Goal: Information Seeking & Learning: Learn about a topic

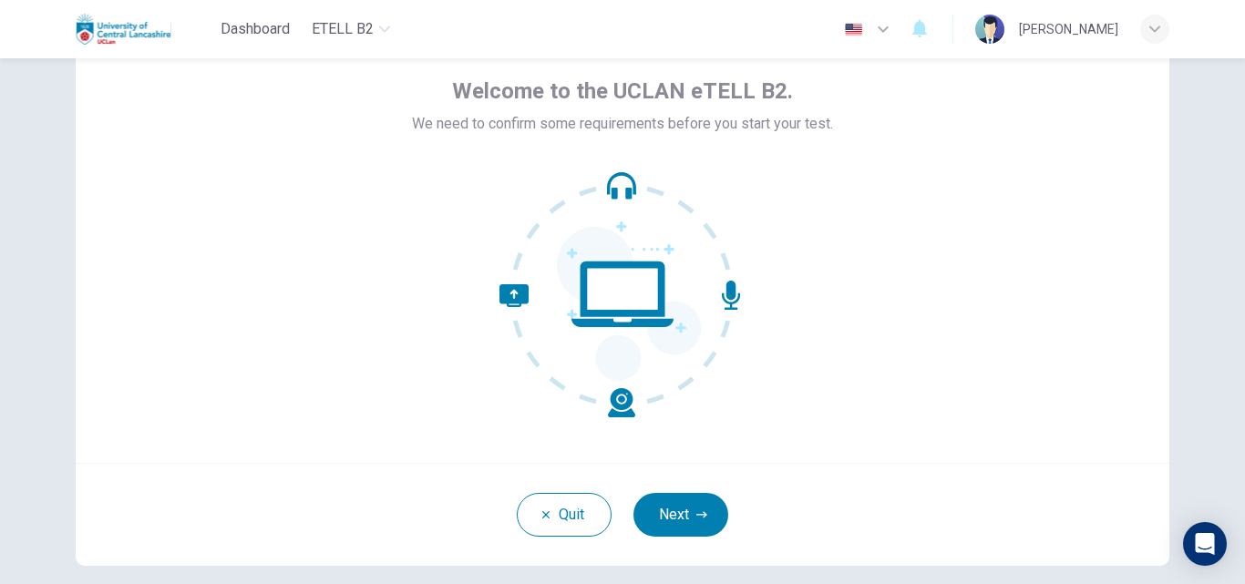
scroll to position [90, 0]
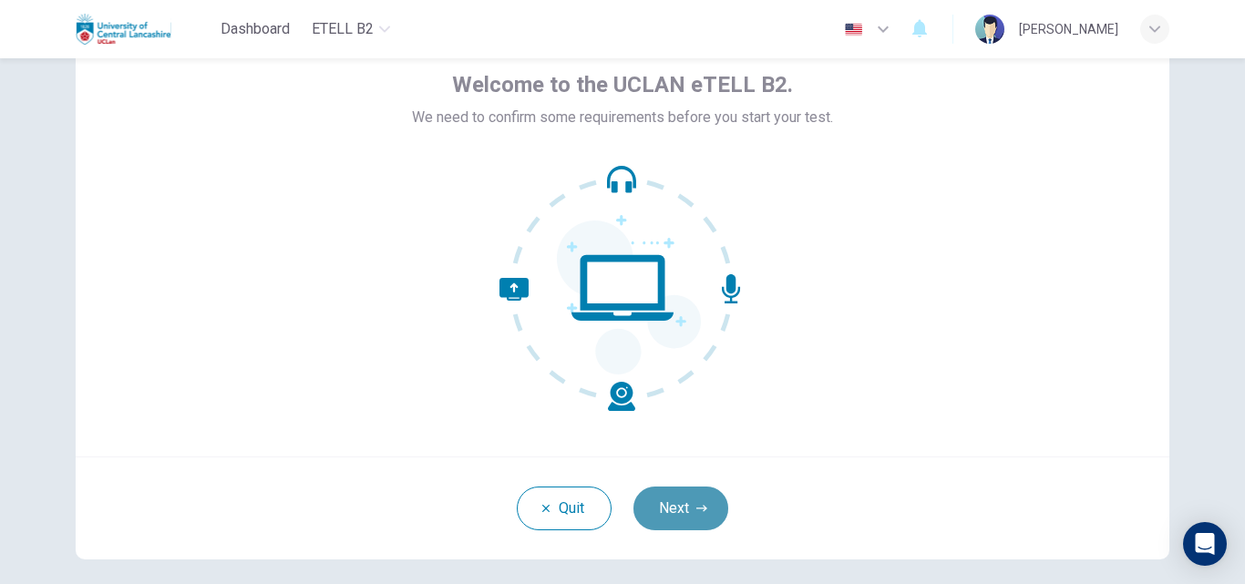
click at [671, 508] on button "Next" at bounding box center [680, 509] width 95 height 44
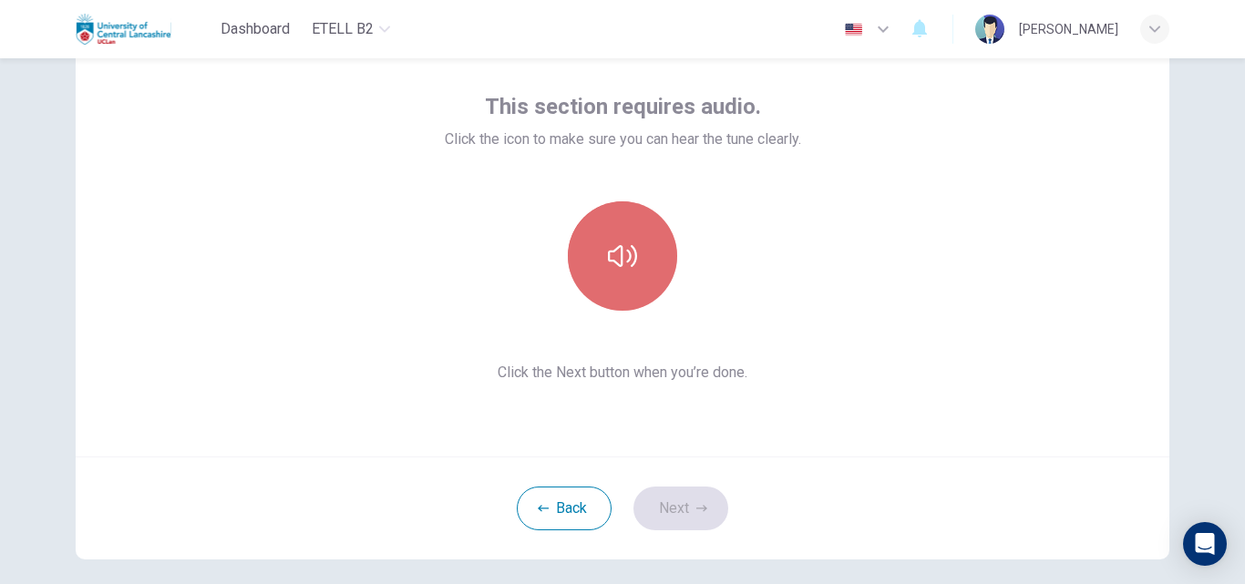
click at [590, 262] on button "button" at bounding box center [622, 255] width 109 height 109
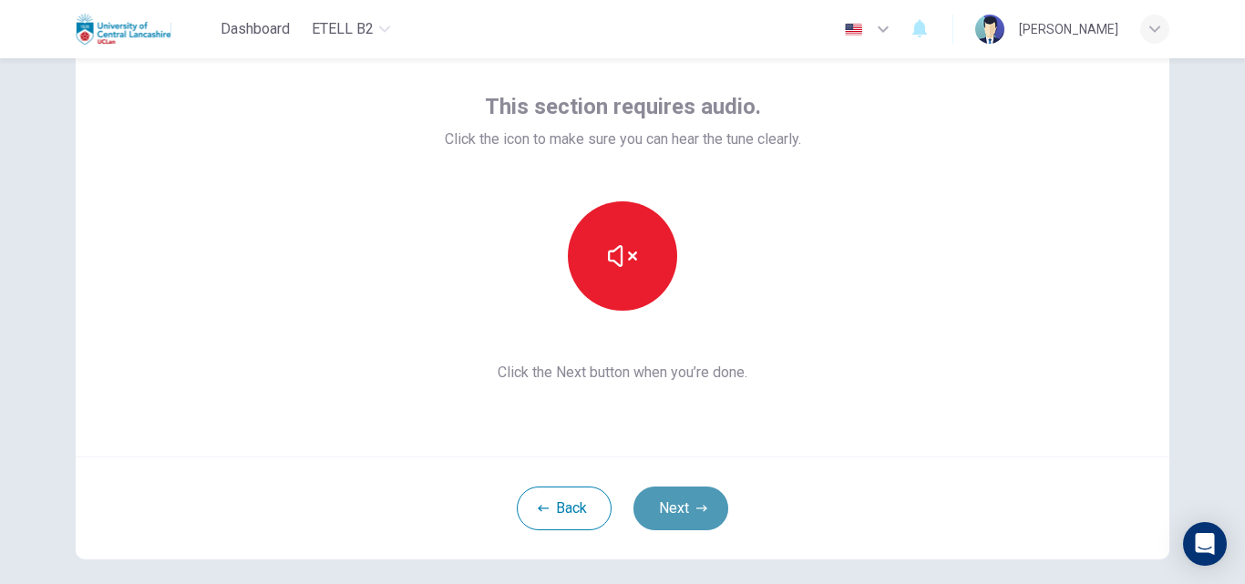
click at [666, 510] on button "Next" at bounding box center [680, 509] width 95 height 44
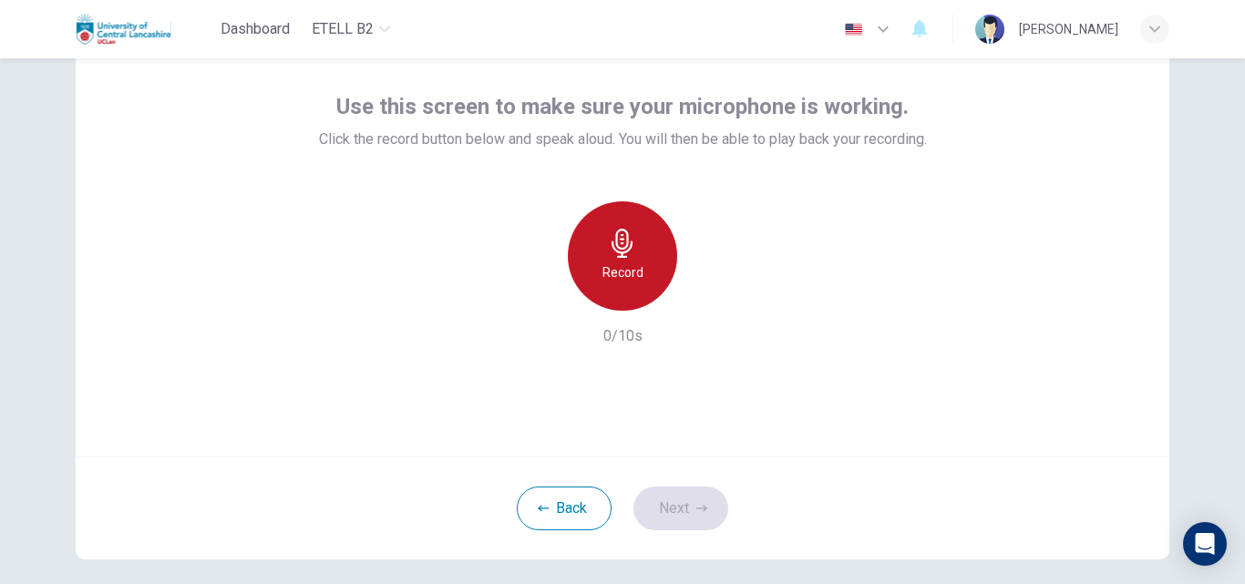
click at [611, 241] on icon "button" at bounding box center [621, 243] width 21 height 29
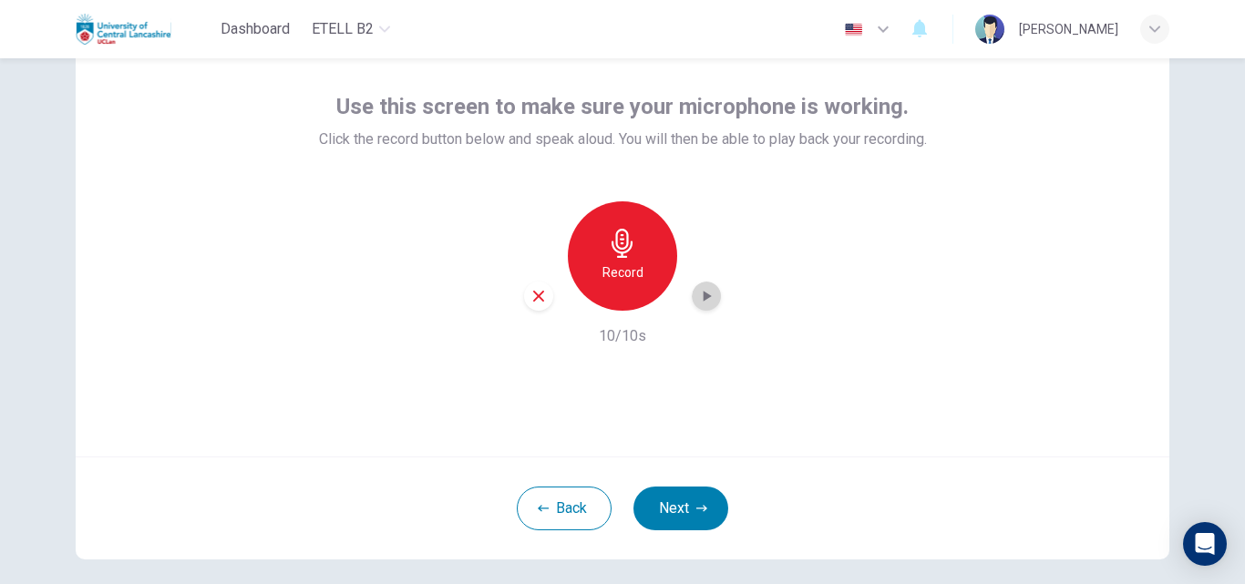
click at [706, 297] on icon "button" at bounding box center [706, 296] width 18 height 18
click at [538, 297] on icon "button" at bounding box center [538, 296] width 16 height 16
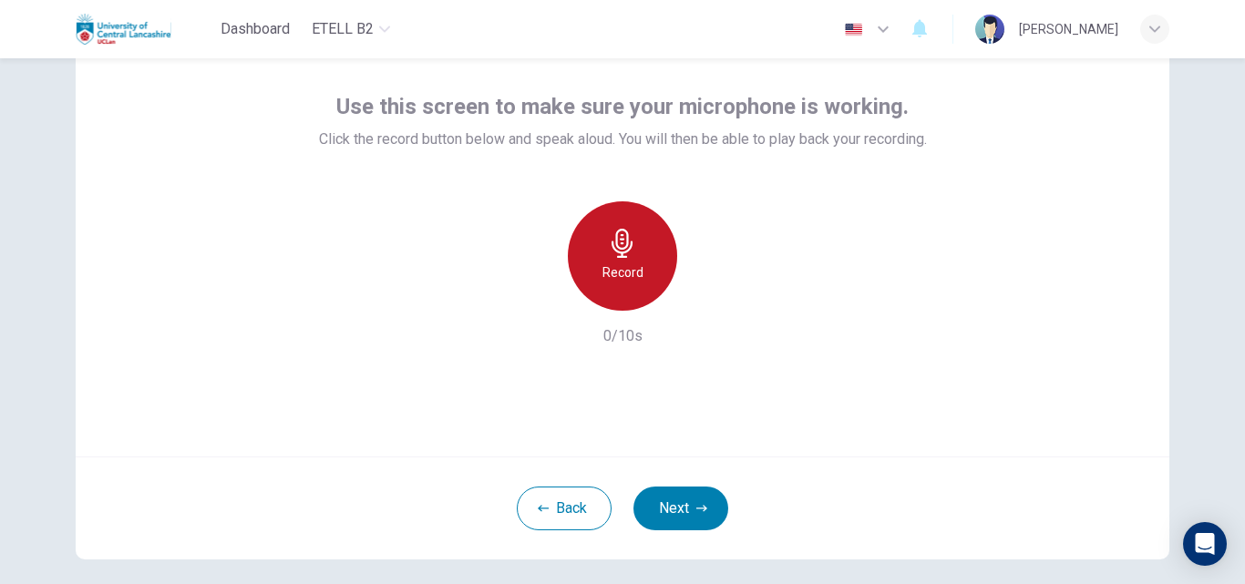
click at [629, 264] on h6 "Record" at bounding box center [622, 273] width 41 height 22
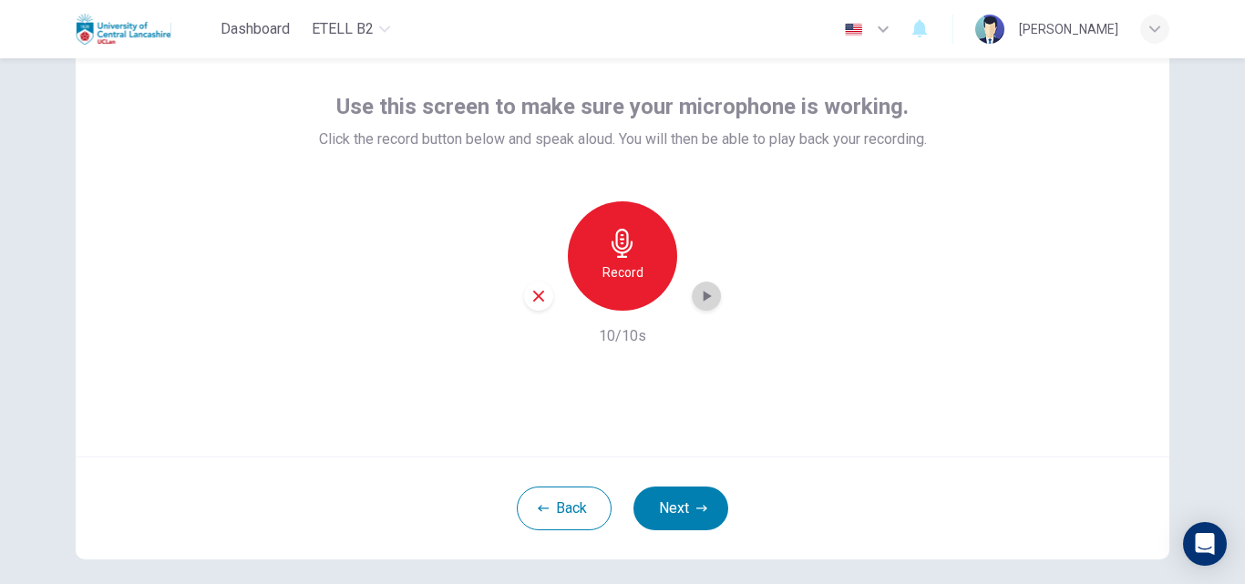
click at [702, 292] on icon "button" at bounding box center [706, 296] width 18 height 18
click at [665, 505] on button "Next" at bounding box center [680, 509] width 95 height 44
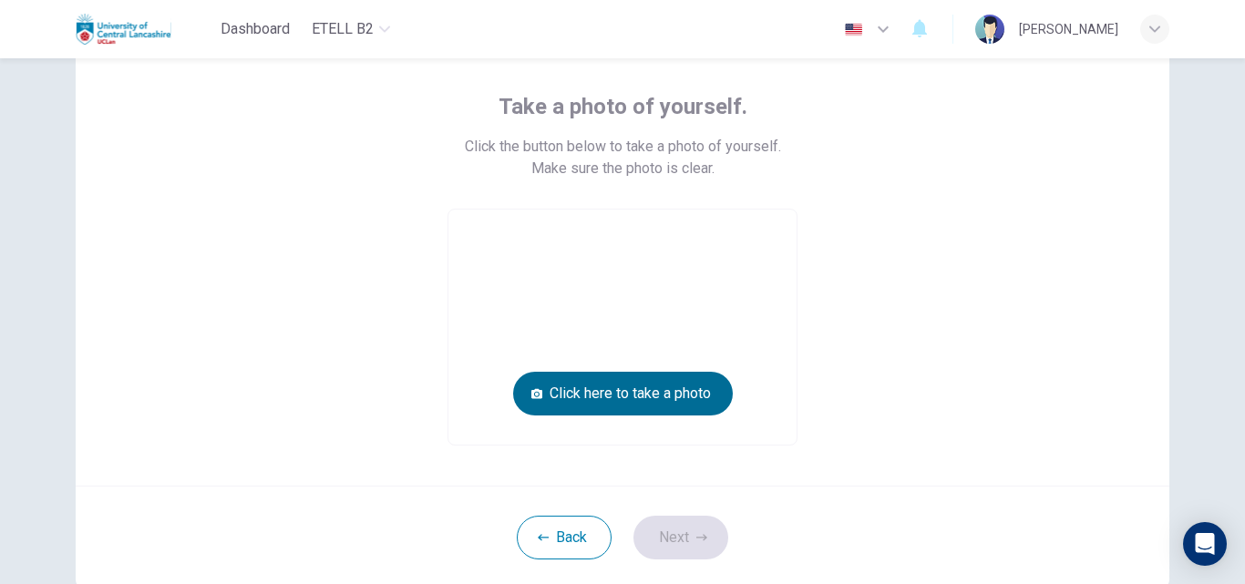
click at [622, 389] on button "Click here to take a photo" at bounding box center [623, 394] width 220 height 44
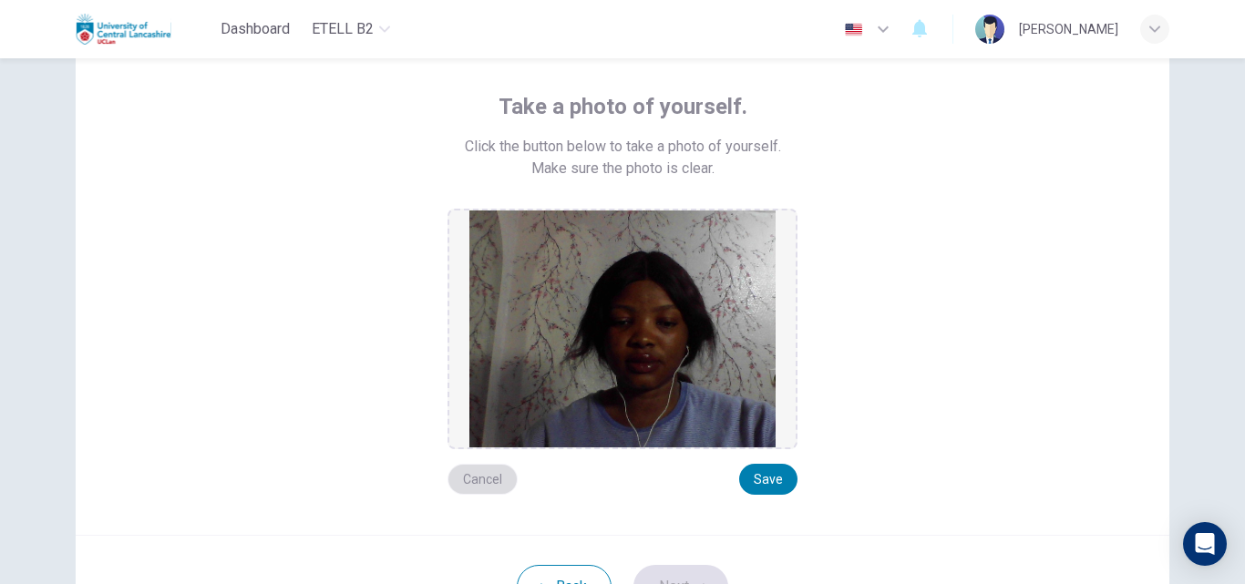
click at [477, 481] on button "Cancel" at bounding box center [482, 479] width 70 height 31
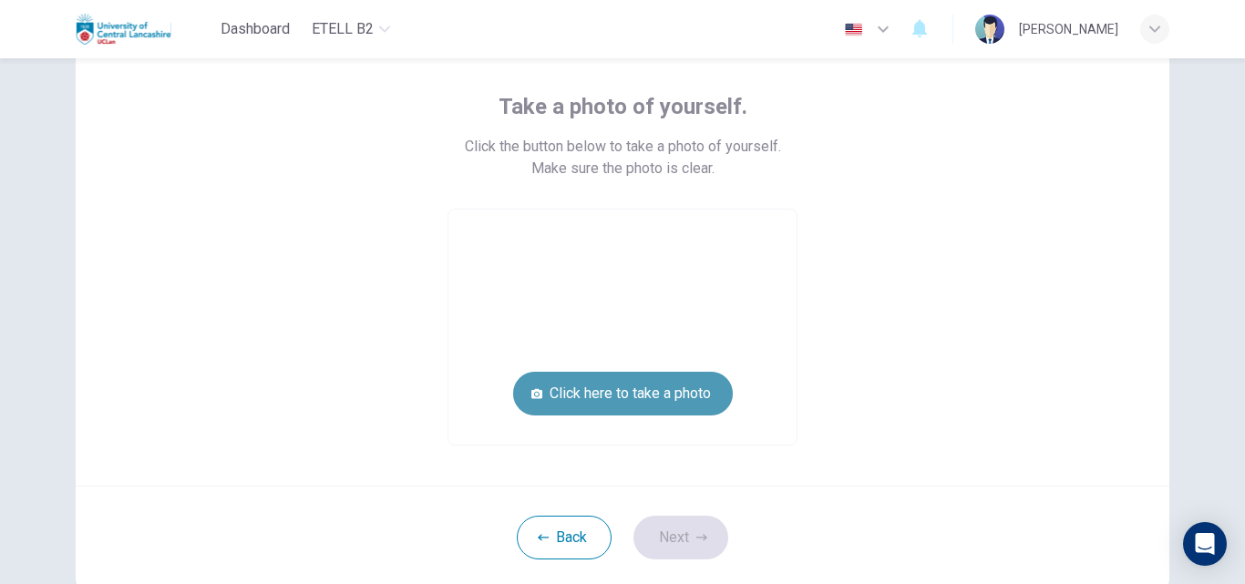
click at [603, 389] on button "Click here to take a photo" at bounding box center [623, 394] width 220 height 44
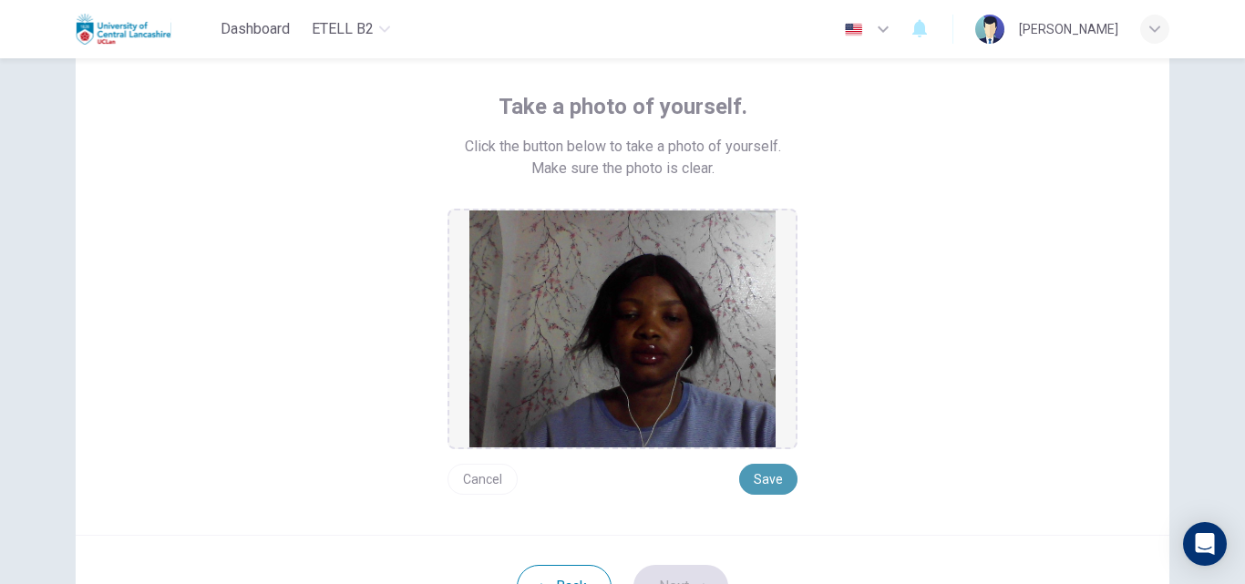
click at [770, 479] on button "Save" at bounding box center [768, 479] width 58 height 31
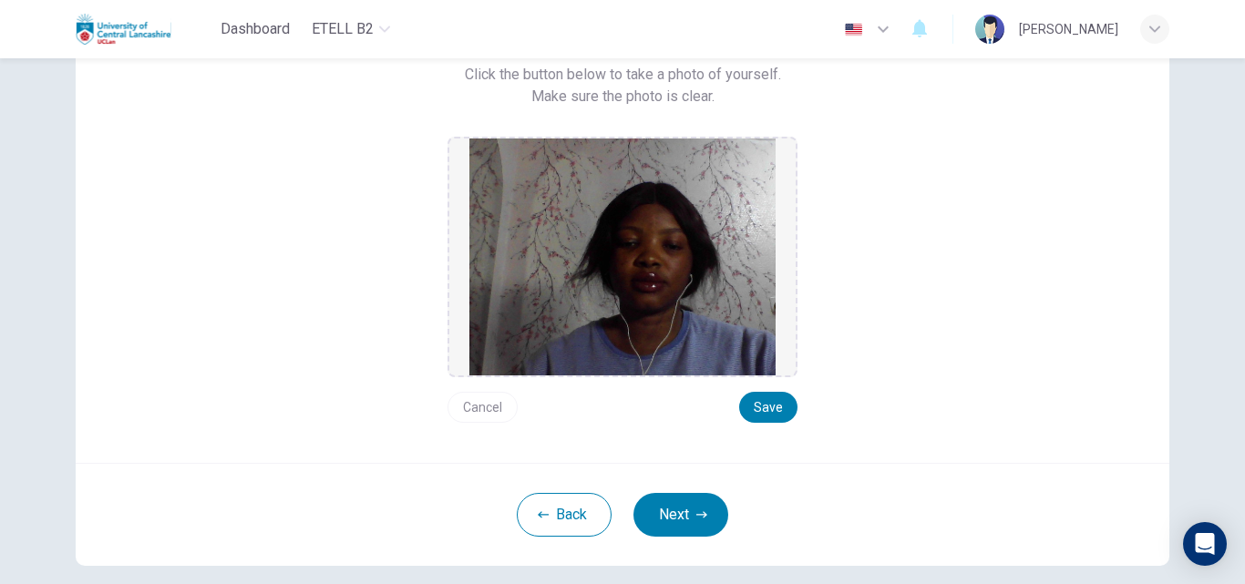
scroll to position [180, 0]
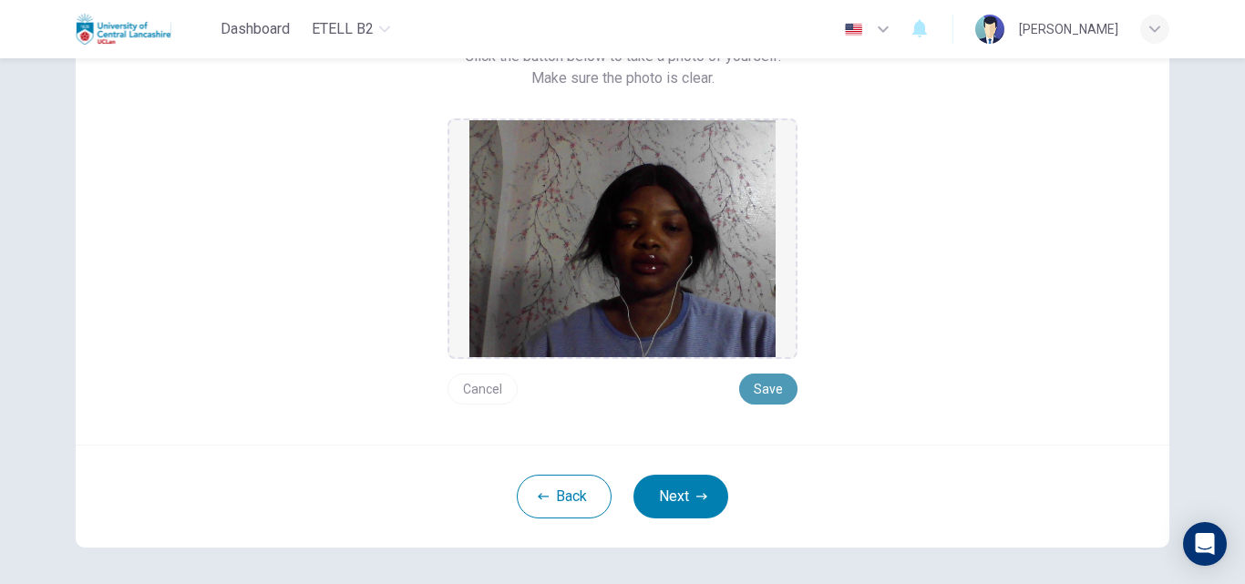
click at [775, 382] on button "Save" at bounding box center [768, 389] width 58 height 31
click at [682, 488] on button "Next" at bounding box center [680, 497] width 95 height 44
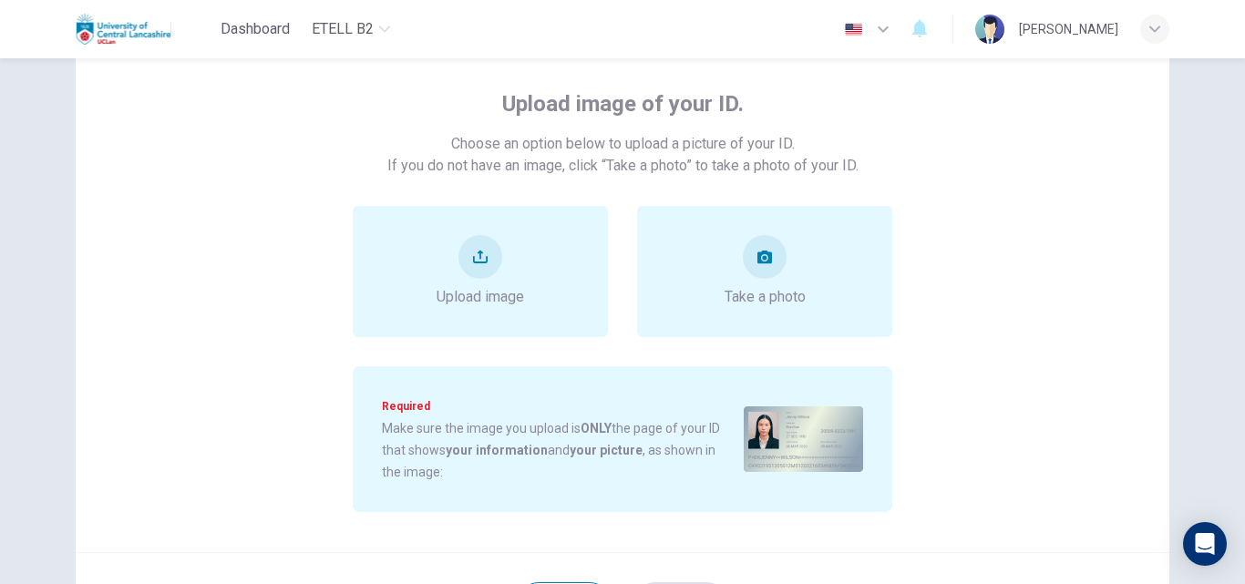
scroll to position [87, 0]
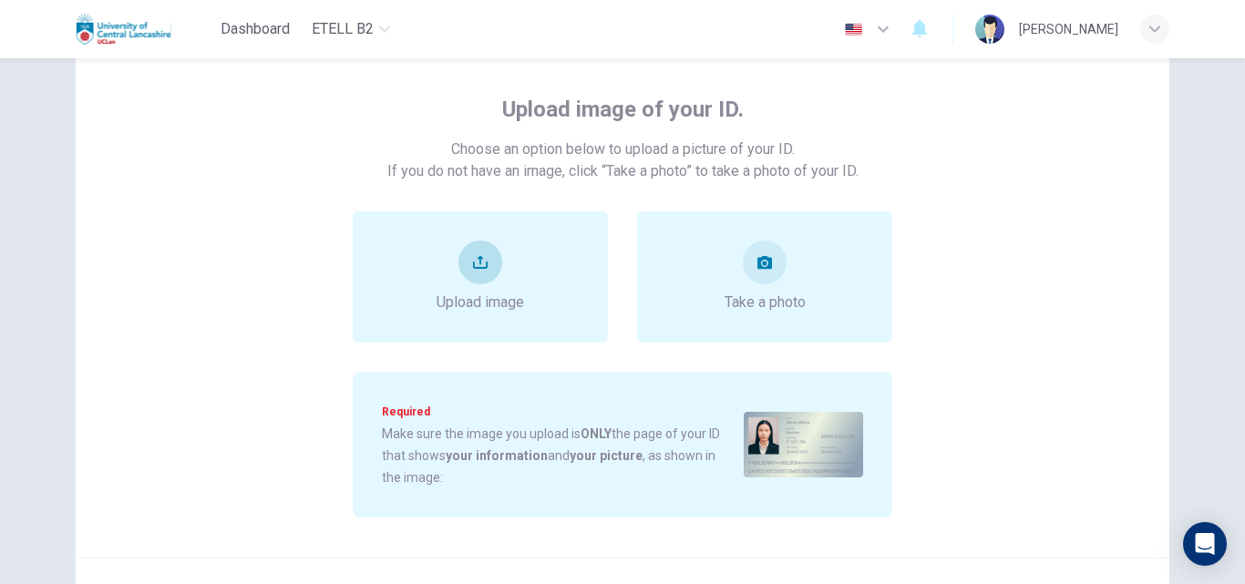
click at [458, 278] on div "Upload image" at bounding box center [479, 277] width 87 height 73
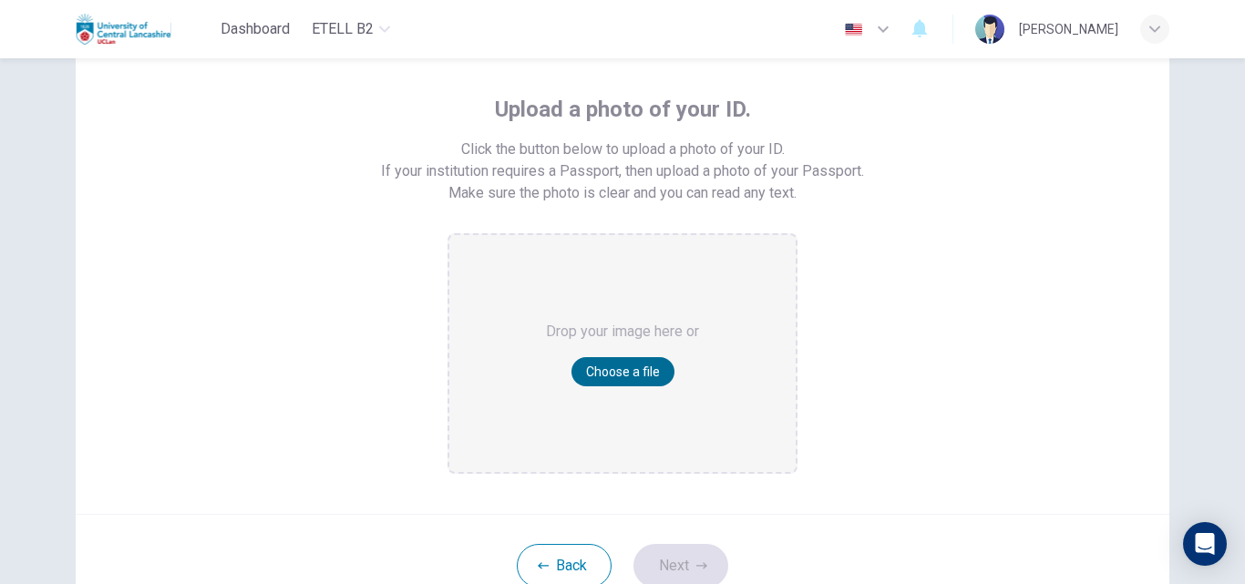
click at [626, 374] on button "Choose a file" at bounding box center [622, 371] width 103 height 29
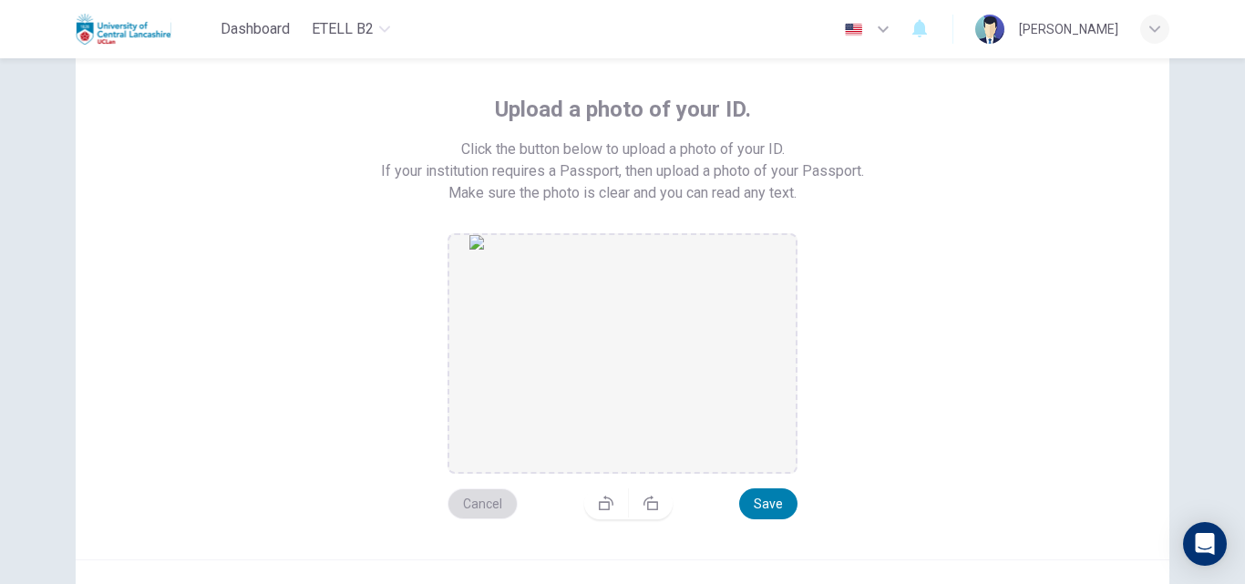
click at [484, 499] on button "Cancel" at bounding box center [482, 503] width 70 height 31
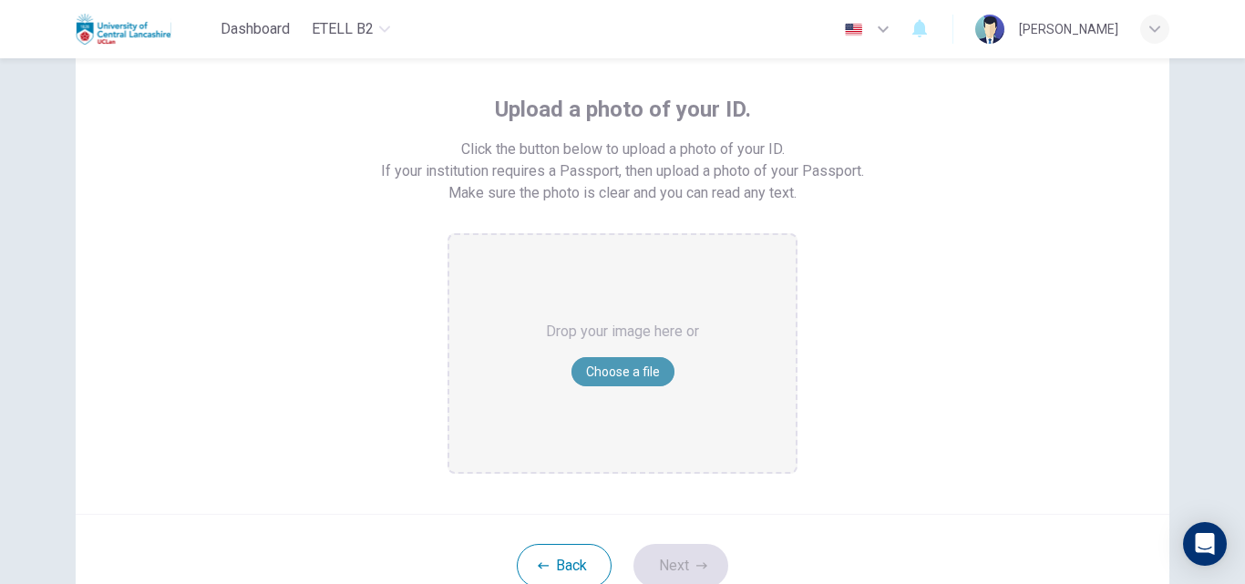
click at [641, 374] on button "Choose a file" at bounding box center [622, 371] width 103 height 29
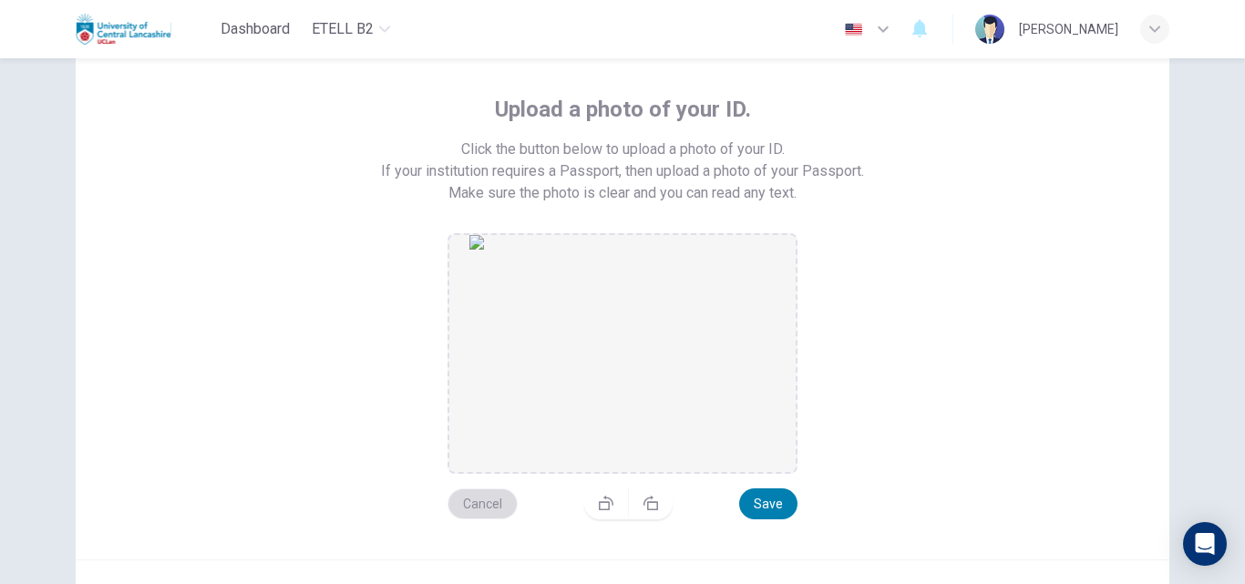
click at [487, 505] on button "Cancel" at bounding box center [482, 503] width 70 height 31
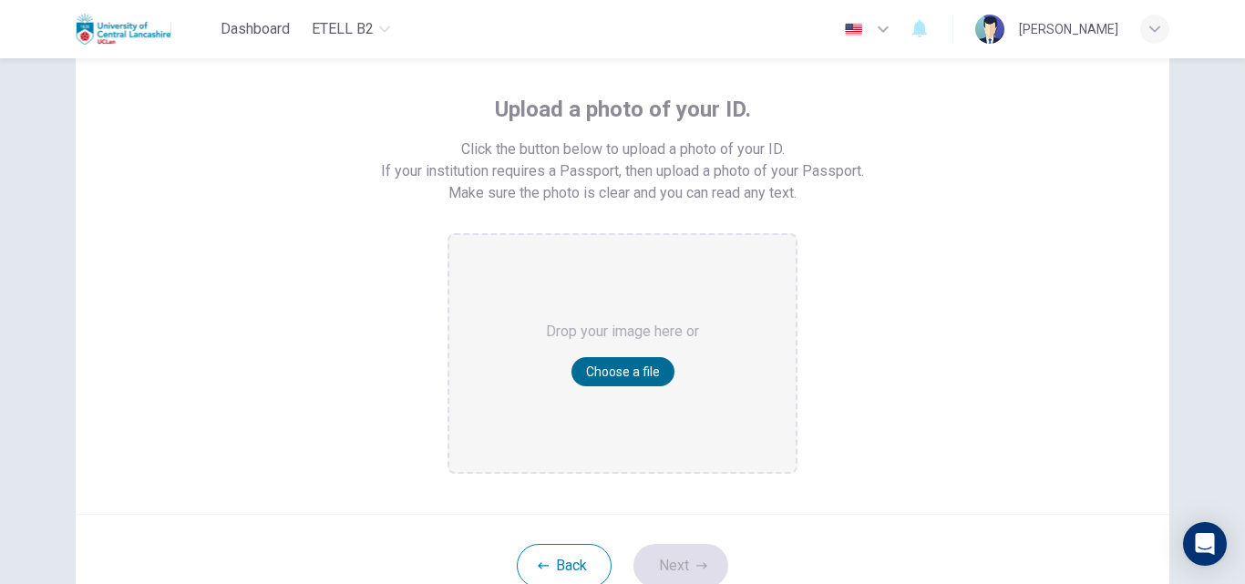
click at [605, 364] on button "Choose a file" at bounding box center [622, 371] width 103 height 29
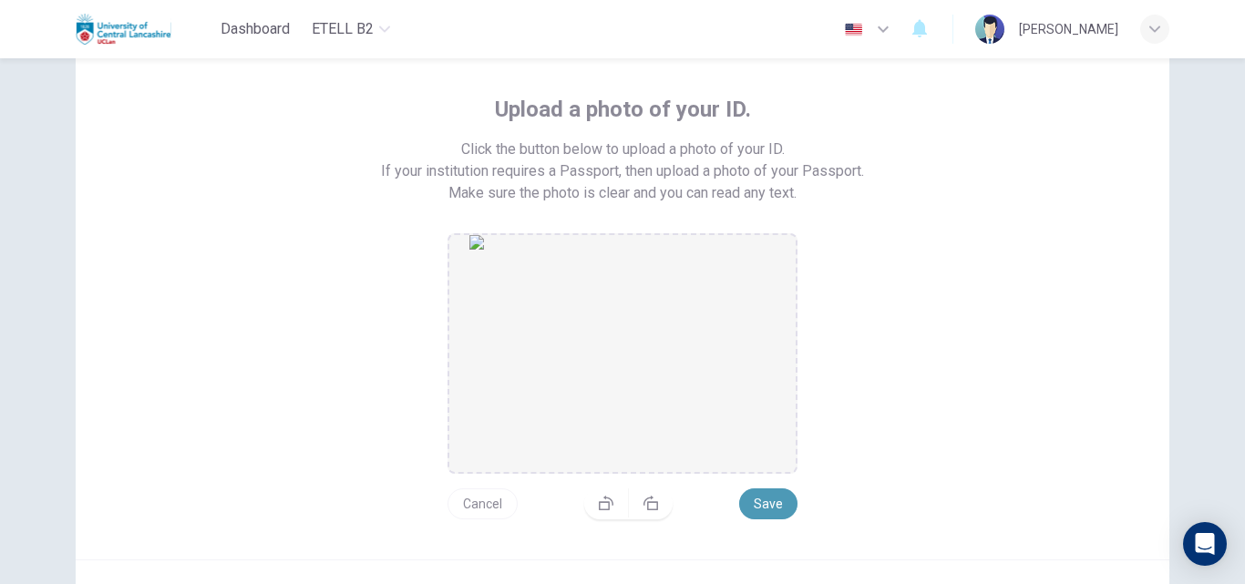
click at [774, 502] on button "Save" at bounding box center [768, 503] width 58 height 31
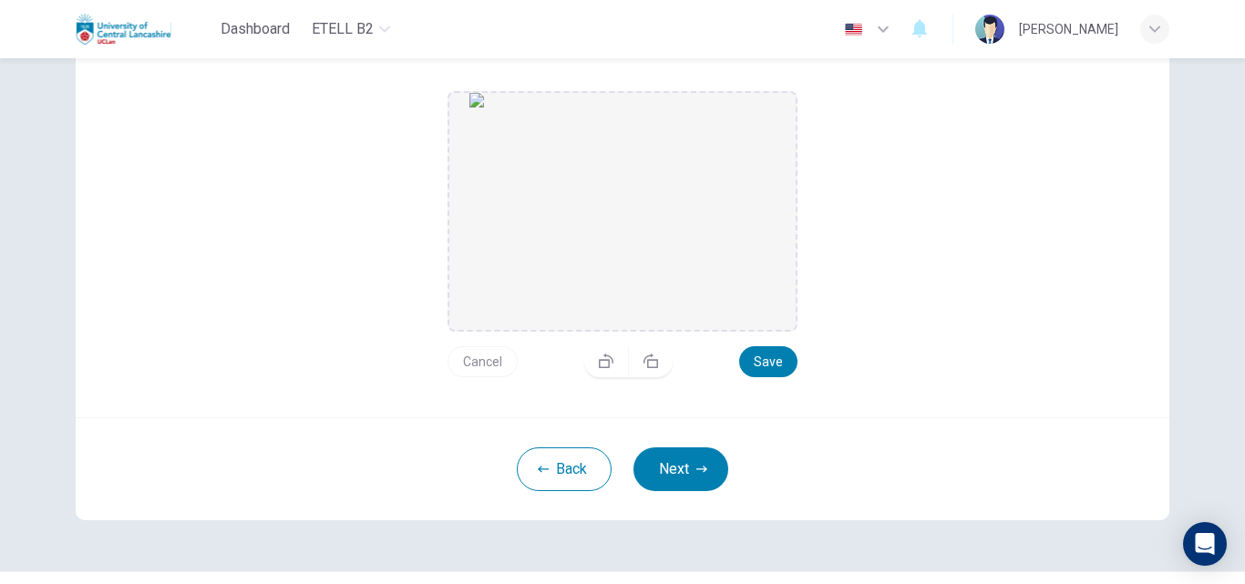
scroll to position [252, 0]
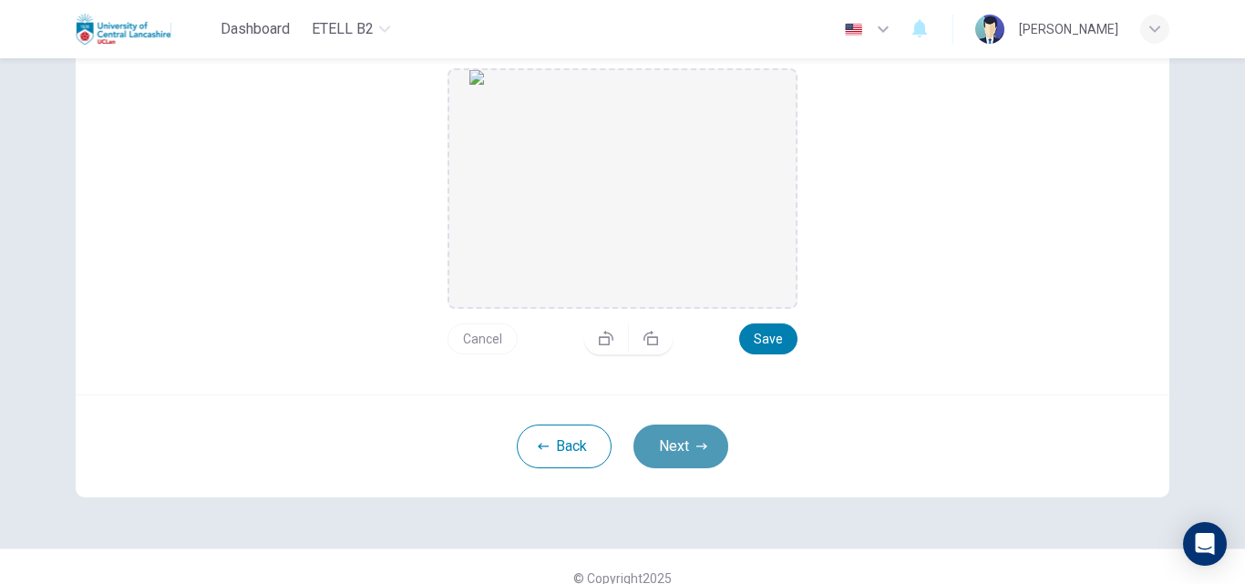
click at [676, 444] on button "Next" at bounding box center [680, 447] width 95 height 44
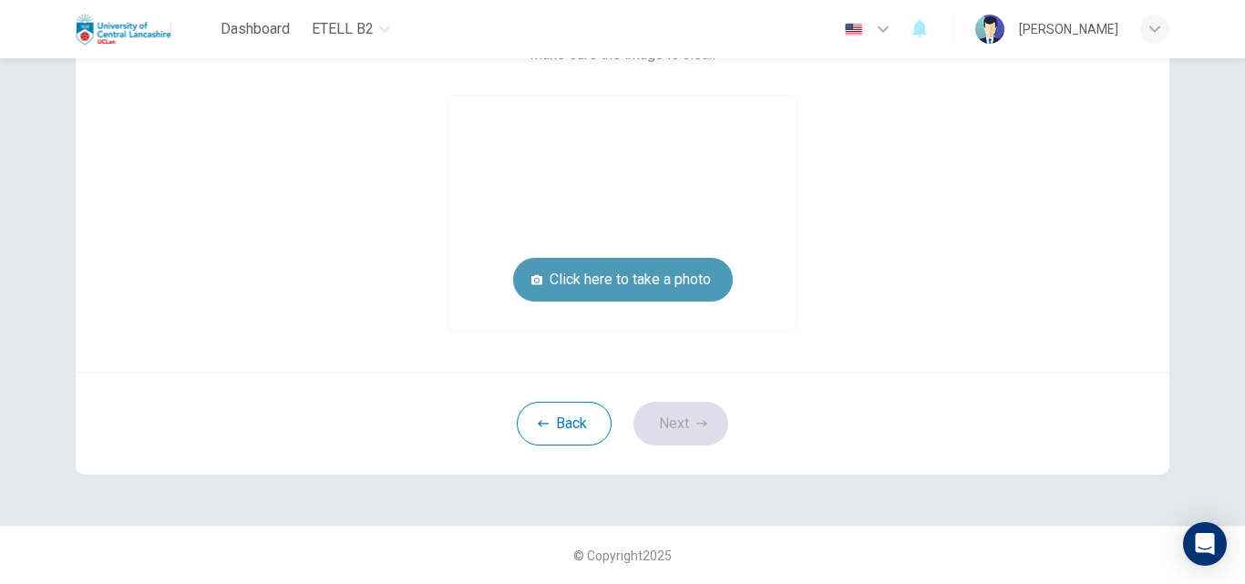
click at [600, 272] on button "Click here to take a photo" at bounding box center [623, 280] width 220 height 44
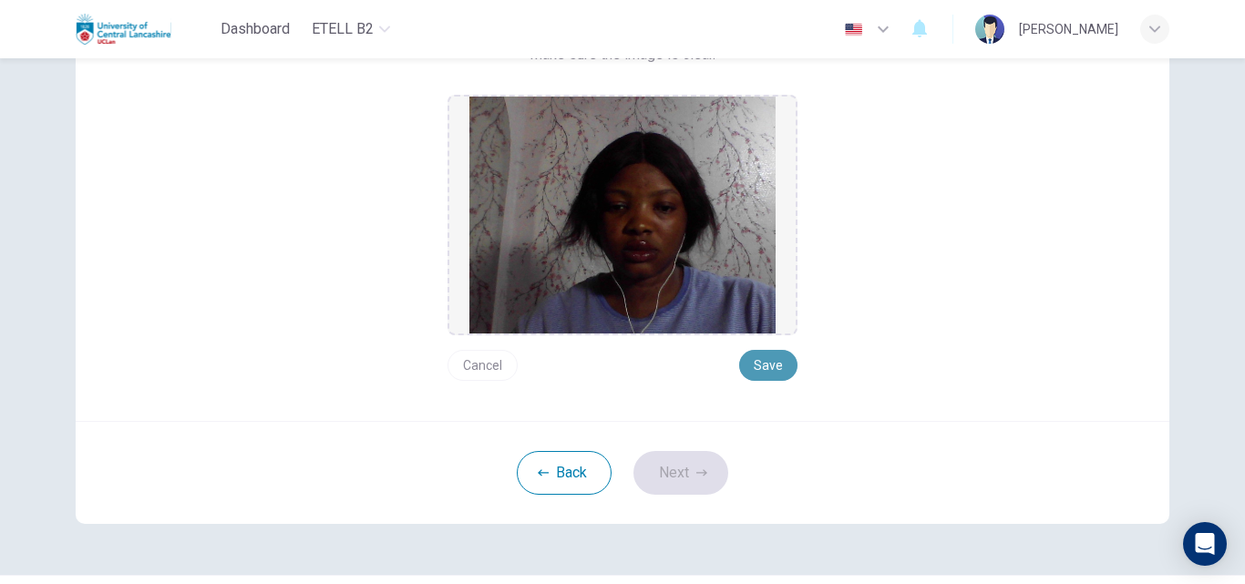
click at [749, 362] on button "Save" at bounding box center [768, 365] width 58 height 31
click at [666, 468] on button "Next" at bounding box center [680, 473] width 95 height 44
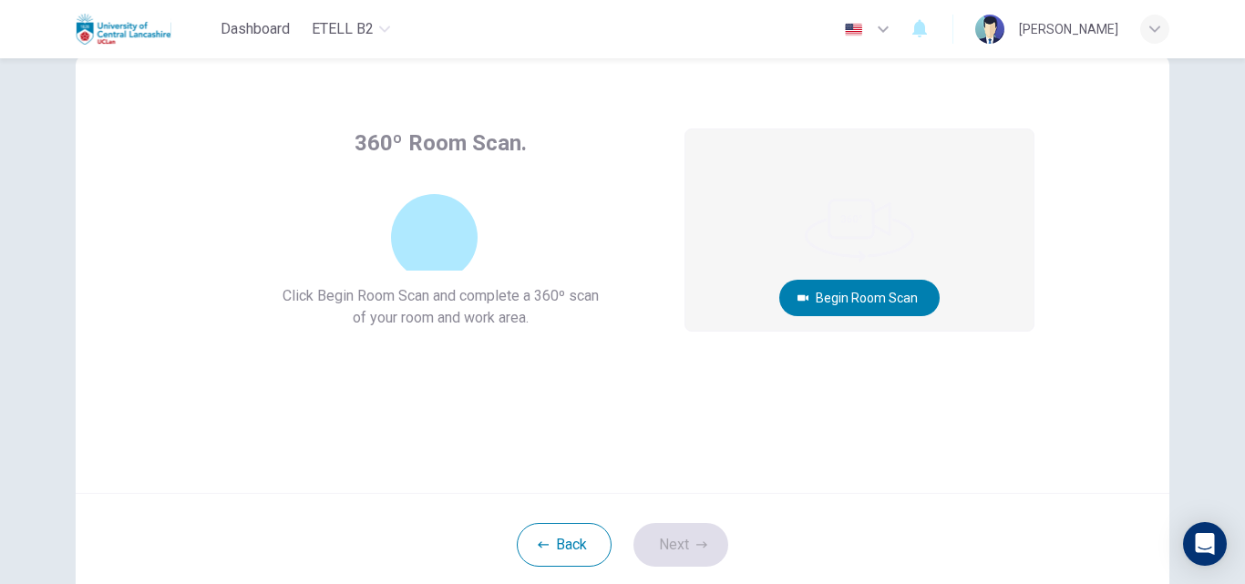
scroll to position [48, 0]
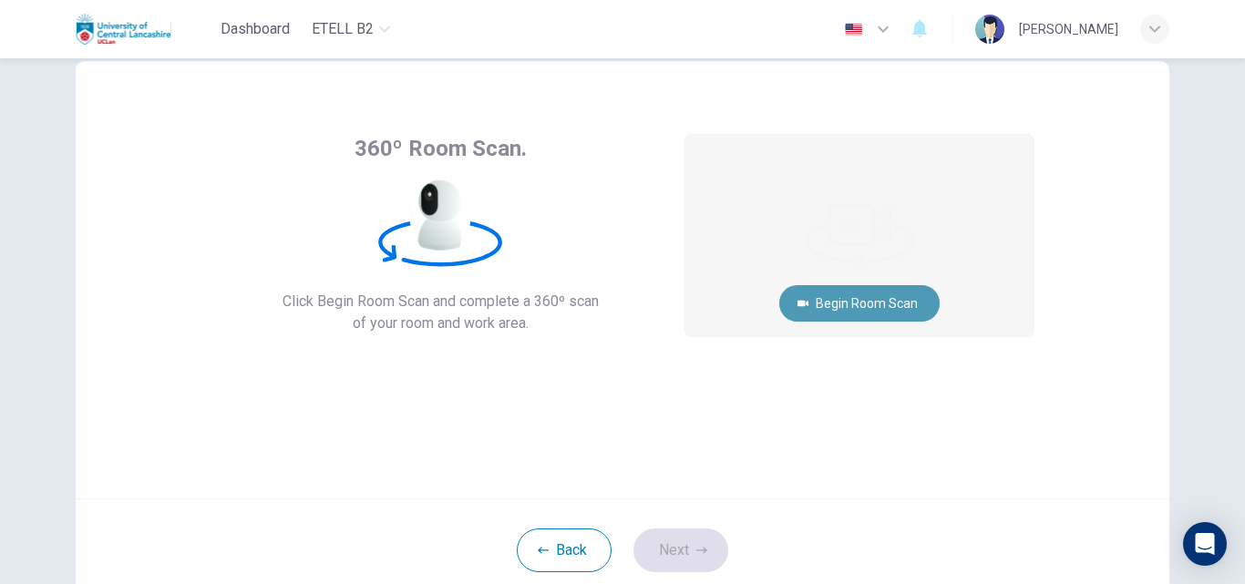
click at [860, 306] on button "Begin Room Scan" at bounding box center [859, 303] width 160 height 36
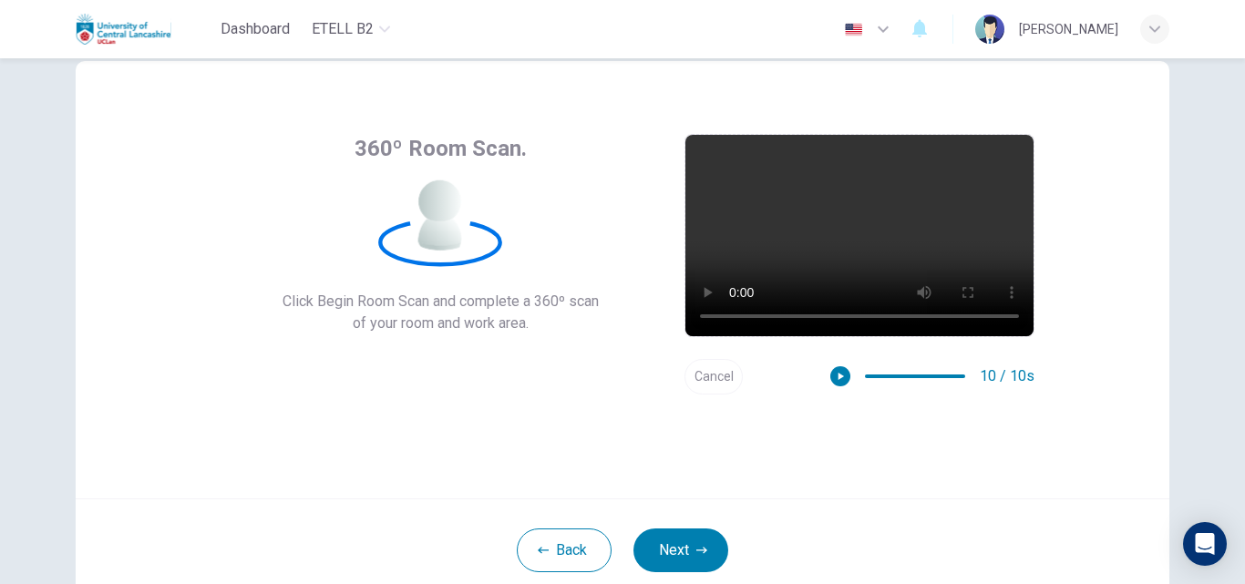
click at [699, 371] on button "Cancel" at bounding box center [713, 377] width 58 height 36
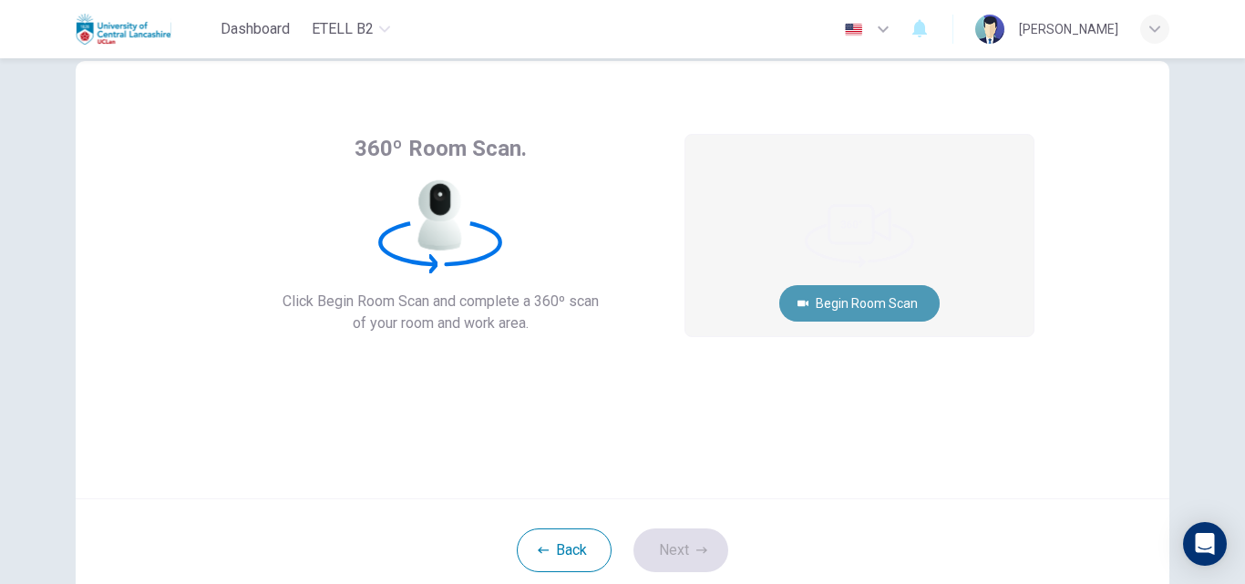
click at [842, 290] on button "Begin Room Scan" at bounding box center [859, 303] width 160 height 36
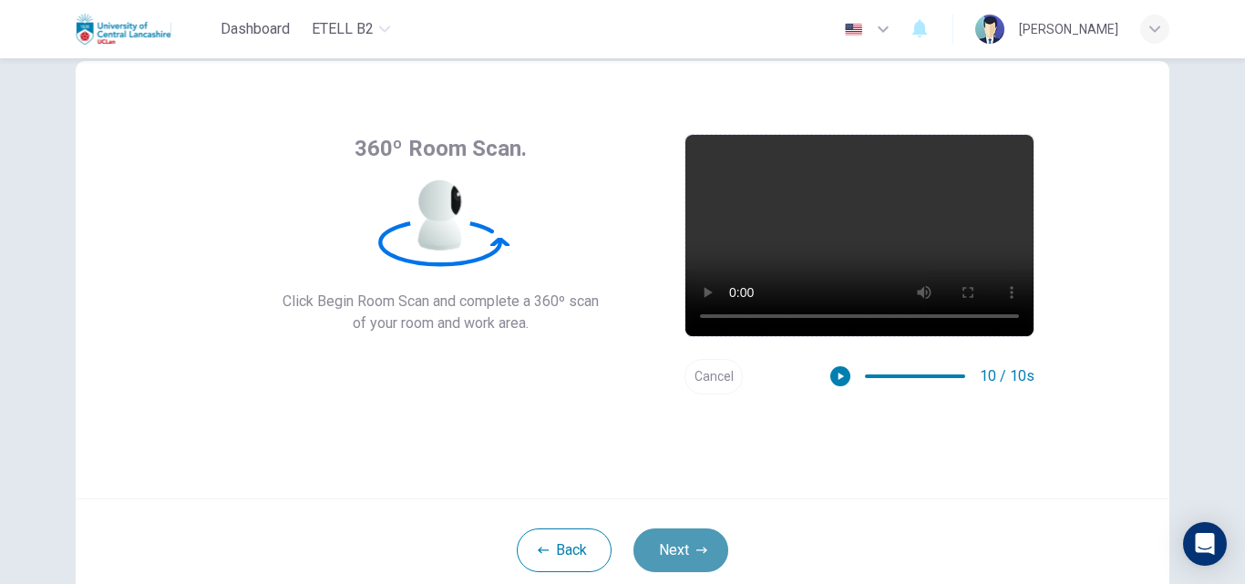
click at [686, 551] on button "Next" at bounding box center [680, 550] width 95 height 44
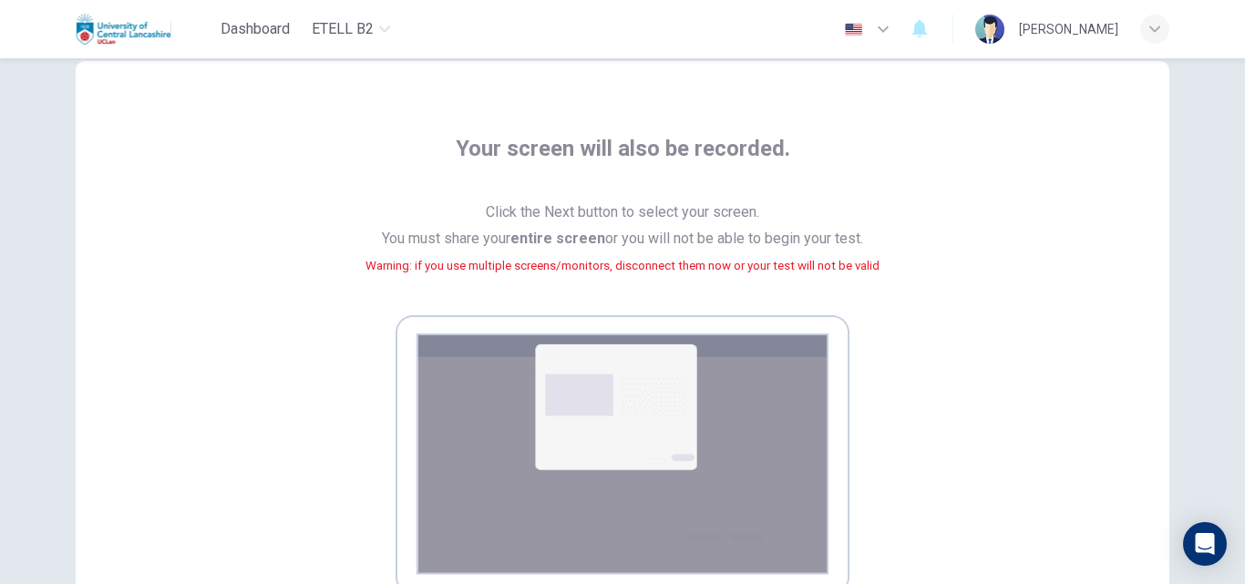
click at [890, 240] on div "Your screen will also be recorded. Click the Next button to select your screen.…" at bounding box center [622, 389] width 824 height 511
click at [1000, 405] on div "Your screen will also be recorded. Click the Next button to select your screen.…" at bounding box center [622, 389] width 824 height 511
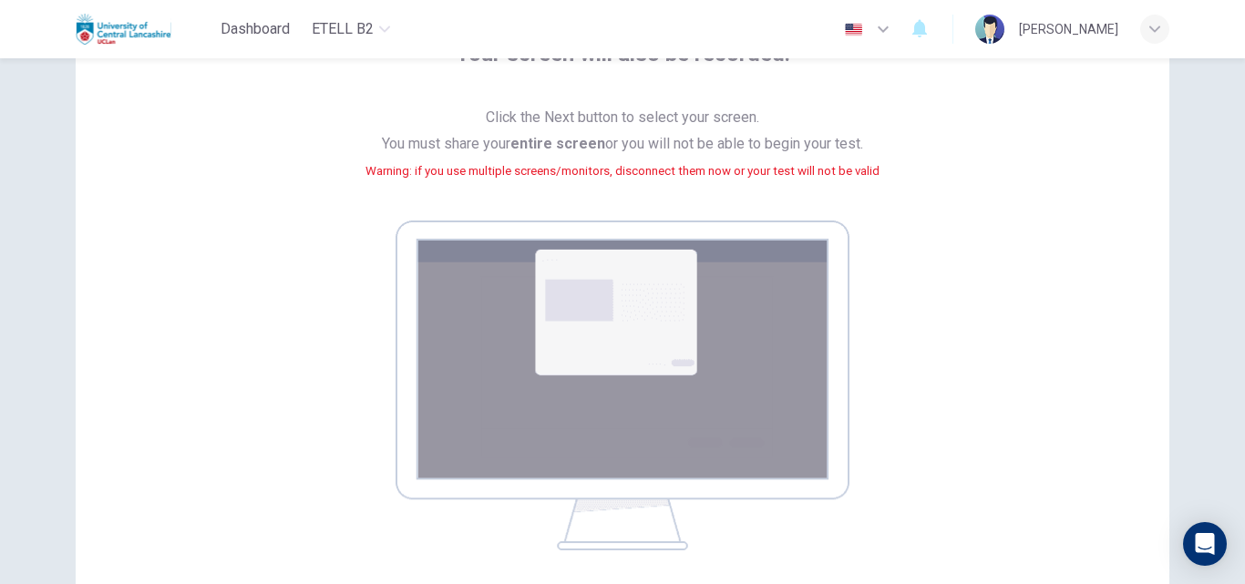
scroll to position [179, 0]
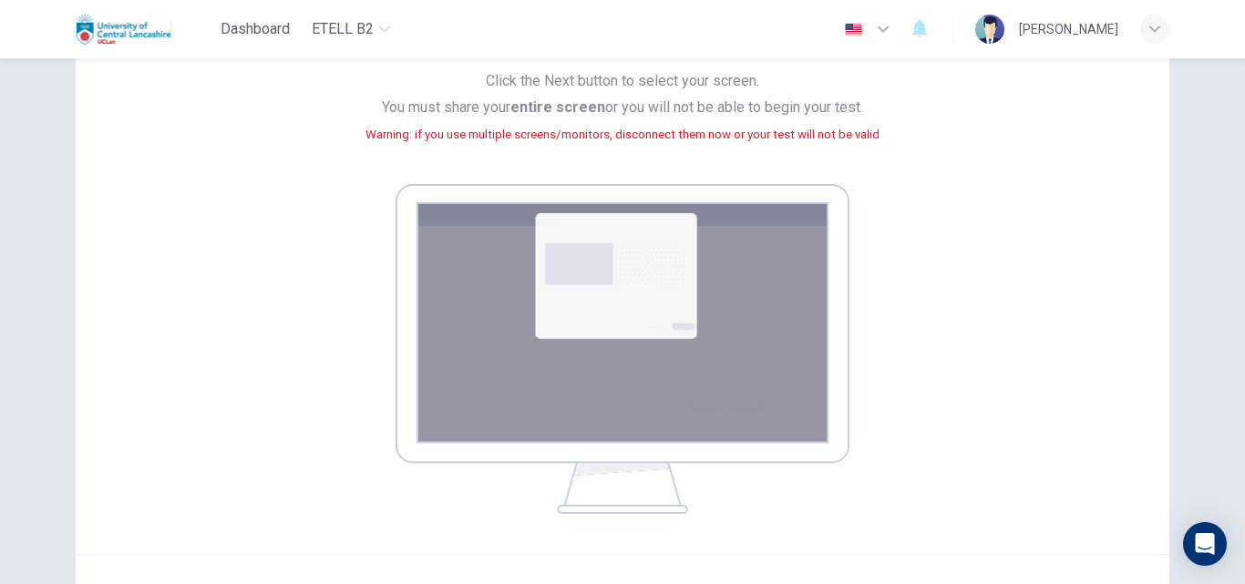
click at [624, 264] on img at bounding box center [622, 349] width 454 height 330
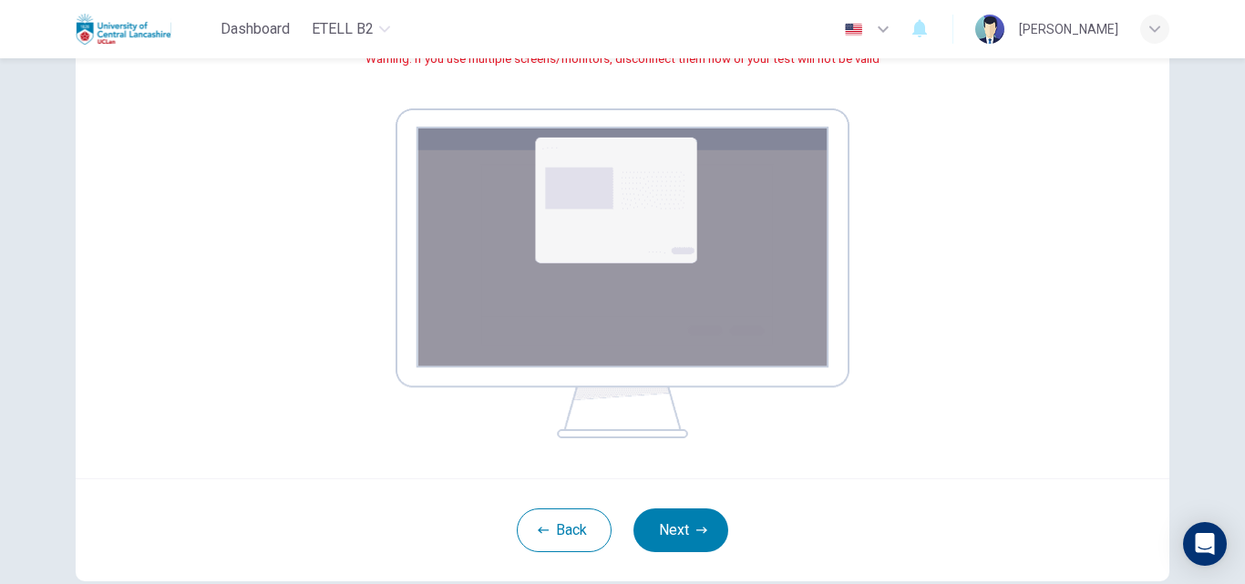
scroll to position [265, 0]
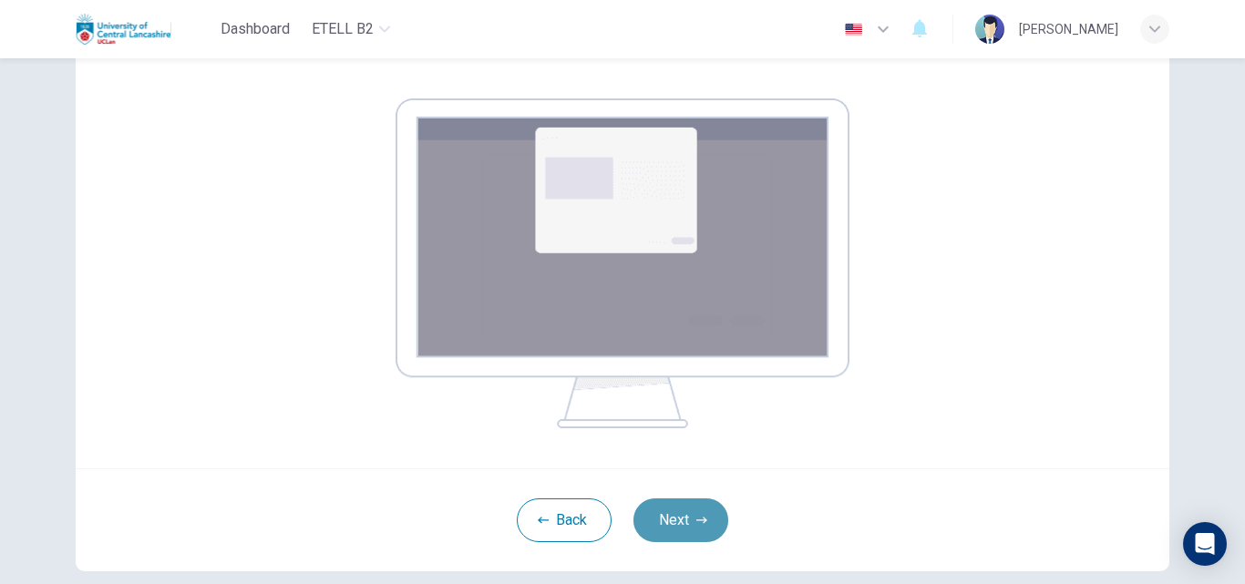
click at [700, 508] on button "Next" at bounding box center [680, 520] width 95 height 44
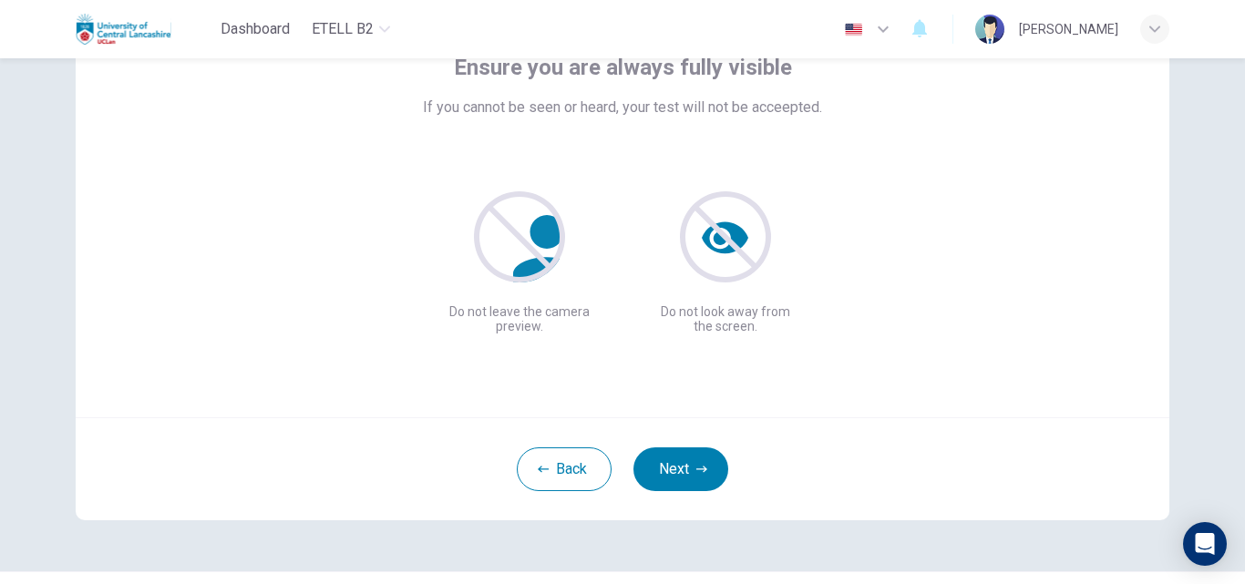
scroll to position [131, 0]
click at [681, 456] on button "Next" at bounding box center [680, 468] width 95 height 44
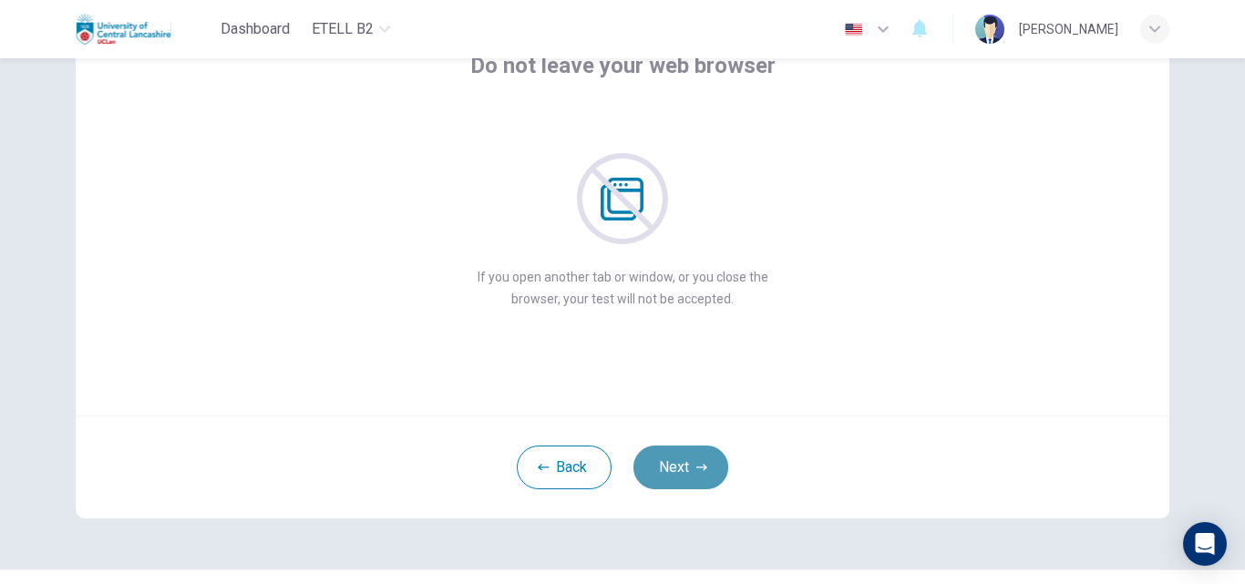
click at [682, 464] on button "Next" at bounding box center [680, 468] width 95 height 44
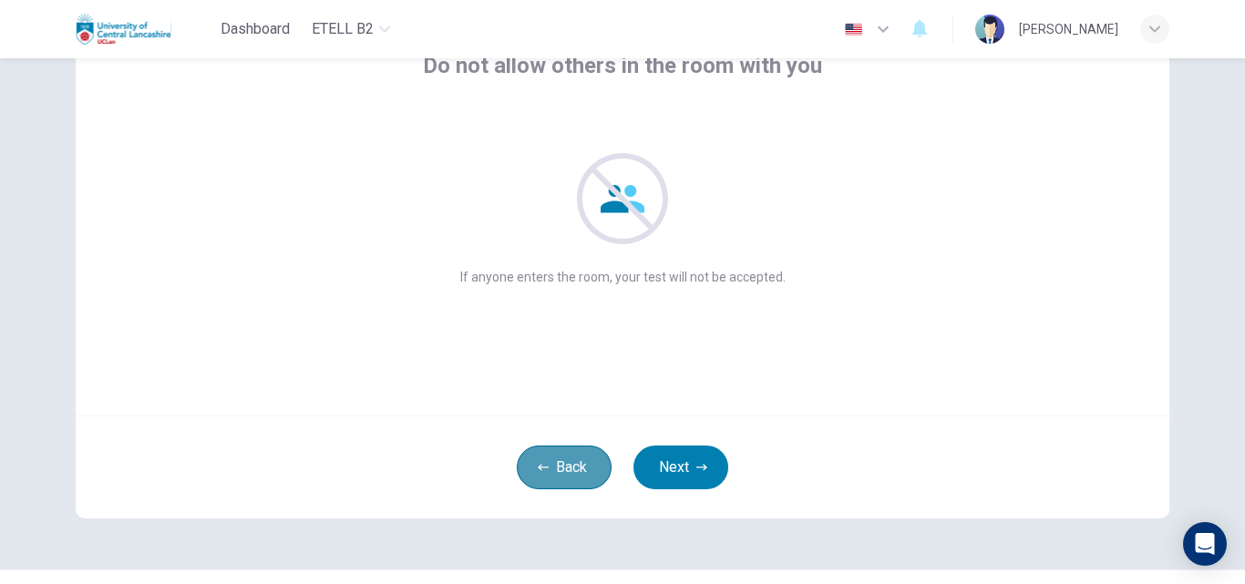
click at [575, 464] on button "Back" at bounding box center [564, 468] width 95 height 44
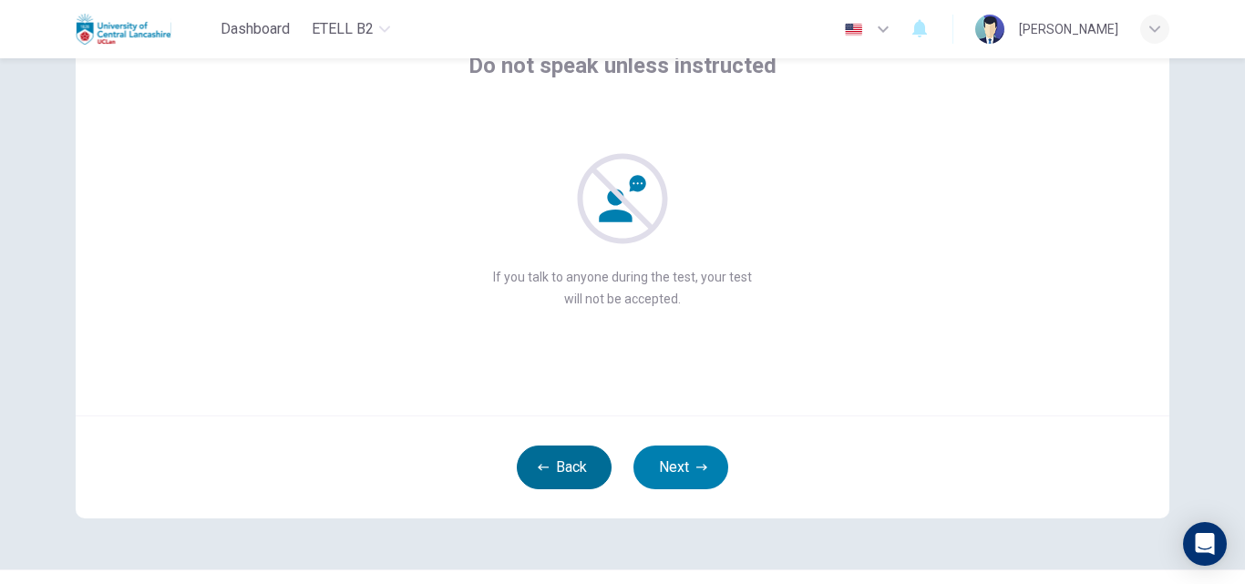
click at [575, 464] on button "Back" at bounding box center [564, 468] width 95 height 44
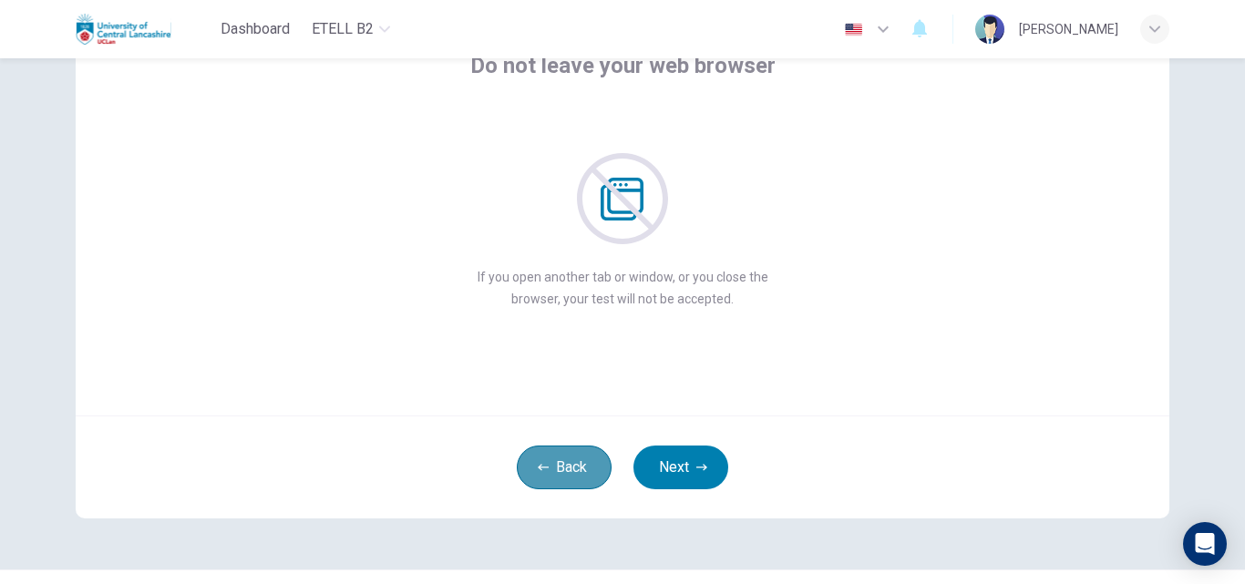
click at [575, 464] on button "Back" at bounding box center [564, 468] width 95 height 44
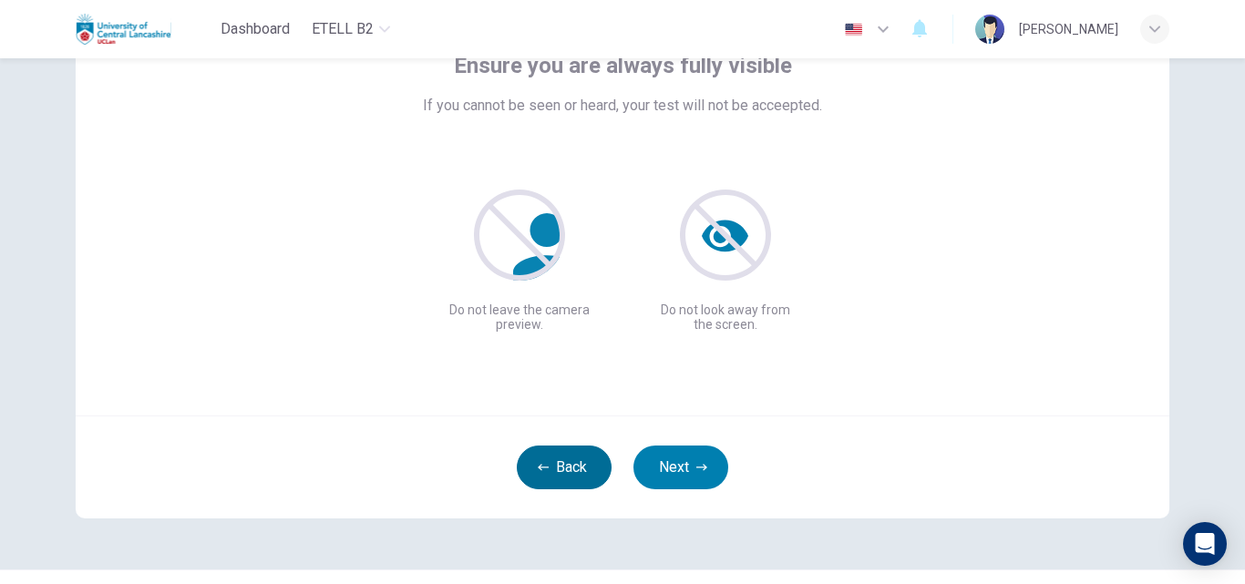
click at [575, 464] on button "Back" at bounding box center [564, 468] width 95 height 44
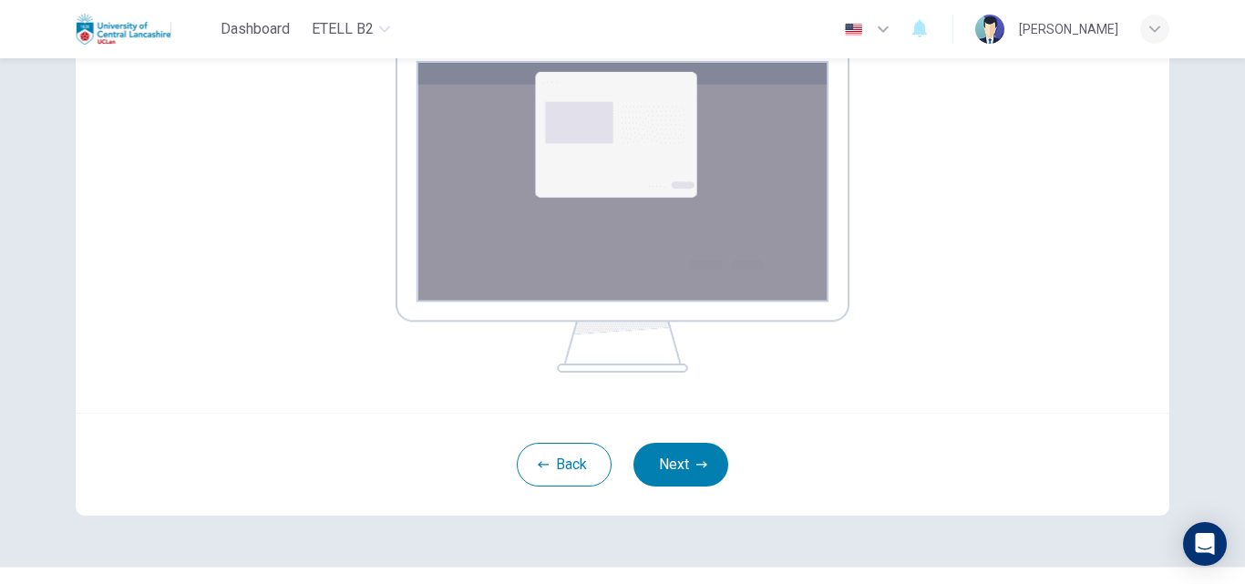
scroll to position [319, 0]
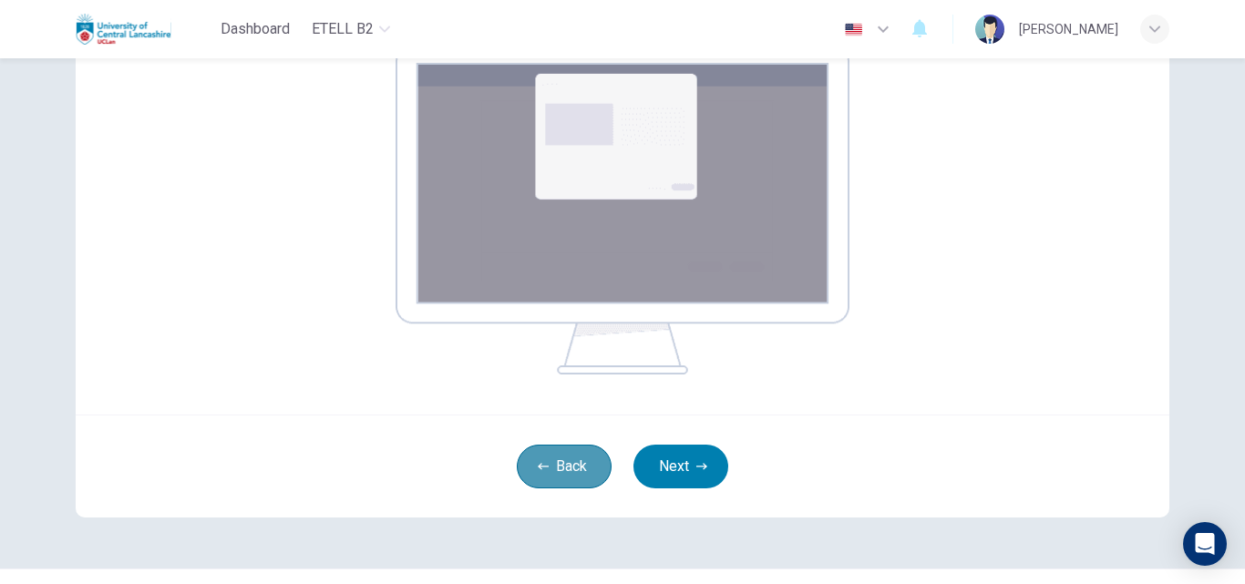
click at [540, 453] on button "Back" at bounding box center [564, 467] width 95 height 44
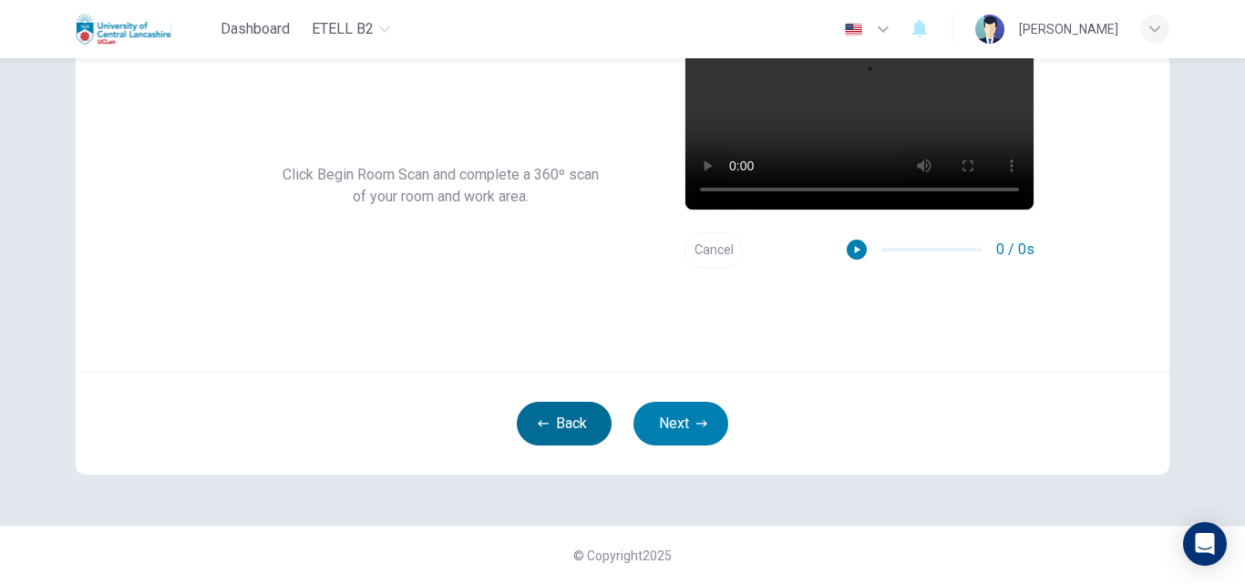
scroll to position [175, 0]
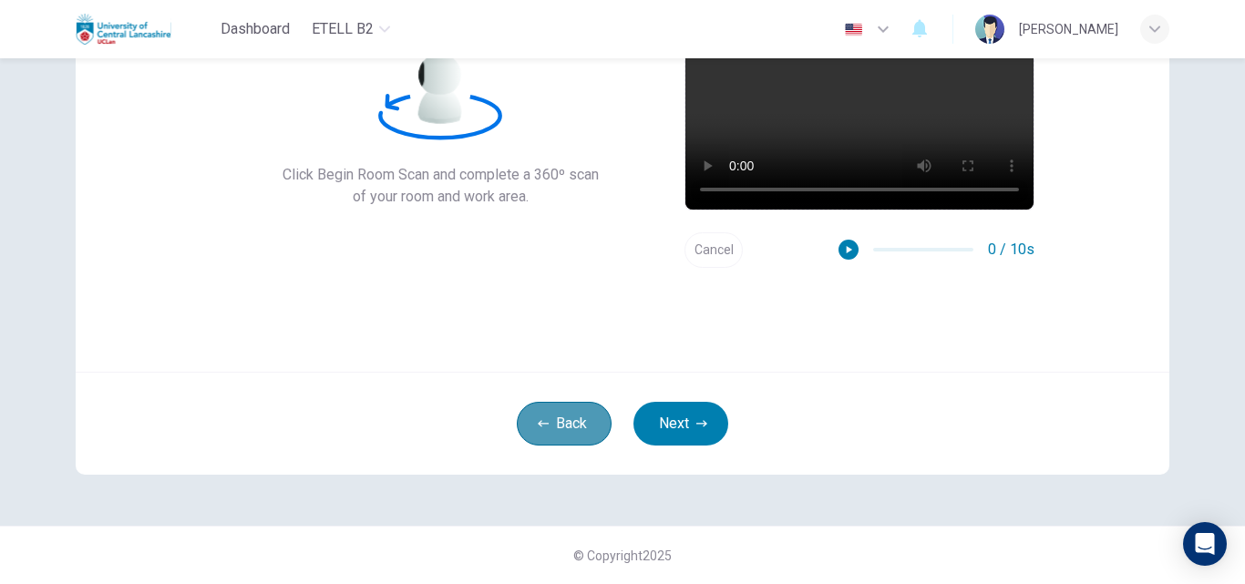
click at [540, 420] on icon "button" at bounding box center [543, 423] width 11 height 11
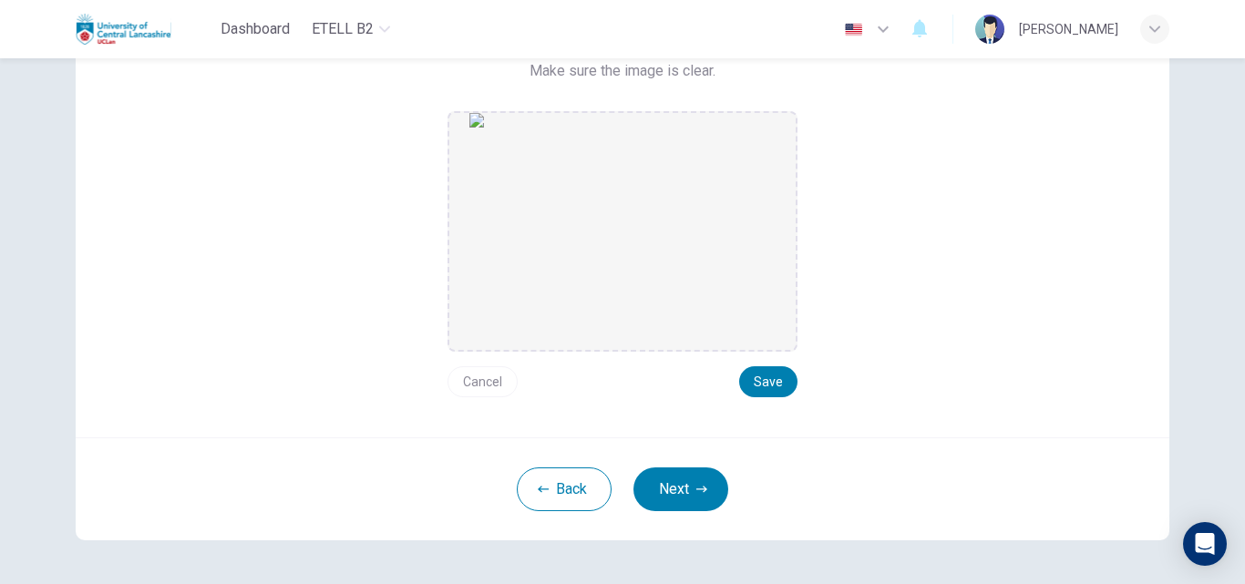
scroll to position [253, 0]
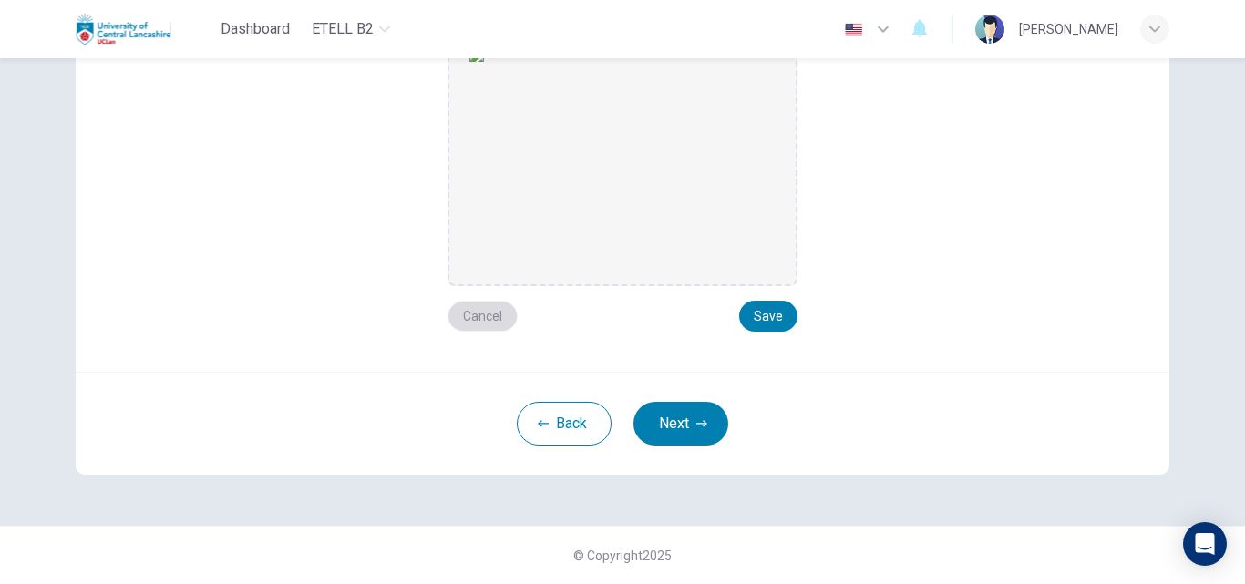
click at [482, 317] on button "Cancel" at bounding box center [482, 316] width 70 height 31
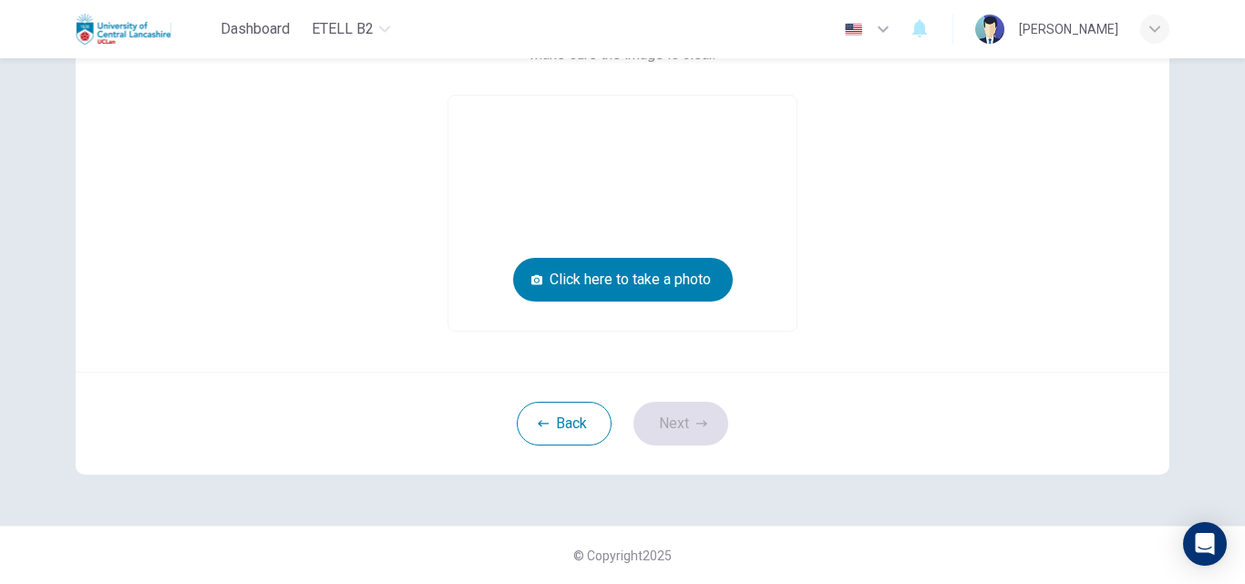
scroll to position [204, 0]
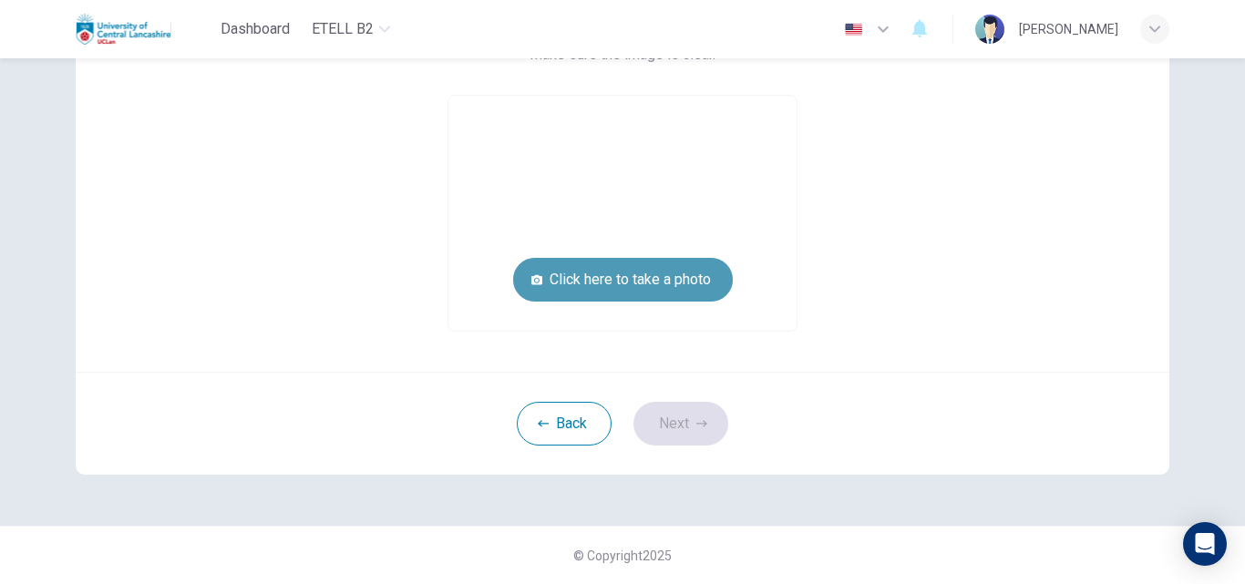
click at [613, 279] on button "Click here to take a photo" at bounding box center [623, 280] width 220 height 44
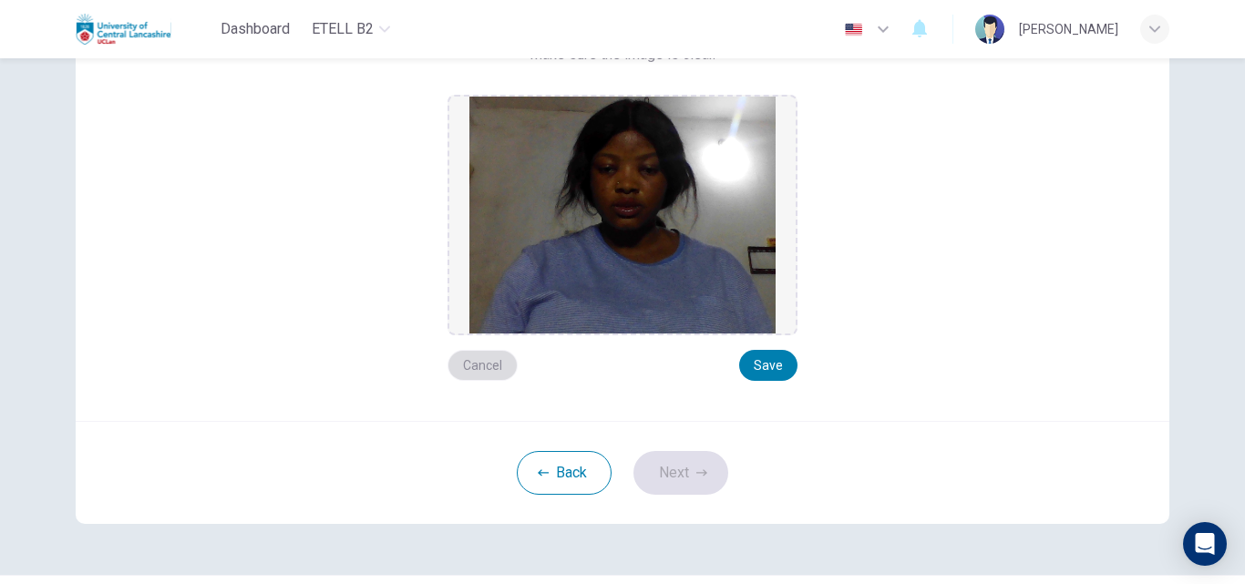
click at [478, 369] on button "Cancel" at bounding box center [482, 365] width 70 height 31
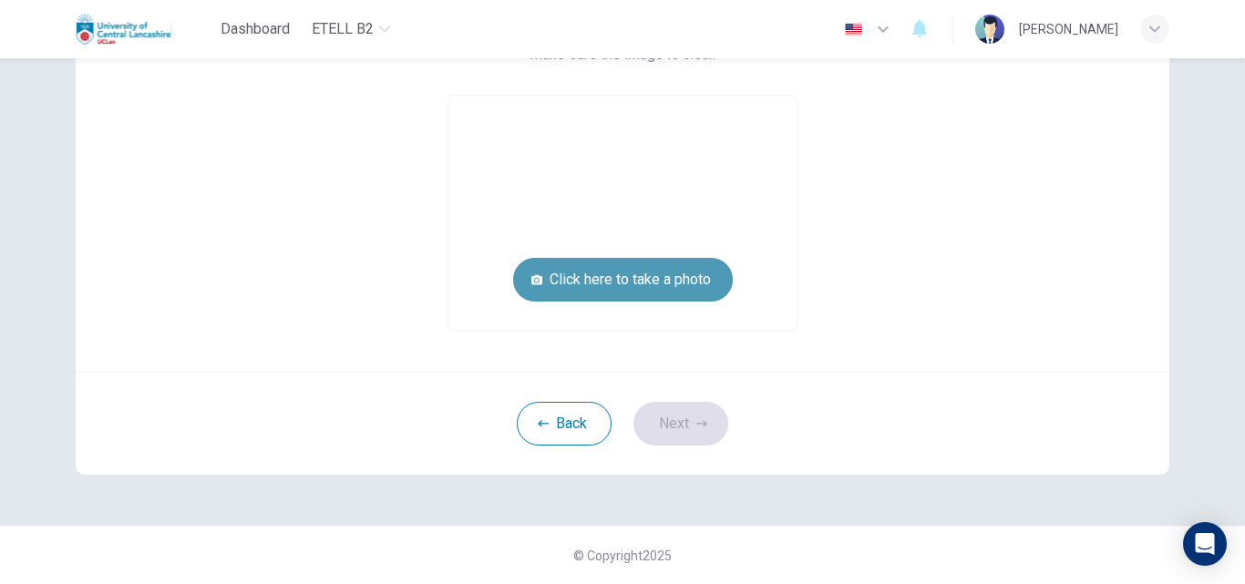
click at [602, 281] on button "Click here to take a photo" at bounding box center [623, 280] width 220 height 44
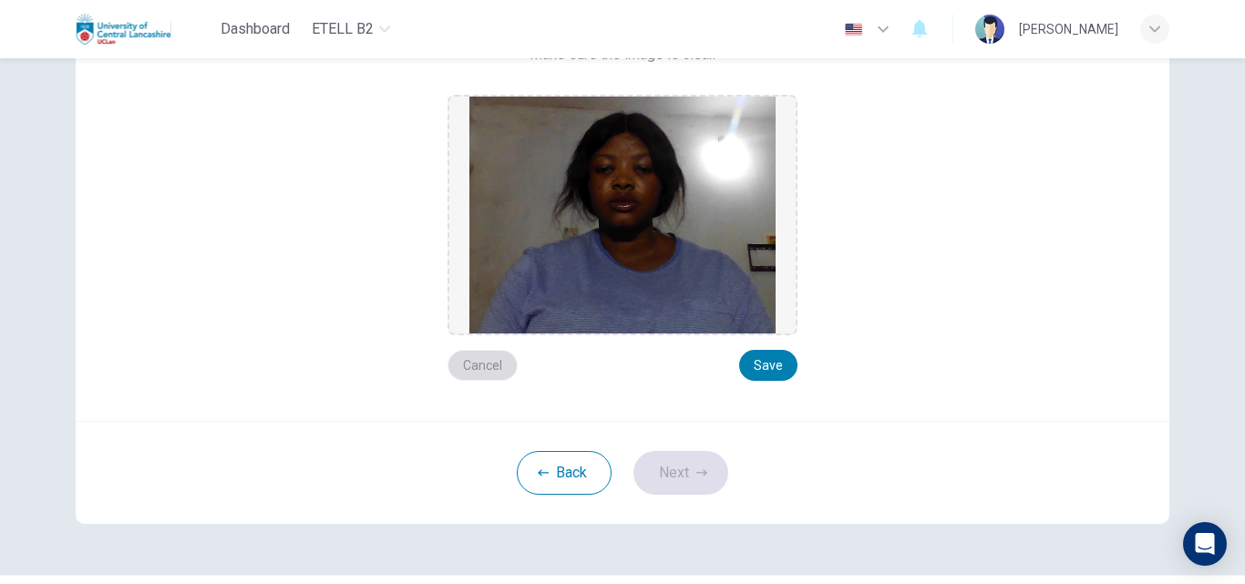
click at [468, 357] on button "Cancel" at bounding box center [482, 365] width 70 height 31
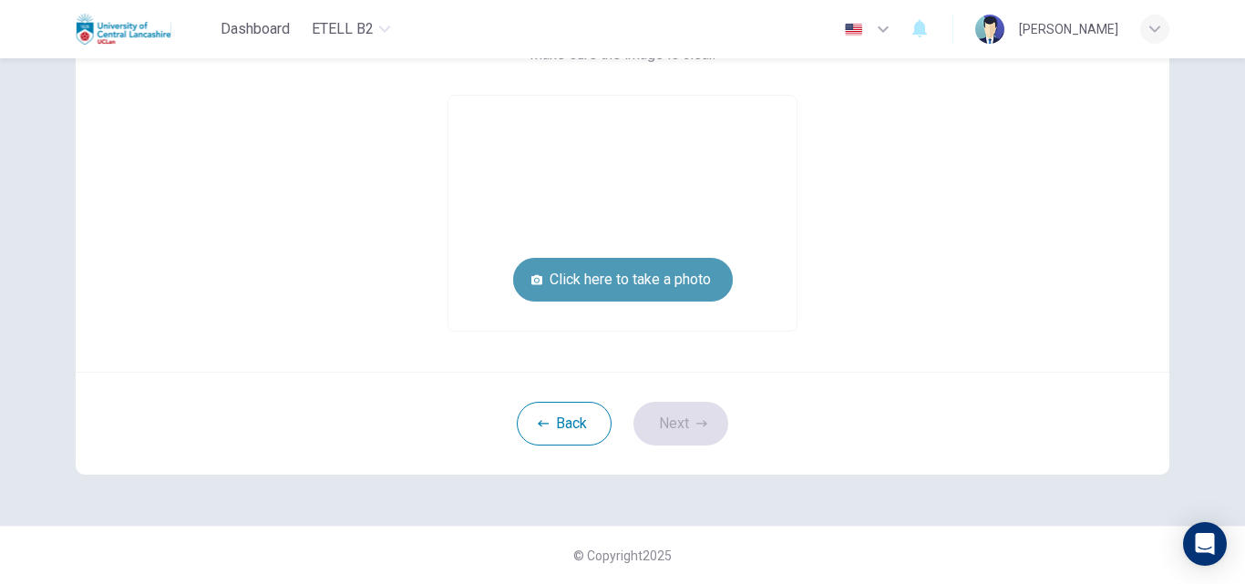
click at [615, 289] on button "Click here to take a photo" at bounding box center [623, 280] width 220 height 44
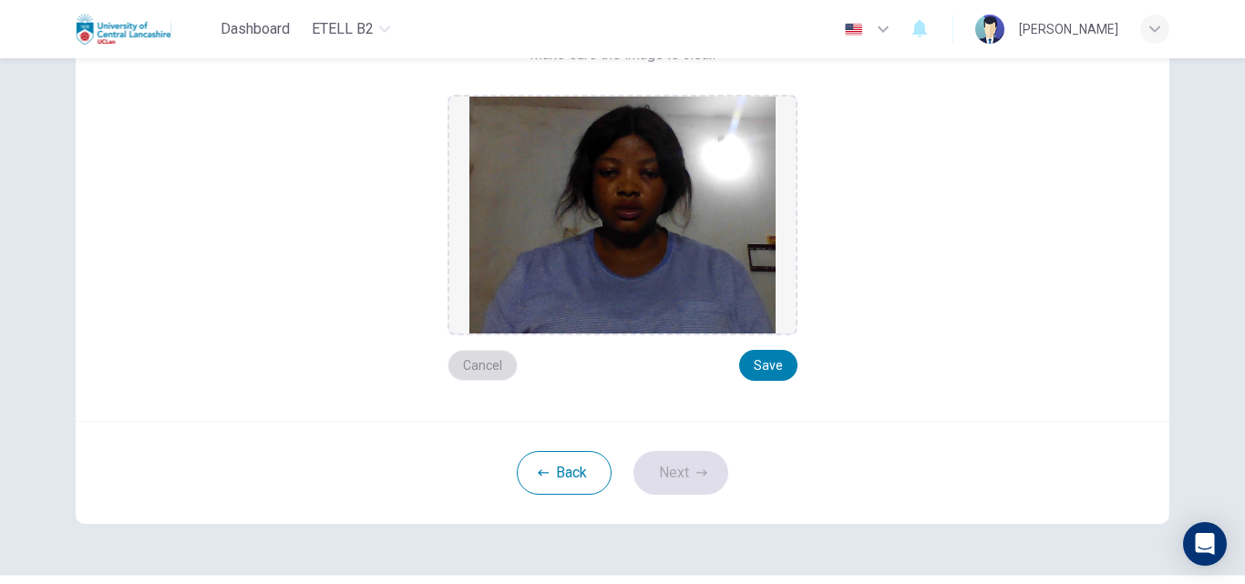
click at [487, 364] on button "Cancel" at bounding box center [482, 365] width 70 height 31
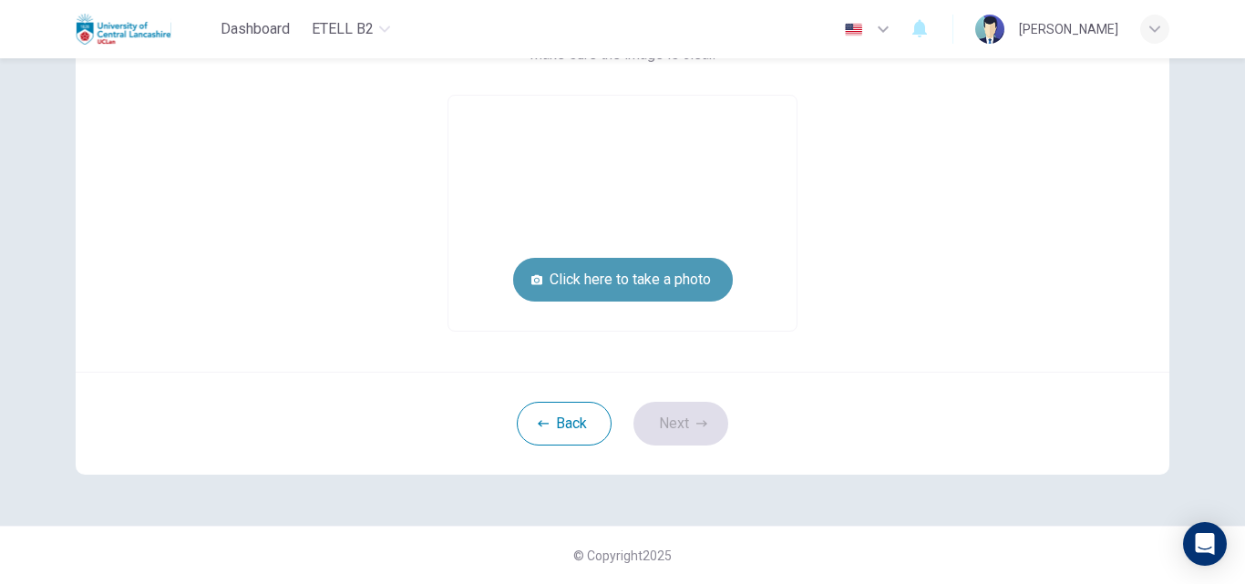
click at [630, 281] on button "Click here to take a photo" at bounding box center [623, 280] width 220 height 44
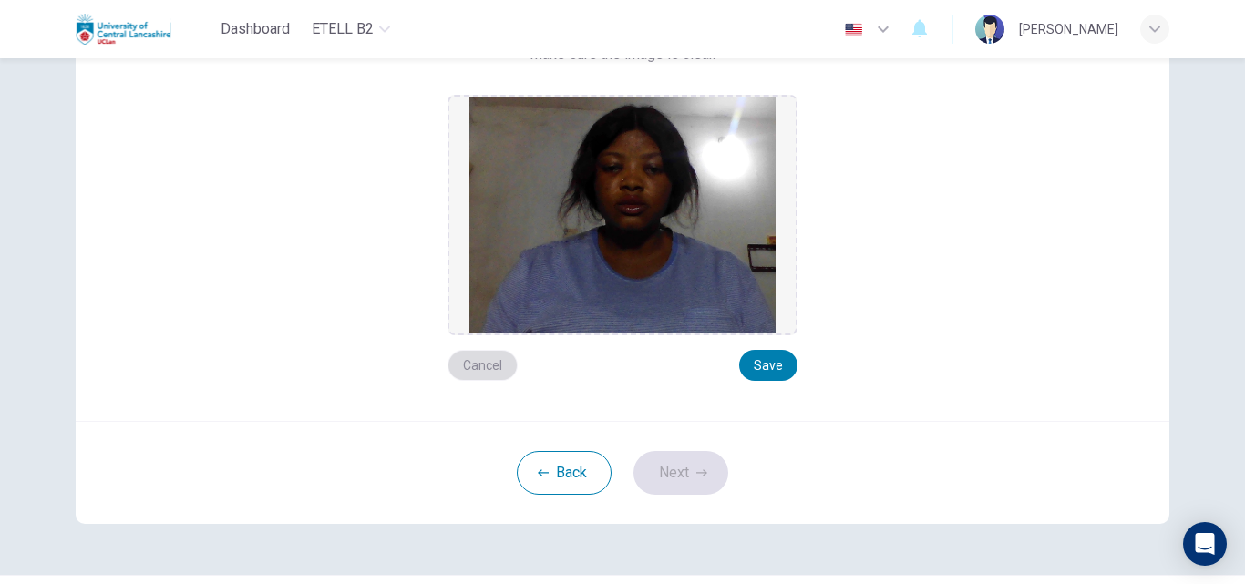
click at [480, 371] on button "Cancel" at bounding box center [482, 365] width 70 height 31
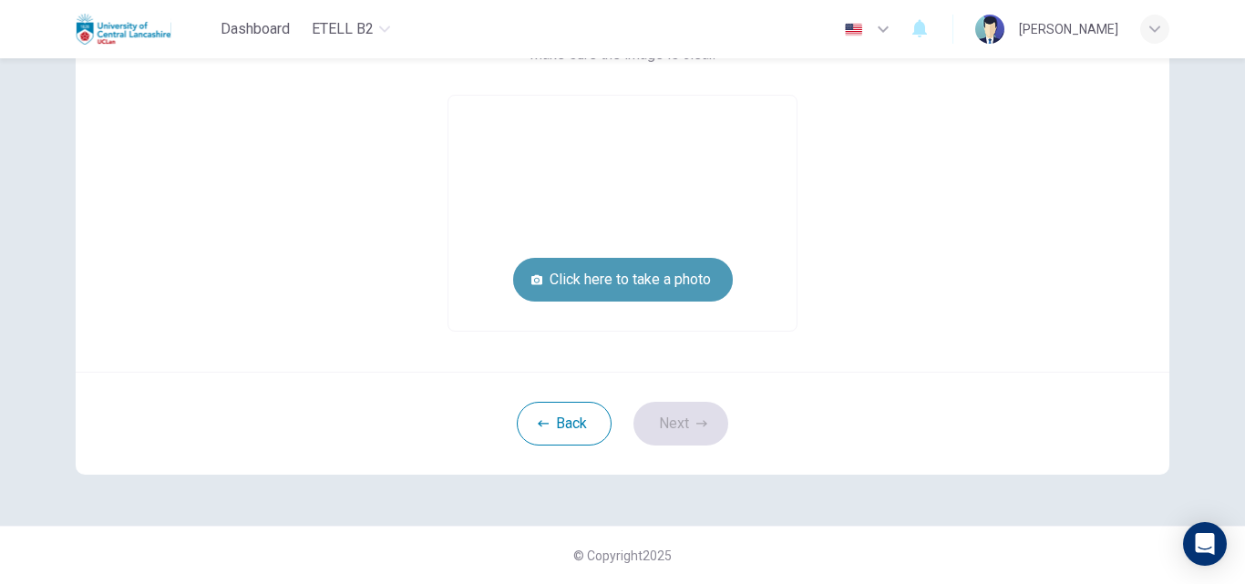
click at [623, 286] on button "Click here to take a photo" at bounding box center [623, 280] width 220 height 44
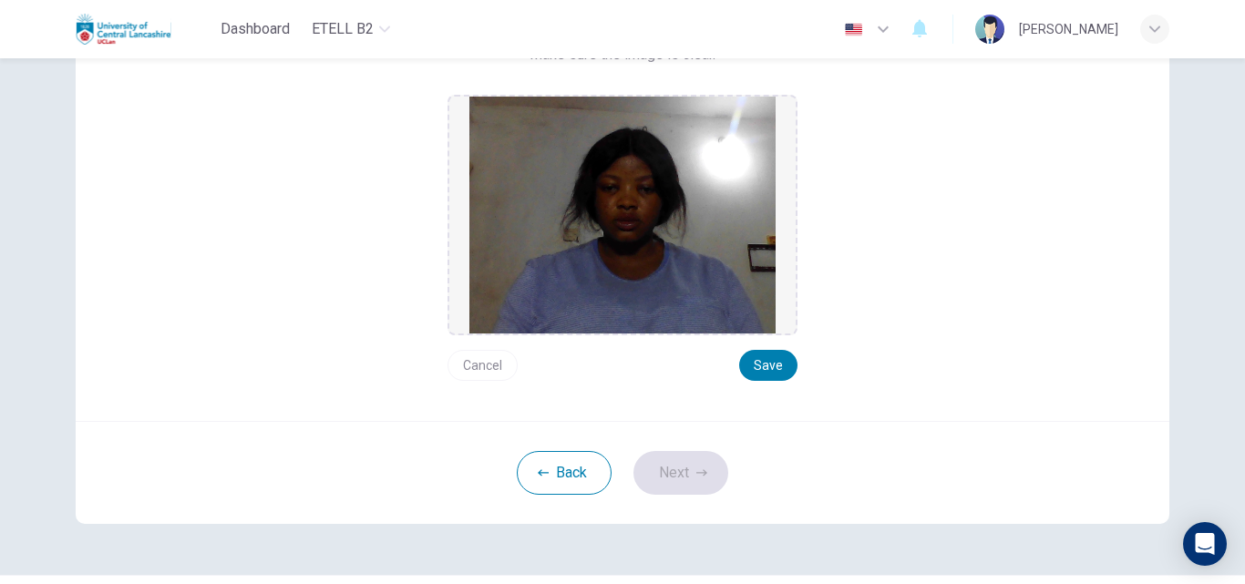
click at [482, 363] on button "Cancel" at bounding box center [482, 365] width 70 height 31
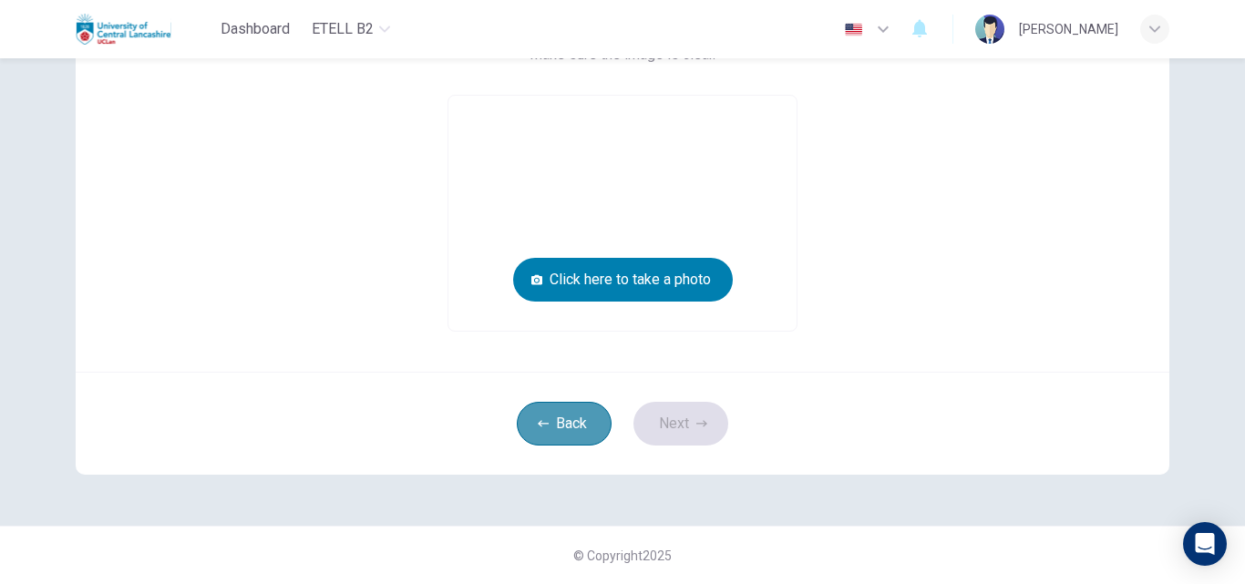
click at [560, 422] on button "Back" at bounding box center [564, 424] width 95 height 44
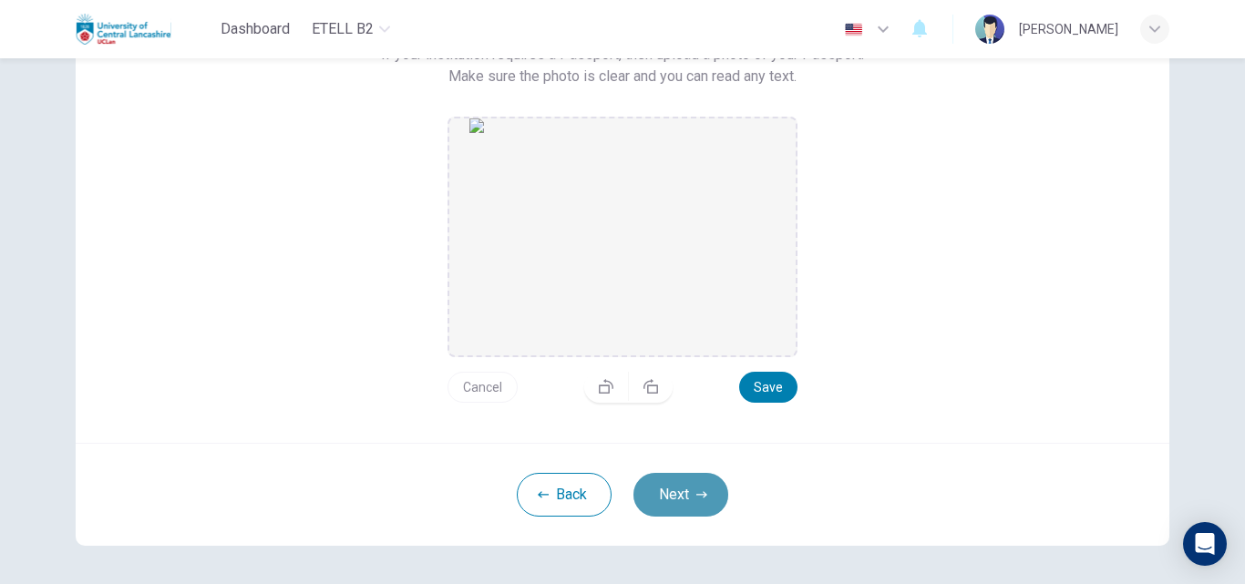
click at [671, 500] on button "Next" at bounding box center [680, 495] width 95 height 44
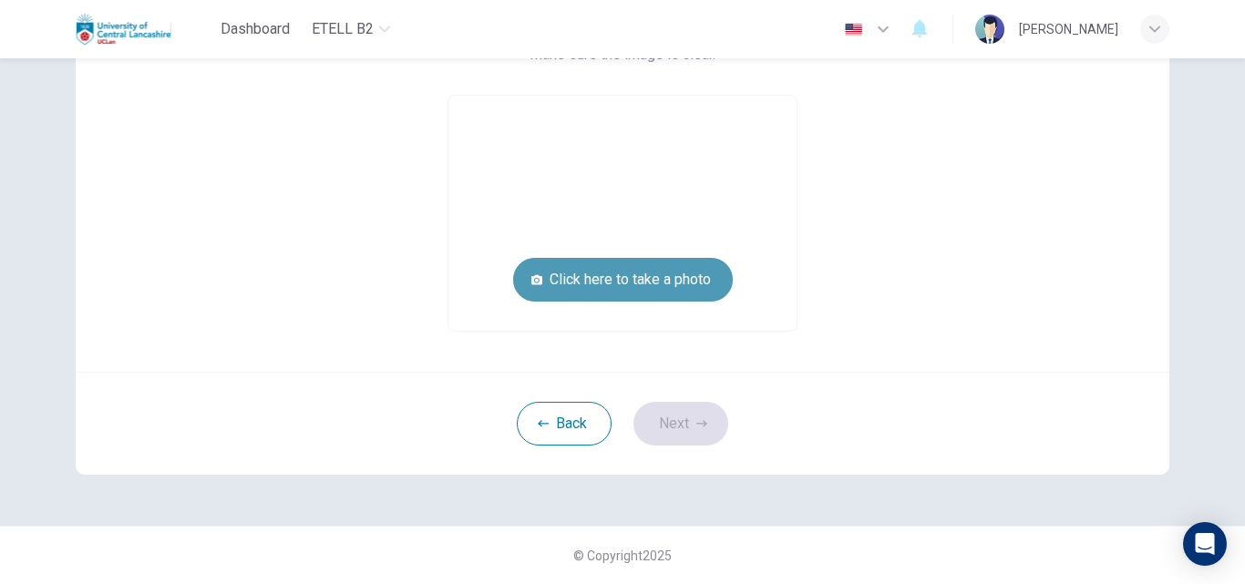
click at [634, 273] on button "Click here to take a photo" at bounding box center [623, 280] width 220 height 44
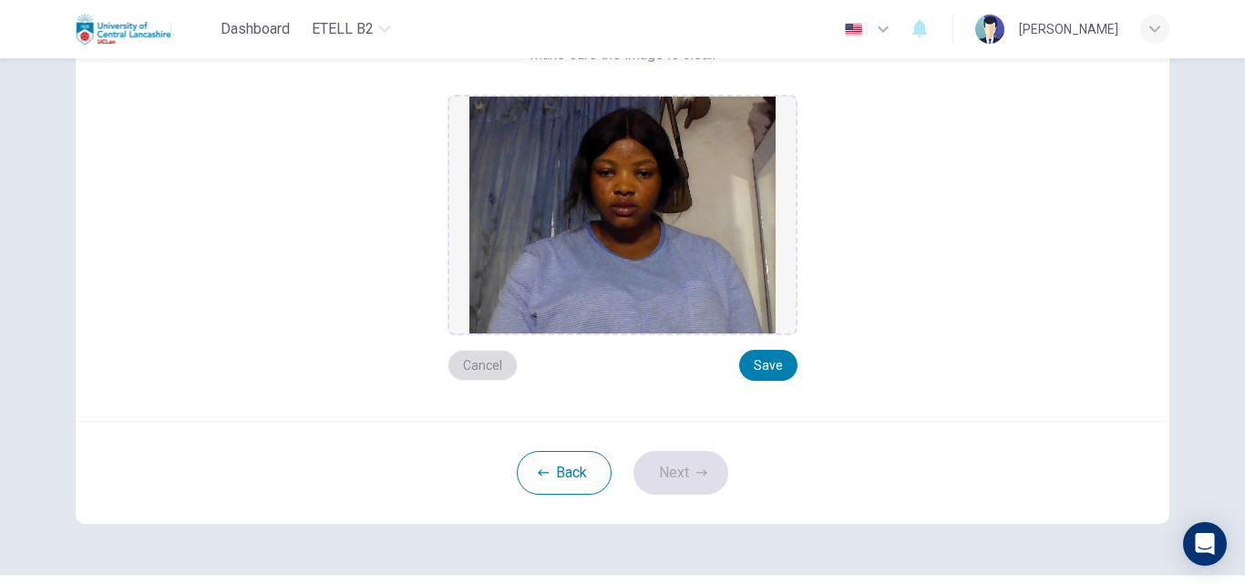
click at [487, 355] on button "Cancel" at bounding box center [482, 365] width 70 height 31
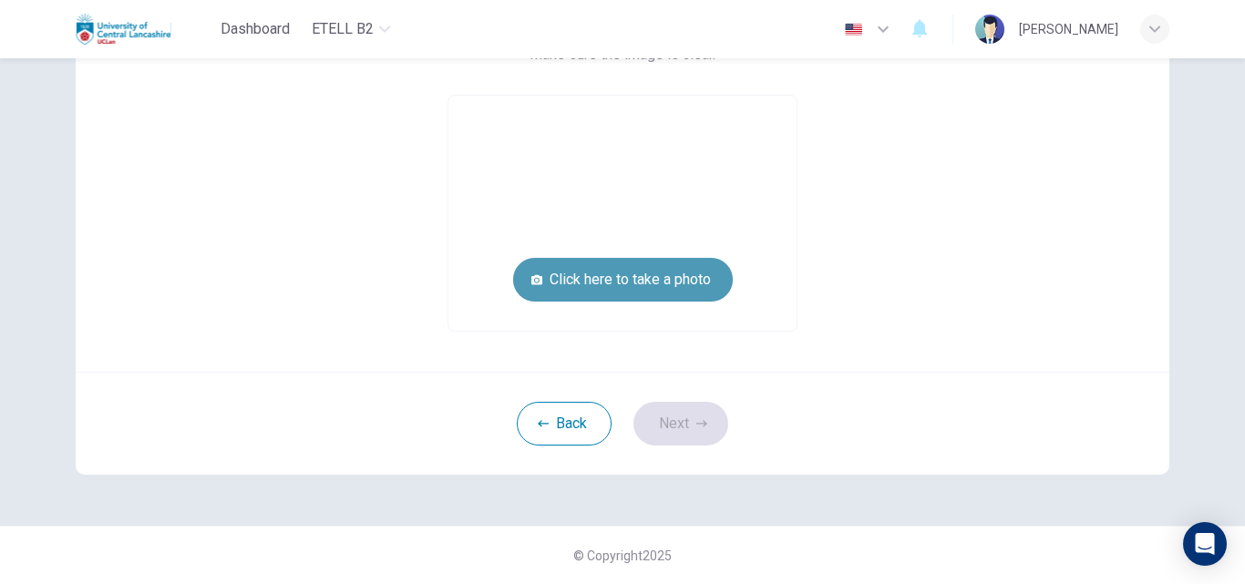
click at [616, 286] on button "Click here to take a photo" at bounding box center [623, 280] width 220 height 44
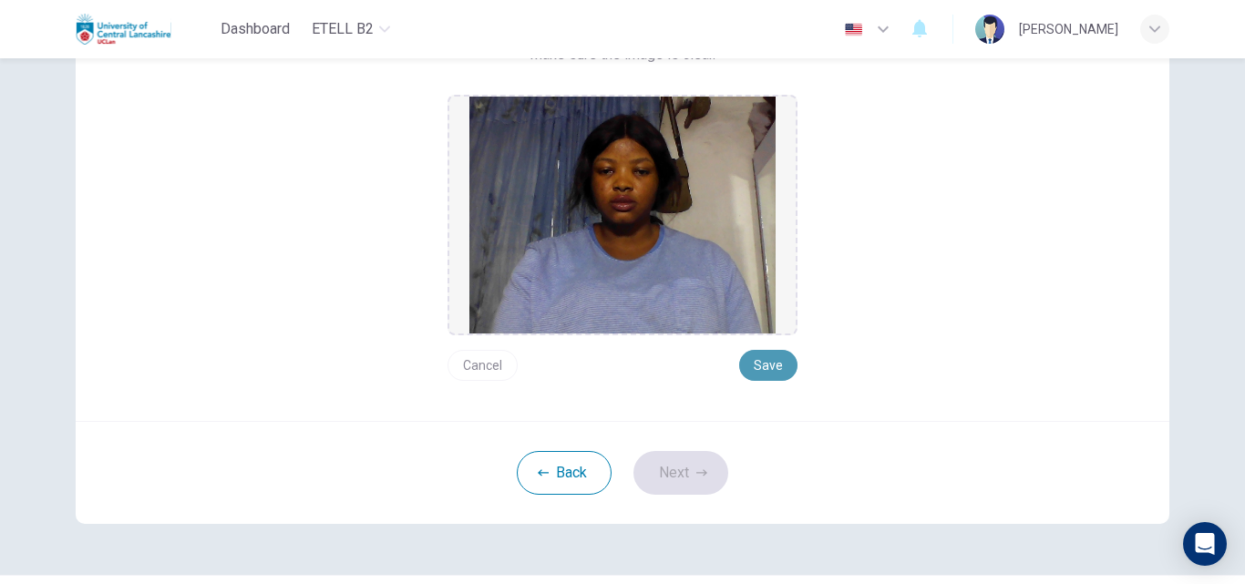
click at [768, 364] on button "Save" at bounding box center [768, 365] width 58 height 31
click at [672, 480] on button "Next" at bounding box center [680, 473] width 95 height 44
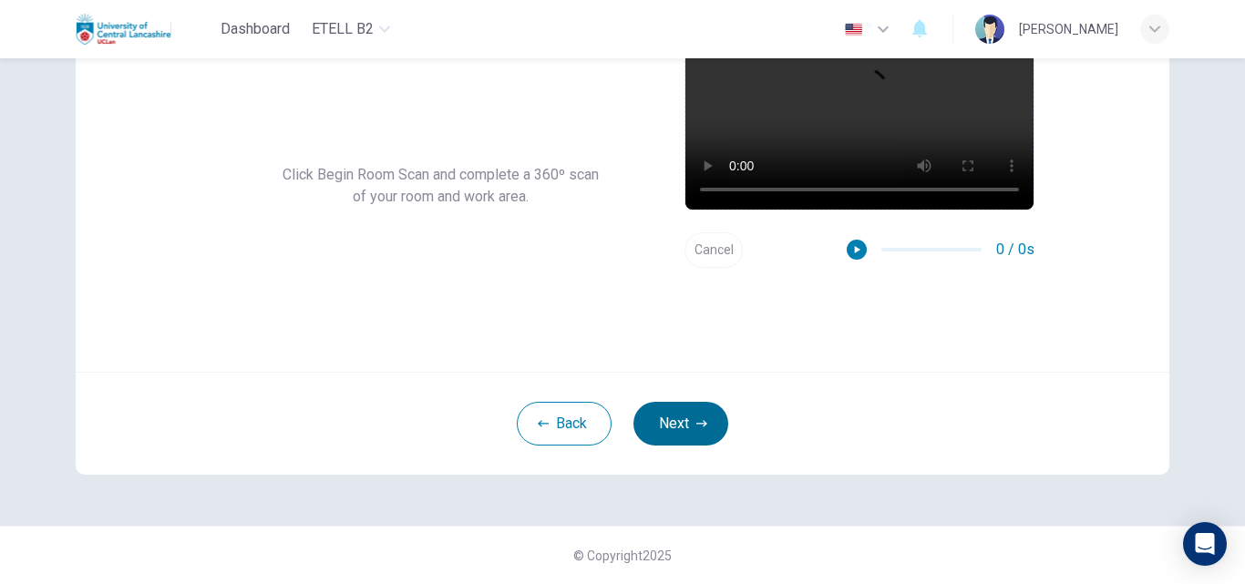
scroll to position [175, 0]
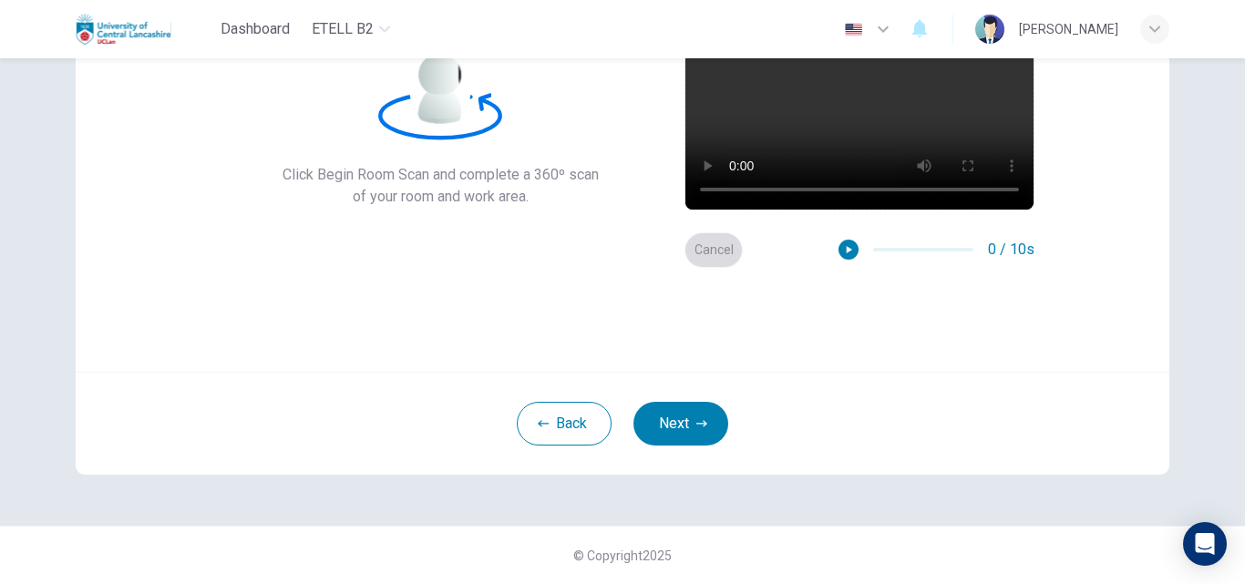
click at [720, 246] on button "Cancel" at bounding box center [713, 250] width 58 height 36
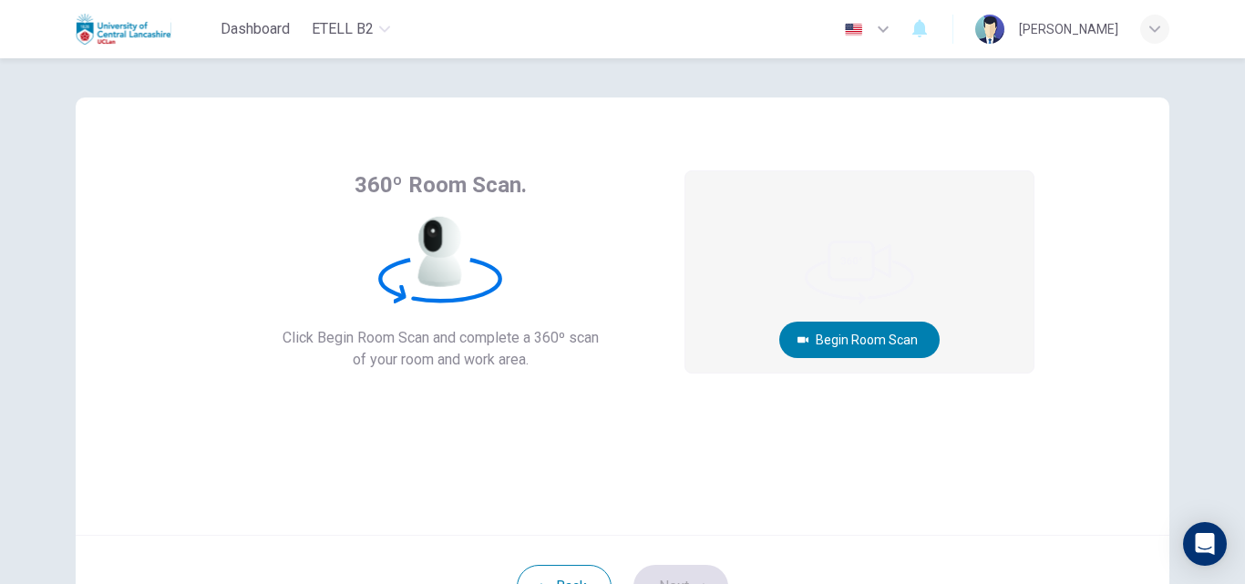
scroll to position [9, 0]
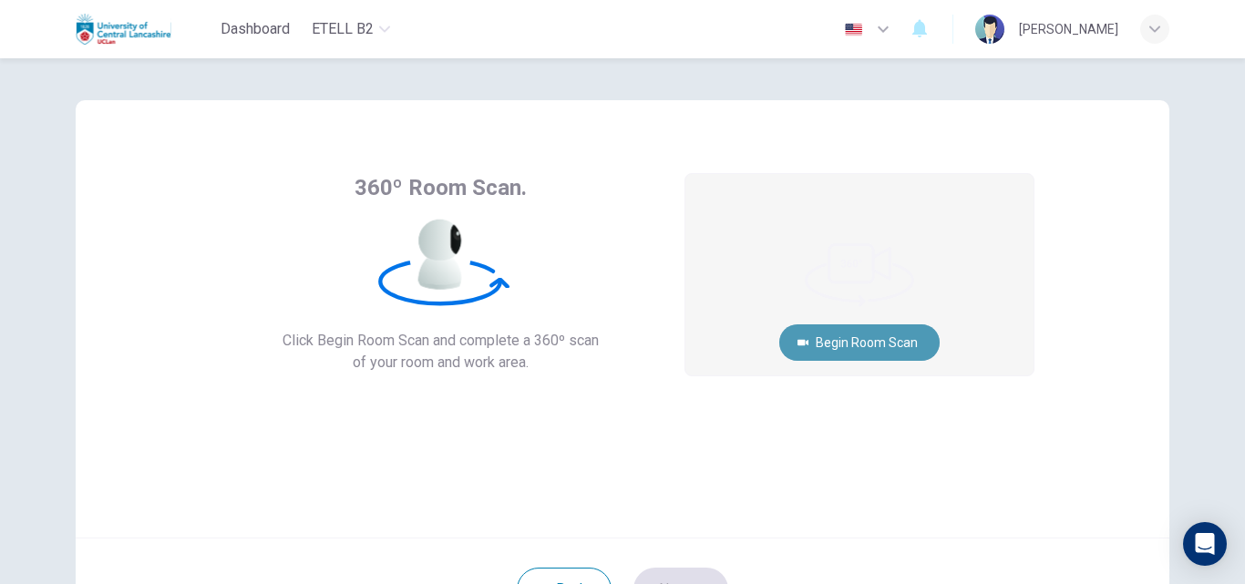
click at [836, 348] on button "Begin Room Scan" at bounding box center [859, 342] width 160 height 36
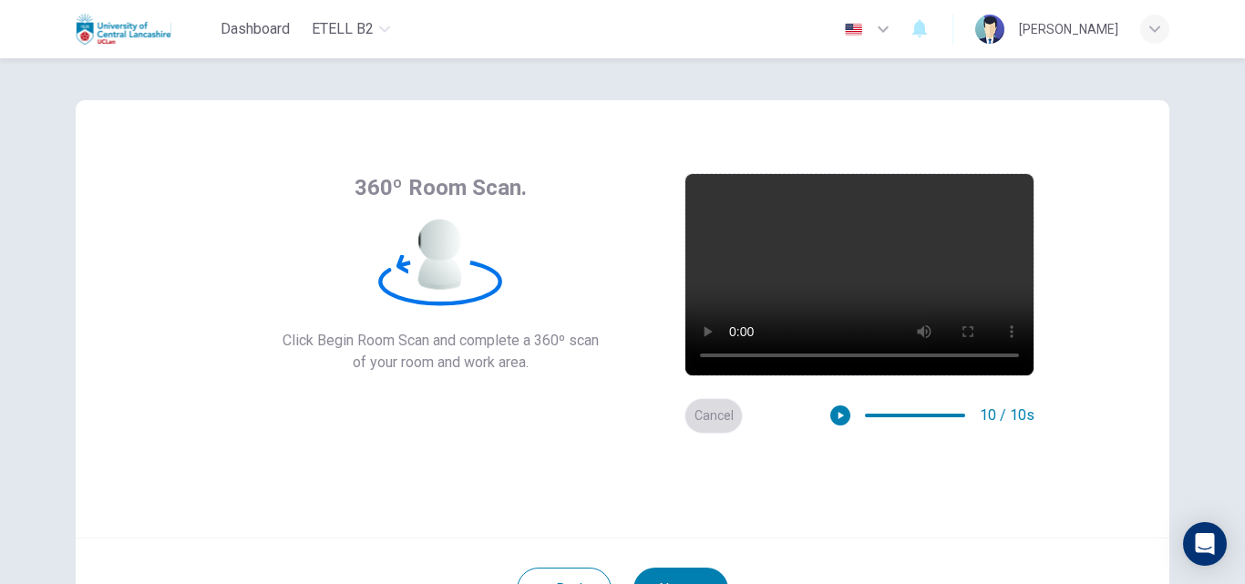
click at [708, 415] on button "Cancel" at bounding box center [713, 416] width 58 height 36
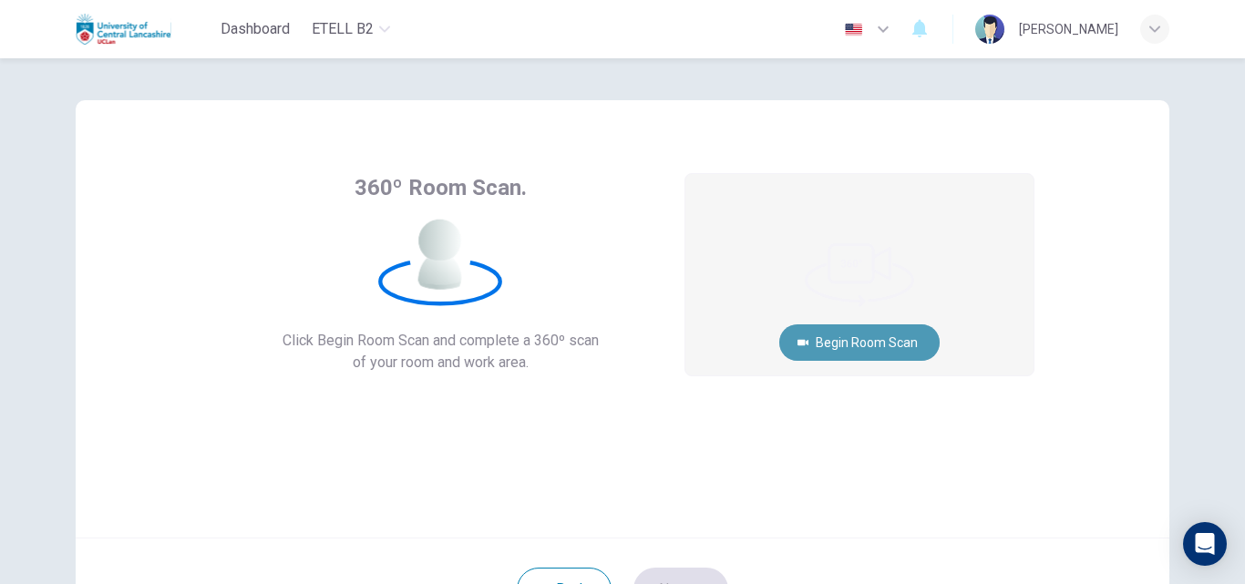
click at [833, 338] on button "Begin Room Scan" at bounding box center [859, 342] width 160 height 36
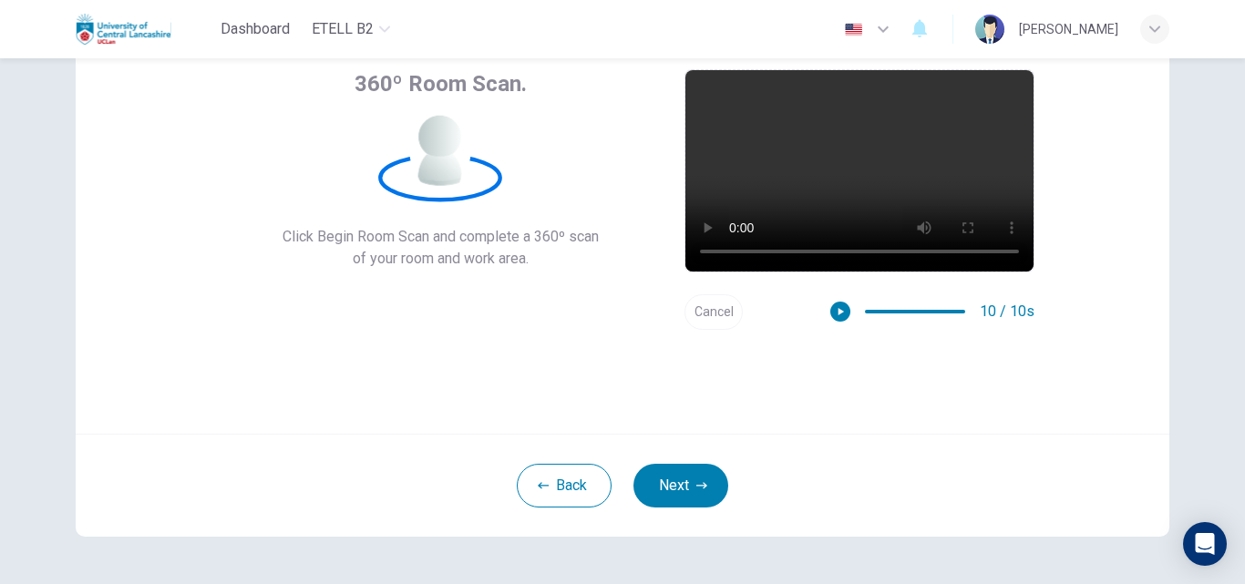
scroll to position [117, 0]
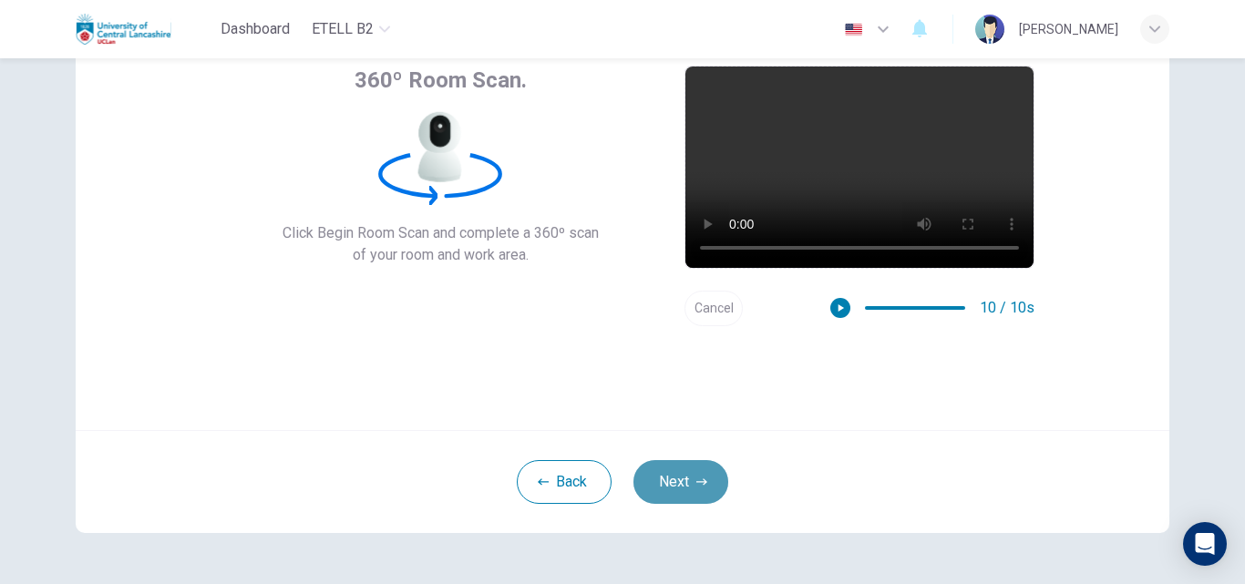
click at [663, 487] on button "Next" at bounding box center [680, 482] width 95 height 44
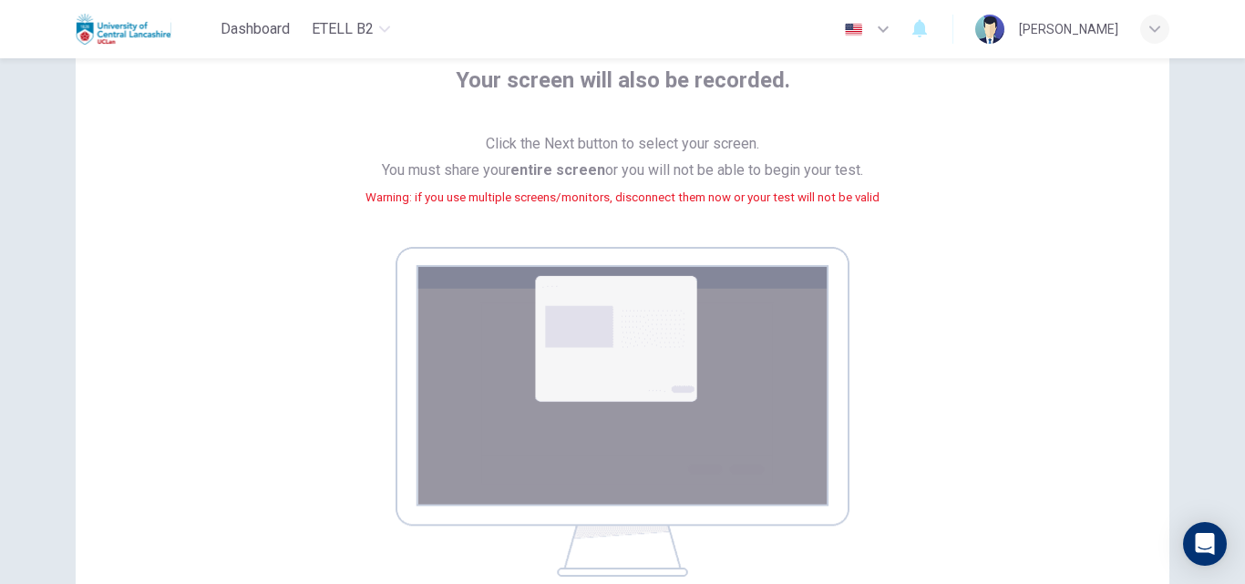
click at [678, 490] on img at bounding box center [622, 412] width 454 height 330
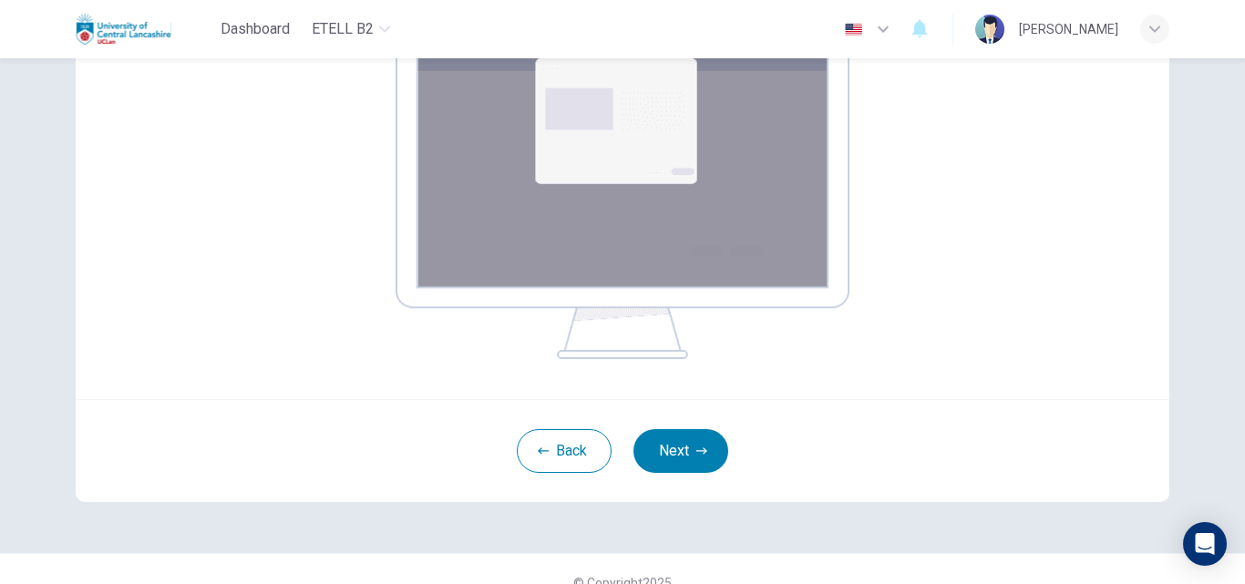
scroll to position [317, 0]
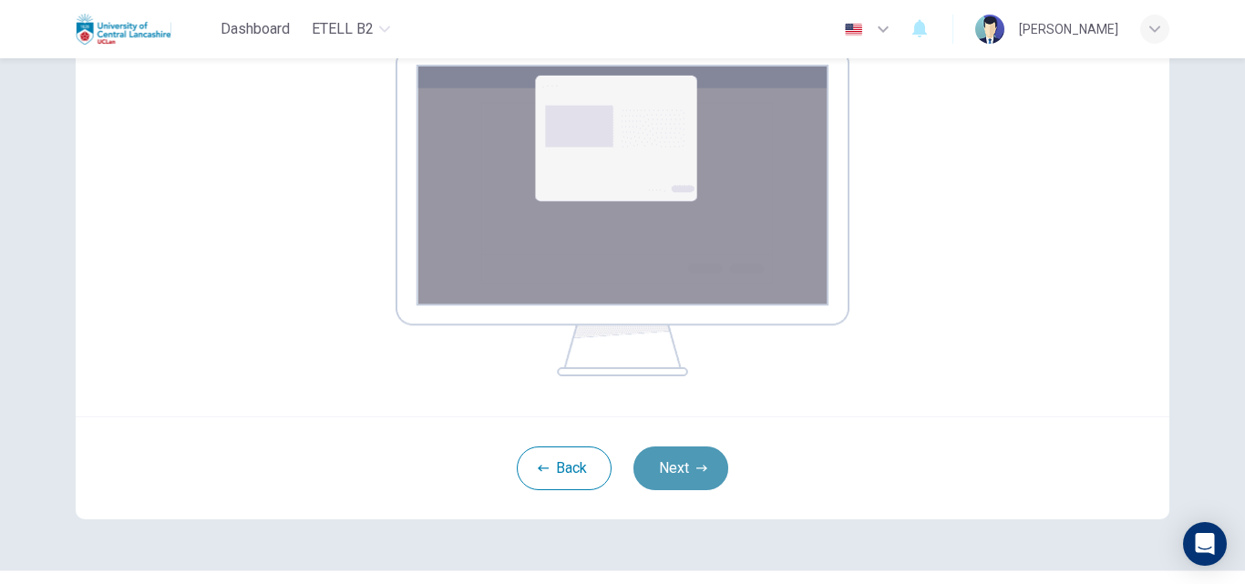
click at [670, 467] on button "Next" at bounding box center [680, 468] width 95 height 44
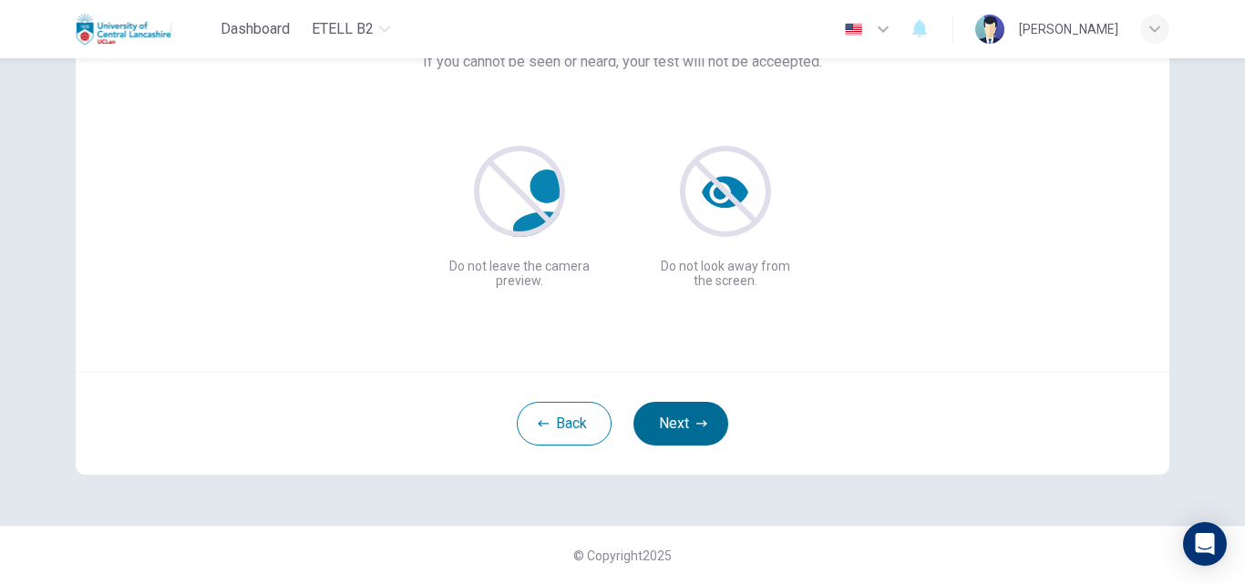
scroll to position [175, 0]
click at [684, 423] on button "Next" at bounding box center [680, 424] width 95 height 44
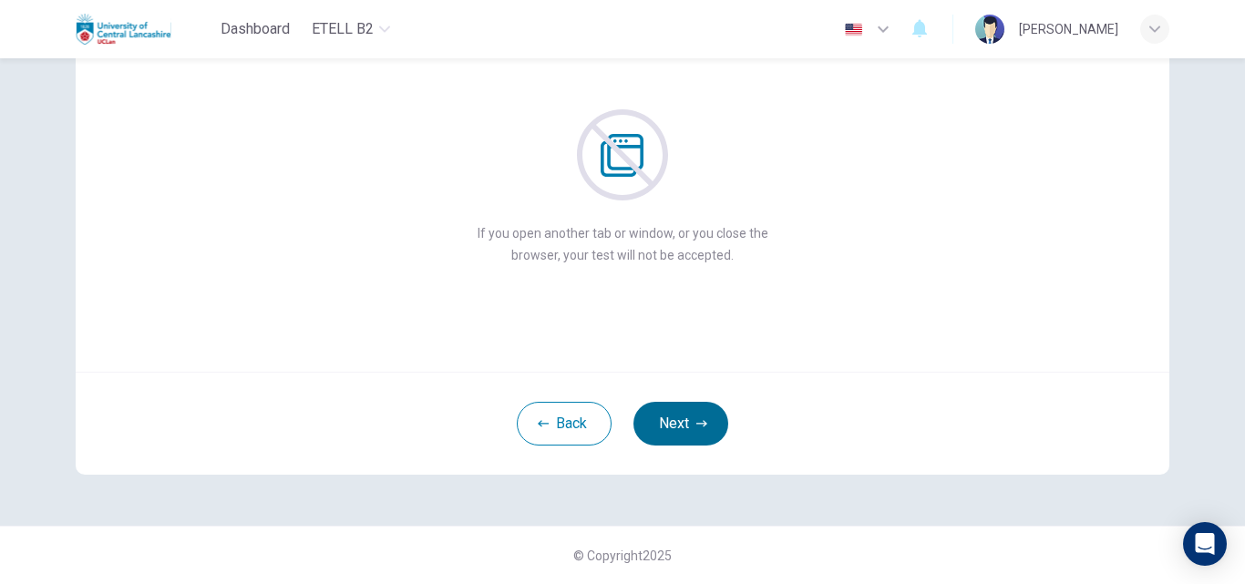
click at [684, 423] on button "Next" at bounding box center [680, 424] width 95 height 44
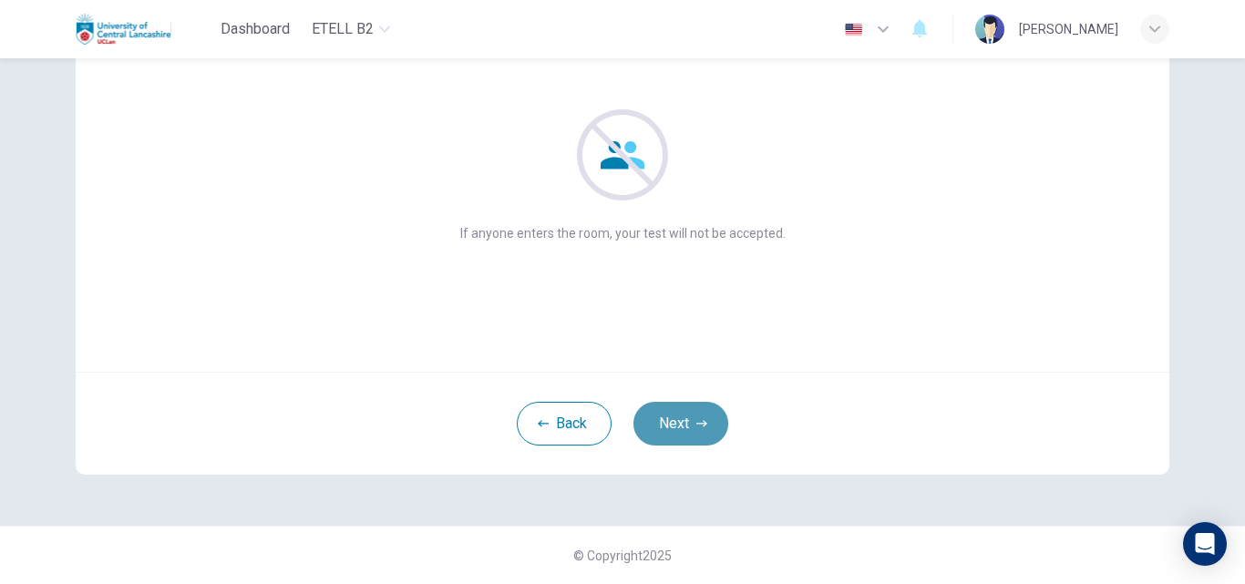
click at [684, 423] on button "Next" at bounding box center [680, 424] width 95 height 44
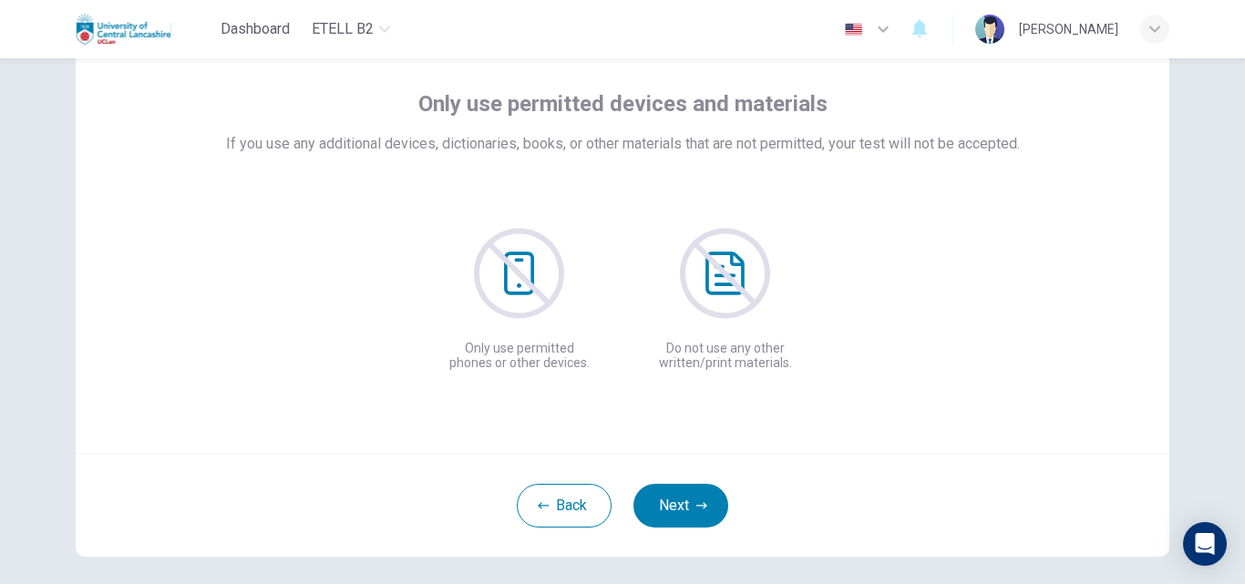
scroll to position [88, 0]
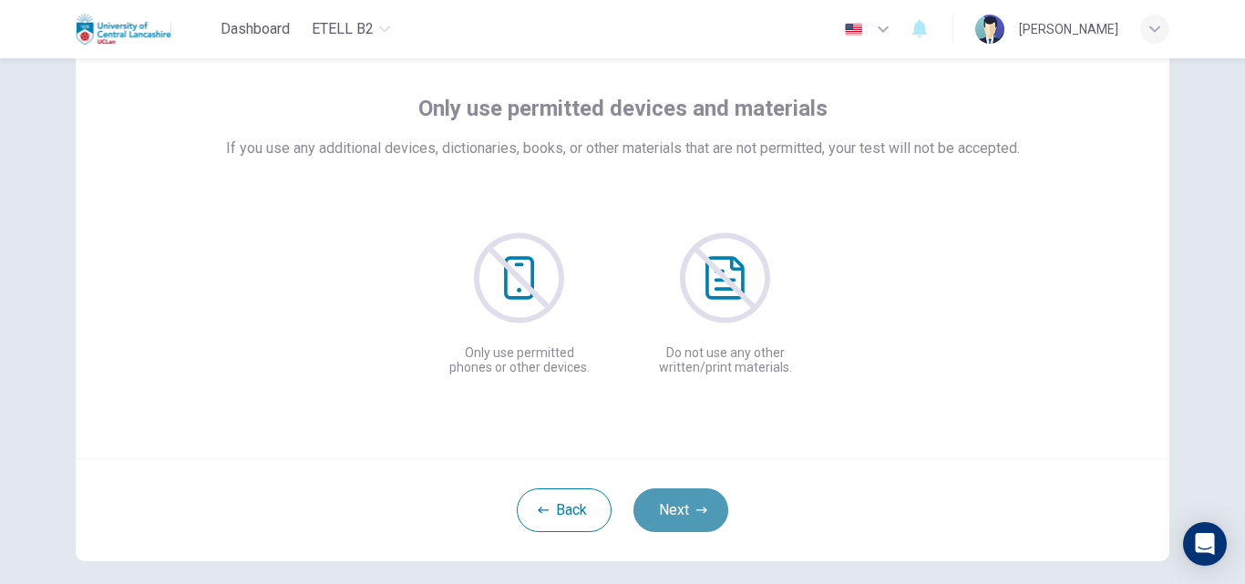
click at [679, 502] on button "Next" at bounding box center [680, 510] width 95 height 44
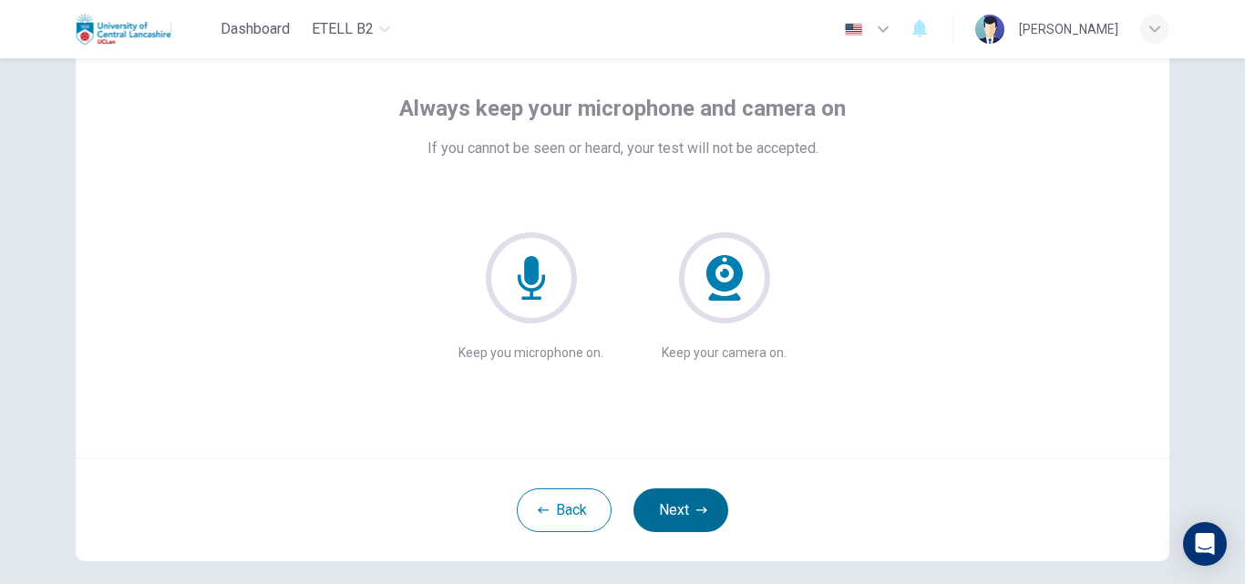
click at [668, 503] on button "Next" at bounding box center [680, 510] width 95 height 44
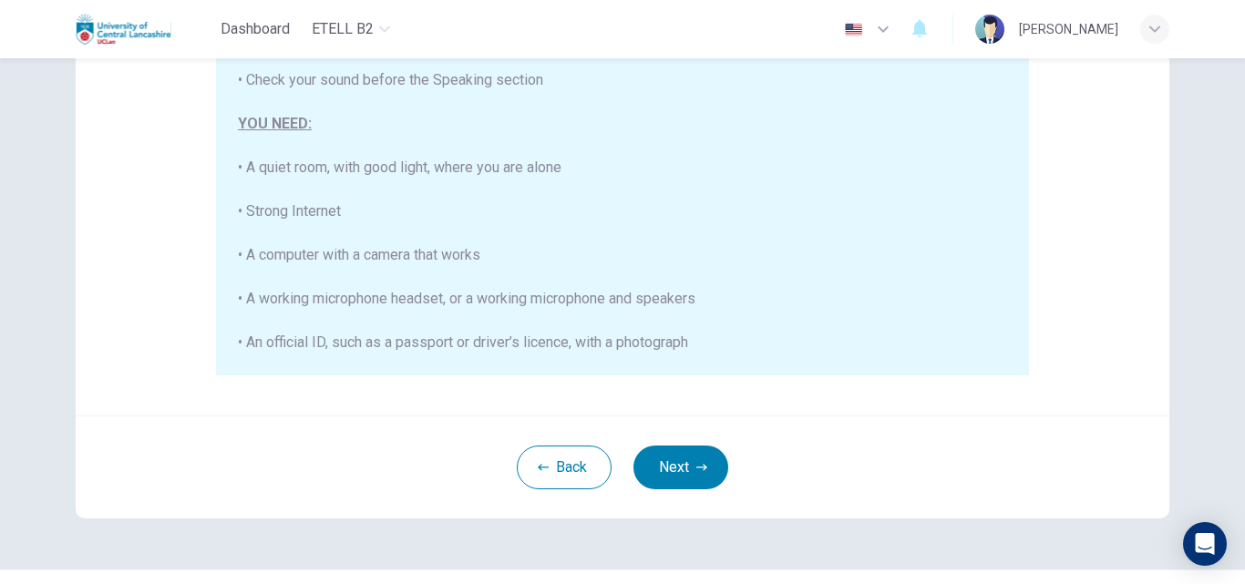
scroll to position [394, 0]
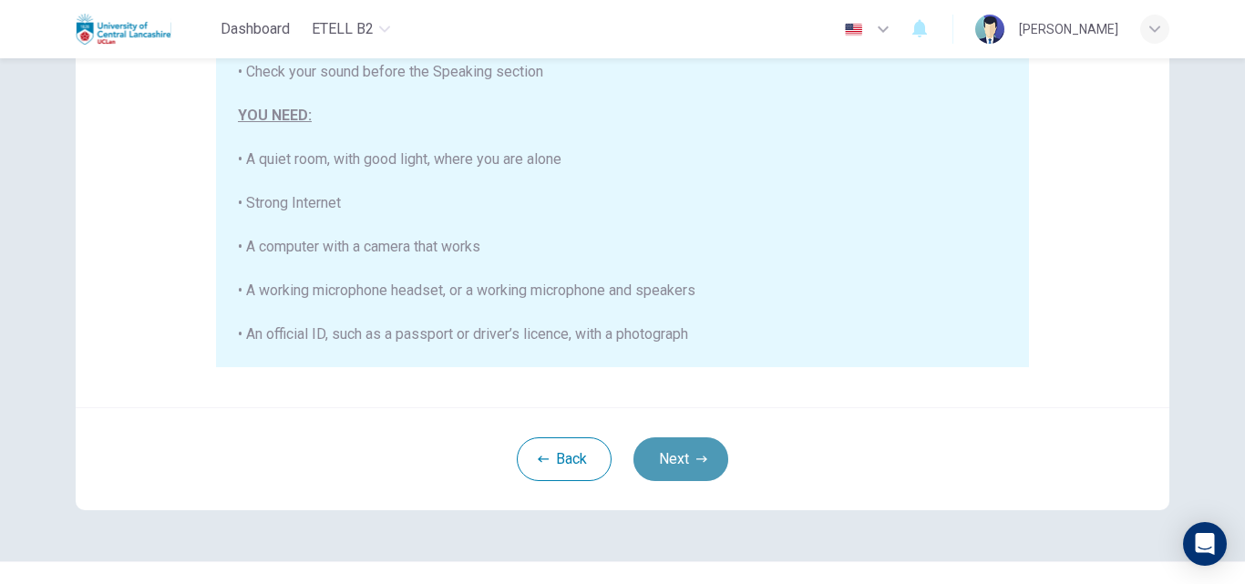
click at [701, 457] on icon "button" at bounding box center [701, 459] width 11 height 11
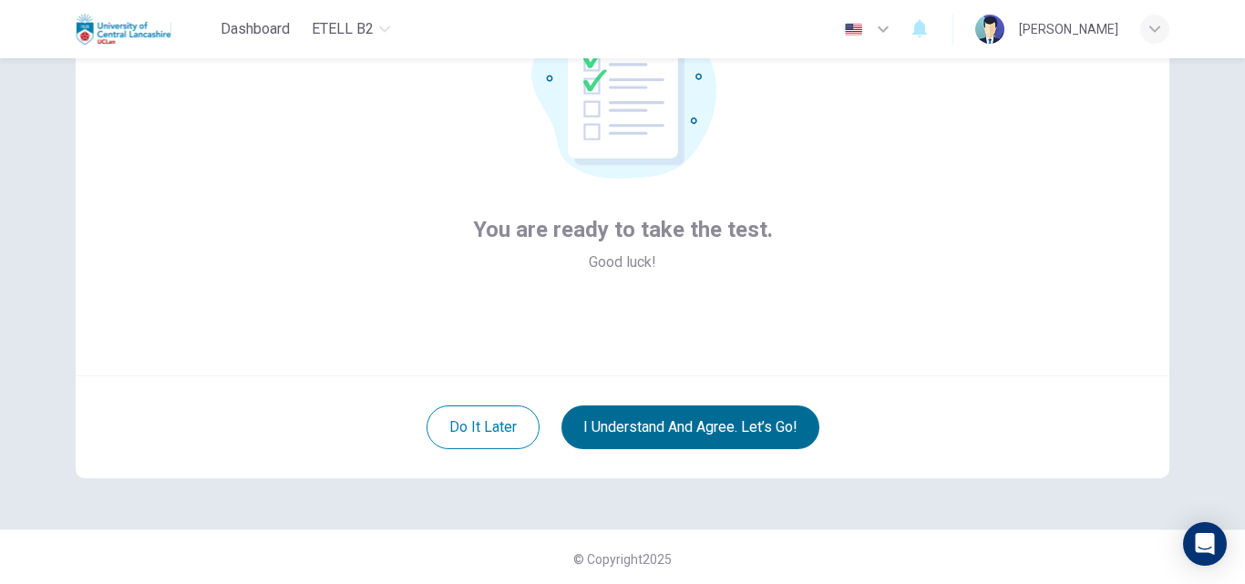
scroll to position [175, 0]
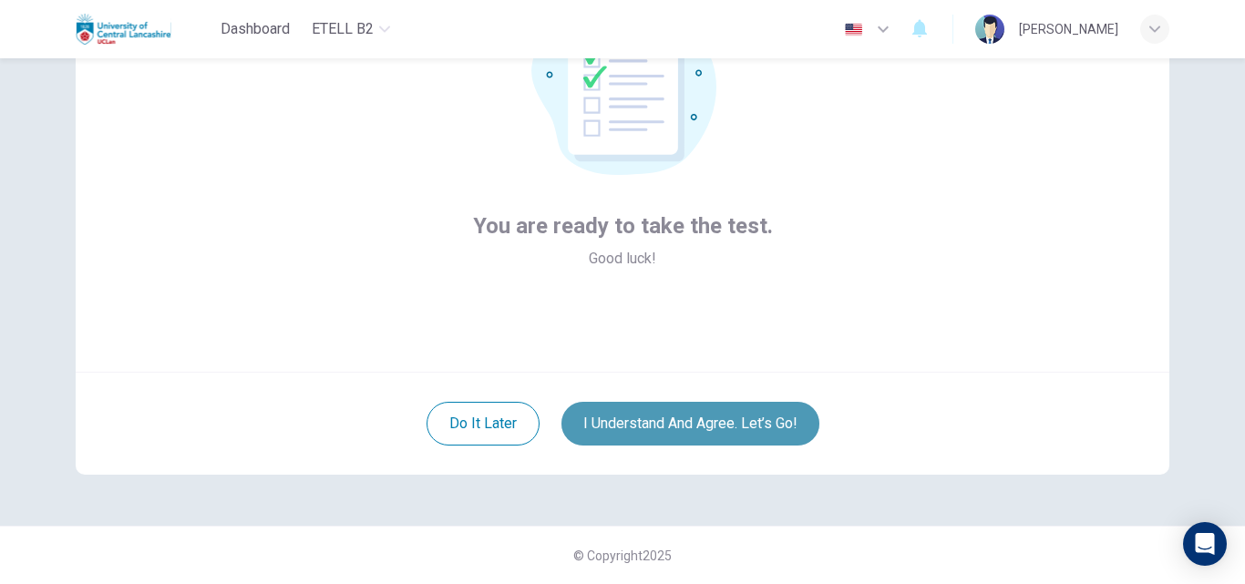
click at [762, 408] on button "I understand and agree. Let’s go!" at bounding box center [690, 424] width 258 height 44
click at [690, 429] on button "I understand and agree. Let’s go!" at bounding box center [690, 424] width 258 height 44
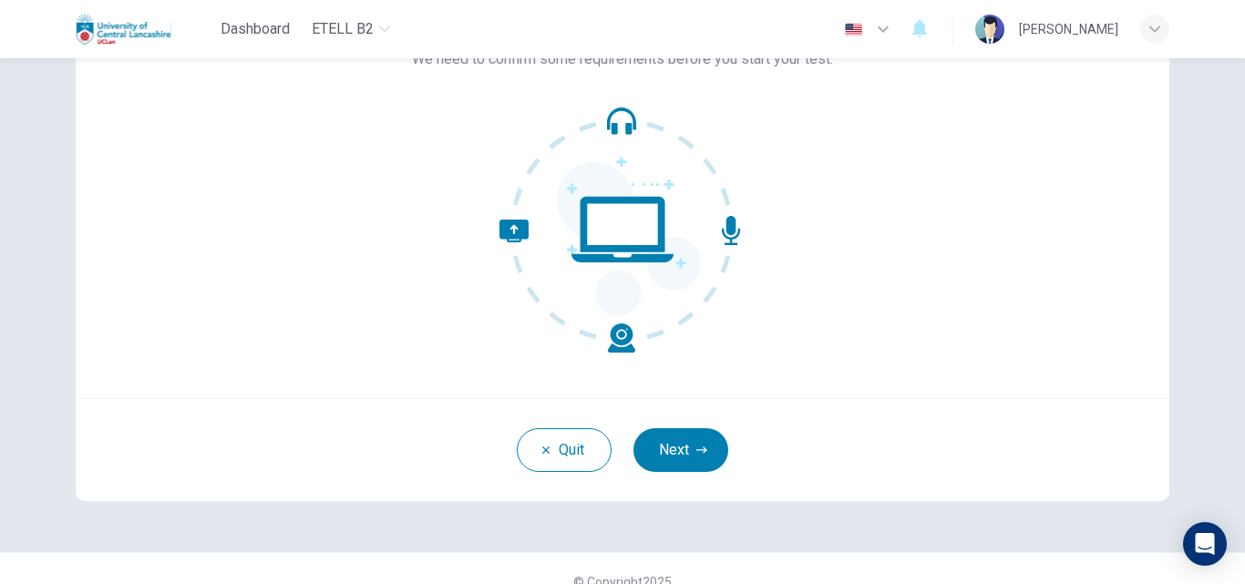
scroll to position [142, 0]
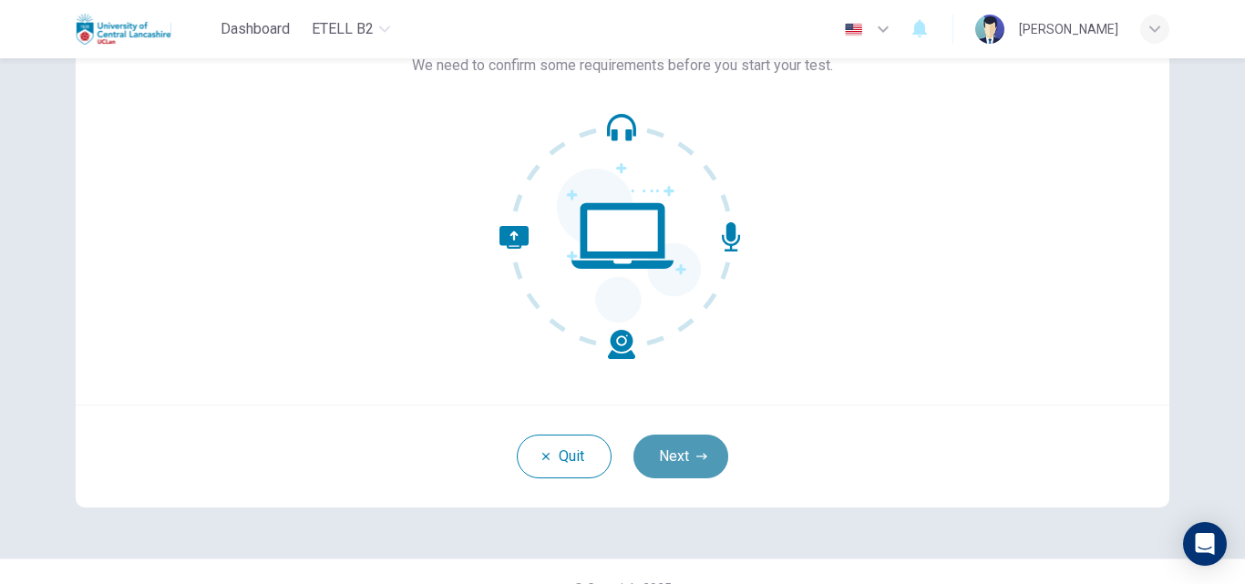
click at [659, 459] on button "Next" at bounding box center [680, 457] width 95 height 44
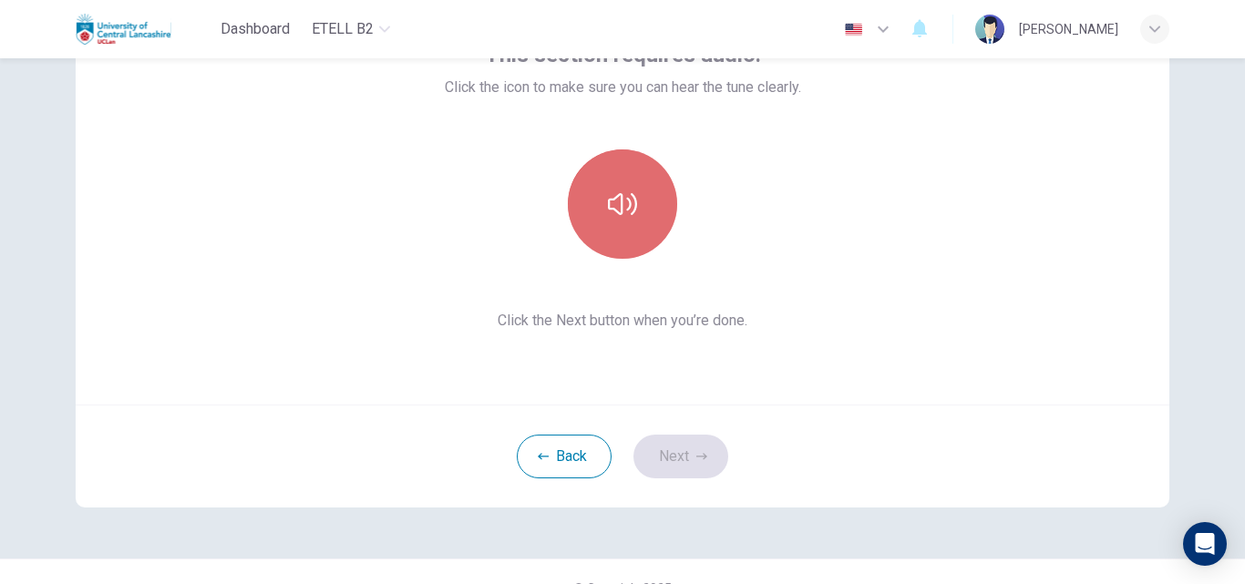
click at [622, 198] on icon "button" at bounding box center [622, 204] width 29 height 22
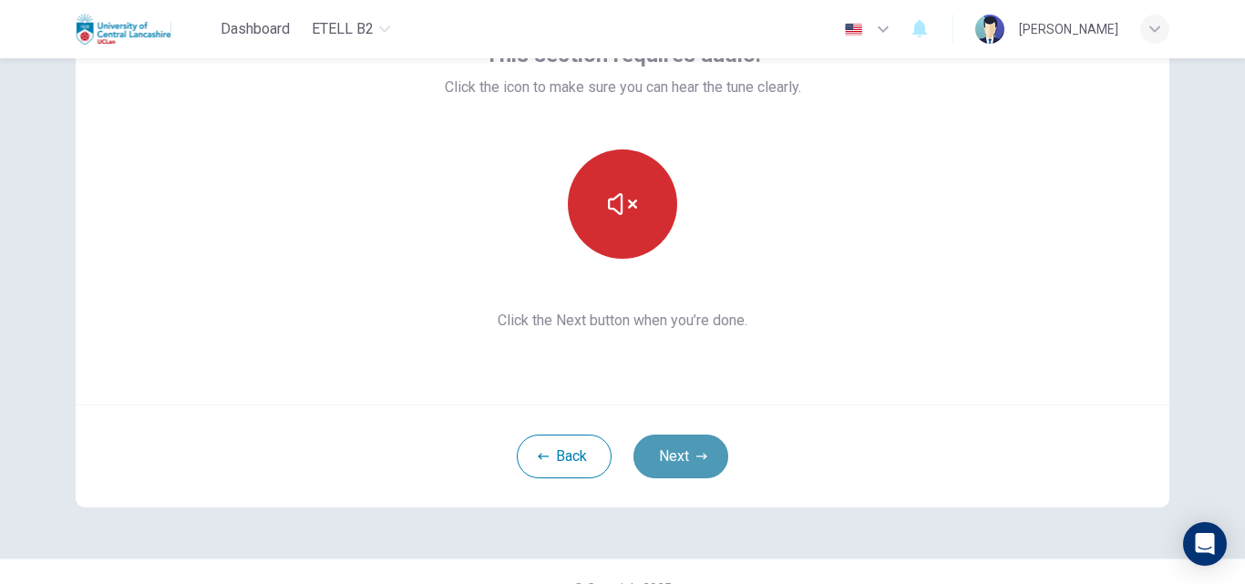
click at [682, 447] on button "Next" at bounding box center [680, 457] width 95 height 44
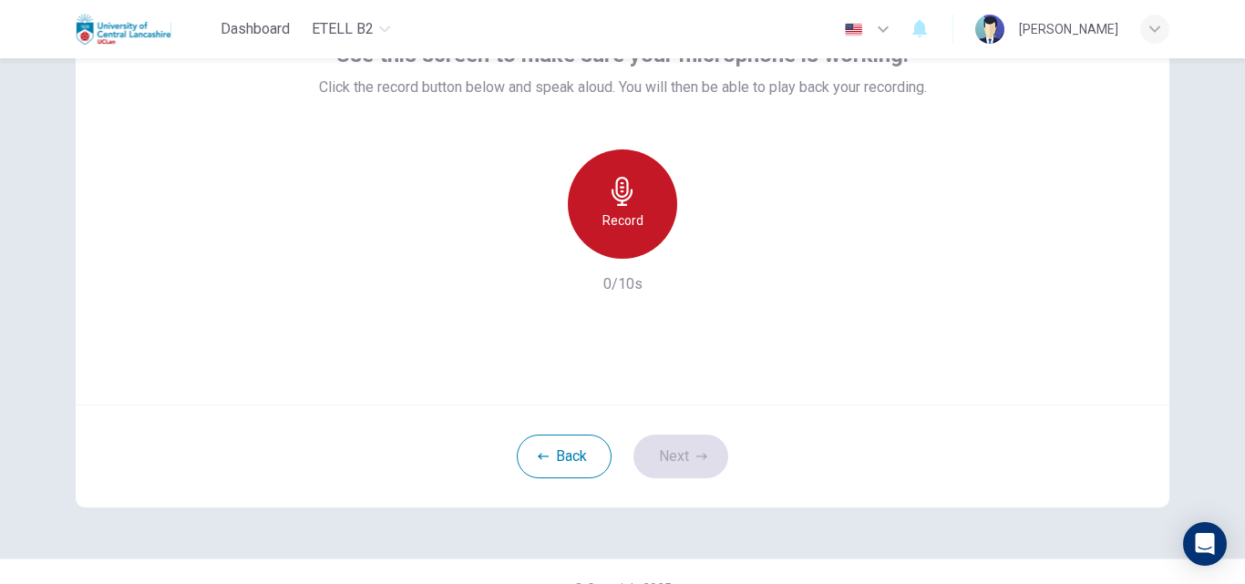
click at [623, 192] on icon "button" at bounding box center [621, 191] width 21 height 29
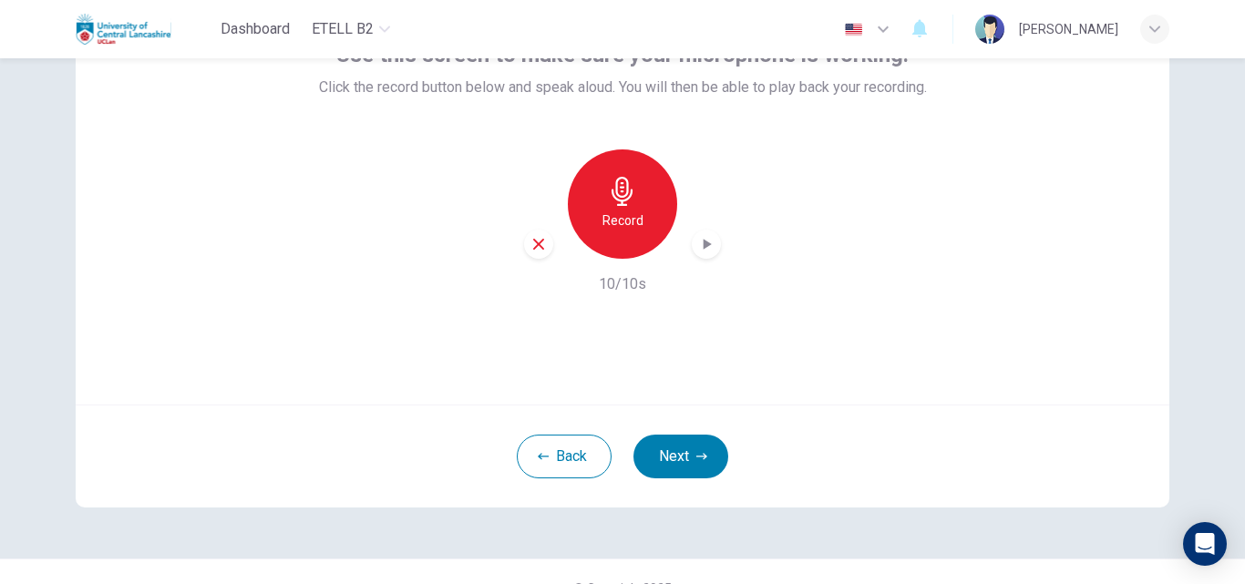
click at [703, 248] on icon "button" at bounding box center [707, 244] width 8 height 11
click at [674, 453] on button "Next" at bounding box center [680, 457] width 95 height 44
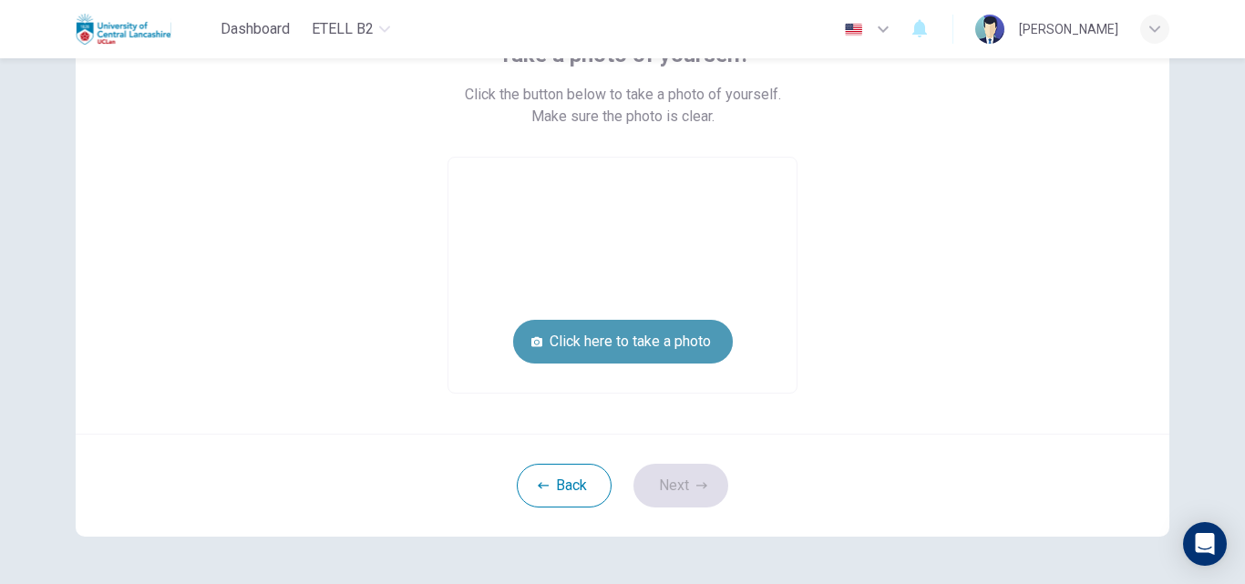
click at [643, 347] on button "Click here to take a photo" at bounding box center [623, 342] width 220 height 44
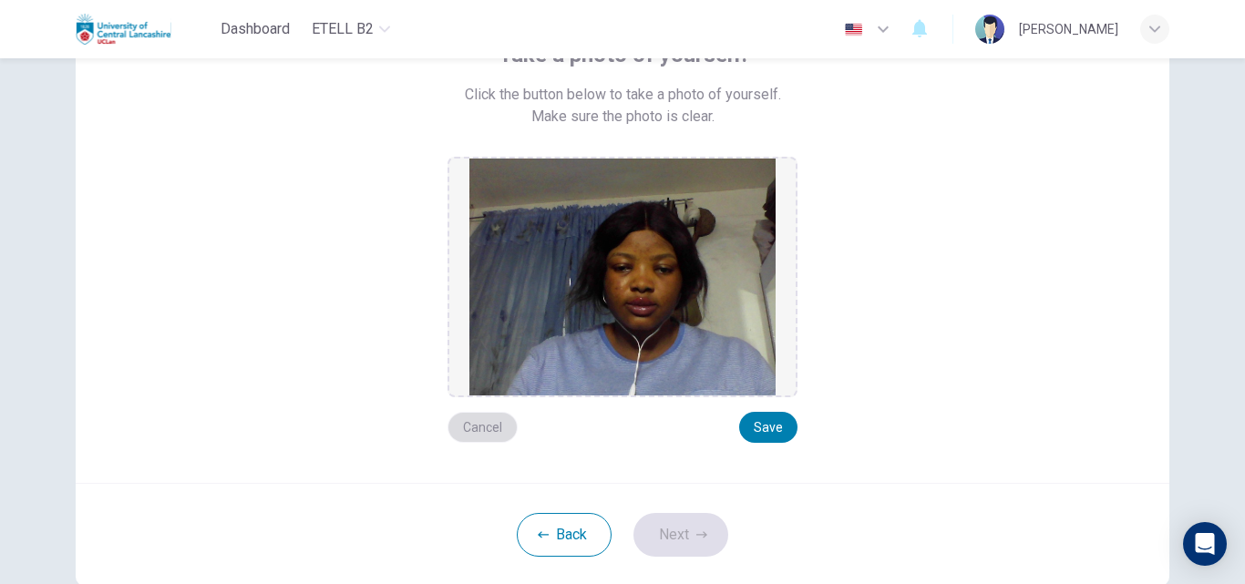
click at [483, 424] on button "Cancel" at bounding box center [482, 427] width 70 height 31
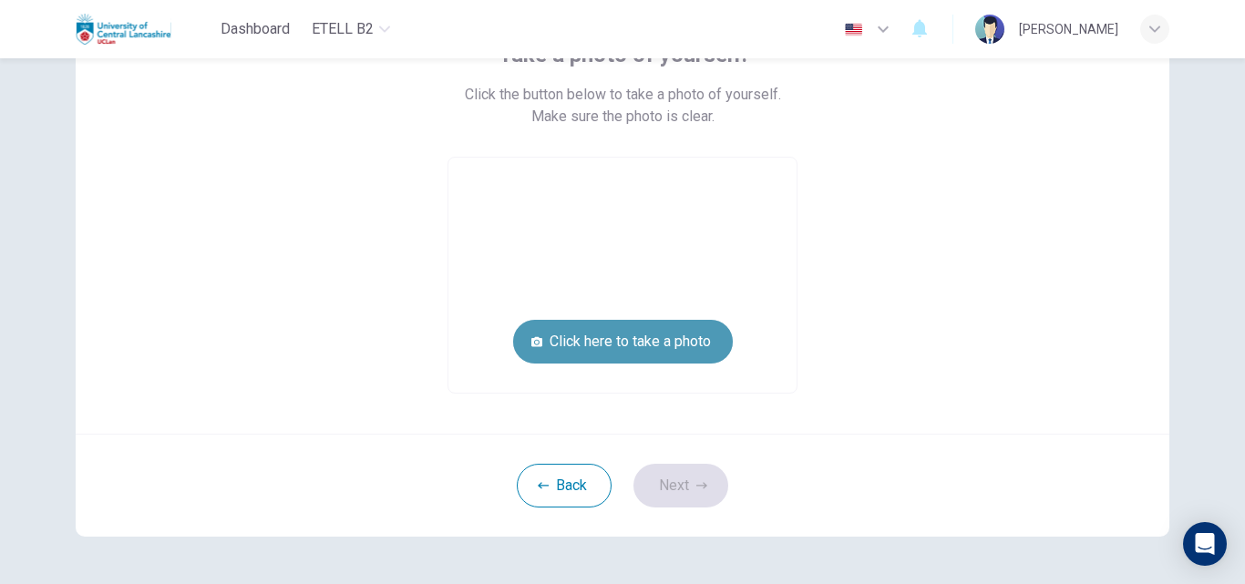
click at [589, 345] on button "Click here to take a photo" at bounding box center [623, 342] width 220 height 44
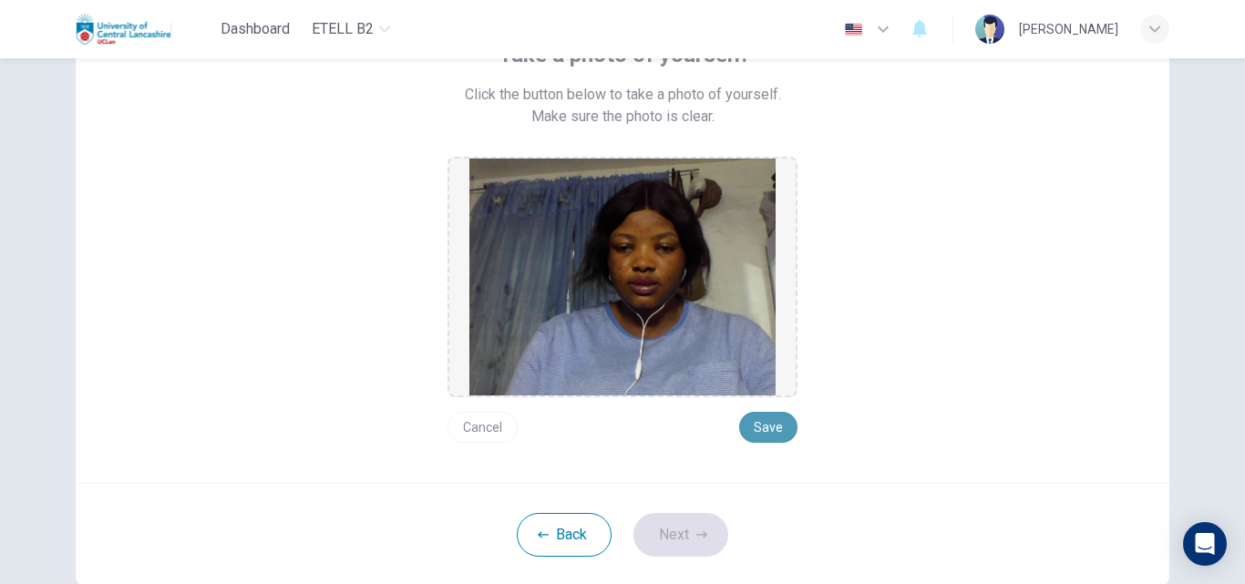
click at [760, 428] on button "Save" at bounding box center [768, 427] width 58 height 31
click at [696, 535] on icon "button" at bounding box center [701, 534] width 11 height 6
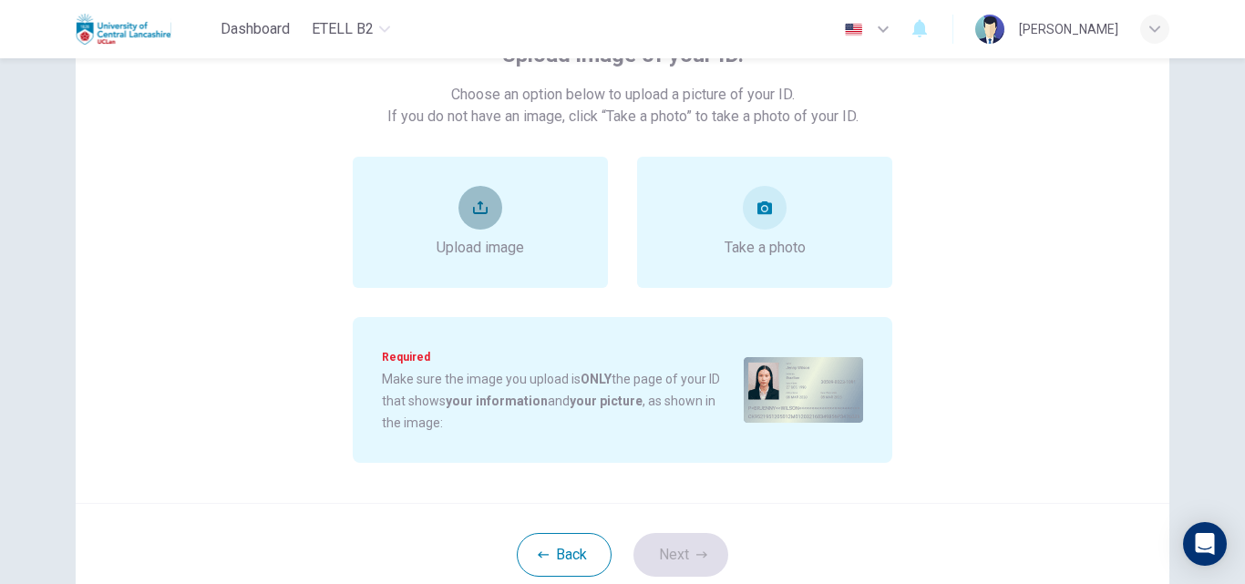
click at [473, 210] on icon "upload" at bounding box center [480, 207] width 15 height 15
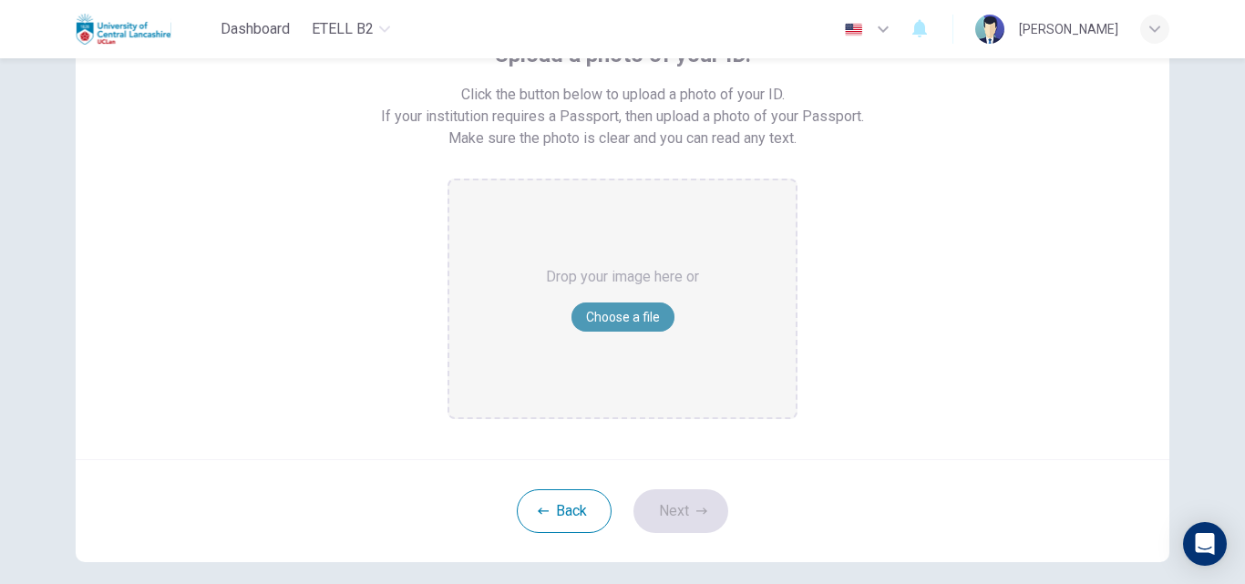
click at [609, 320] on button "Choose a file" at bounding box center [622, 317] width 103 height 29
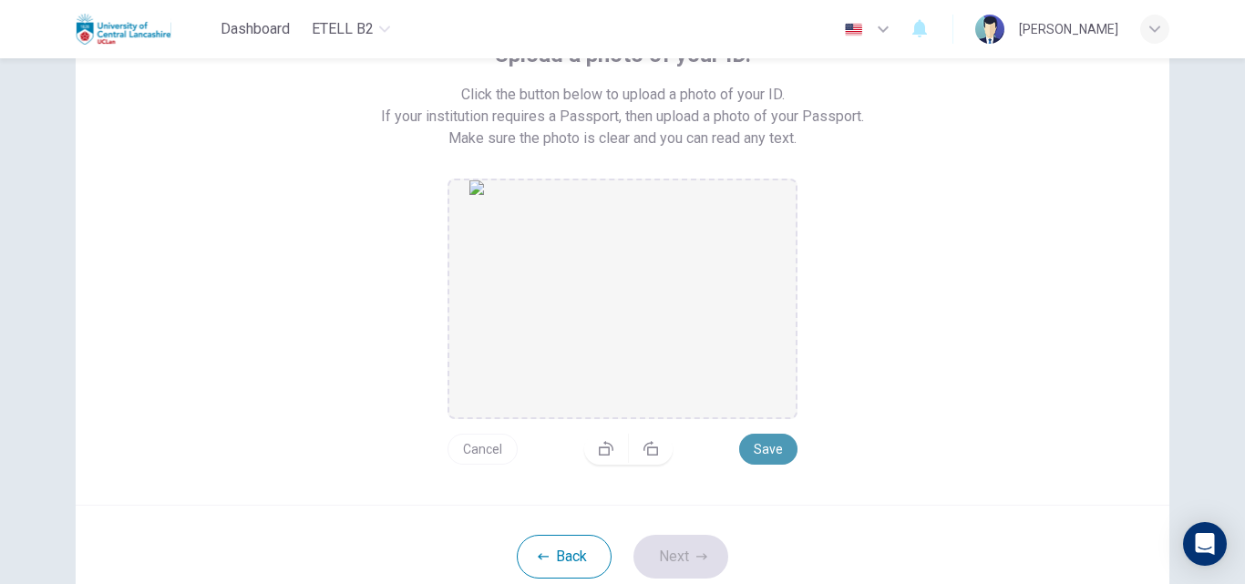
click at [753, 451] on button "Save" at bounding box center [768, 449] width 58 height 31
click at [678, 551] on button "Next" at bounding box center [680, 557] width 95 height 44
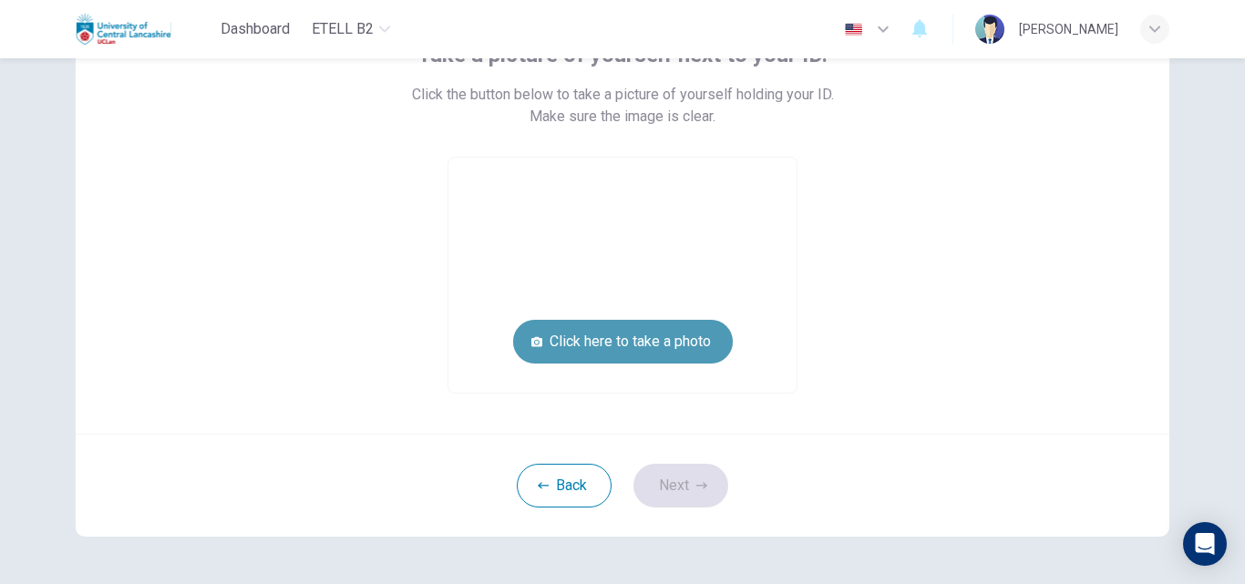
click at [624, 342] on button "Click here to take a photo" at bounding box center [623, 342] width 220 height 44
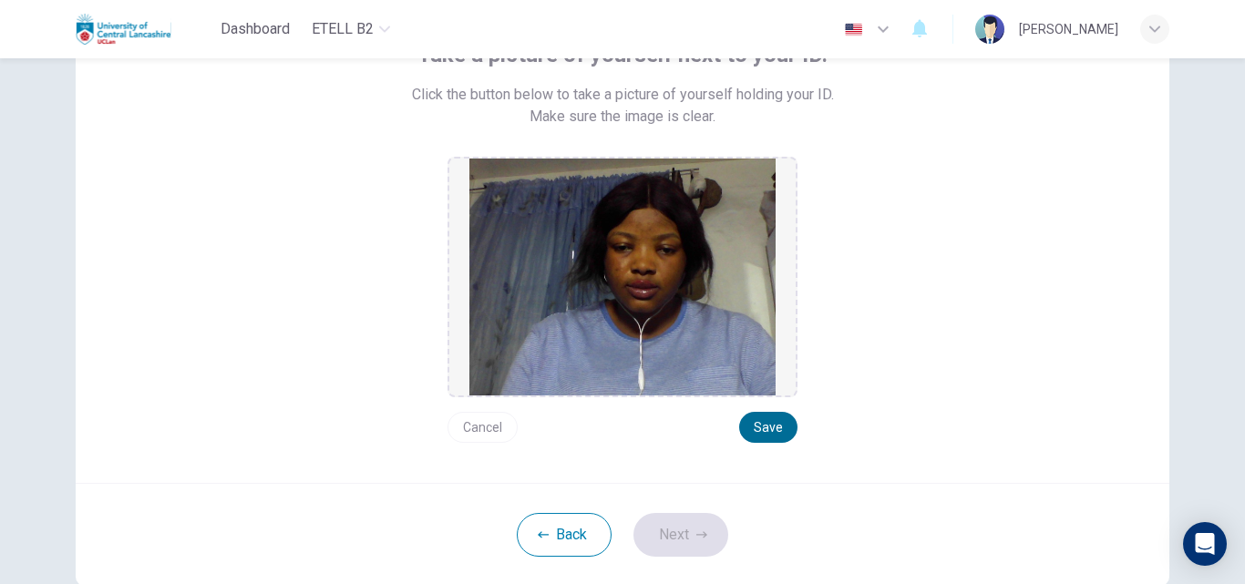
click at [772, 426] on button "Save" at bounding box center [768, 427] width 58 height 31
click at [690, 539] on button "Next" at bounding box center [680, 535] width 95 height 44
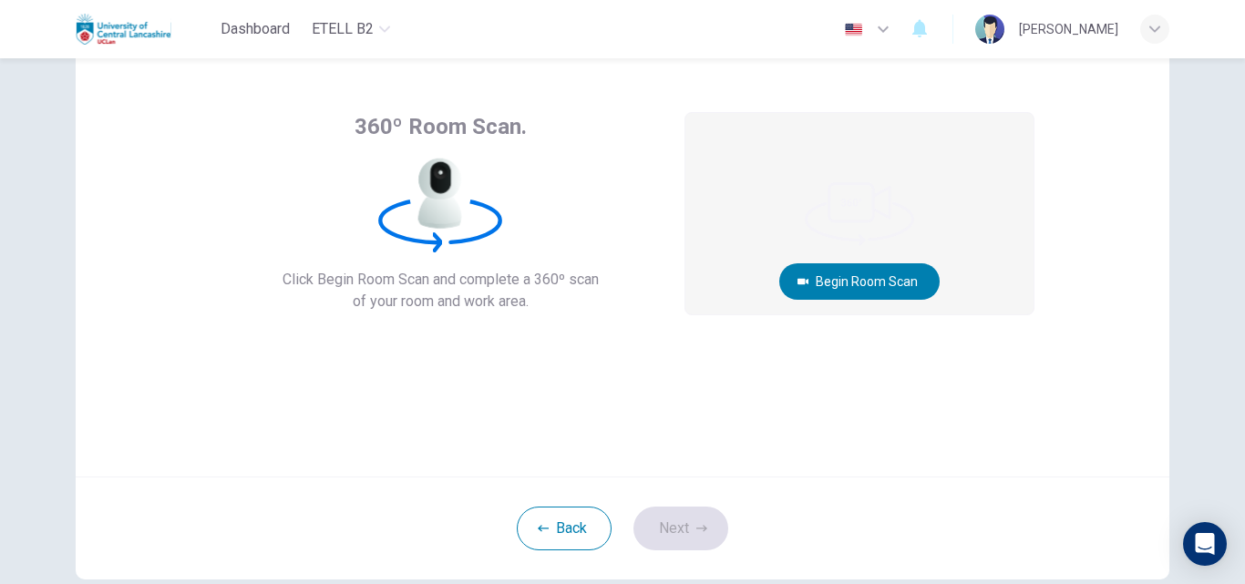
scroll to position [62, 0]
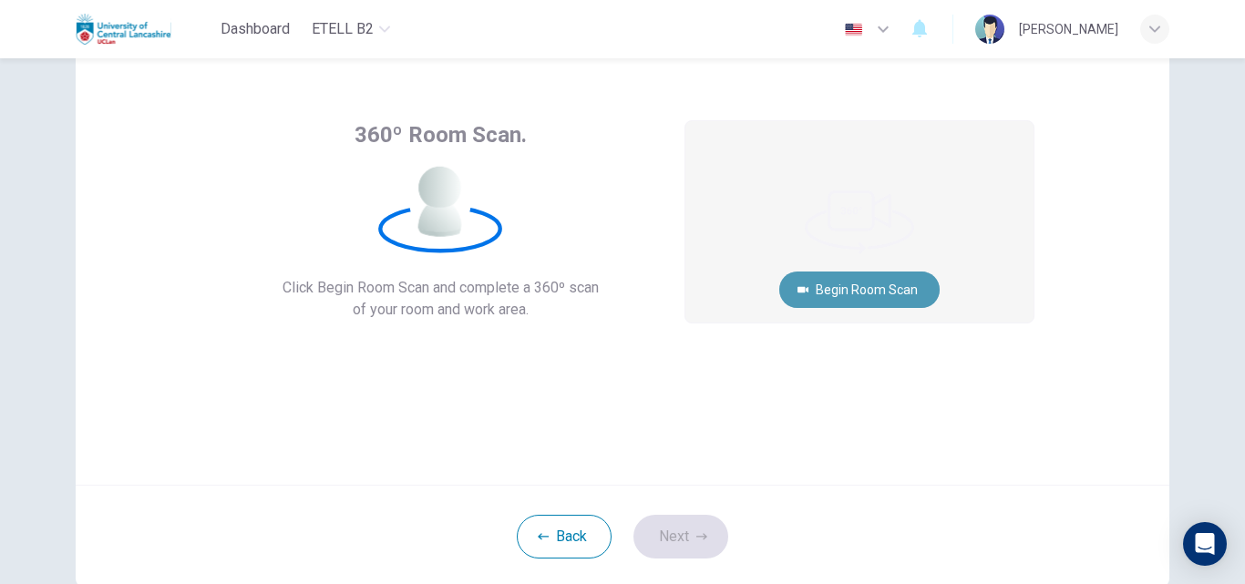
click at [874, 287] on button "Begin Room Scan" at bounding box center [859, 290] width 160 height 36
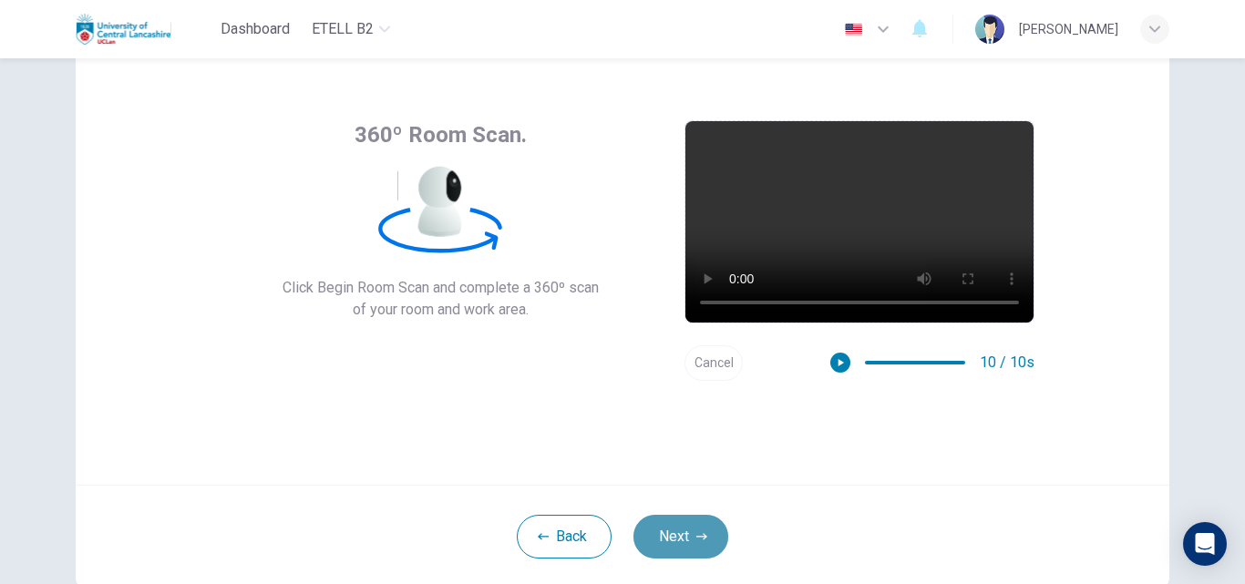
click at [681, 524] on button "Next" at bounding box center [680, 537] width 95 height 44
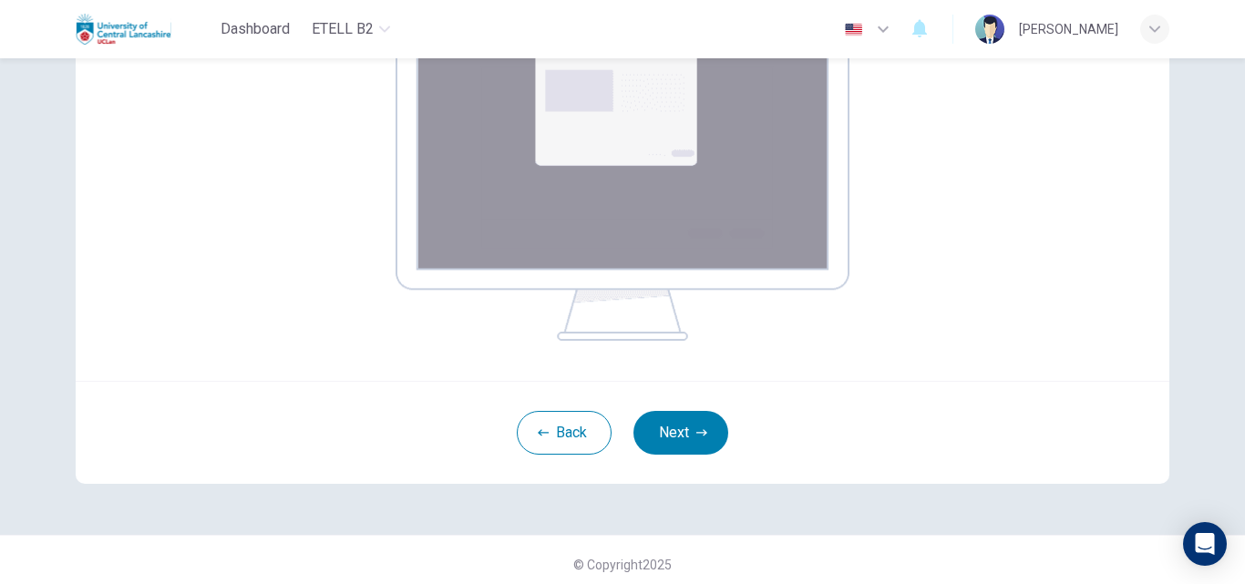
scroll to position [361, 0]
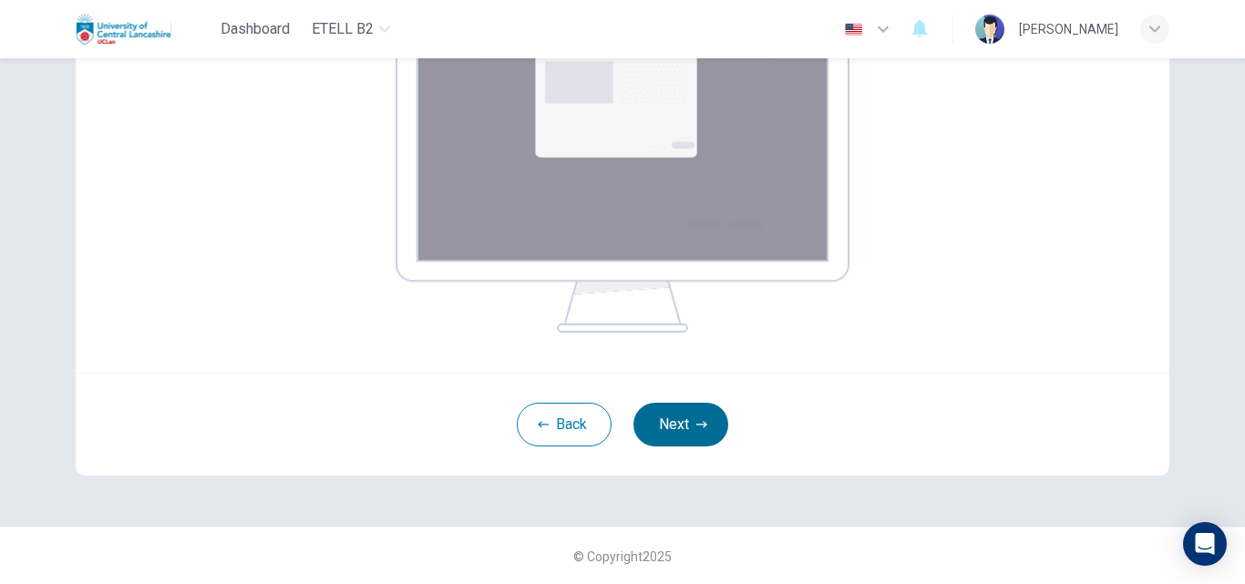
click at [676, 415] on button "Next" at bounding box center [680, 425] width 95 height 44
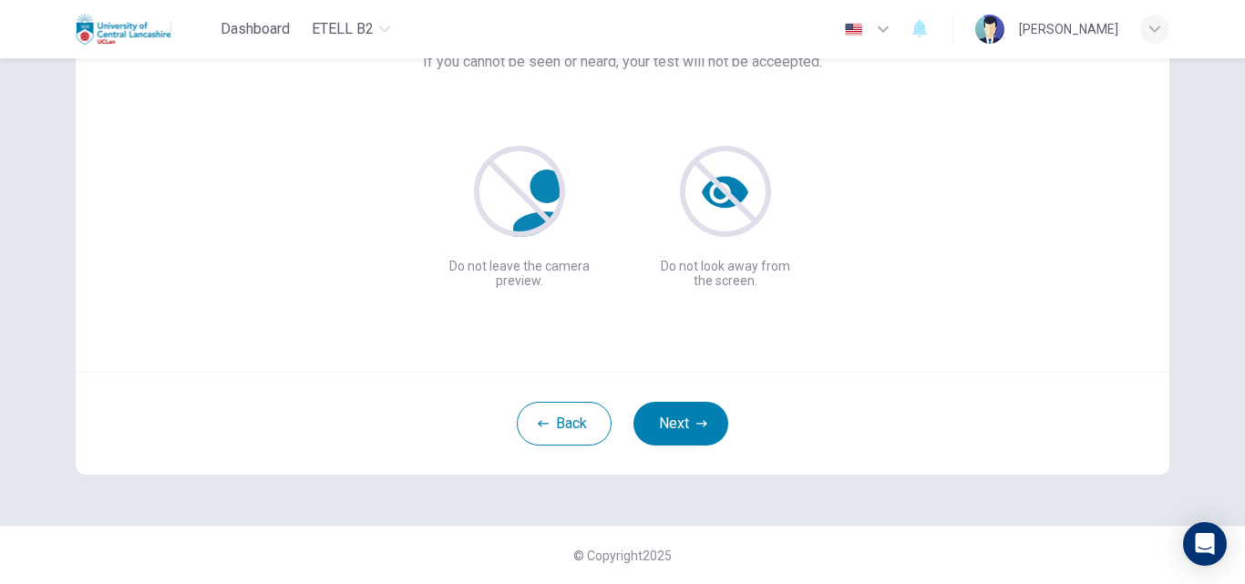
scroll to position [175, 0]
click at [696, 412] on button "Next" at bounding box center [680, 424] width 95 height 44
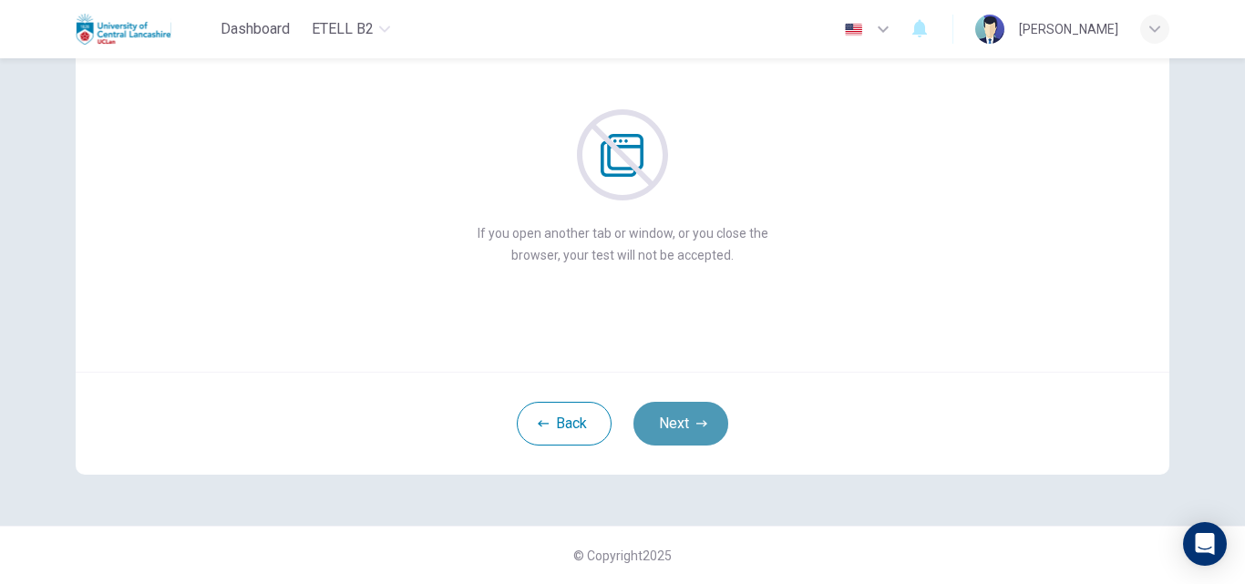
click at [696, 412] on button "Next" at bounding box center [680, 424] width 95 height 44
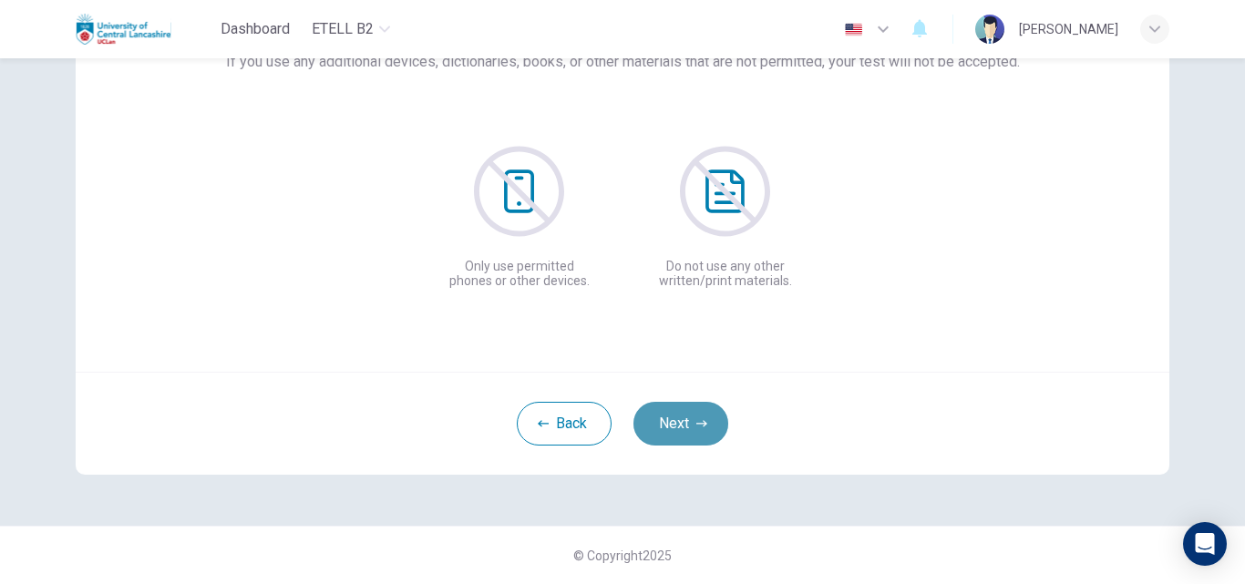
click at [696, 412] on button "Next" at bounding box center [680, 424] width 95 height 44
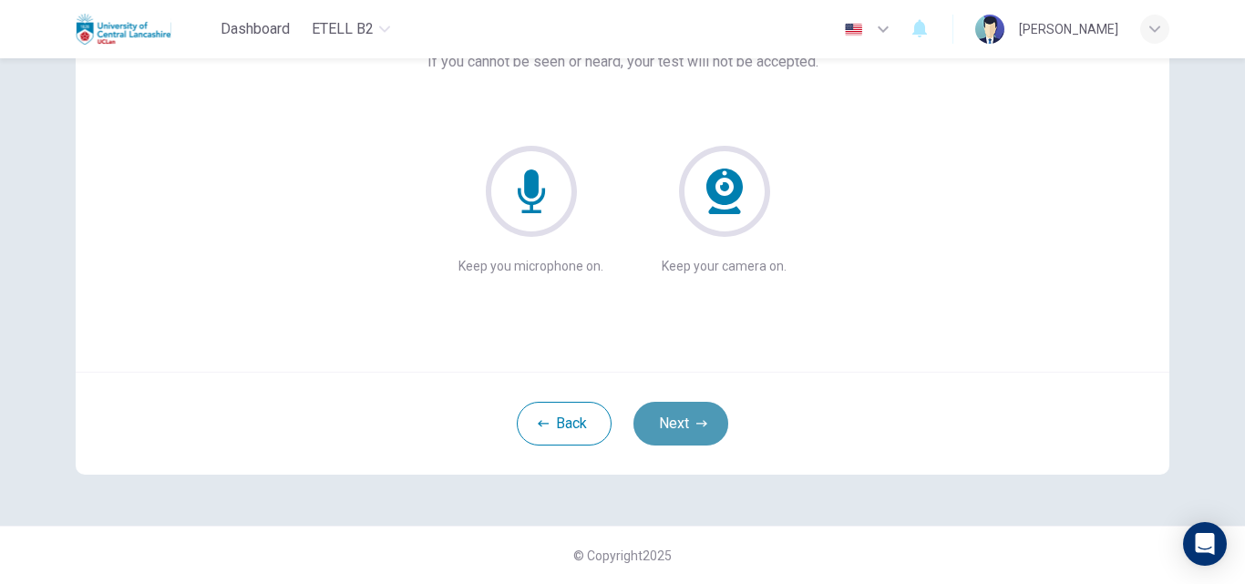
click at [696, 412] on button "Next" at bounding box center [680, 424] width 95 height 44
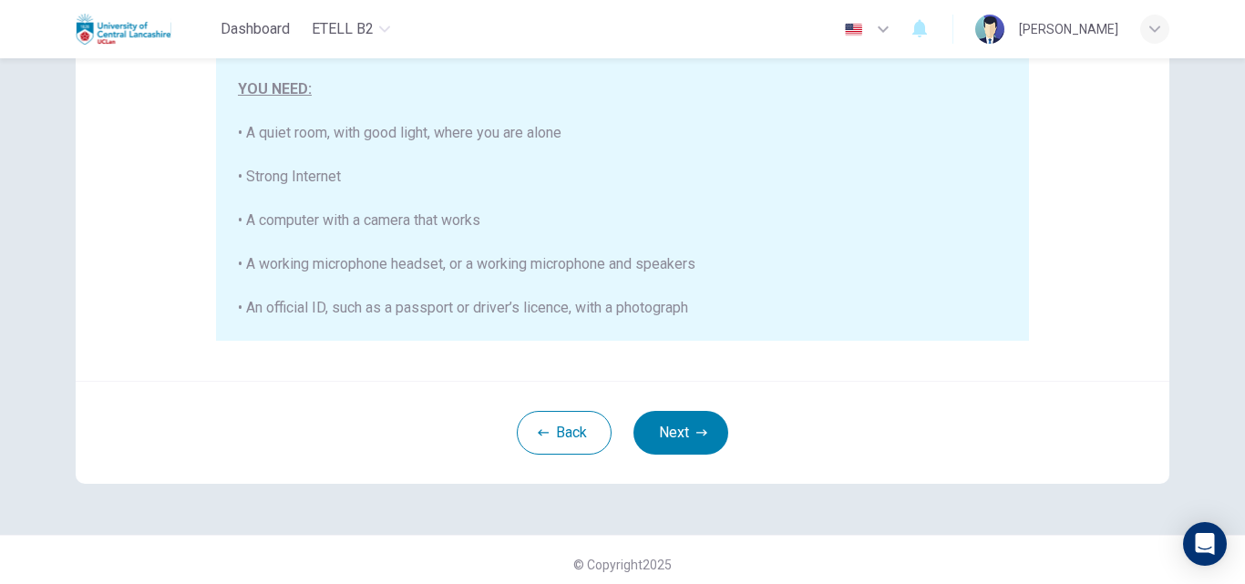
scroll to position [429, 0]
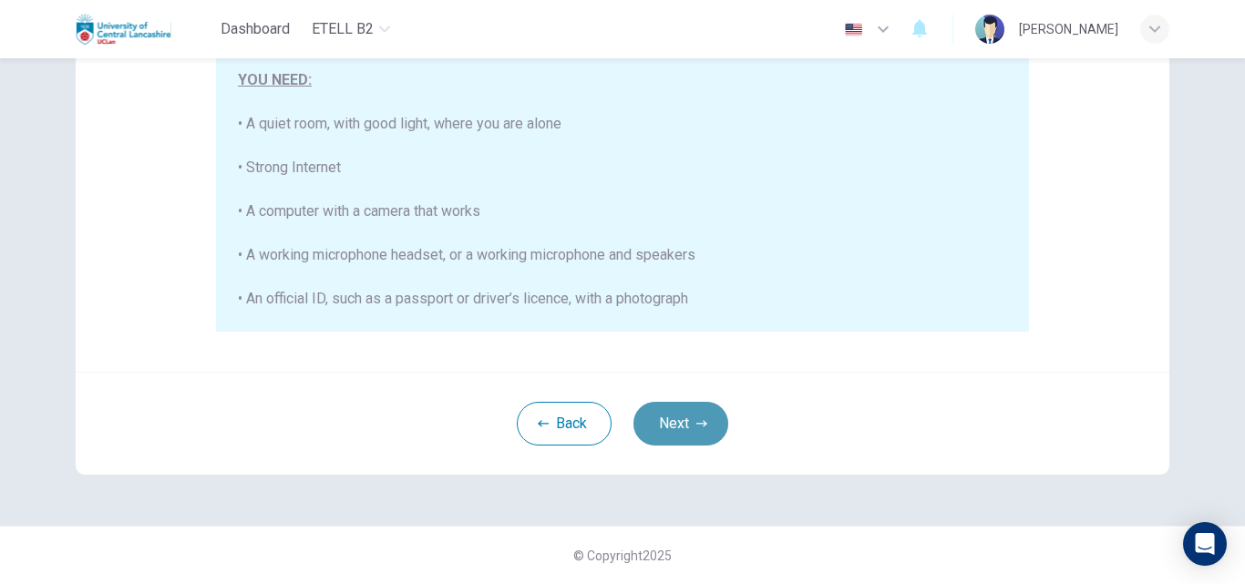
click at [666, 418] on button "Next" at bounding box center [680, 424] width 95 height 44
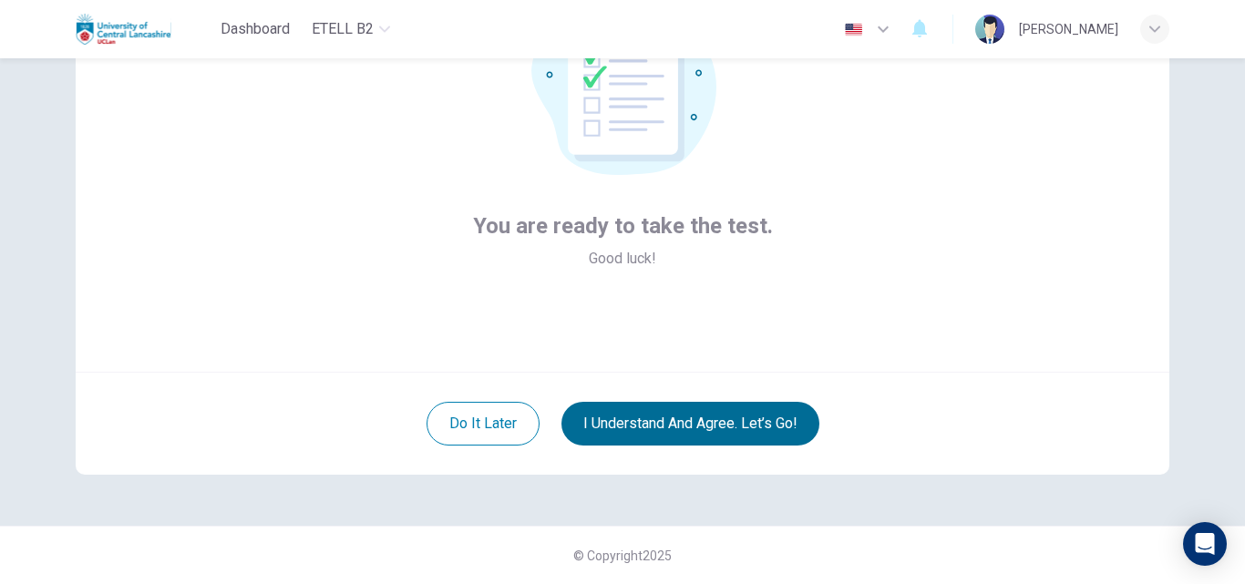
scroll to position [175, 0]
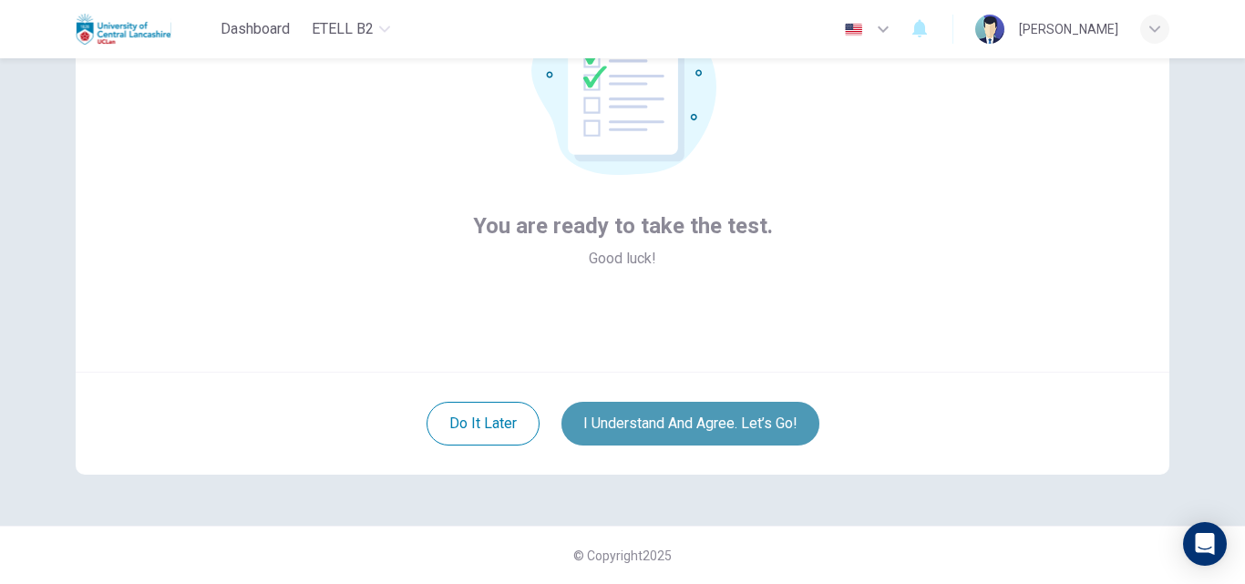
click at [666, 418] on button "I understand and agree. Let’s go!" at bounding box center [690, 424] width 258 height 44
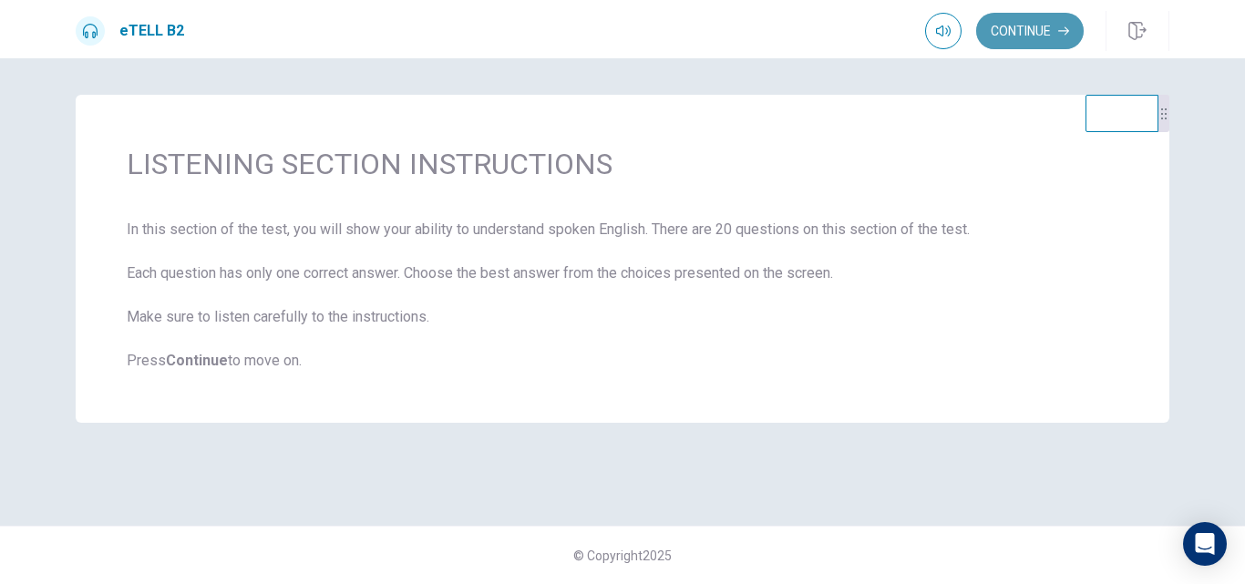
click at [1028, 27] on button "Continue" at bounding box center [1030, 31] width 108 height 36
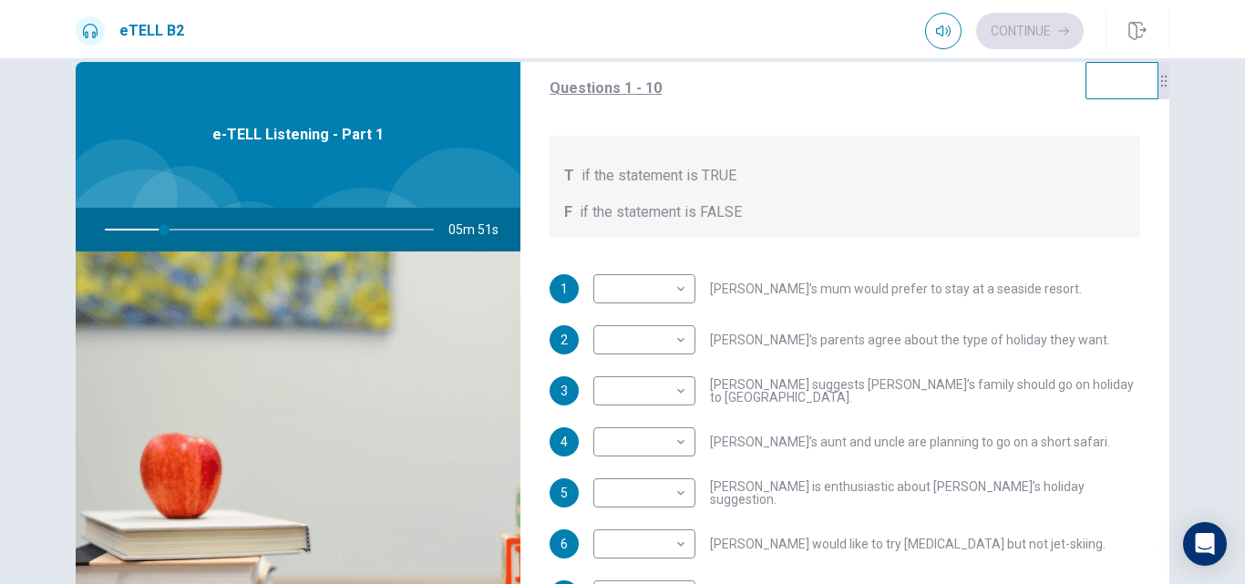
scroll to position [194, 0]
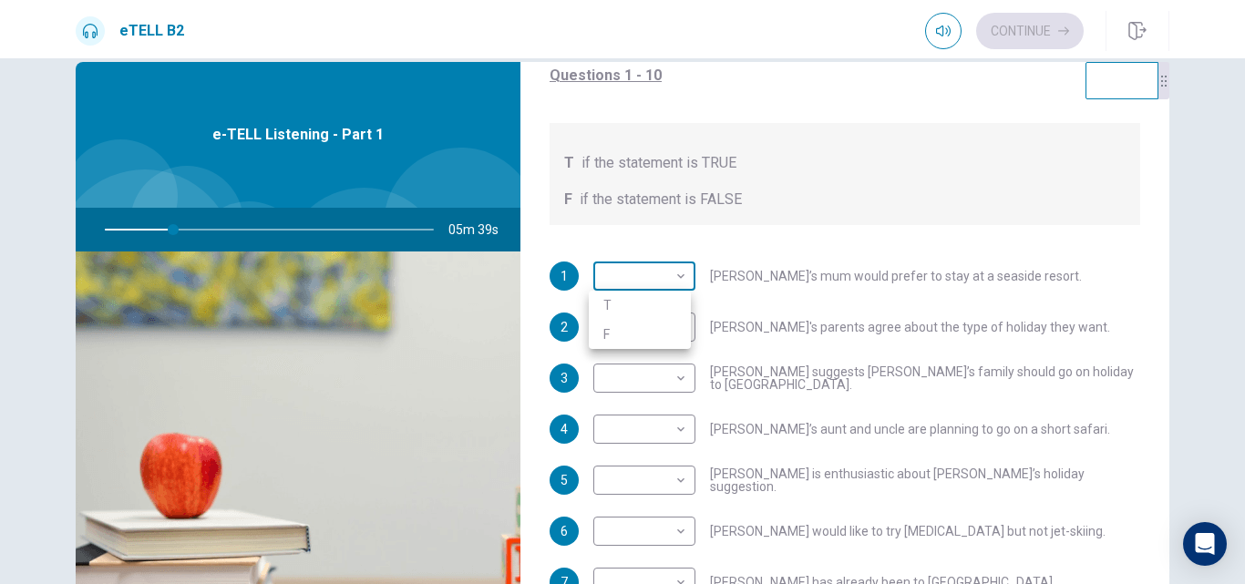
click at [672, 276] on body "This site uses cookies, as explained in our Privacy Policy . If you agree to th…" at bounding box center [622, 292] width 1245 height 584
type input "**"
click at [625, 303] on li "T" at bounding box center [640, 305] width 102 height 29
type input "*"
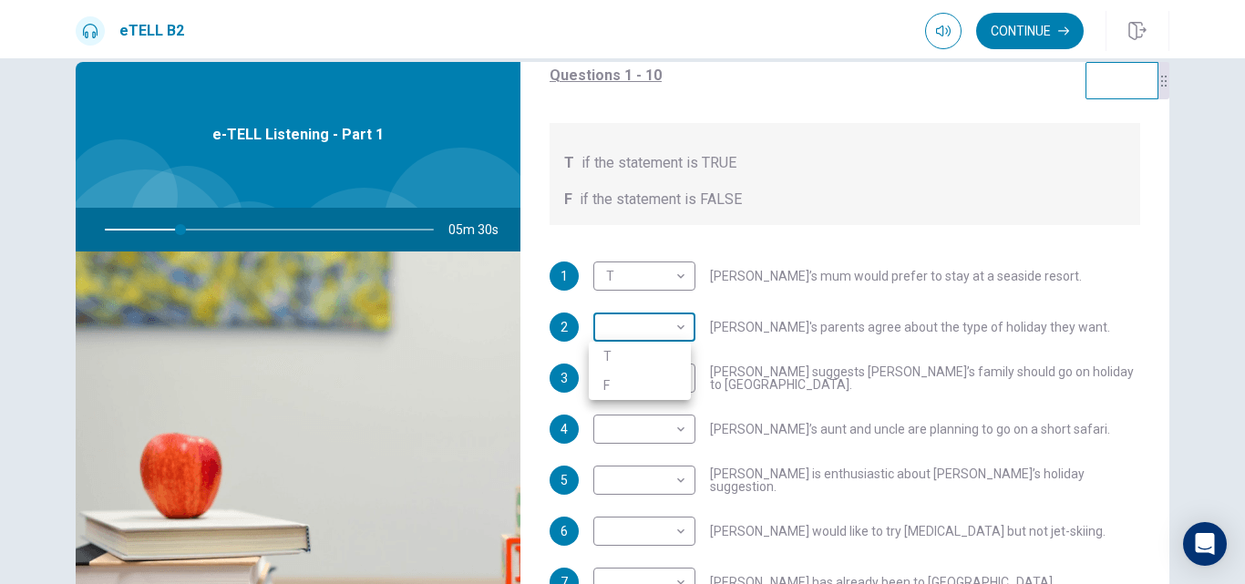
click at [672, 325] on body "This site uses cookies, as explained in our Privacy Policy . If you agree to th…" at bounding box center [622, 292] width 1245 height 584
type input "**"
click at [647, 355] on li "T" at bounding box center [640, 356] width 102 height 29
type input "*"
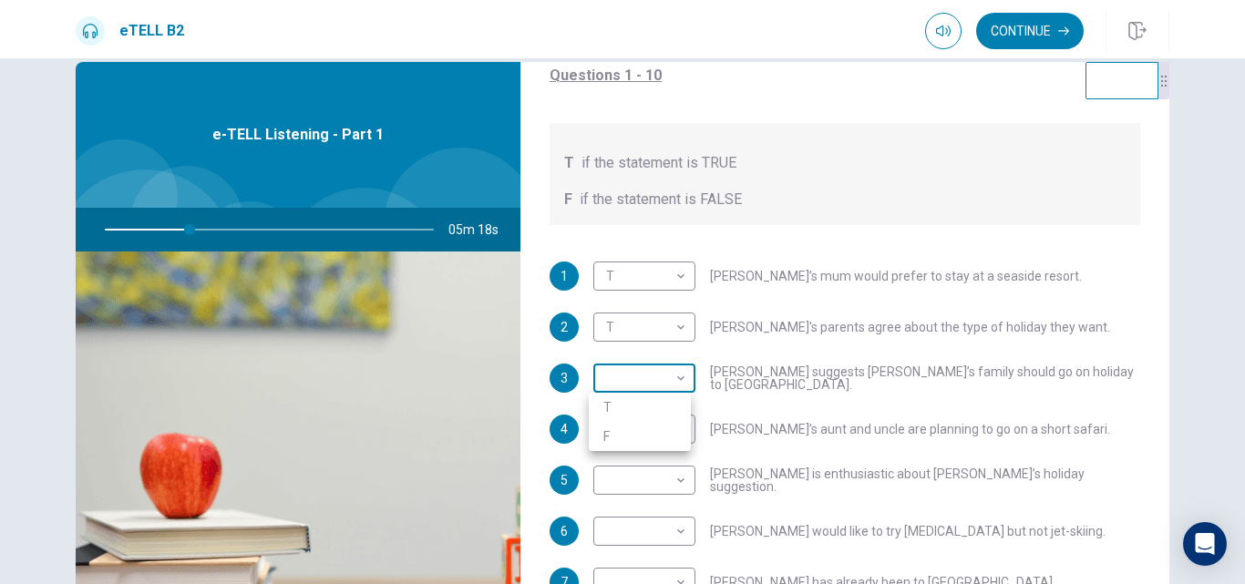
click at [677, 382] on body "This site uses cookies, as explained in our Privacy Policy . If you agree to th…" at bounding box center [622, 292] width 1245 height 584
type input "**"
click at [661, 404] on li "T" at bounding box center [640, 407] width 102 height 29
type input "*"
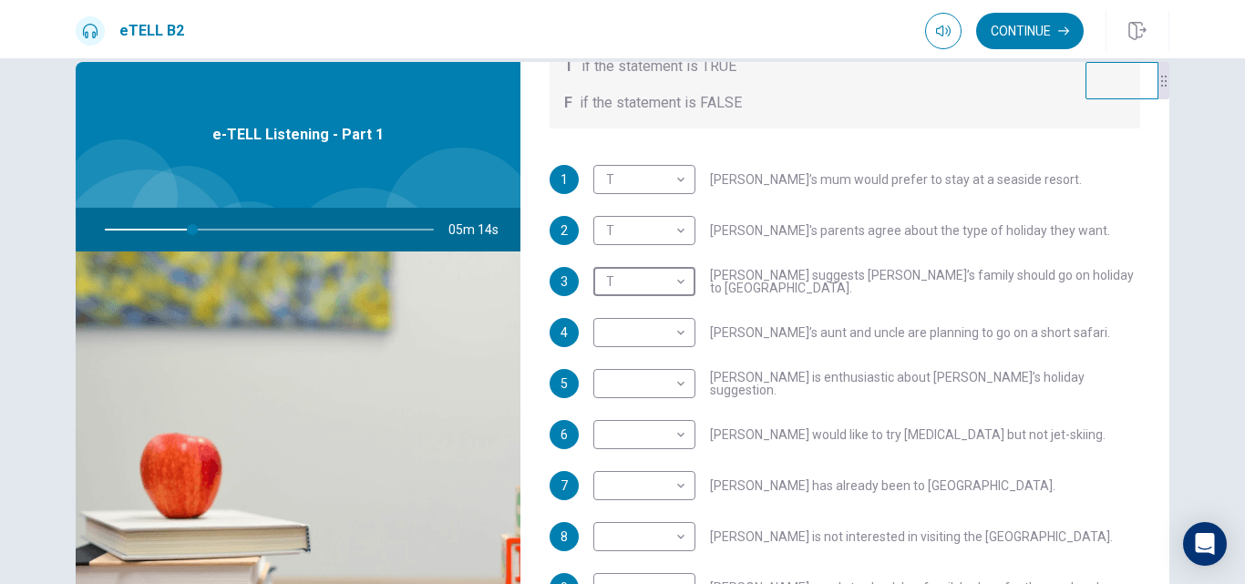
scroll to position [299, 0]
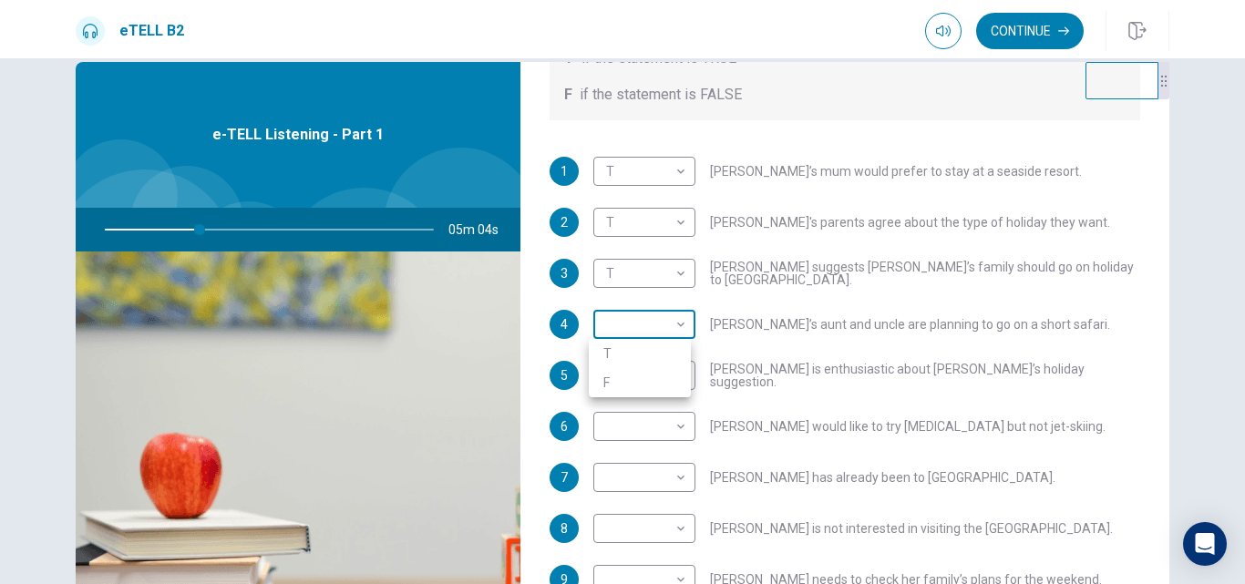
click at [677, 323] on body "This site uses cookies, as explained in our Privacy Policy . If you agree to th…" at bounding box center [622, 292] width 1245 height 584
type input "**"
click at [635, 357] on li "T" at bounding box center [640, 353] width 102 height 29
type input "*"
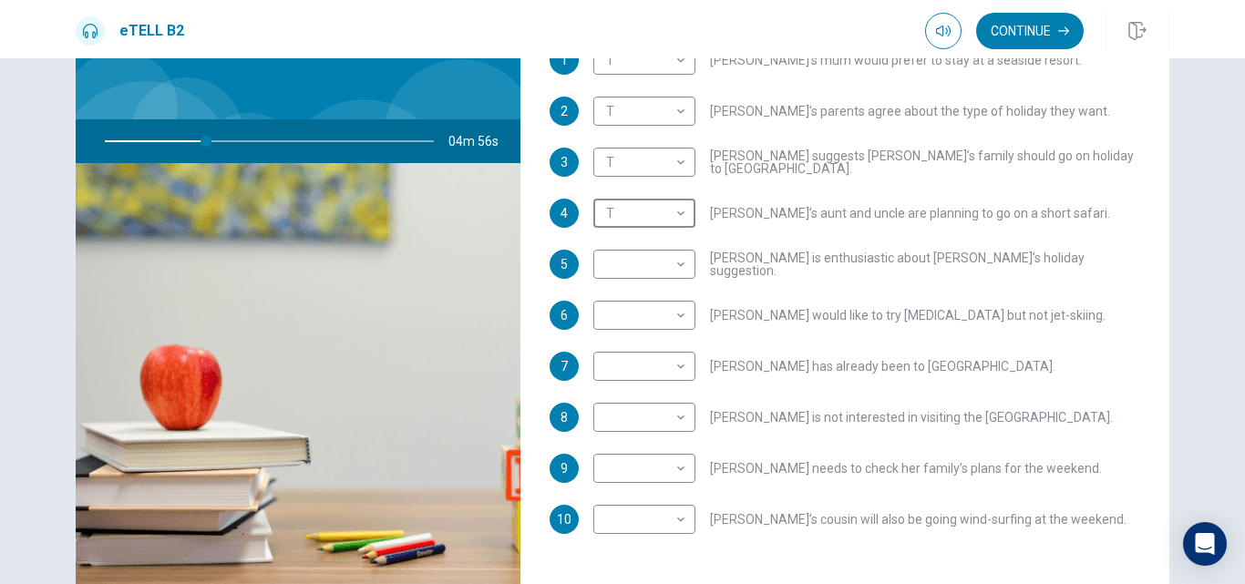
scroll to position [144, 0]
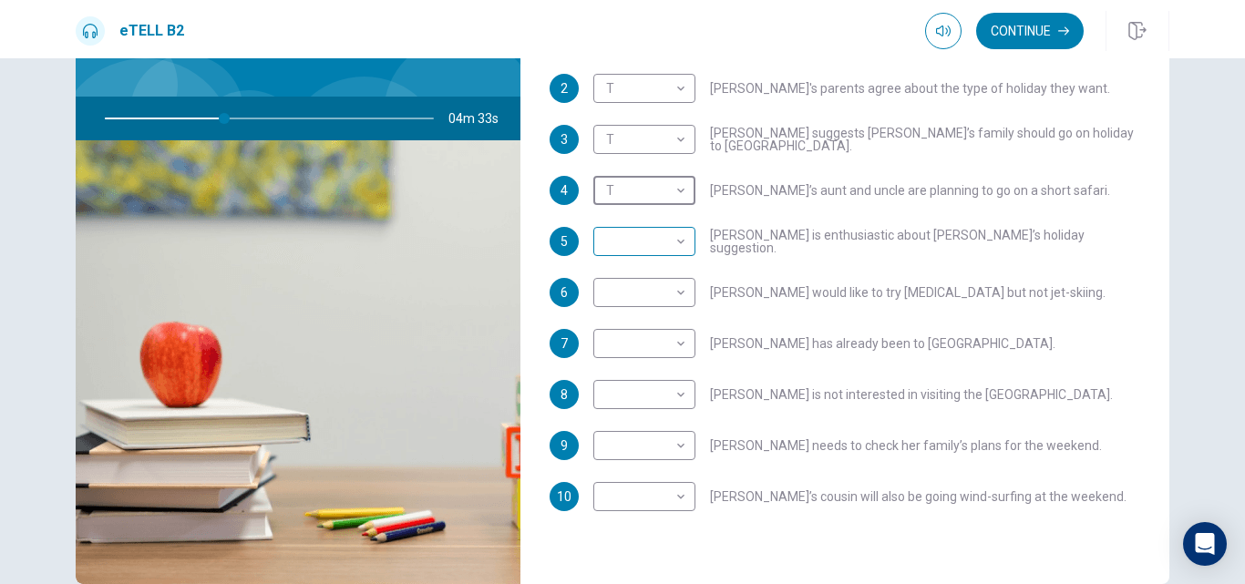
click at [678, 241] on body "This site uses cookies, as explained in our Privacy Policy . If you agree to th…" at bounding box center [622, 292] width 1245 height 584
type input "**"
click at [665, 269] on li "T" at bounding box center [640, 270] width 102 height 29
type input "*"
click at [679, 392] on body "This site uses cookies, as explained in our Privacy Policy . If you agree to th…" at bounding box center [622, 292] width 1245 height 584
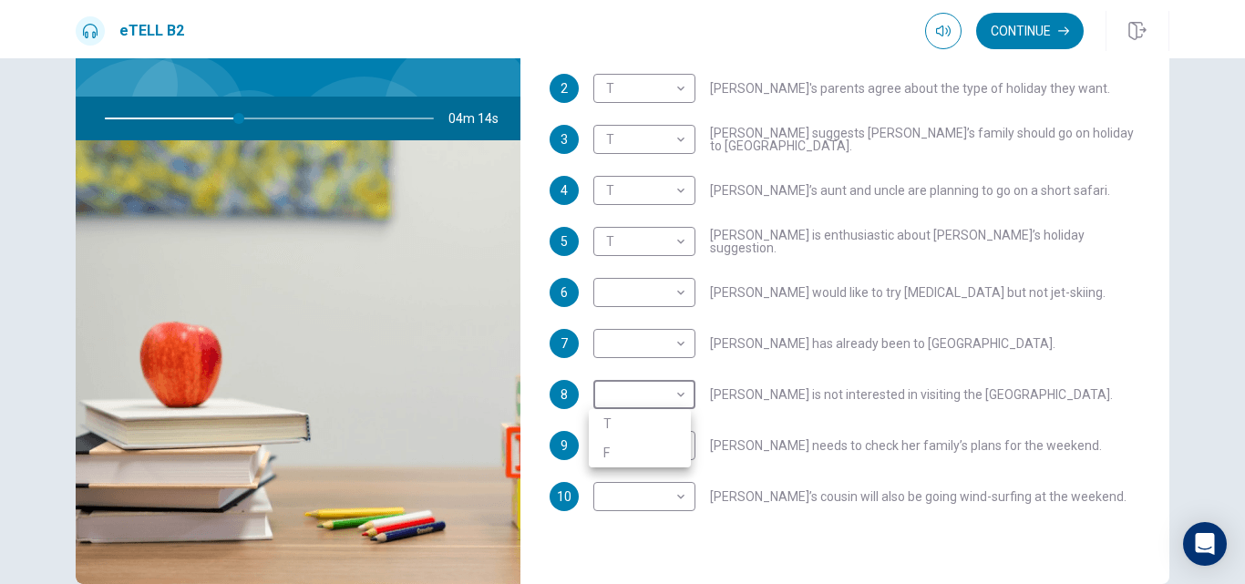
type input "**"
click at [645, 452] on li "F" at bounding box center [640, 452] width 102 height 29
type input "*"
click at [670, 338] on body "This site uses cookies, as explained in our Privacy Policy . If you agree to th…" at bounding box center [622, 292] width 1245 height 584
type input "**"
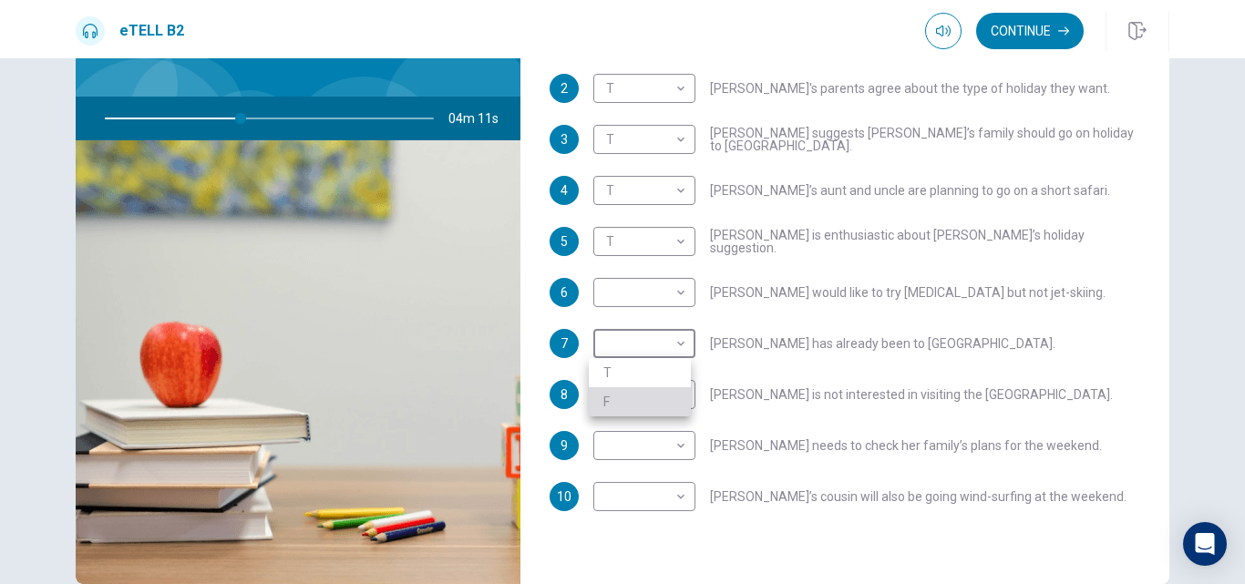
click at [657, 400] on li "F" at bounding box center [640, 401] width 102 height 29
type input "*"
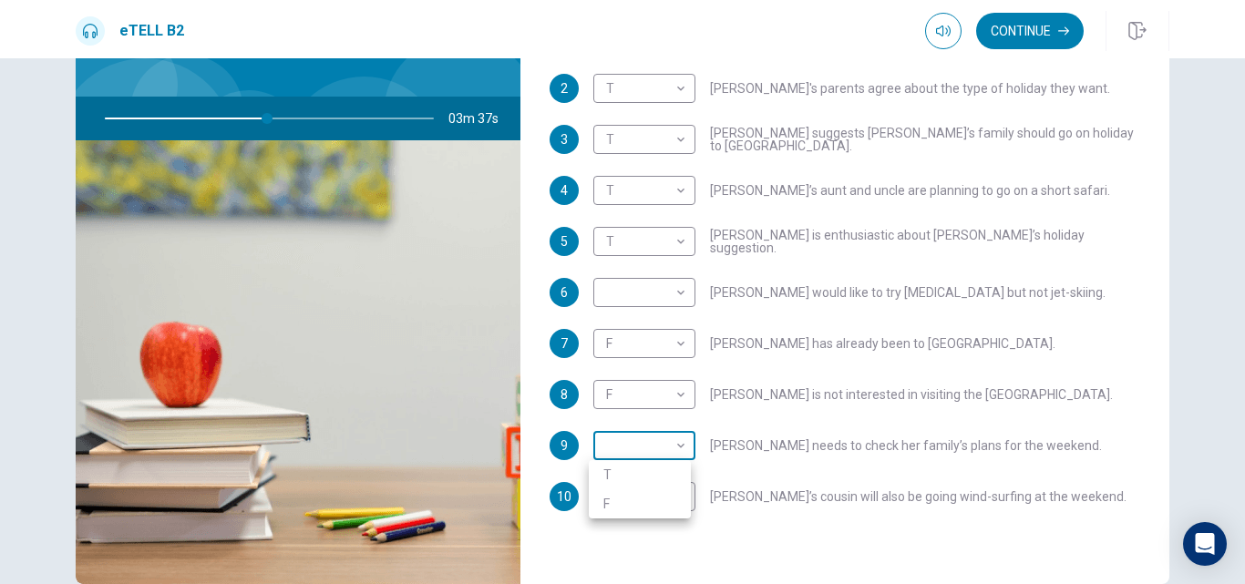
click at [680, 448] on body "This site uses cookies, as explained in our Privacy Policy . If you agree to th…" at bounding box center [622, 292] width 1245 height 584
type input "**"
click at [656, 473] on li "T" at bounding box center [640, 474] width 102 height 29
type input "*"
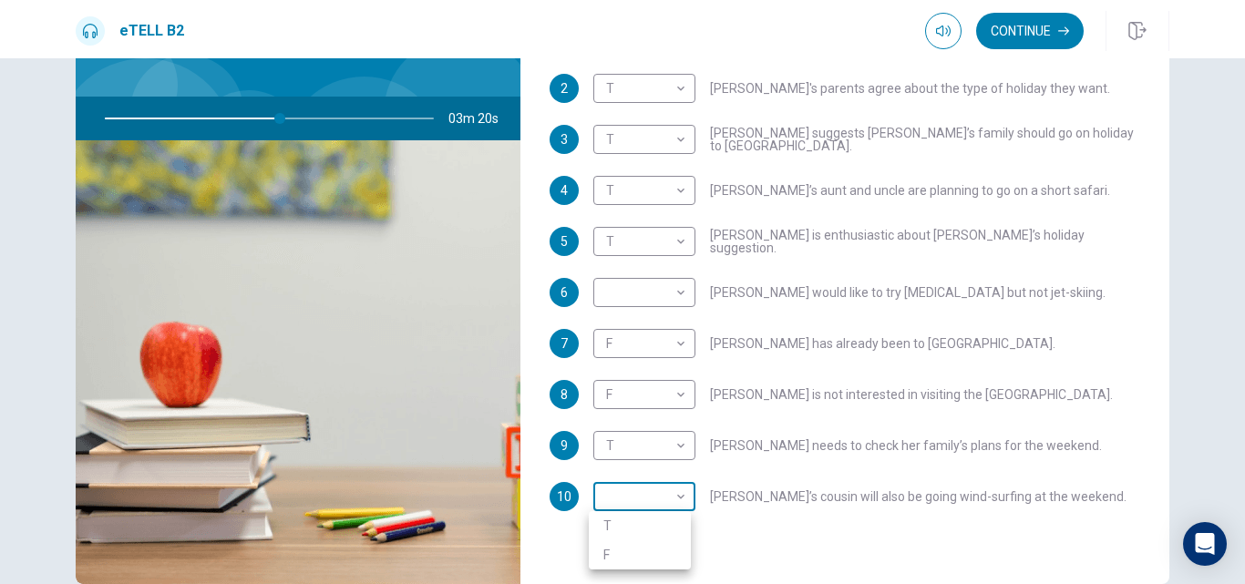
click at [680, 496] on body "This site uses cookies, as explained in our Privacy Policy . If you agree to th…" at bounding box center [622, 292] width 1245 height 584
type input "**"
click at [672, 526] on li "T" at bounding box center [640, 525] width 102 height 29
type input "*"
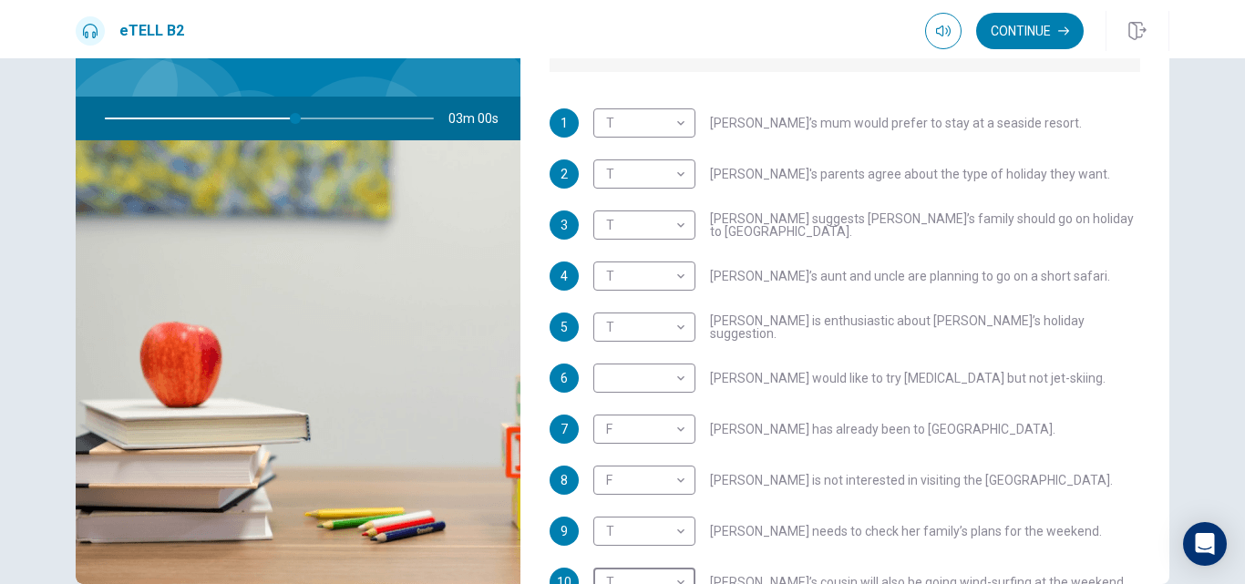
scroll to position [233, 0]
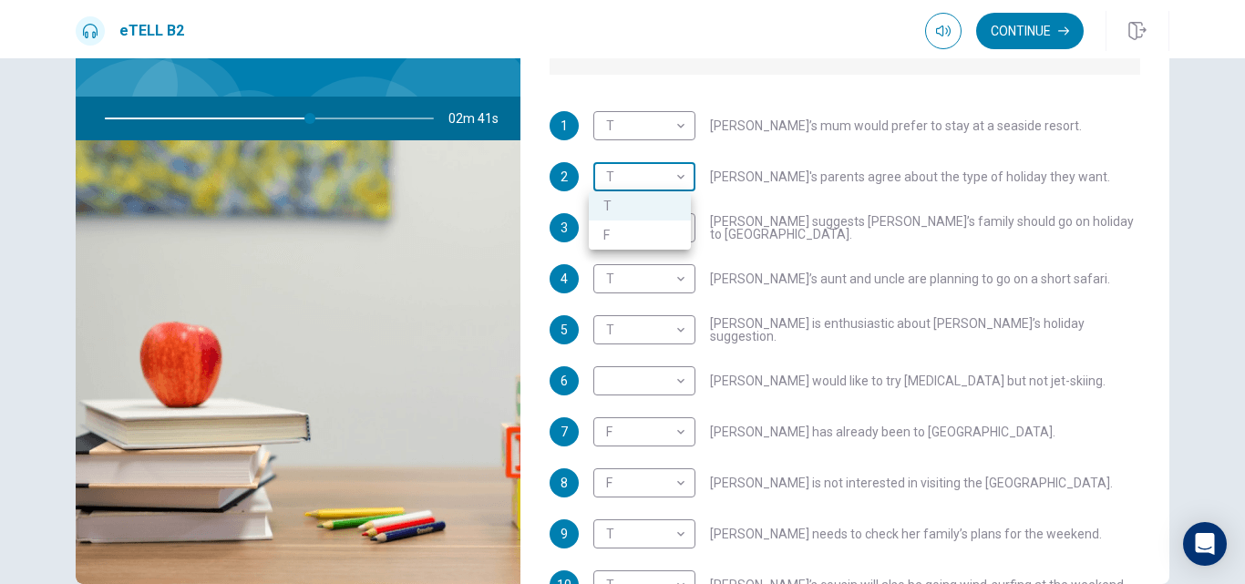
click at [678, 180] on body "This site uses cookies, as explained in our Privacy Policy . If you agree to th…" at bounding box center [622, 292] width 1245 height 584
type input "**"
click at [677, 229] on li "F" at bounding box center [640, 234] width 102 height 29
type input "*"
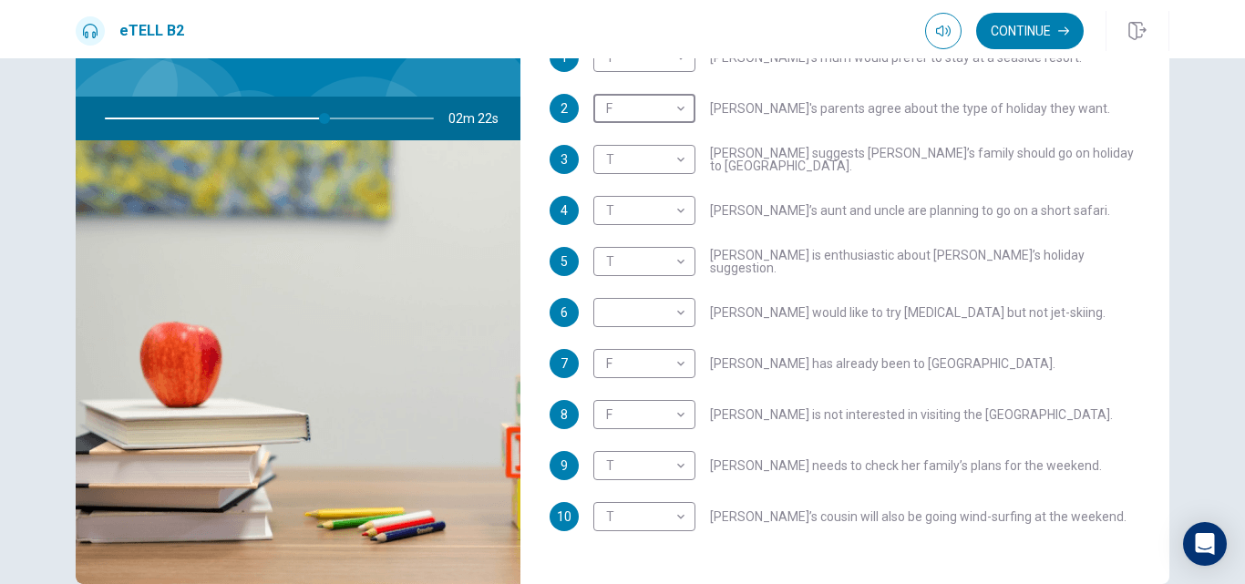
scroll to position [307, 0]
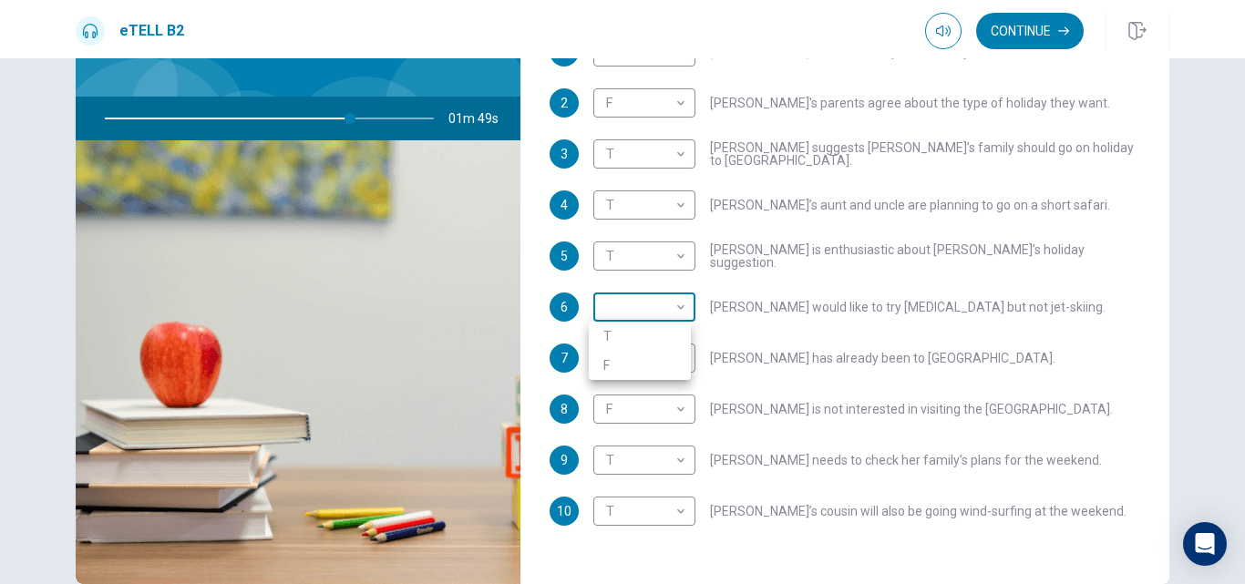
click at [673, 306] on body "This site uses cookies, as explained in our Privacy Policy . If you agree to th…" at bounding box center [622, 292] width 1245 height 584
type input "**"
click at [650, 358] on li "F" at bounding box center [640, 365] width 102 height 29
type input "*"
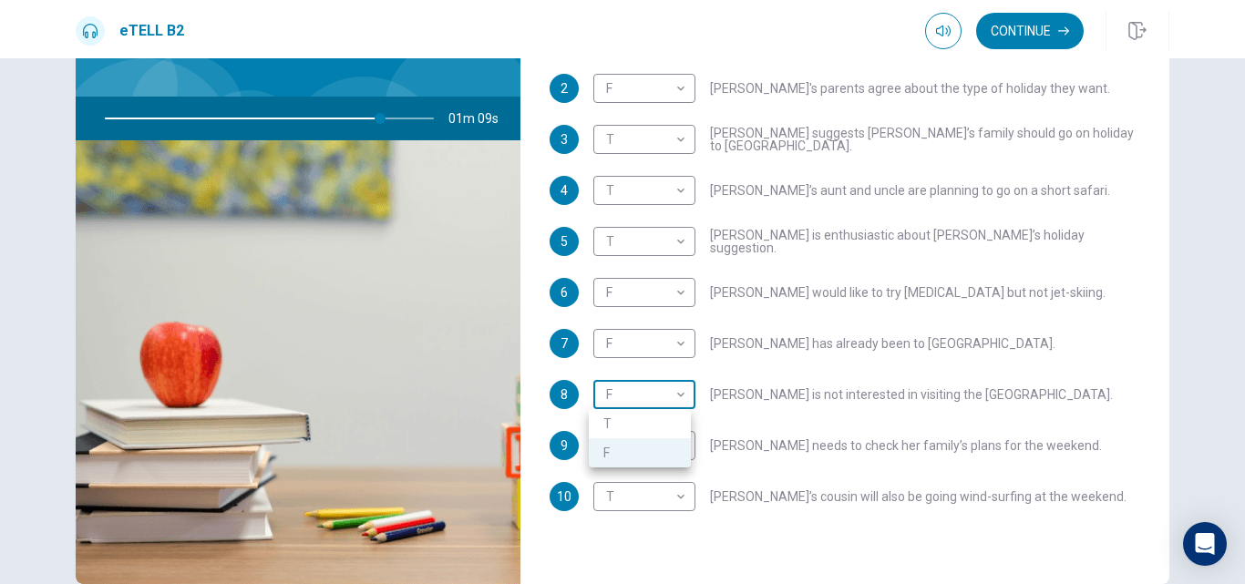
click at [680, 395] on body "This site uses cookies, as explained in our Privacy Policy . If you agree to th…" at bounding box center [622, 292] width 1245 height 584
type input "**"
click at [645, 420] on li "T" at bounding box center [640, 423] width 102 height 29
type input "*"
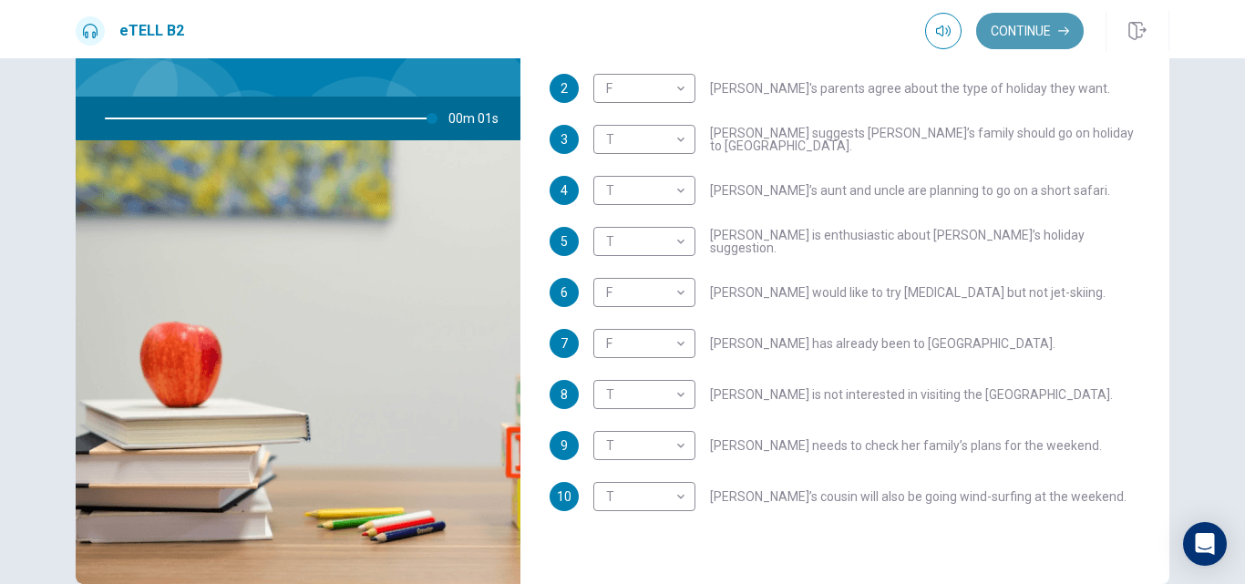
click at [1046, 24] on button "Continue" at bounding box center [1030, 31] width 108 height 36
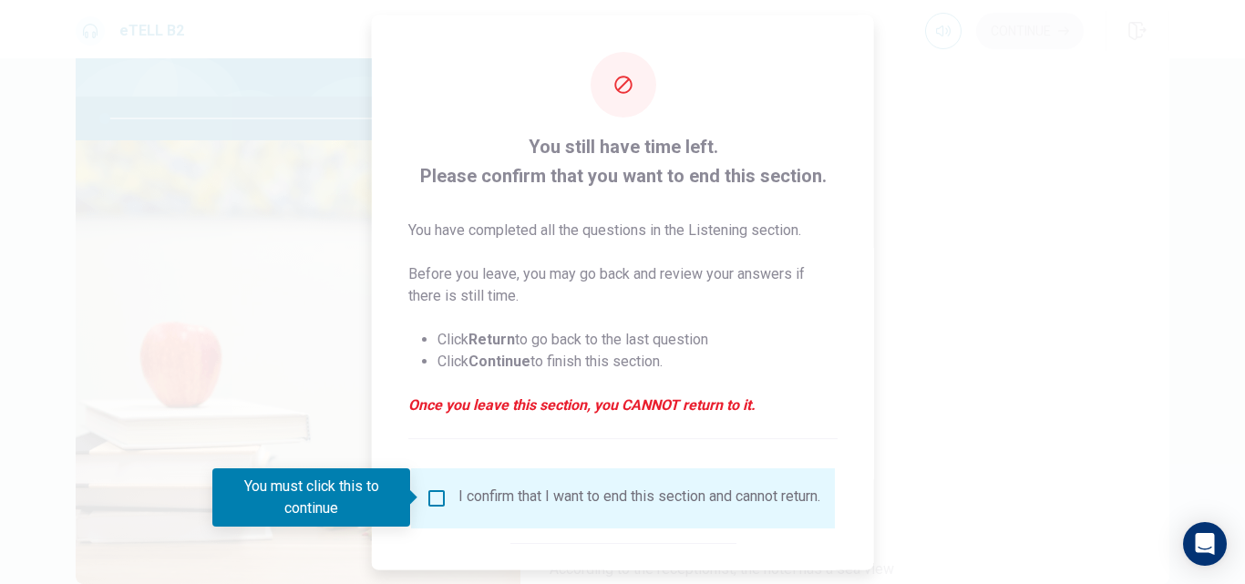
click at [263, 182] on div at bounding box center [622, 292] width 1245 height 584
click at [485, 335] on strong "Return" at bounding box center [491, 338] width 46 height 17
click at [651, 67] on div "You still have time left. Please confirm that you want to end this section. You…" at bounding box center [623, 334] width 502 height 638
click at [490, 338] on strong "Return" at bounding box center [491, 338] width 46 height 17
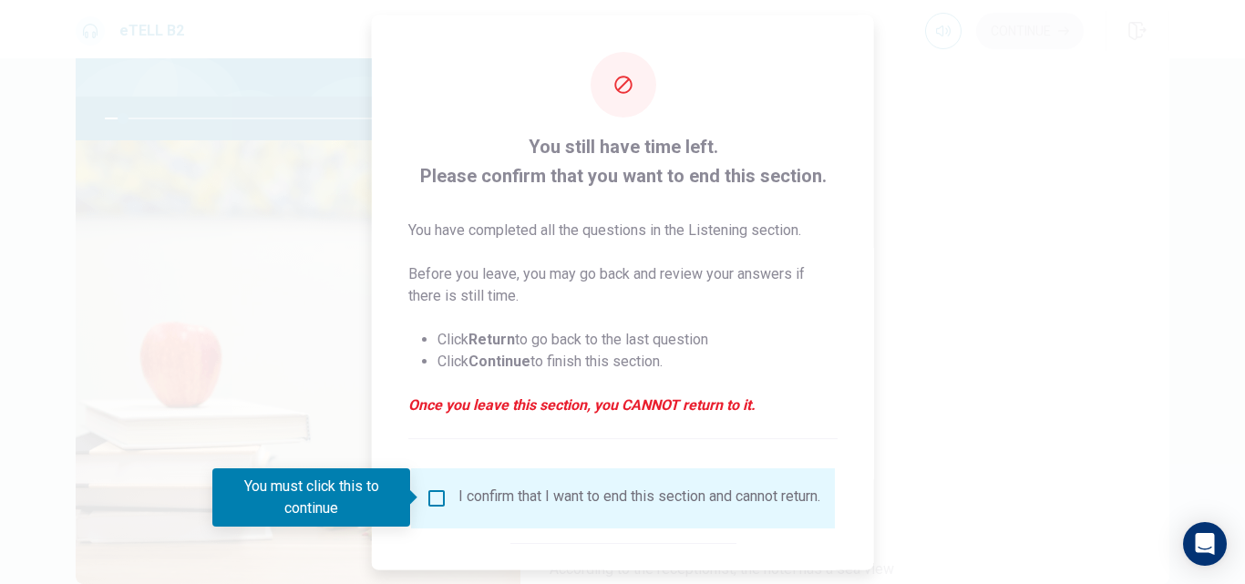
click at [486, 345] on strong "Return" at bounding box center [491, 338] width 46 height 17
click at [490, 341] on strong "Return" at bounding box center [491, 338] width 46 height 17
click at [508, 339] on strong "Return" at bounding box center [491, 338] width 46 height 17
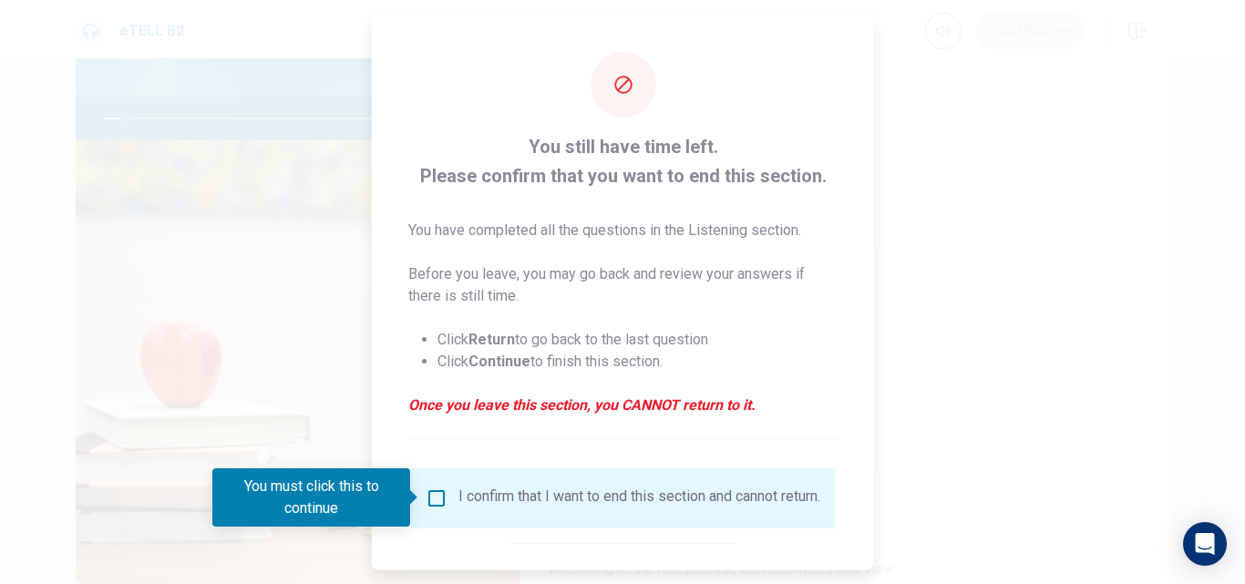
drag, startPoint x: 508, startPoint y: 339, endPoint x: 243, endPoint y: 283, distance: 270.0
click at [243, 283] on div "You still have time left. Please confirm that you want to end this section. You…" at bounding box center [622, 292] width 1245 height 584
click at [243, 283] on div at bounding box center [622, 292] width 1245 height 584
click at [488, 337] on strong "Return" at bounding box center [491, 338] width 46 height 17
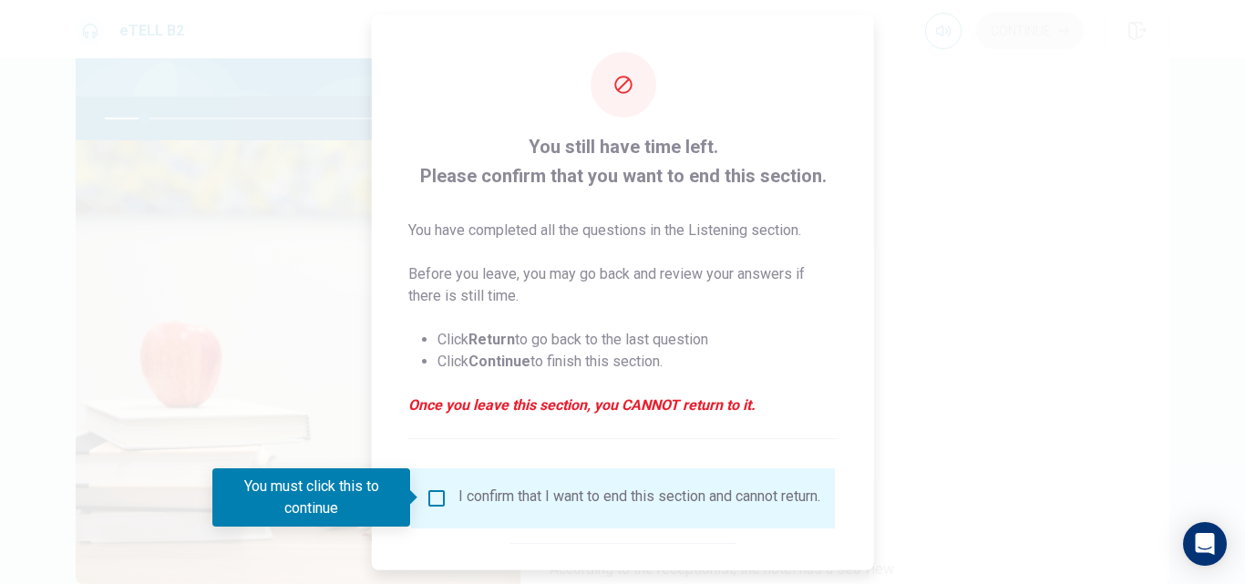
drag, startPoint x: 488, startPoint y: 337, endPoint x: 428, endPoint y: 333, distance: 60.2
click at [428, 333] on ul "Click Return to go back to the last question Click Continue to finish this sect…" at bounding box center [622, 349] width 429 height 73
click at [447, 337] on li "Click Return to go back to the last question" at bounding box center [637, 339] width 400 height 22
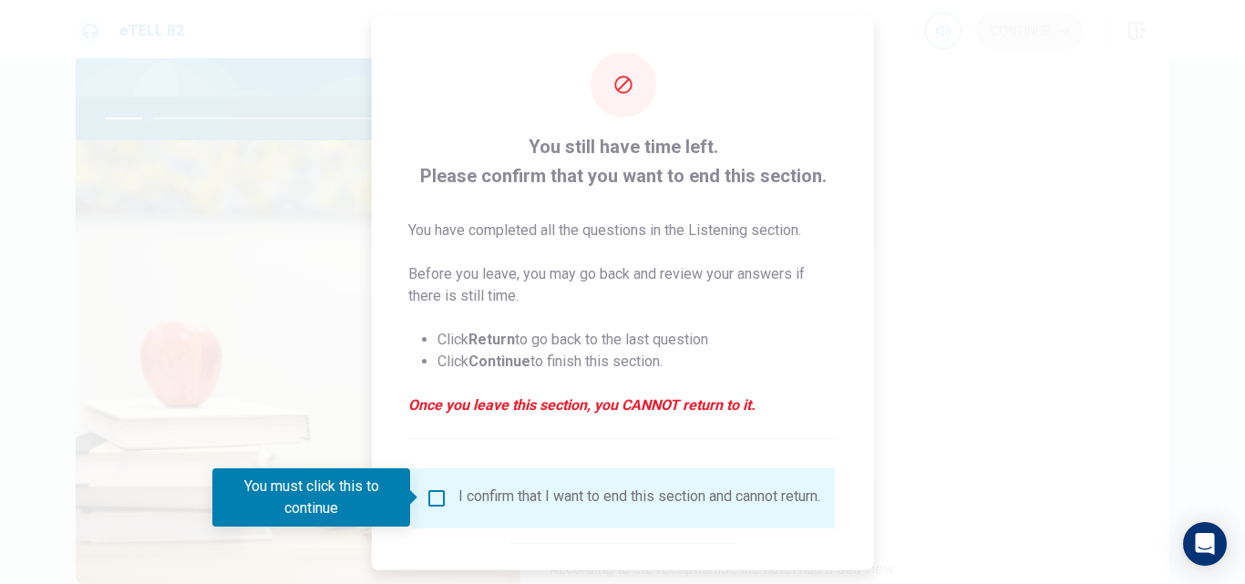
click at [437, 340] on li "Click Return to go back to the last question" at bounding box center [637, 339] width 400 height 22
click at [489, 336] on strong "Return" at bounding box center [491, 338] width 46 height 17
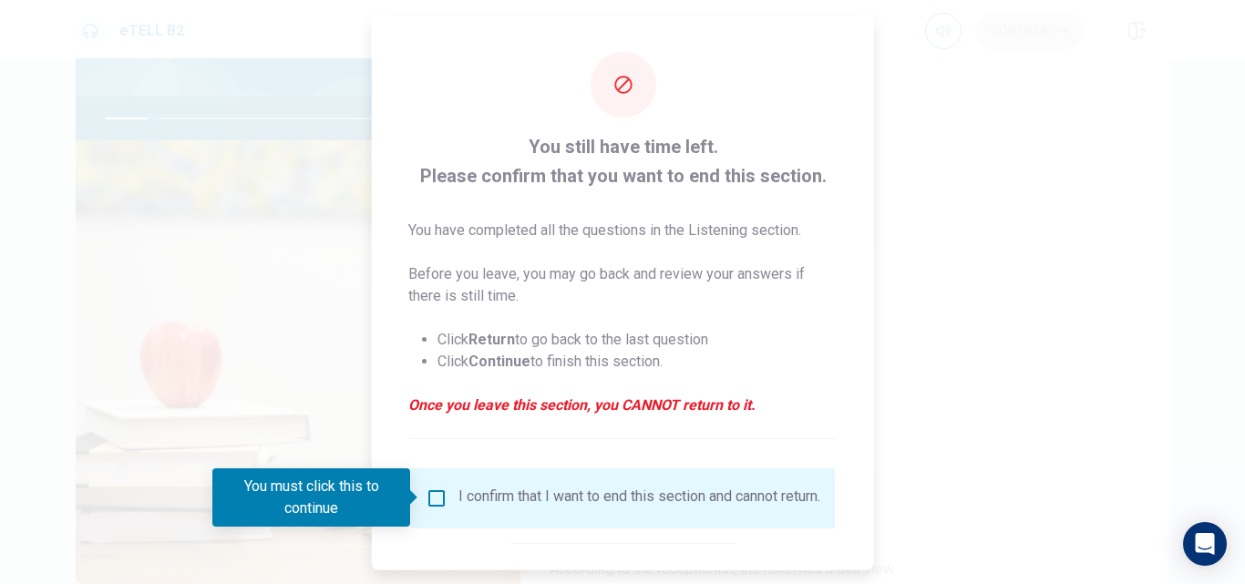
click at [437, 336] on li "Click Return to go back to the last question" at bounding box center [637, 339] width 400 height 22
click at [468, 335] on li "Click Return to go back to the last question" at bounding box center [637, 339] width 400 height 22
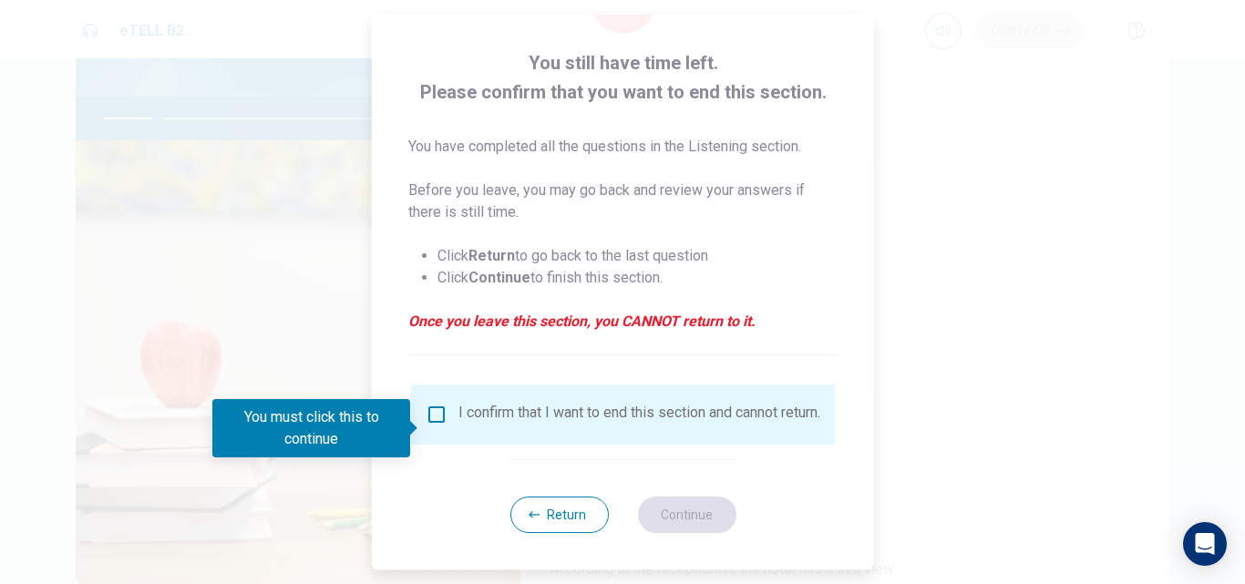
scroll to position [96, 0]
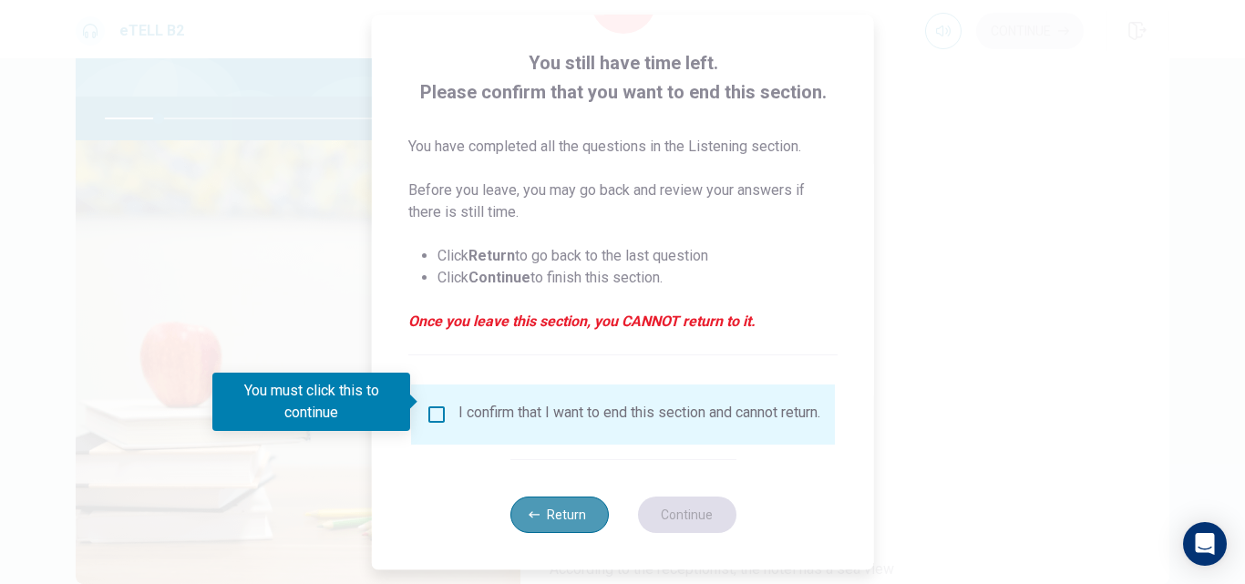
click at [569, 509] on button "Return" at bounding box center [558, 515] width 98 height 36
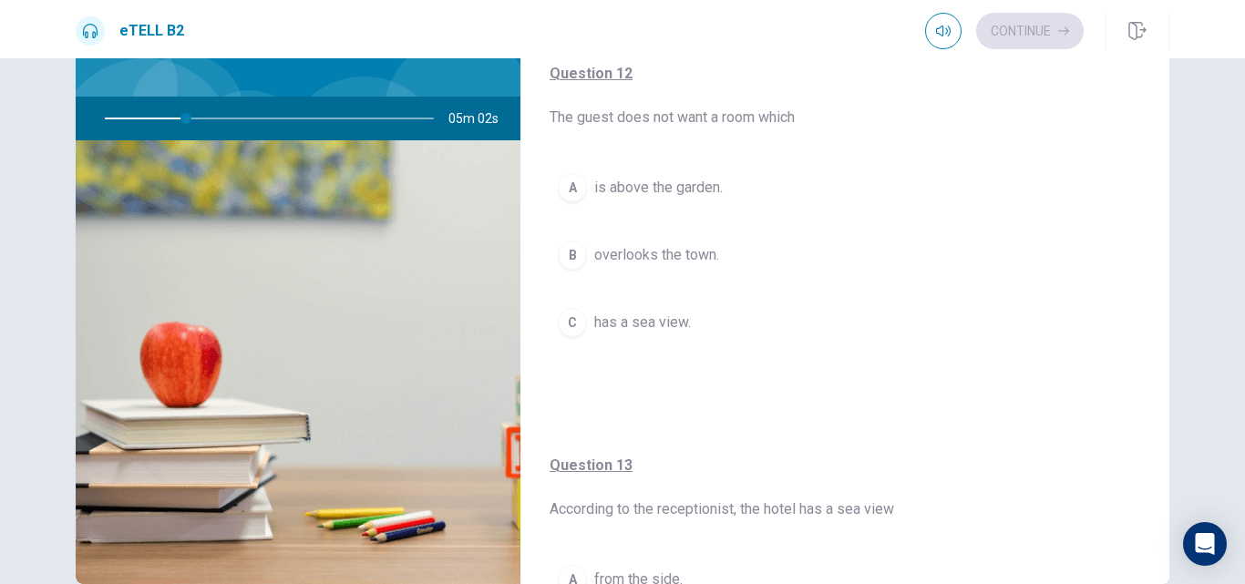
scroll to position [388, 0]
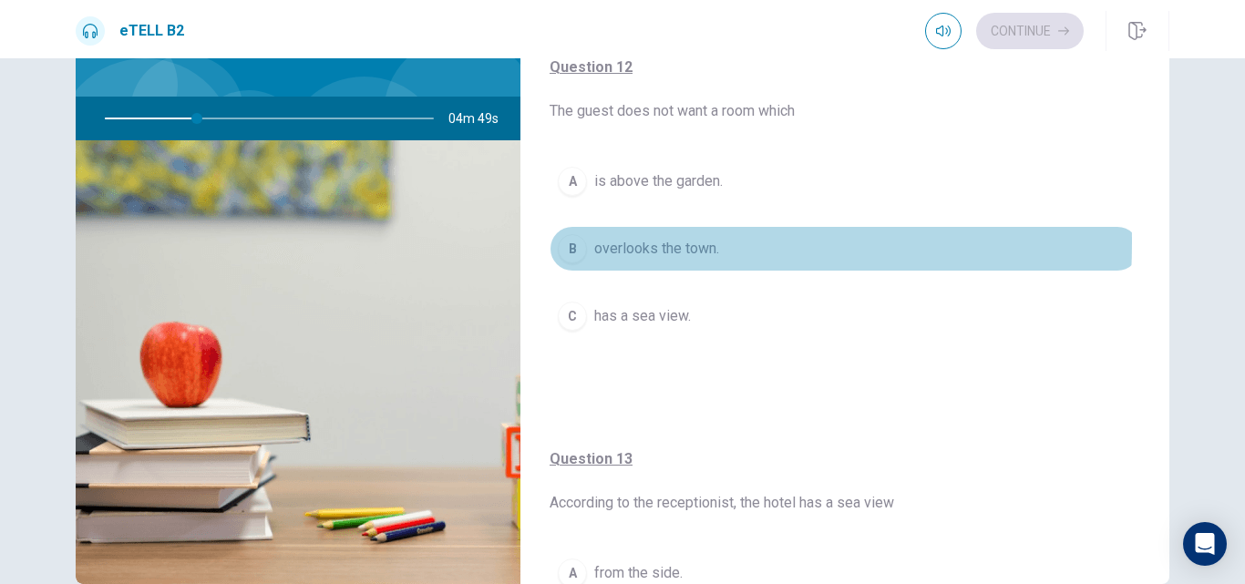
click at [565, 242] on div "B" at bounding box center [572, 248] width 29 height 29
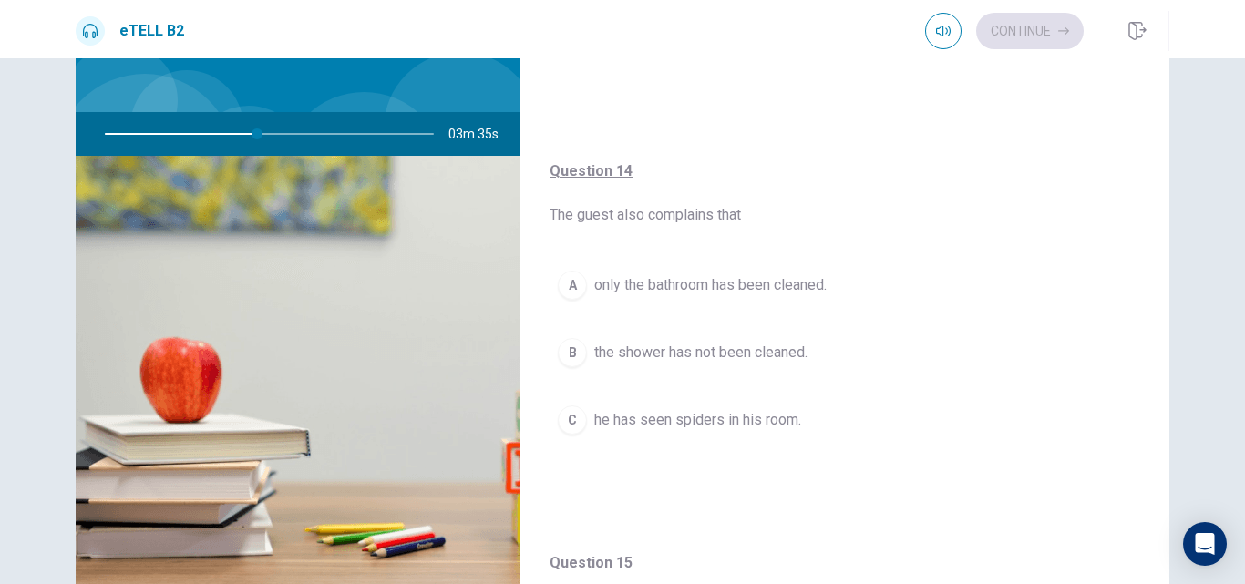
scroll to position [1069, 0]
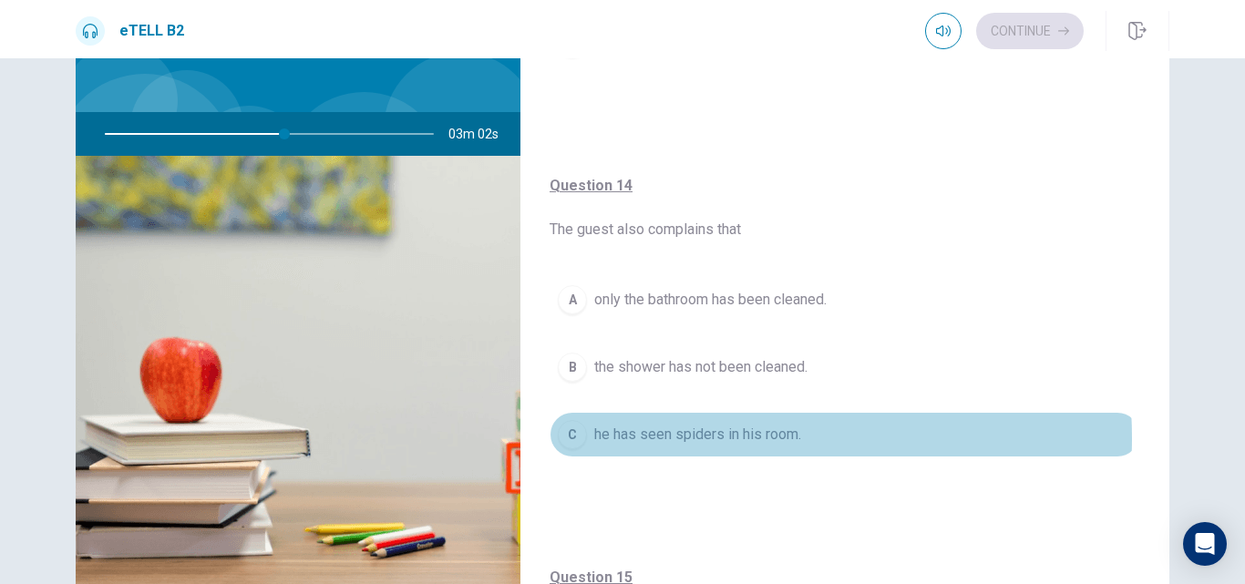
click at [684, 438] on span "he has seen spiders in his room." at bounding box center [697, 435] width 207 height 22
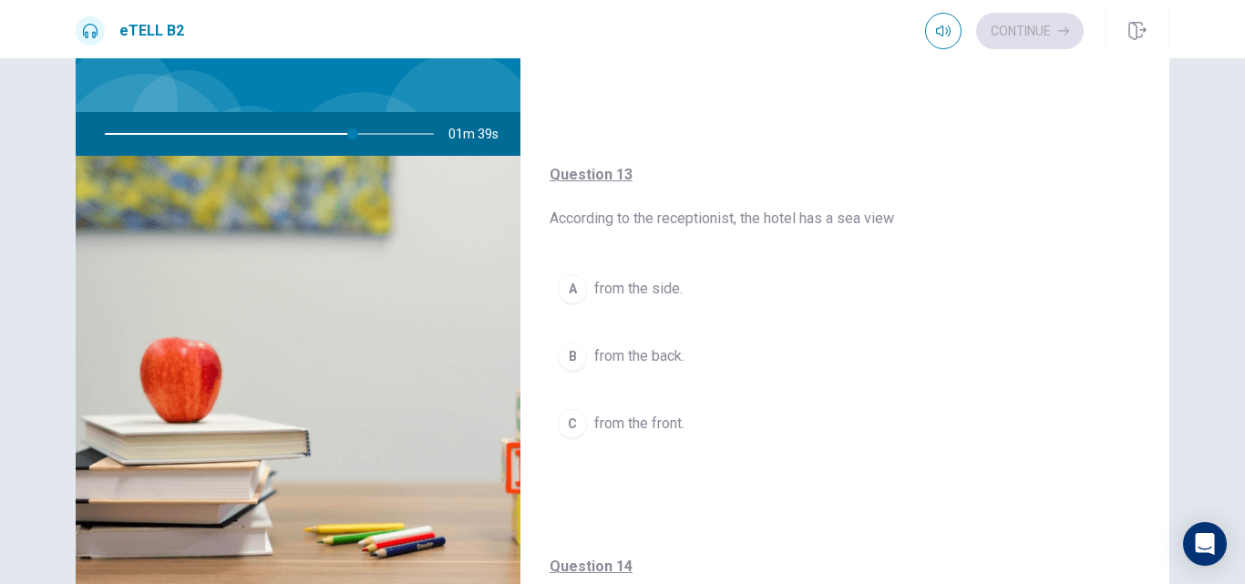
scroll to position [706, 0]
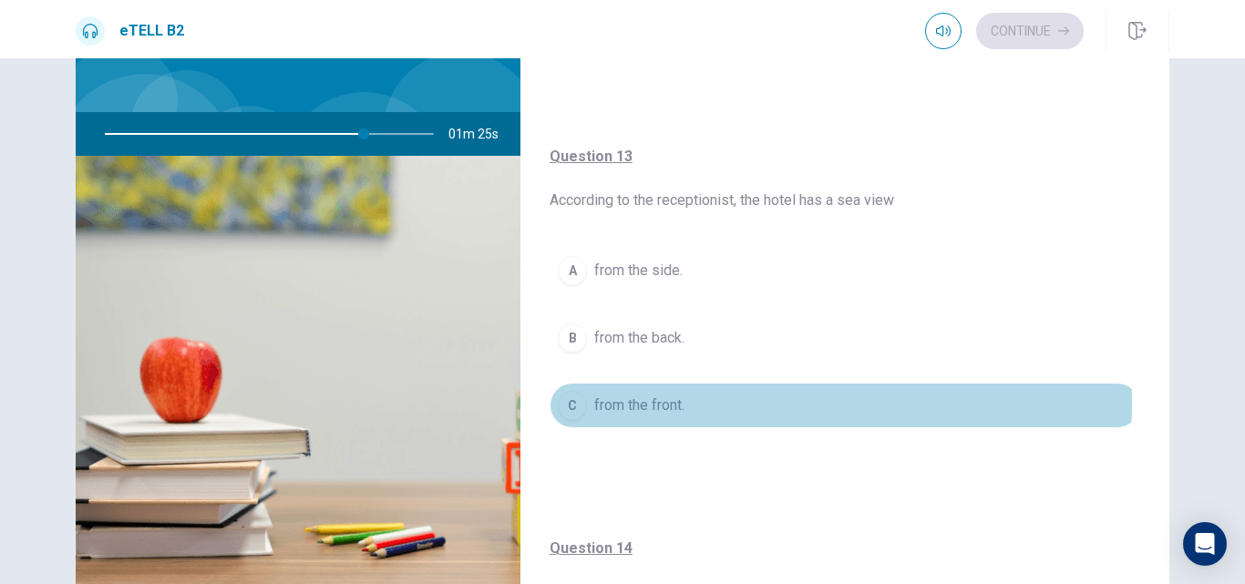
click at [642, 402] on span "from the front." at bounding box center [639, 406] width 90 height 22
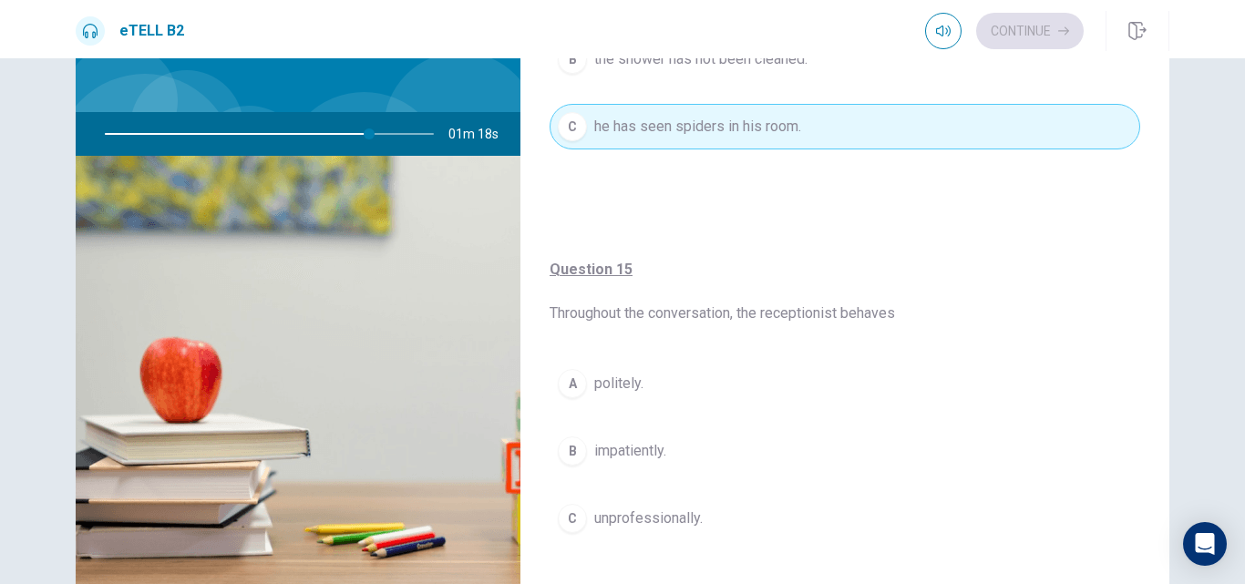
scroll to position [1391, 0]
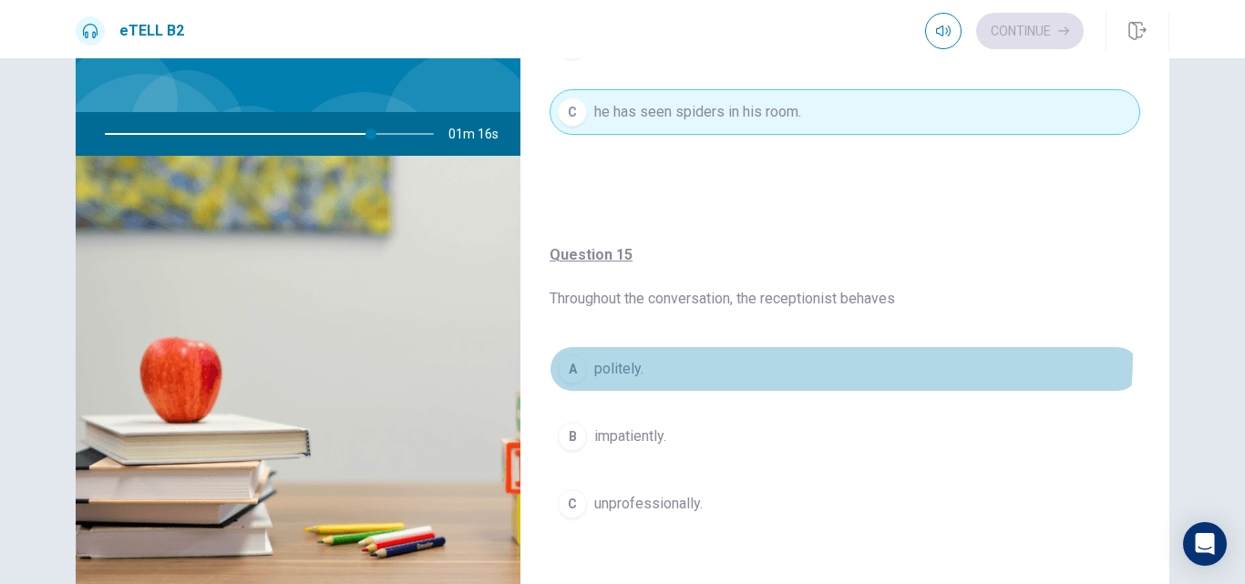
click at [823, 358] on button "A politely." at bounding box center [844, 369] width 590 height 46
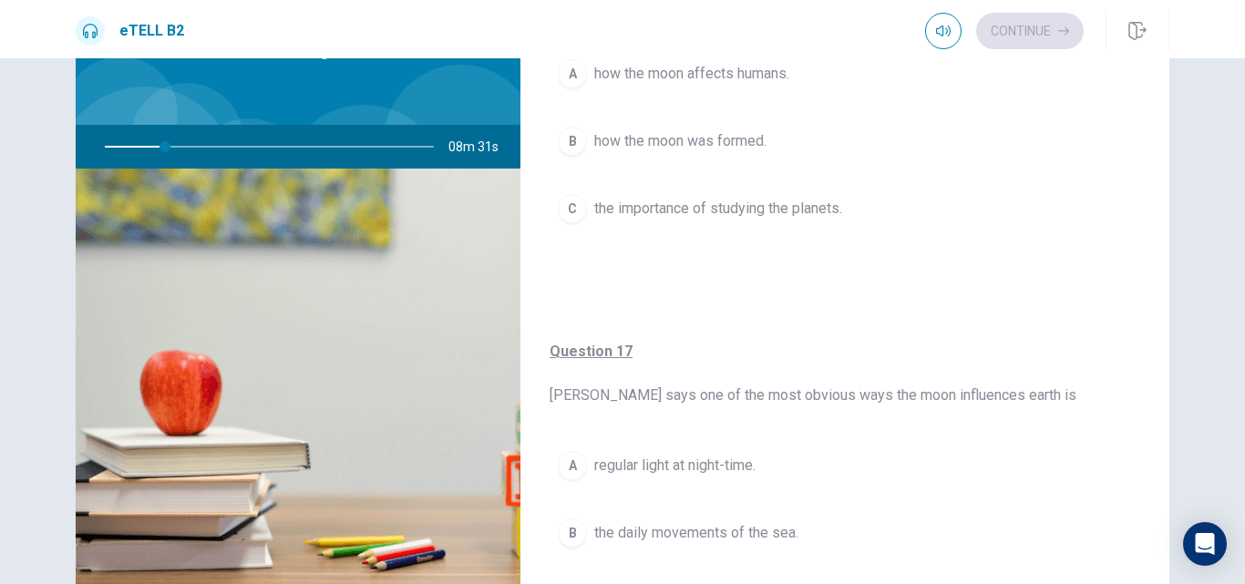
scroll to position [181, 0]
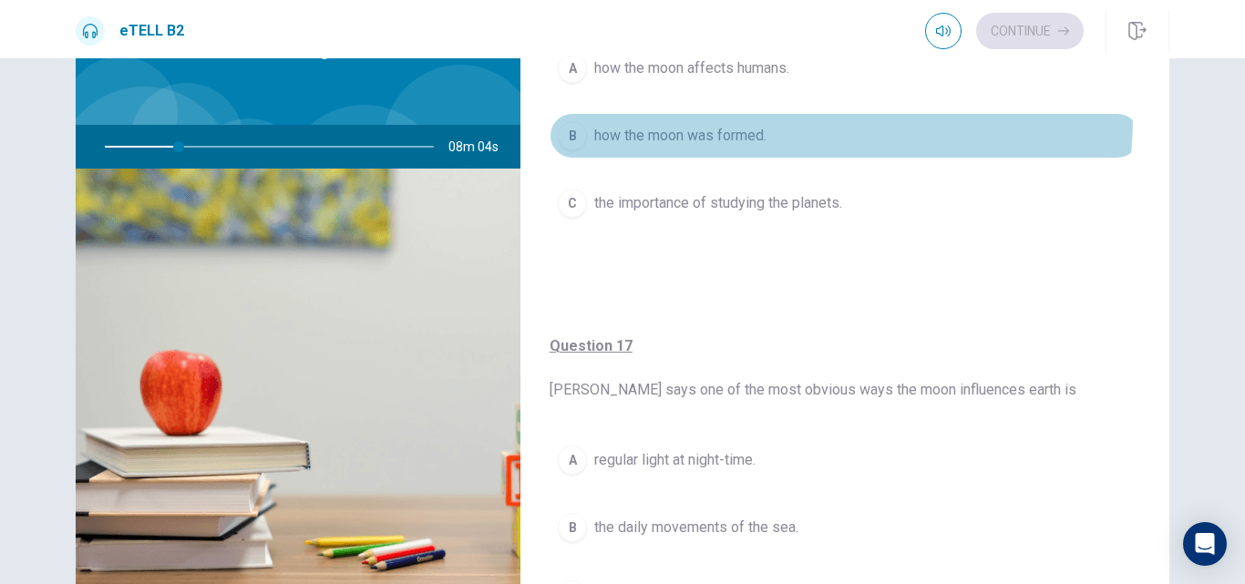
click at [727, 117] on button "B how the moon was formed." at bounding box center [844, 136] width 590 height 46
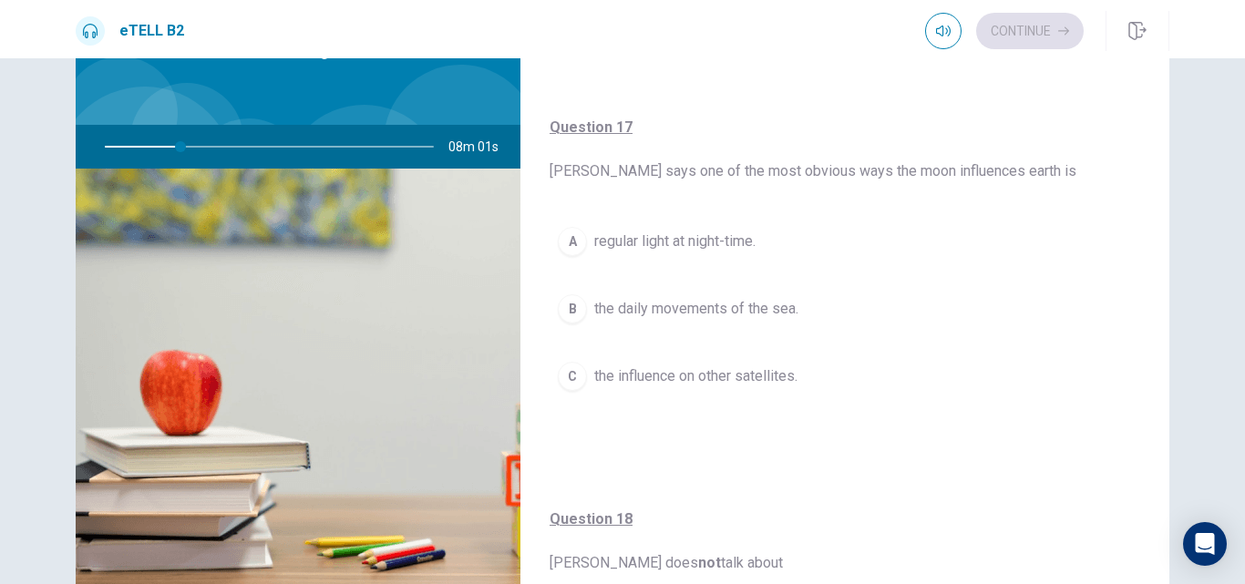
scroll to position [410, 0]
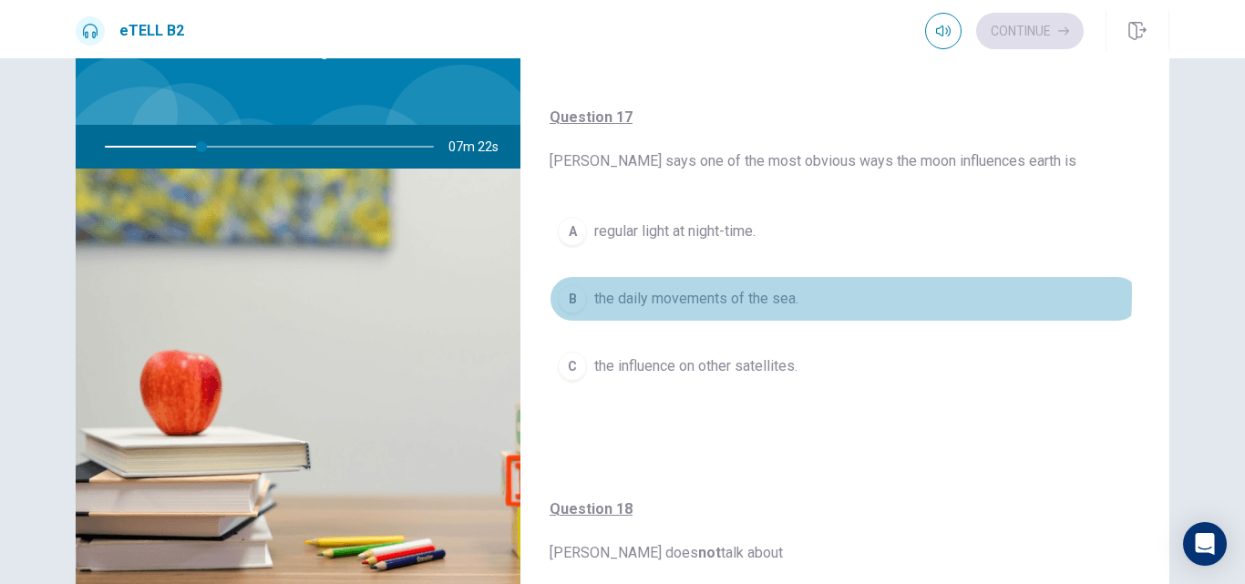
click at [793, 295] on span "the daily movements of the sea." at bounding box center [696, 299] width 204 height 22
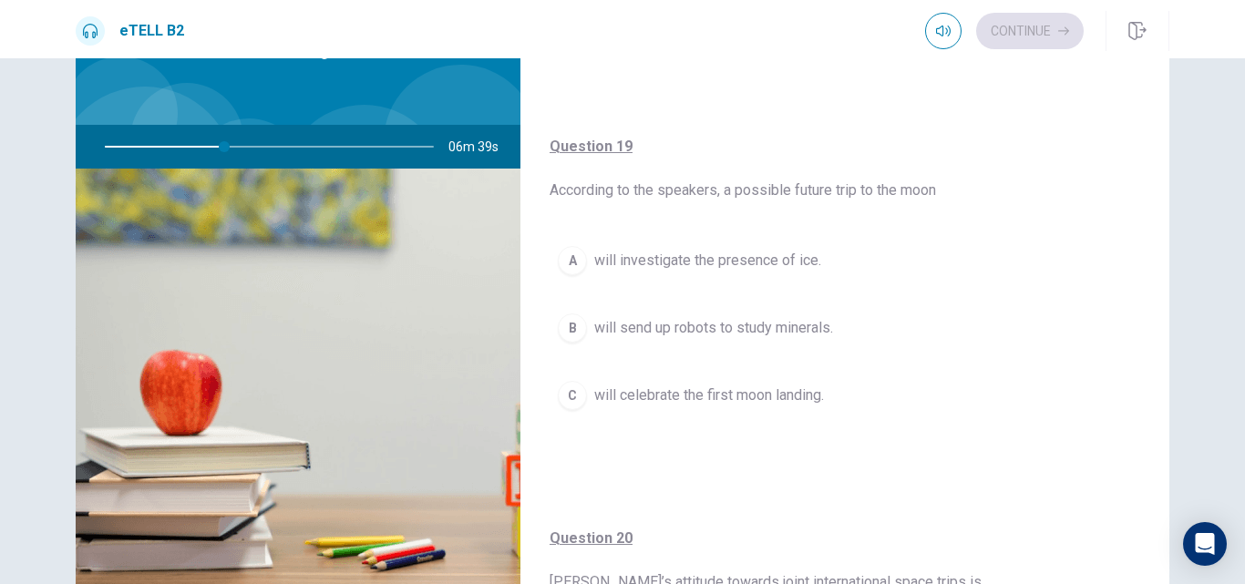
scroll to position [1157, 0]
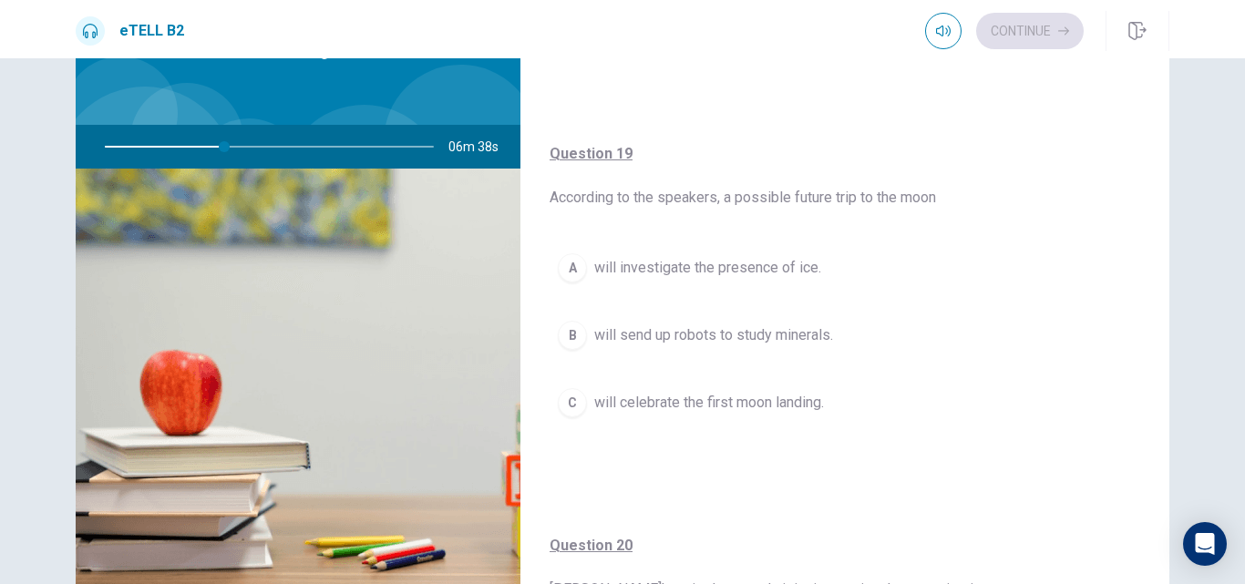
drag, startPoint x: 1144, startPoint y: 502, endPoint x: 1133, endPoint y: 436, distance: 66.5
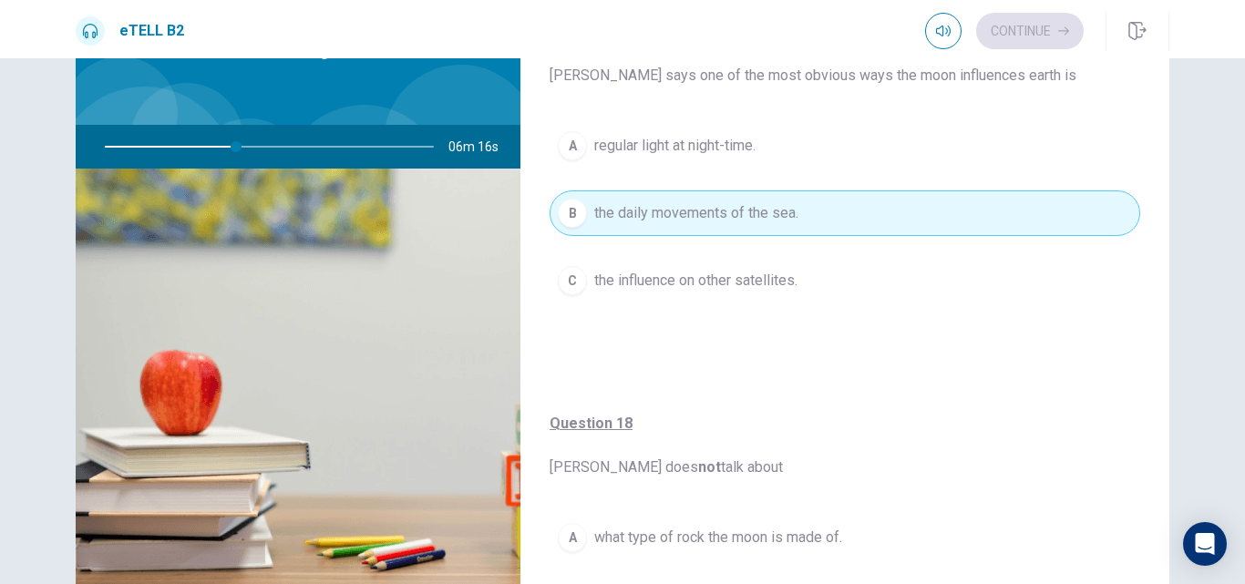
scroll to position [511, 0]
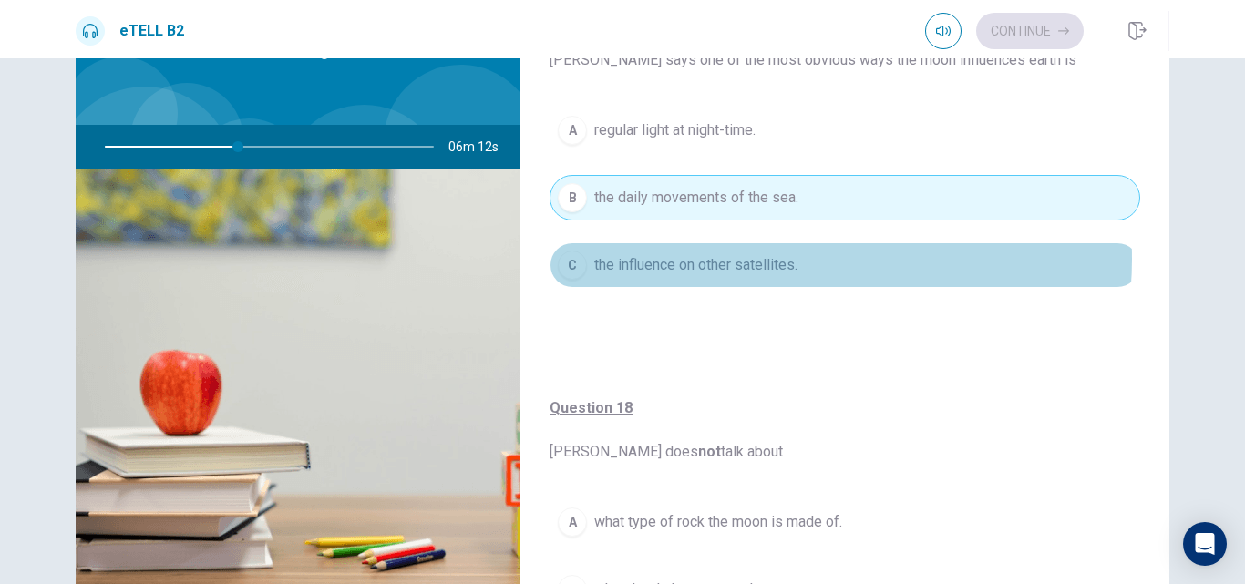
click at [771, 259] on span "the influence on other satellites." at bounding box center [695, 265] width 203 height 22
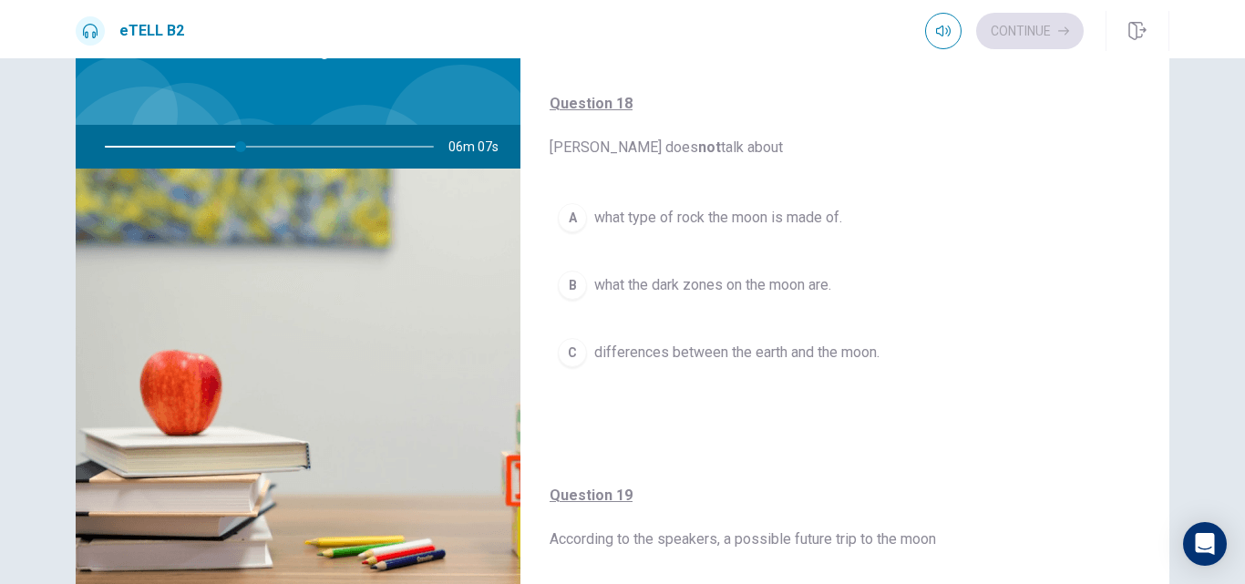
scroll to position [819, 0]
click at [840, 349] on span "differences between the earth and the moon." at bounding box center [736, 349] width 285 height 22
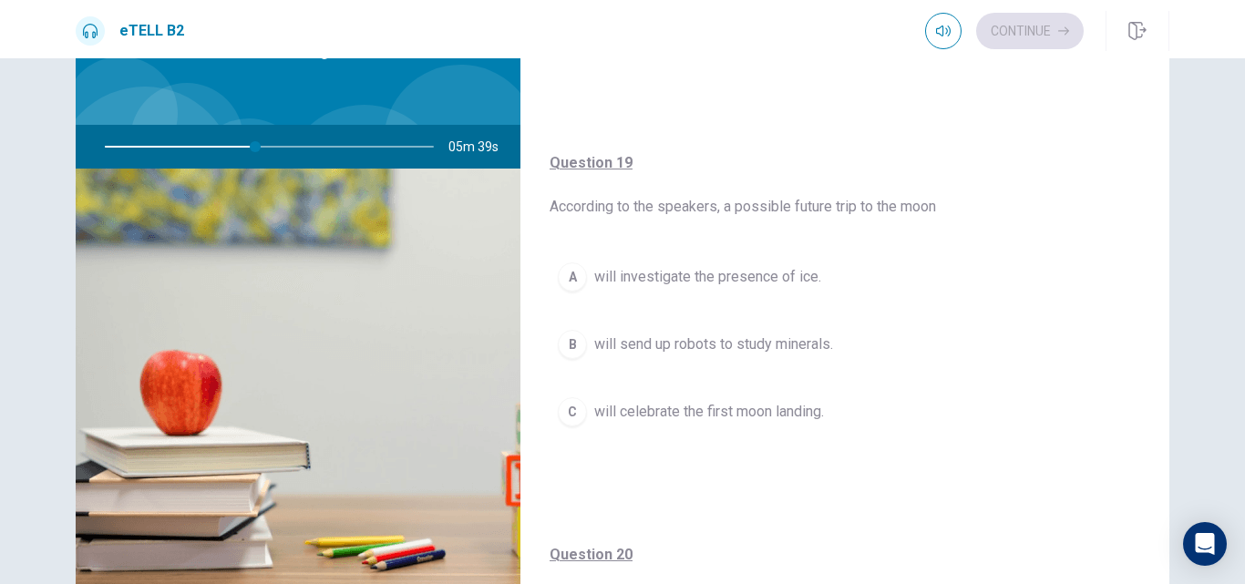
scroll to position [1154, 0]
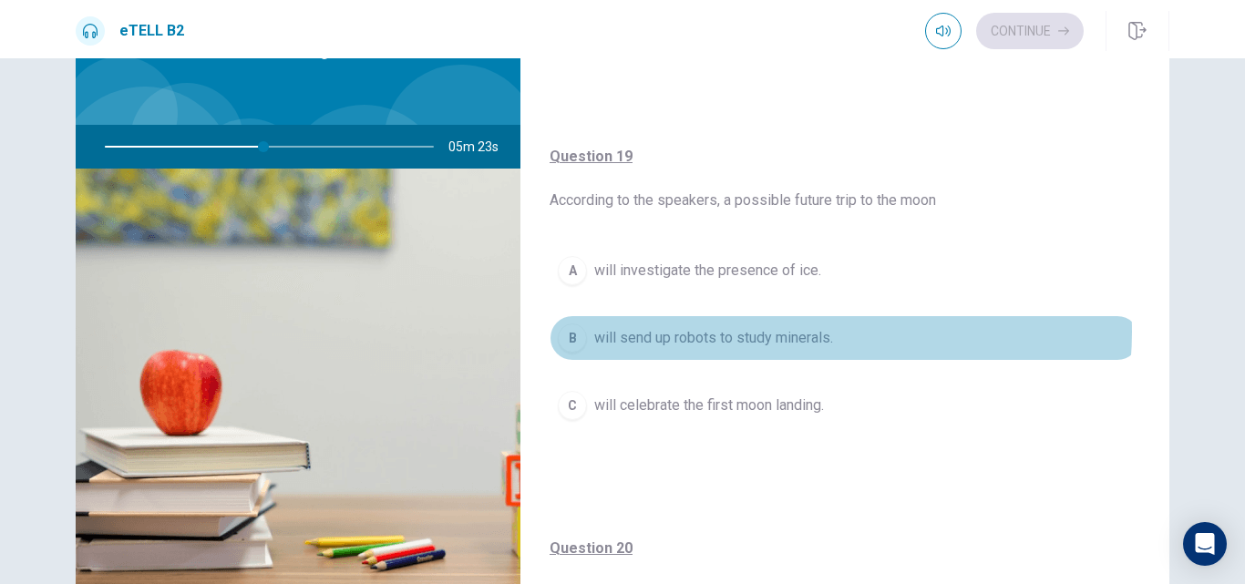
click at [795, 332] on span "will send up robots to study minerals." at bounding box center [713, 338] width 239 height 22
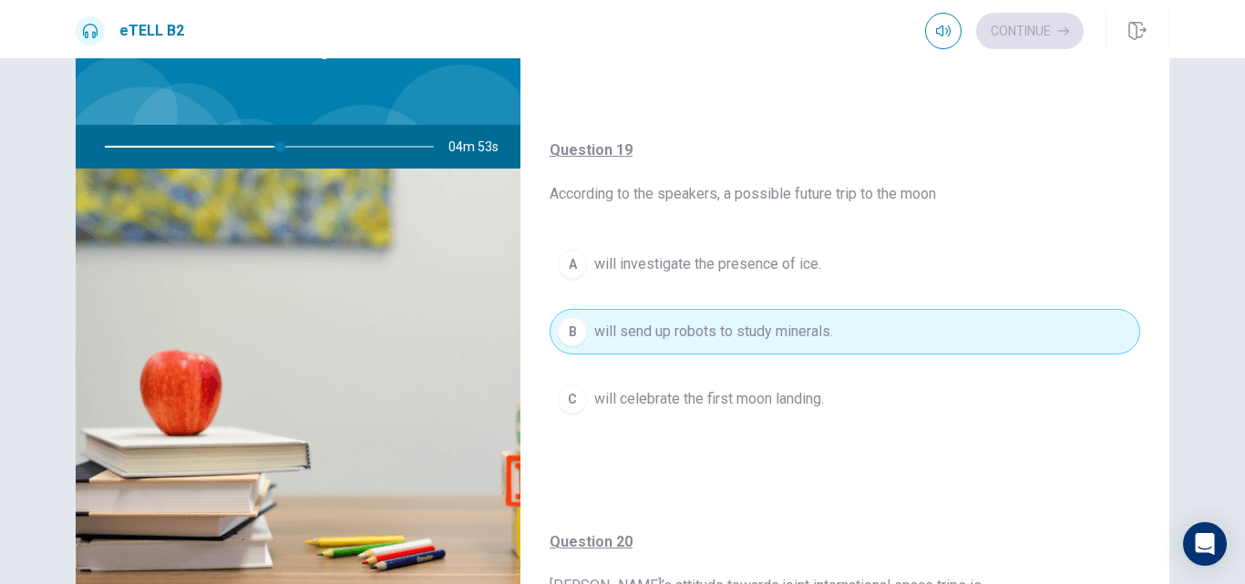
scroll to position [1157, 0]
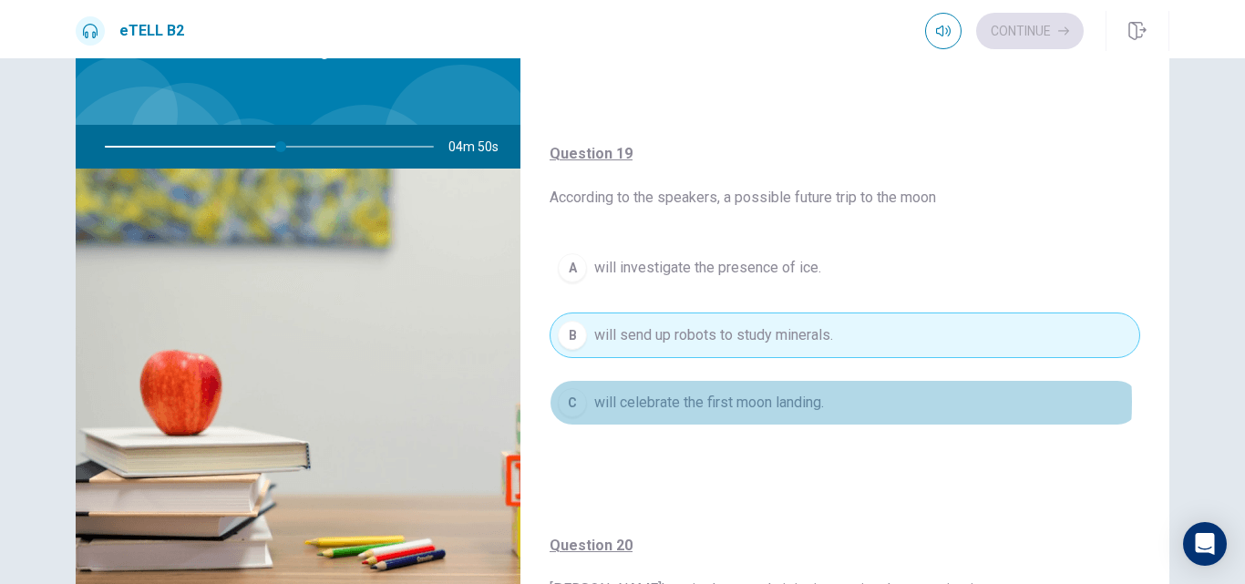
click at [812, 402] on span "will celebrate the first moon landing." at bounding box center [709, 403] width 230 height 22
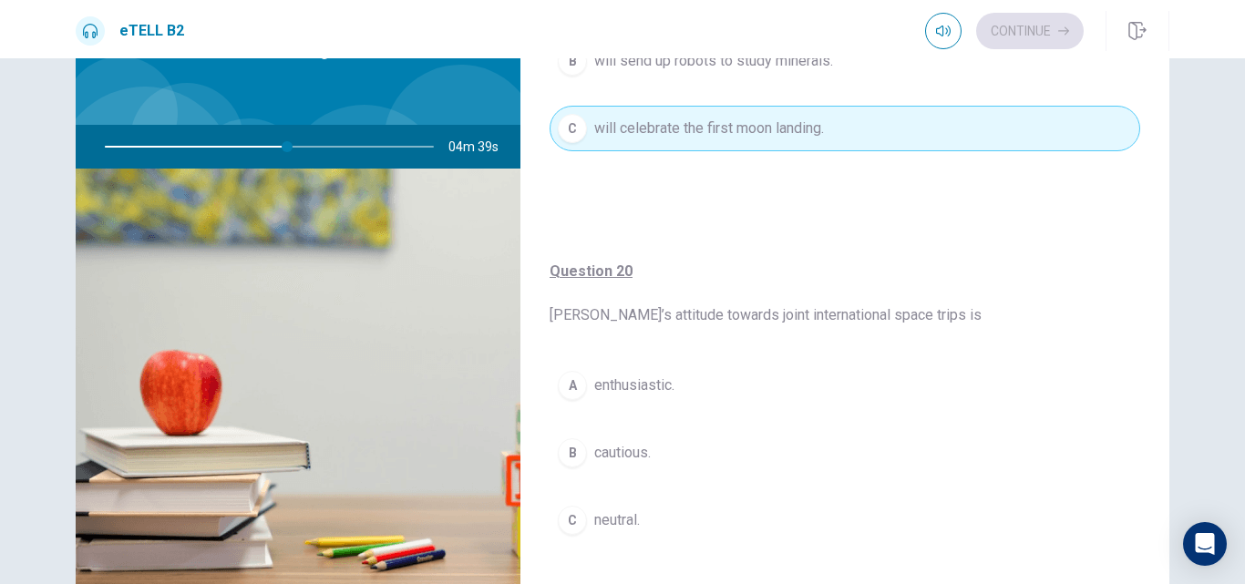
scroll to position [1435, 0]
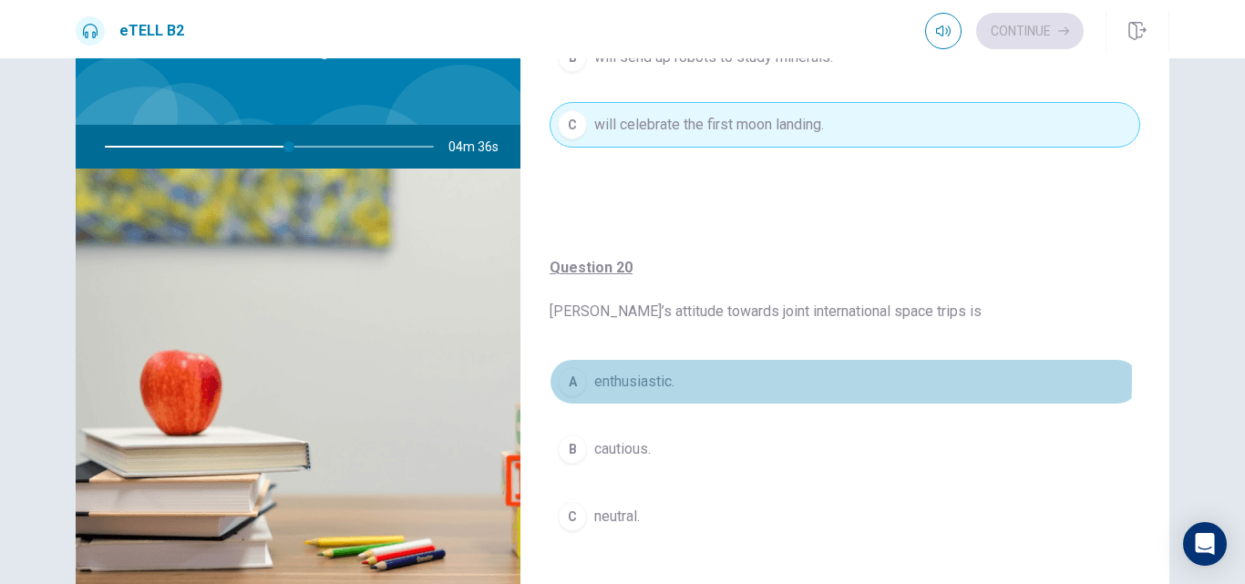
click at [653, 377] on span "enthusiastic." at bounding box center [634, 382] width 80 height 22
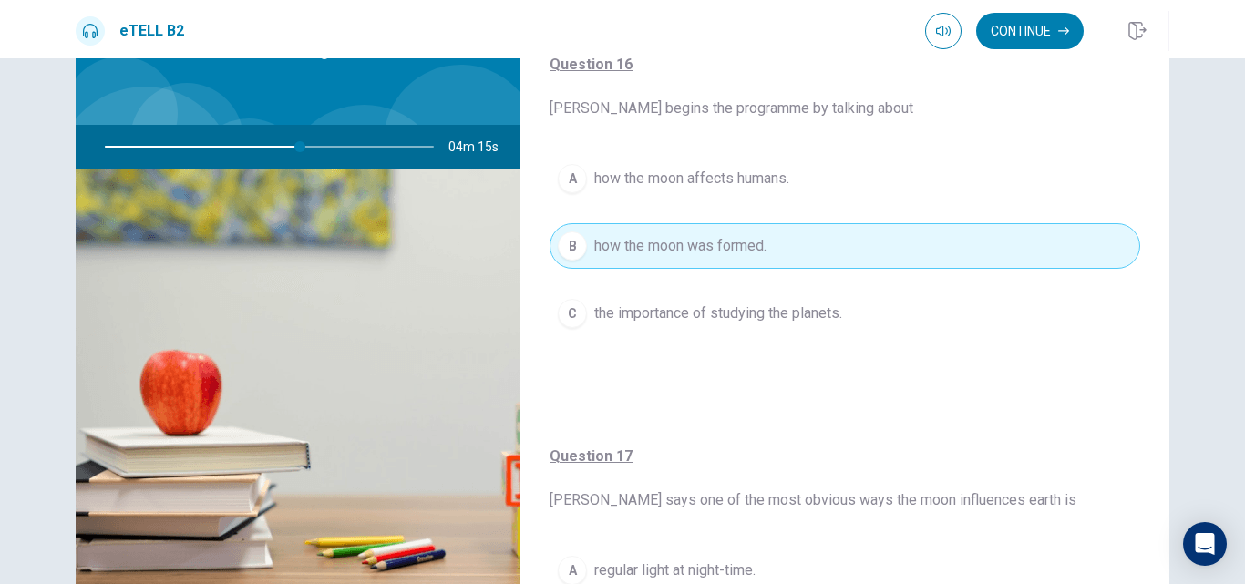
scroll to position [96, 0]
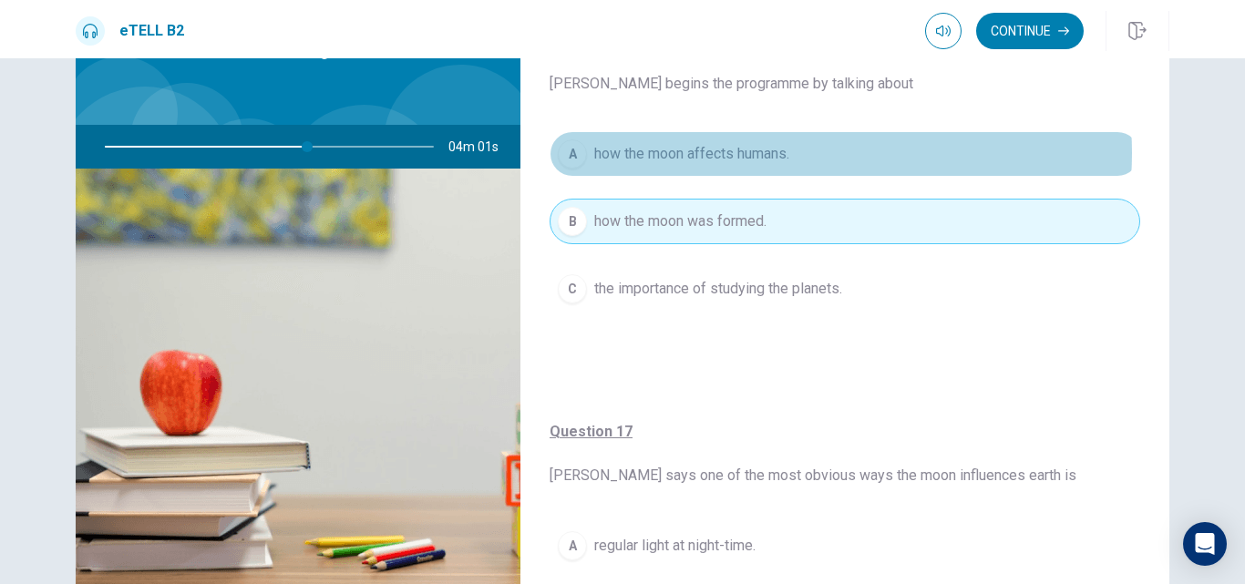
click at [778, 153] on span "how the moon affects humans." at bounding box center [691, 154] width 195 height 22
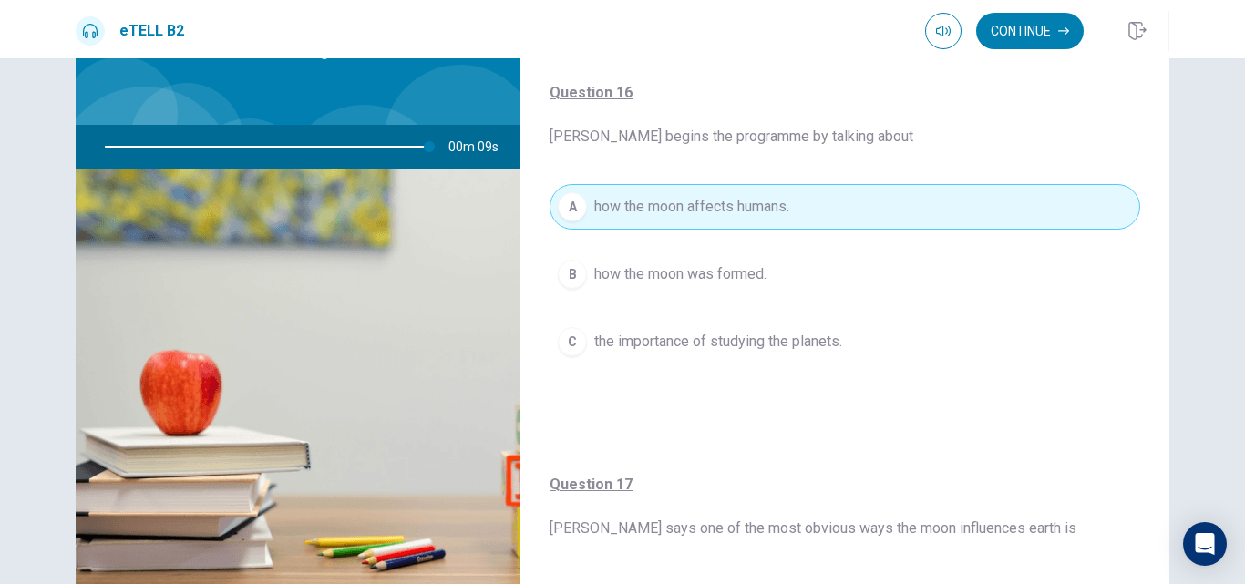
scroll to position [0, 0]
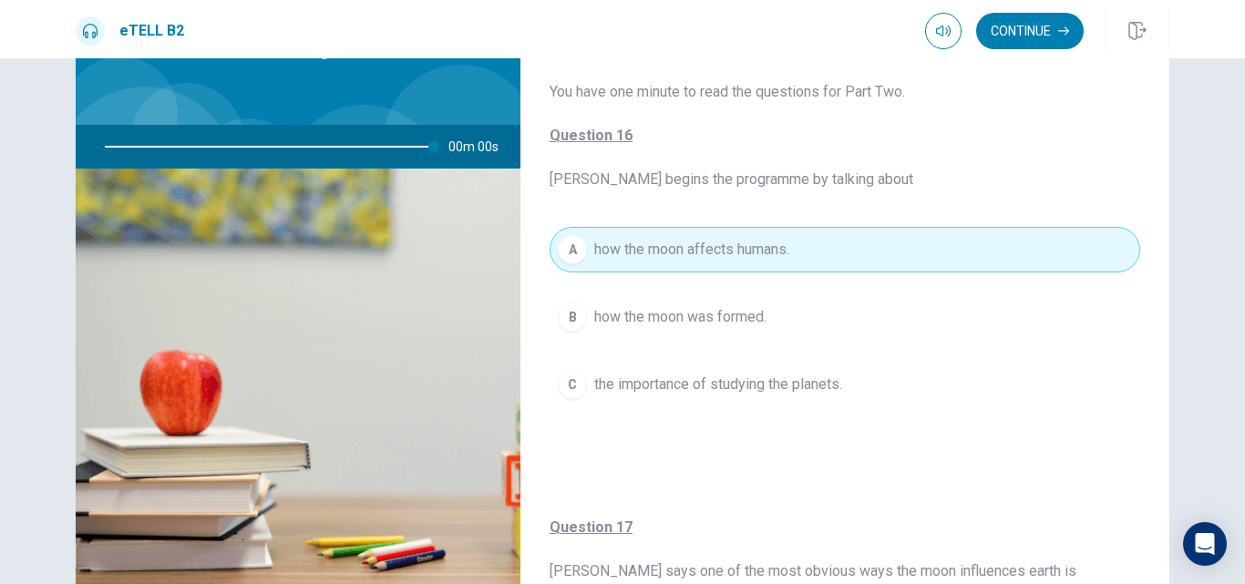
type input "*"
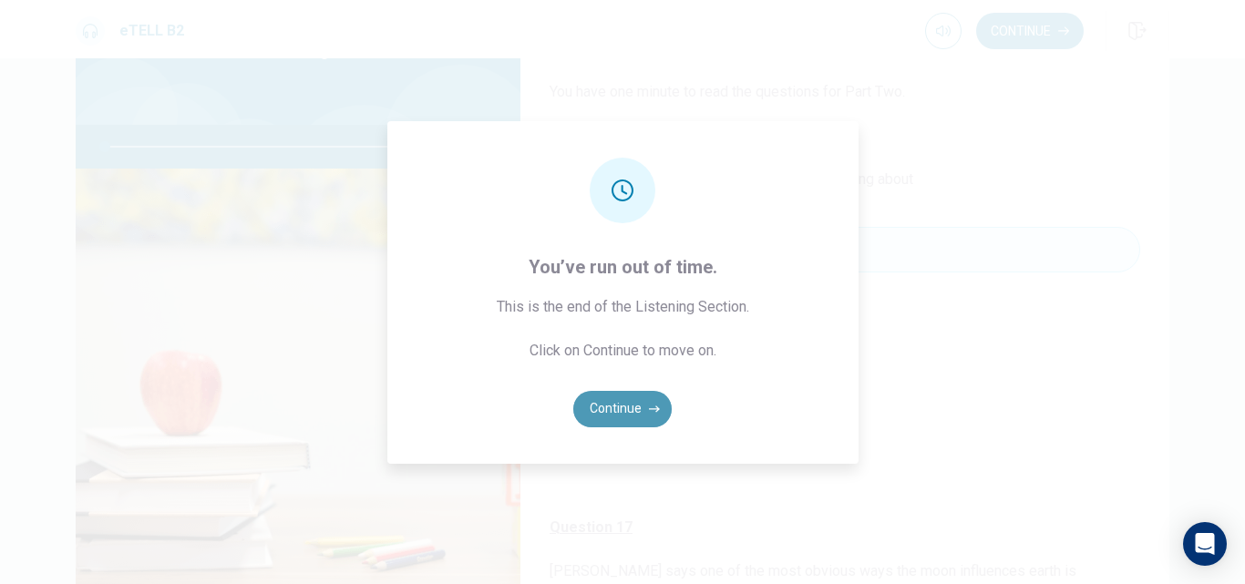
click at [621, 410] on button "Continue" at bounding box center [622, 409] width 98 height 36
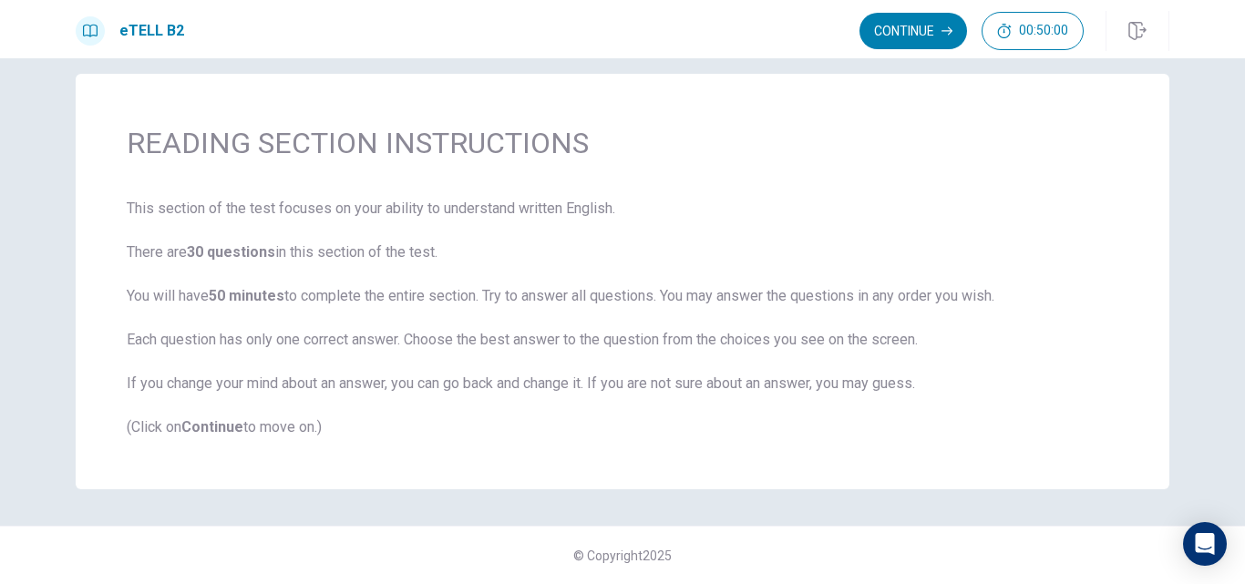
scroll to position [21, 0]
click at [910, 28] on button "Continue" at bounding box center [913, 31] width 108 height 36
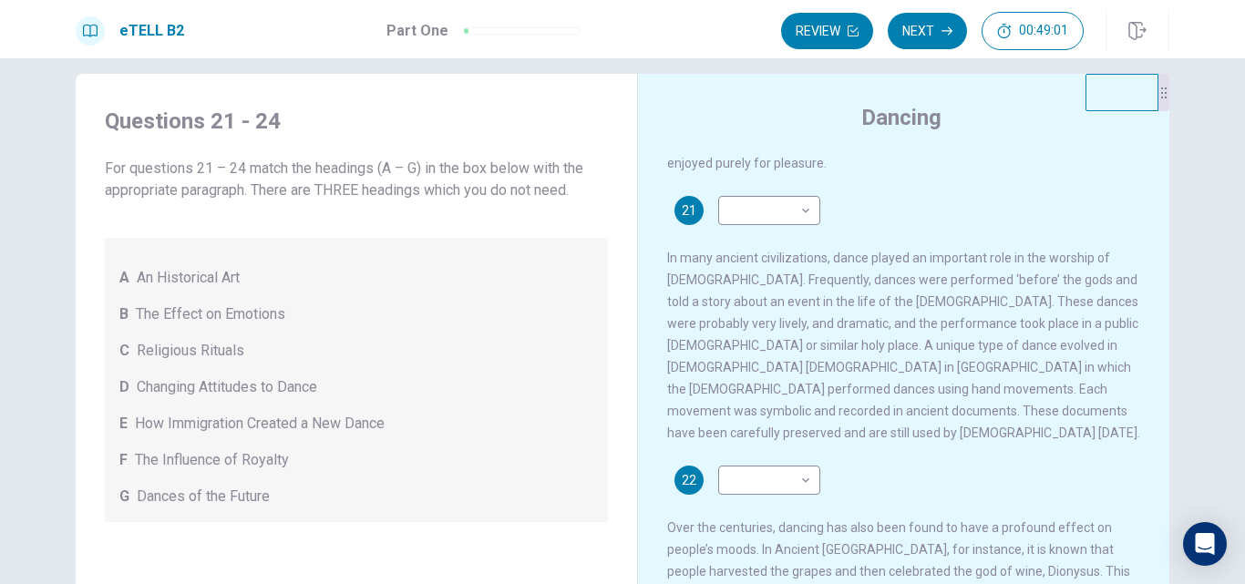
scroll to position [135, 0]
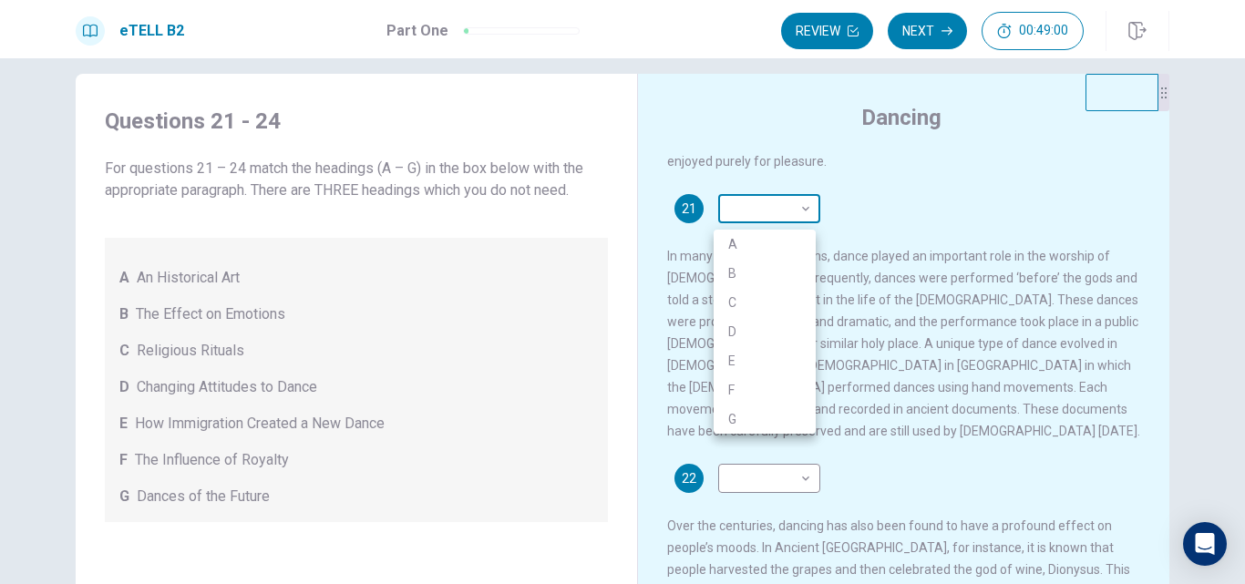
click at [803, 218] on body "This site uses cookies, as explained in our Privacy Policy . If you agree to th…" at bounding box center [622, 292] width 1245 height 584
click at [846, 207] on div at bounding box center [622, 292] width 1245 height 584
click at [784, 220] on body "This site uses cookies, as explained in our Privacy Policy . If you agree to th…" at bounding box center [622, 292] width 1245 height 584
click at [769, 298] on li "C" at bounding box center [764, 302] width 102 height 29
type input "*"
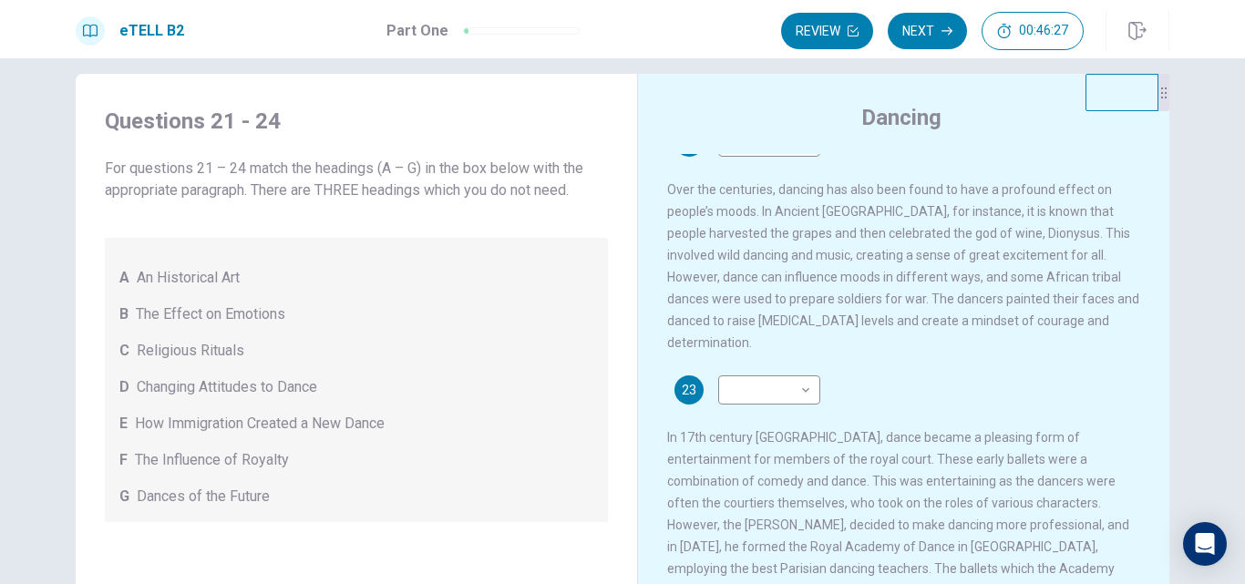
scroll to position [538, 0]
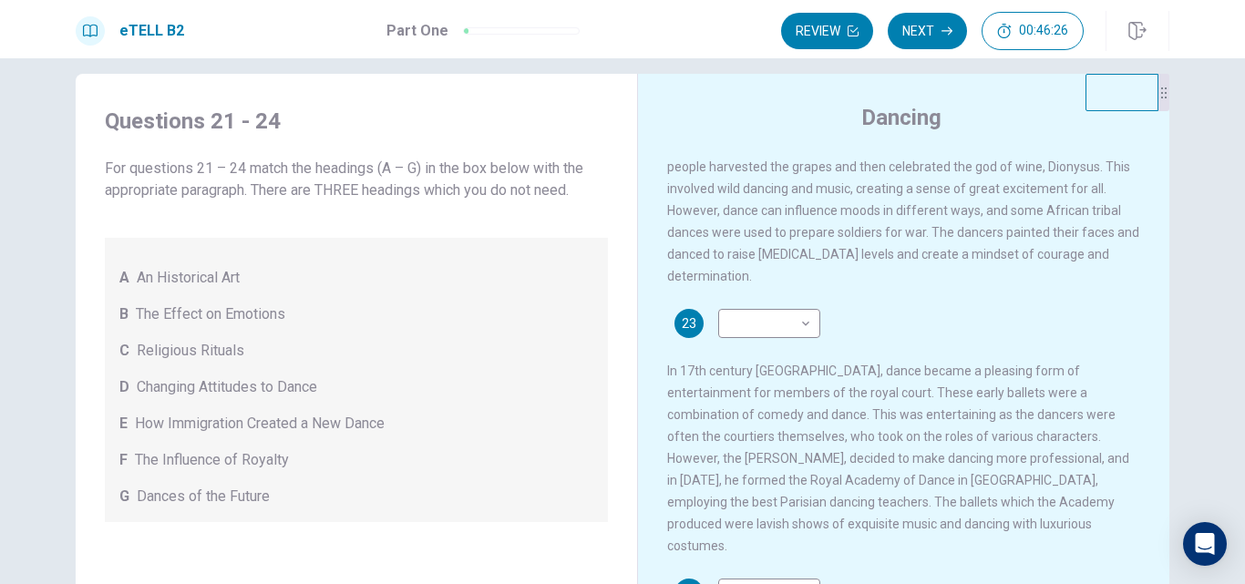
click at [1141, 583] on html "This site uses cookies, as explained in our Privacy Policy . If you agree to th…" at bounding box center [622, 292] width 1245 height 584
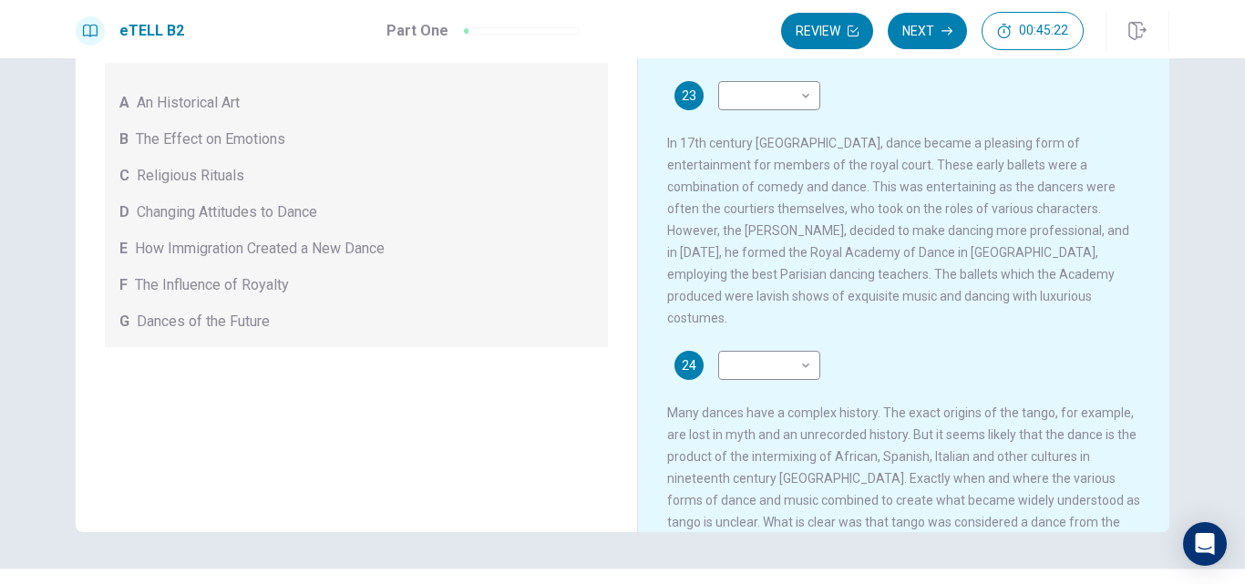
scroll to position [209, 0]
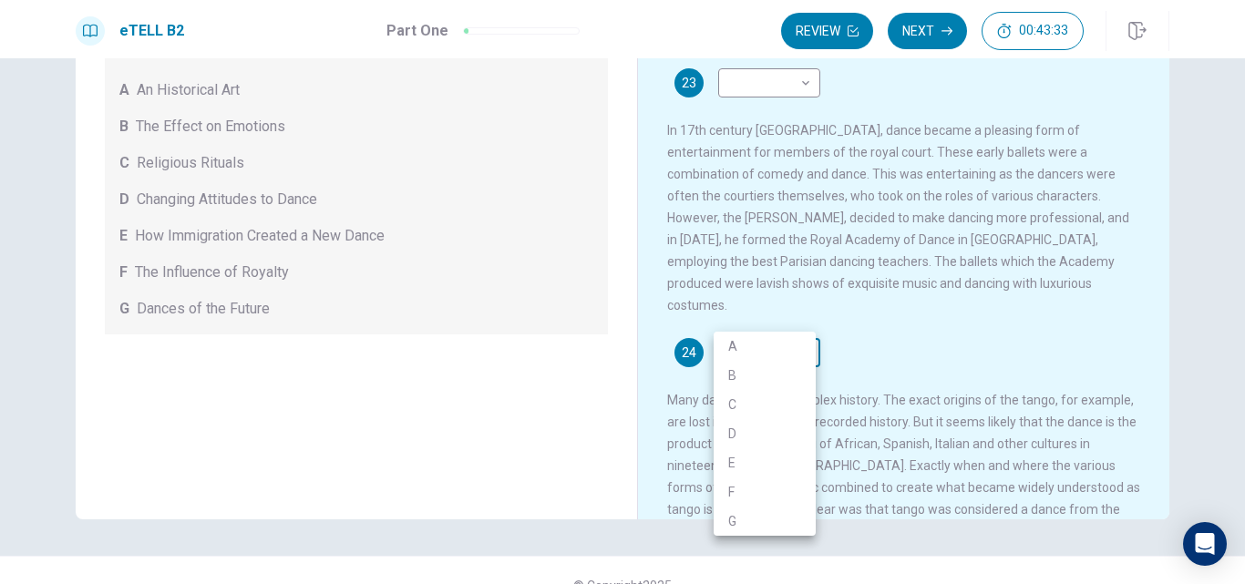
click at [804, 313] on body "This site uses cookies, as explained in our Privacy Policy . If you agree to th…" at bounding box center [622, 292] width 1245 height 584
click at [776, 345] on li "A" at bounding box center [764, 346] width 102 height 29
type input "*"
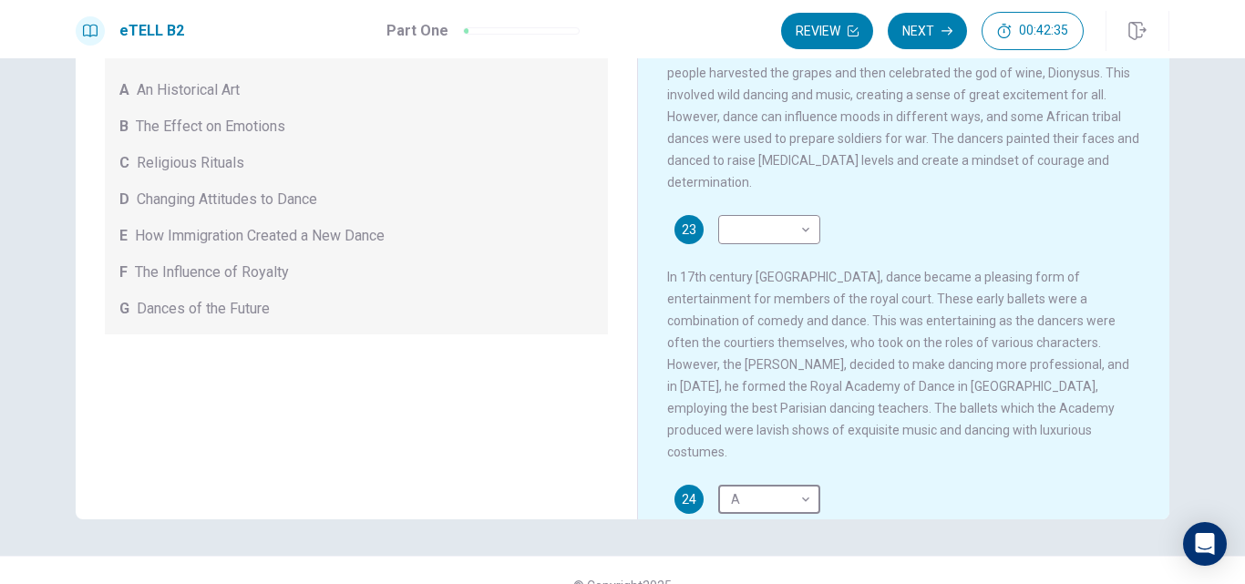
scroll to position [434, 0]
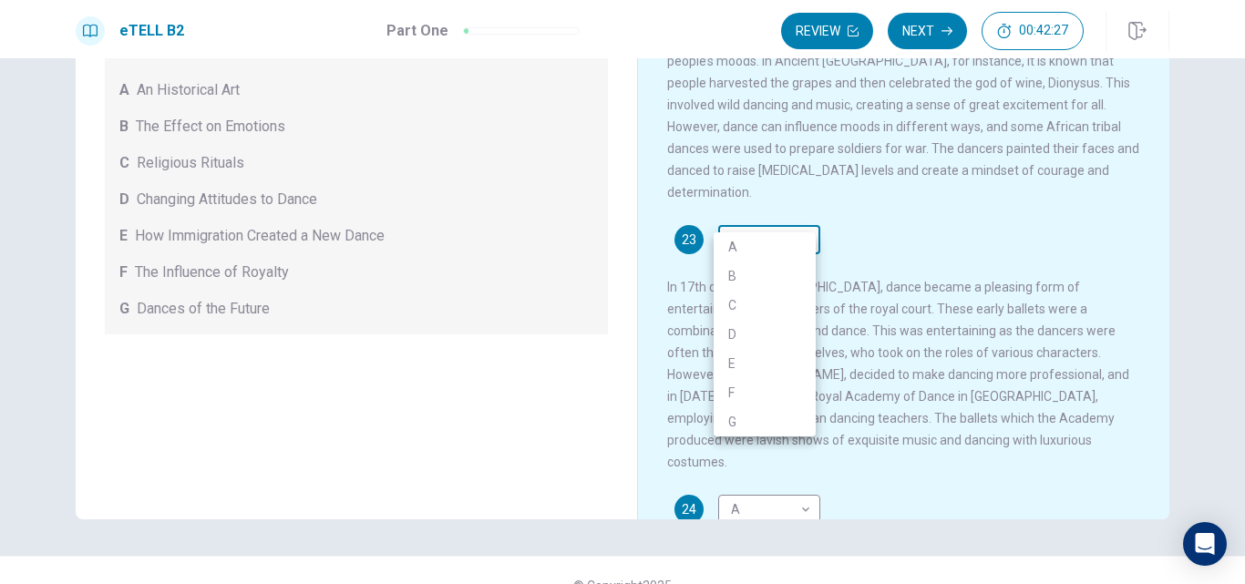
click at [805, 219] on body "This site uses cookies, as explained in our Privacy Policy . If you agree to th…" at bounding box center [622, 292] width 1245 height 584
click at [760, 388] on li "F" at bounding box center [764, 392] width 102 height 29
type input "*"
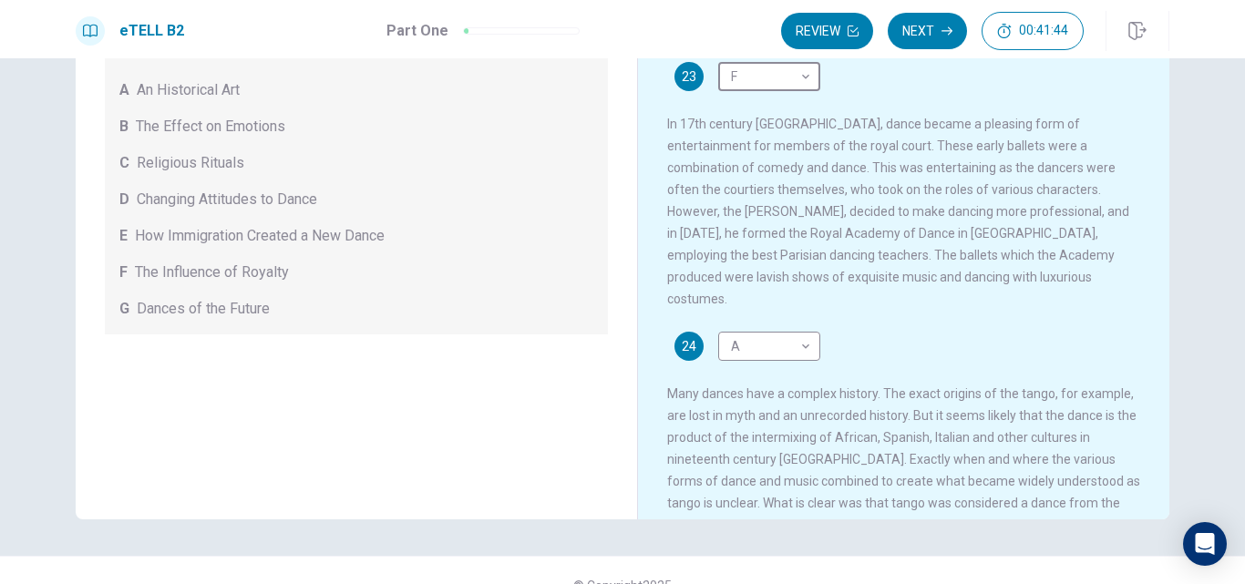
scroll to position [607, 0]
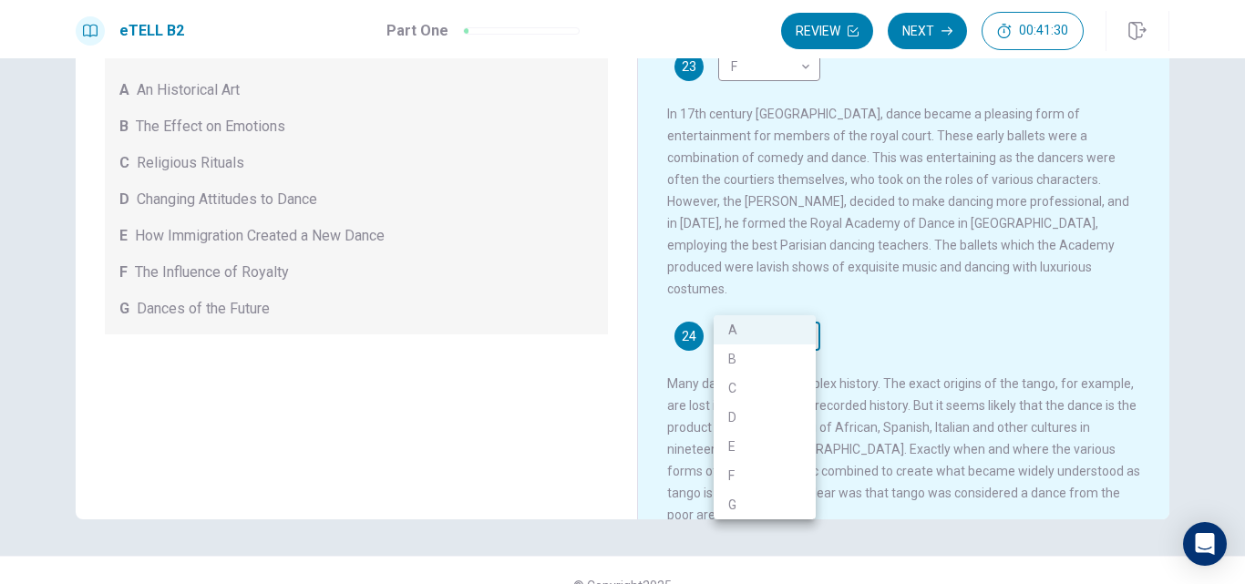
click at [793, 298] on body "This site uses cookies, as explained in our Privacy Policy . If you agree to th…" at bounding box center [622, 292] width 1245 height 584
click at [736, 508] on li "G" at bounding box center [764, 504] width 102 height 29
type input "*"
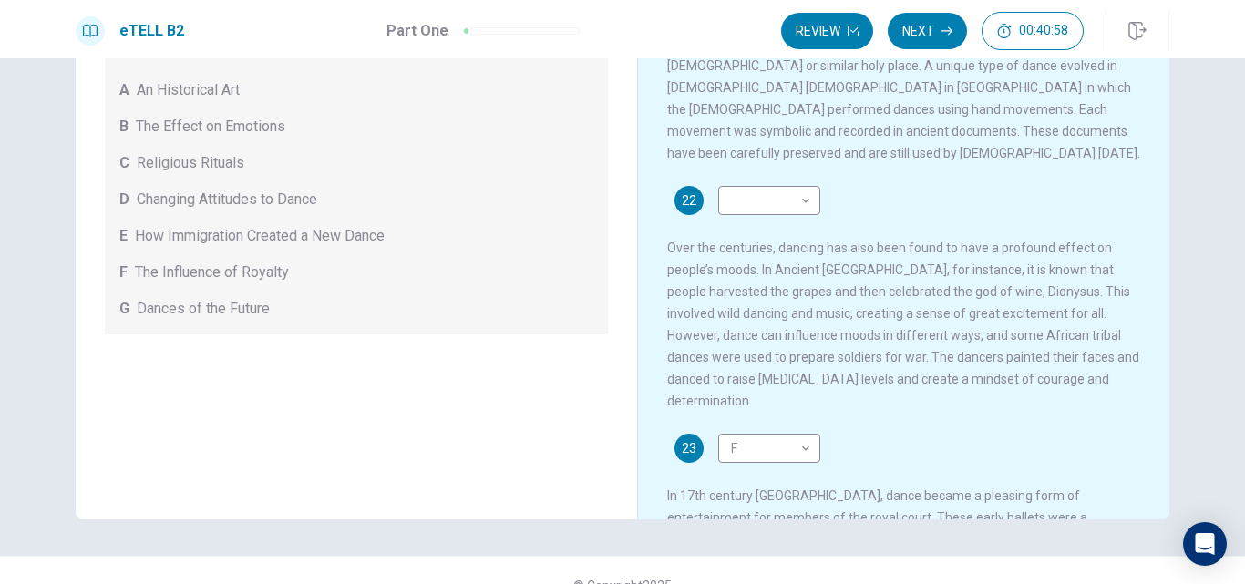
scroll to position [252, 0]
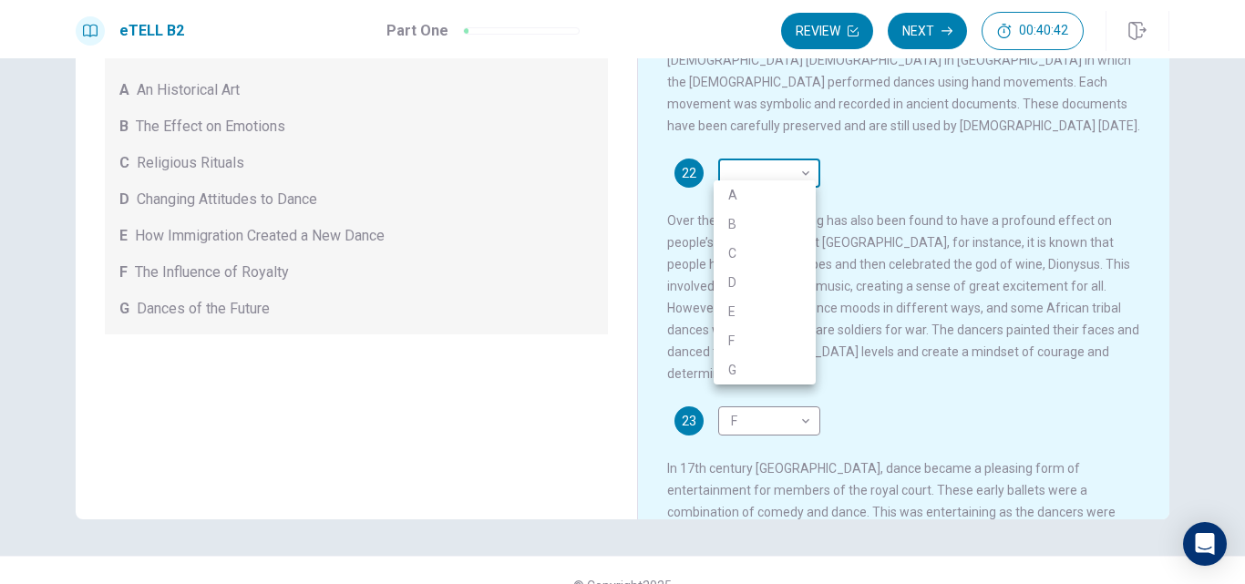
click at [800, 166] on body "This site uses cookies, as explained in our Privacy Policy . If you agree to th…" at bounding box center [622, 292] width 1245 height 584
click at [795, 229] on li "B" at bounding box center [764, 224] width 102 height 29
type input "*"
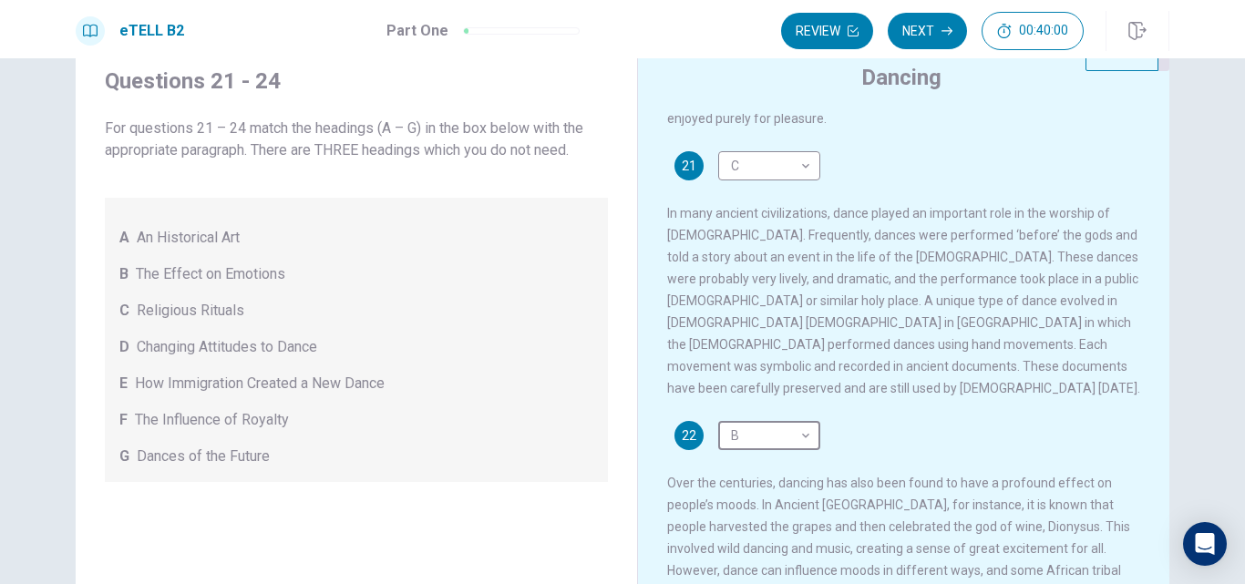
scroll to position [141, 0]
drag, startPoint x: 1235, startPoint y: 236, endPoint x: 1223, endPoint y: 282, distance: 48.0
click at [1223, 282] on div "Questions 21 - 24 For questions 21 – 24 match the headings (A – G) in the box b…" at bounding box center [622, 321] width 1245 height 526
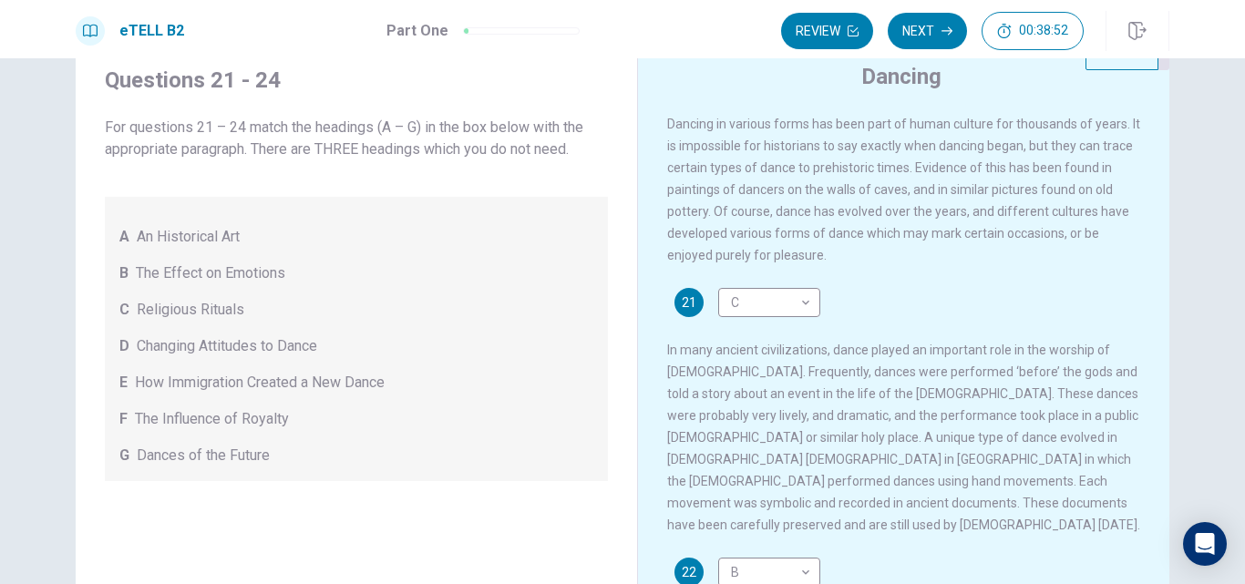
scroll to position [0, 0]
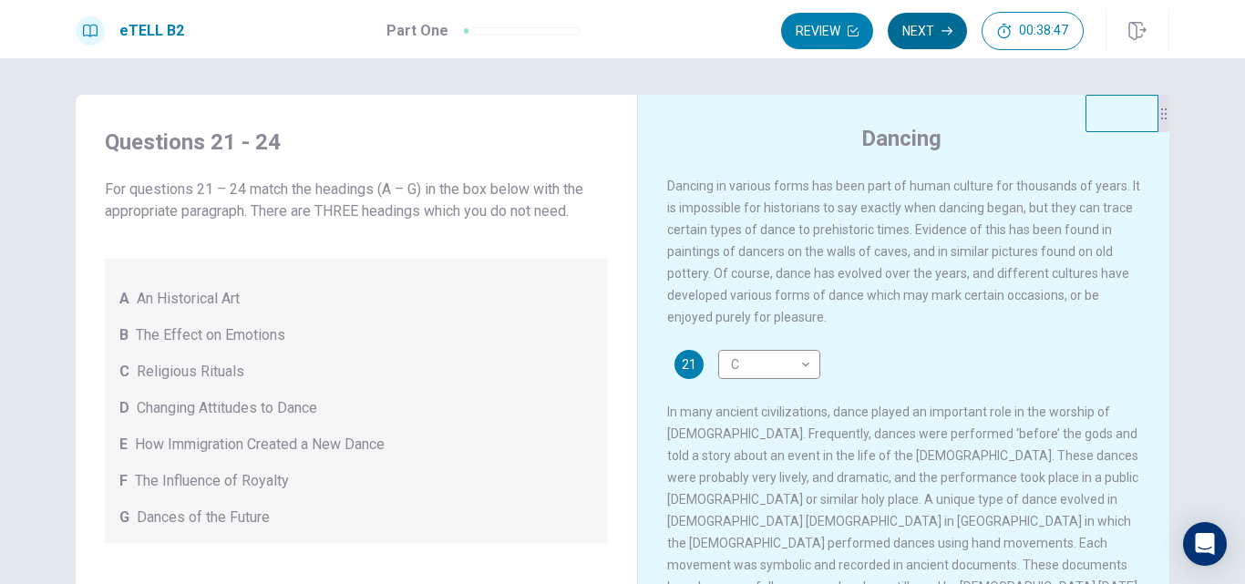
click at [925, 25] on button "Next" at bounding box center [926, 31] width 79 height 36
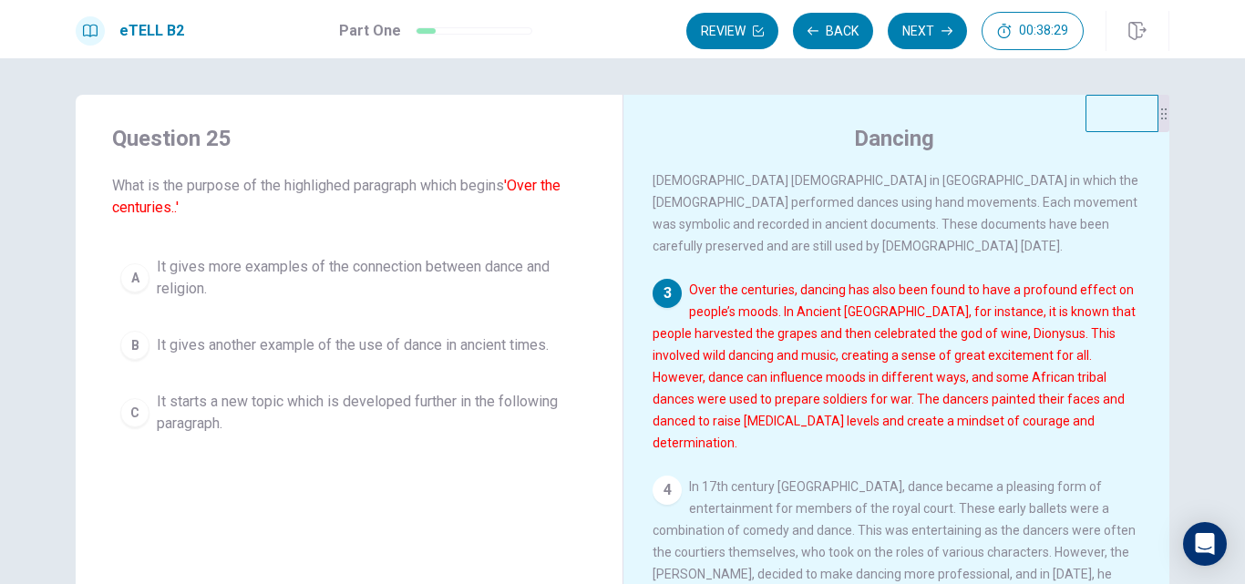
scroll to position [293, 0]
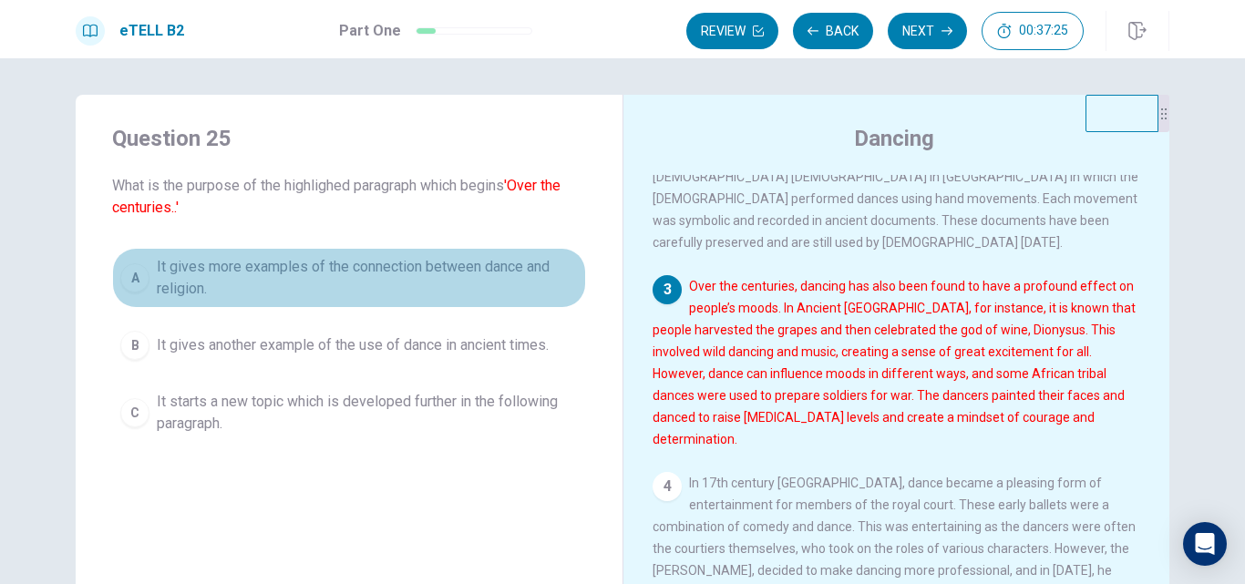
click at [464, 264] on span "It gives more examples of the connection between dance and religion." at bounding box center [367, 278] width 421 height 44
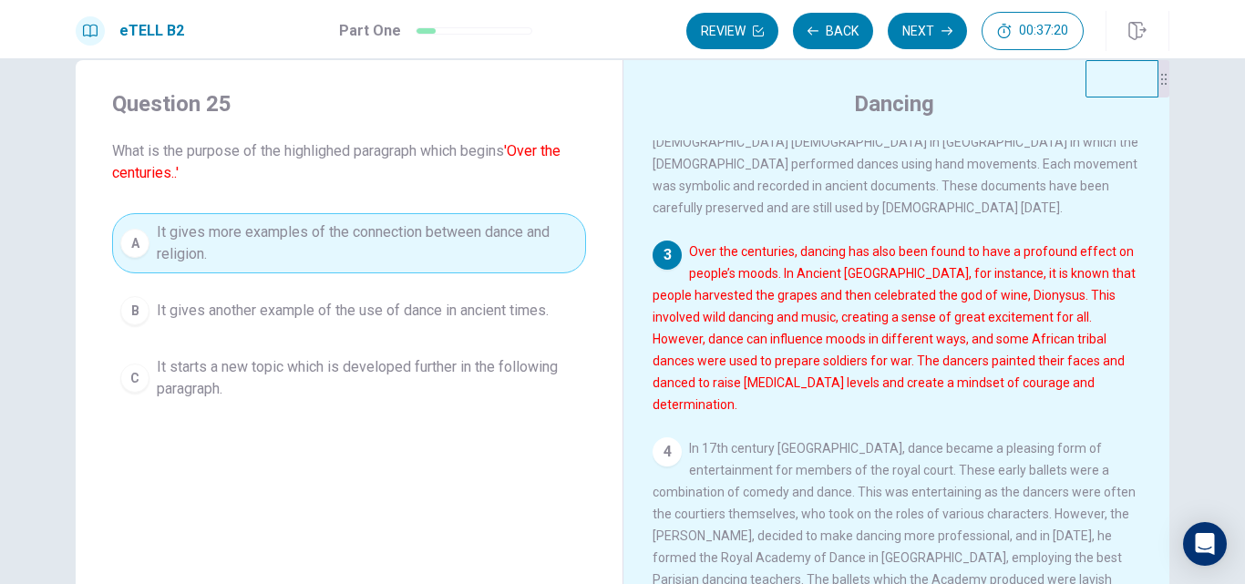
scroll to position [0, 0]
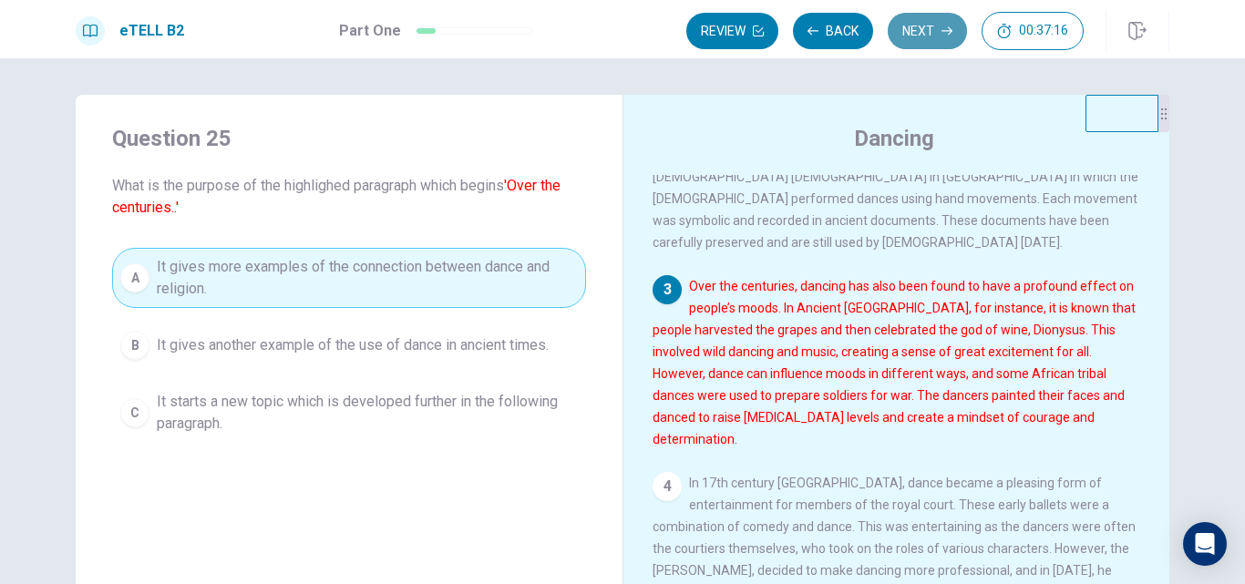
click at [915, 30] on button "Next" at bounding box center [926, 31] width 79 height 36
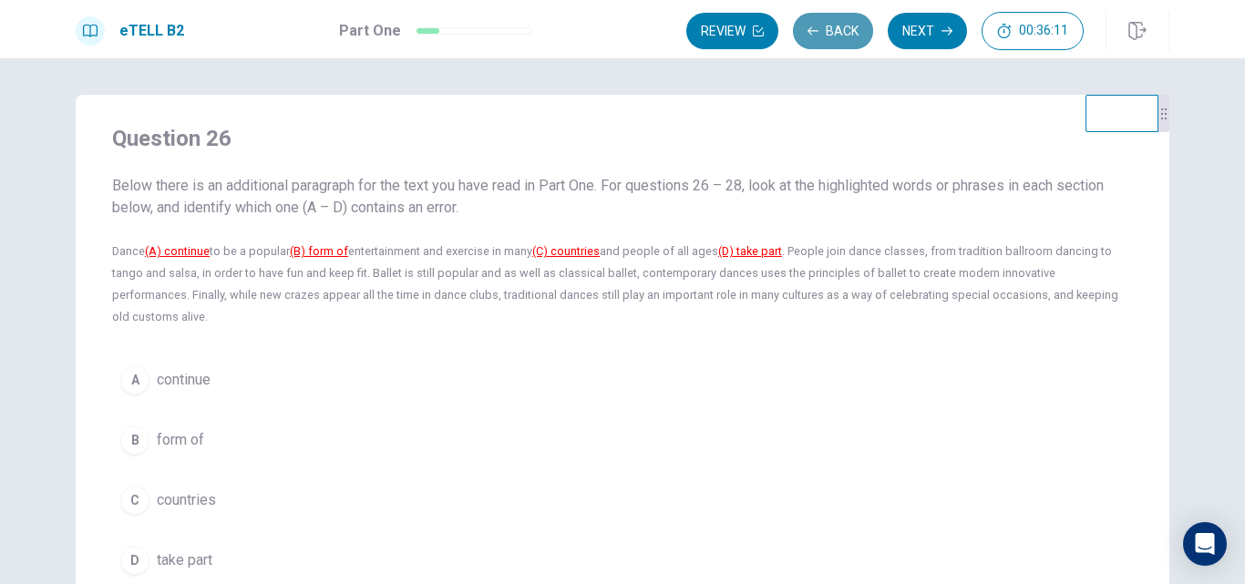
click at [826, 34] on button "Back" at bounding box center [833, 31] width 80 height 36
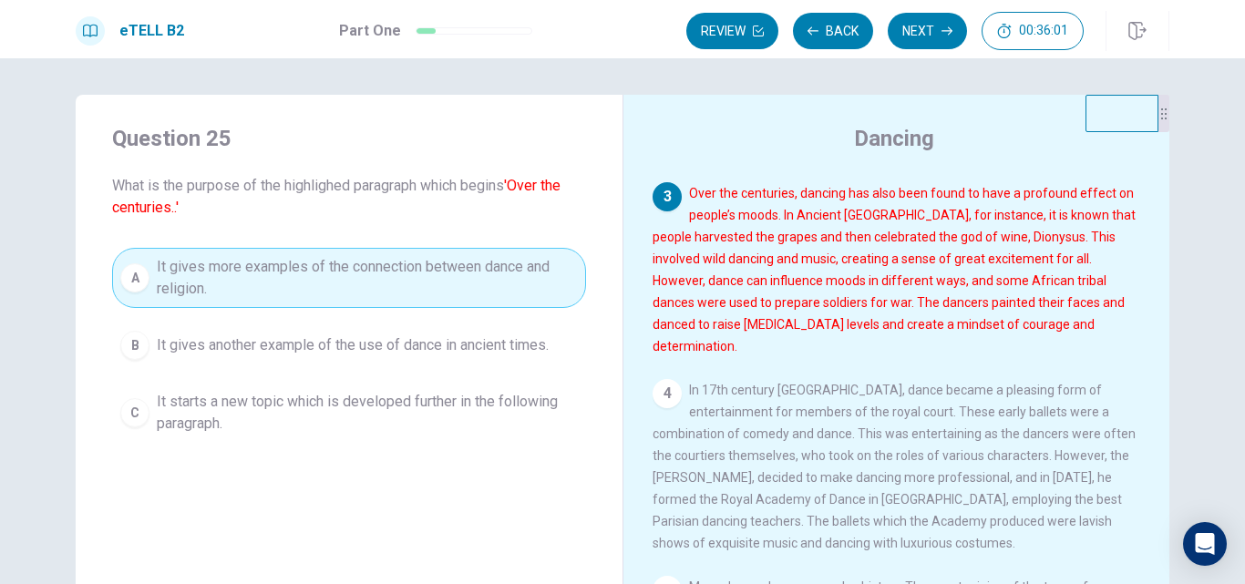
scroll to position [383, 0]
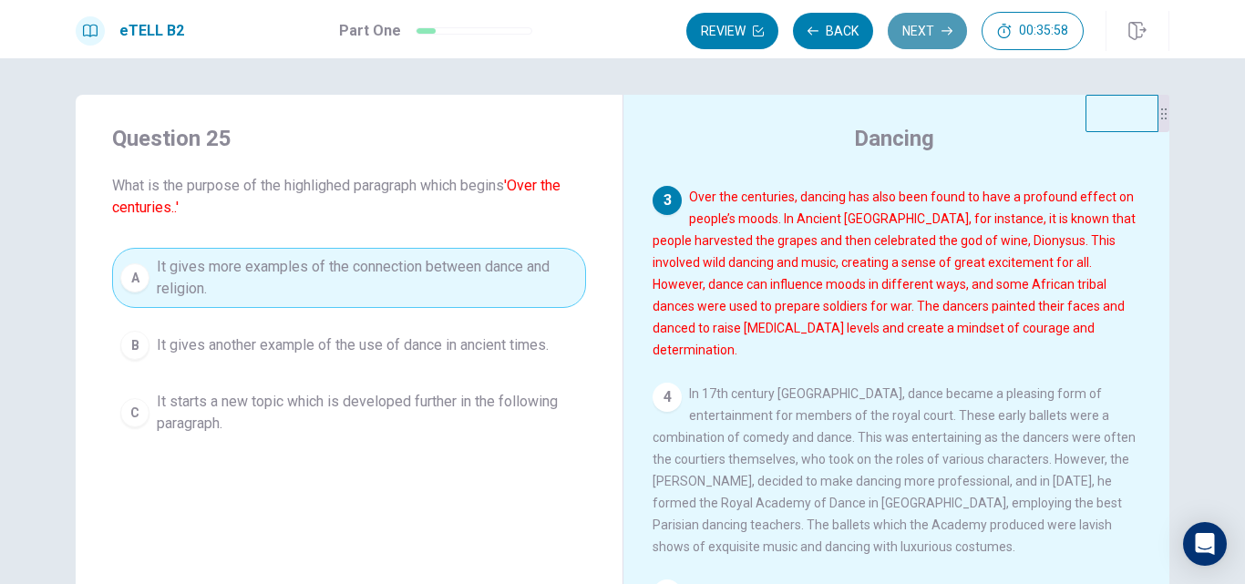
click at [918, 26] on button "Next" at bounding box center [926, 31] width 79 height 36
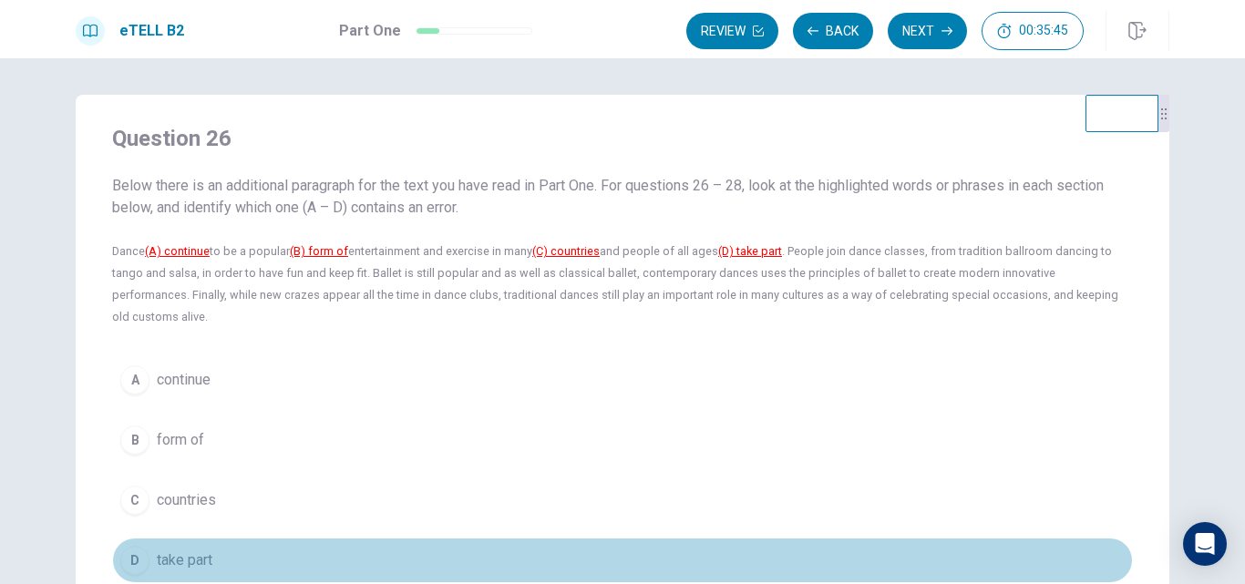
click at [200, 549] on span "take part" at bounding box center [185, 560] width 56 height 22
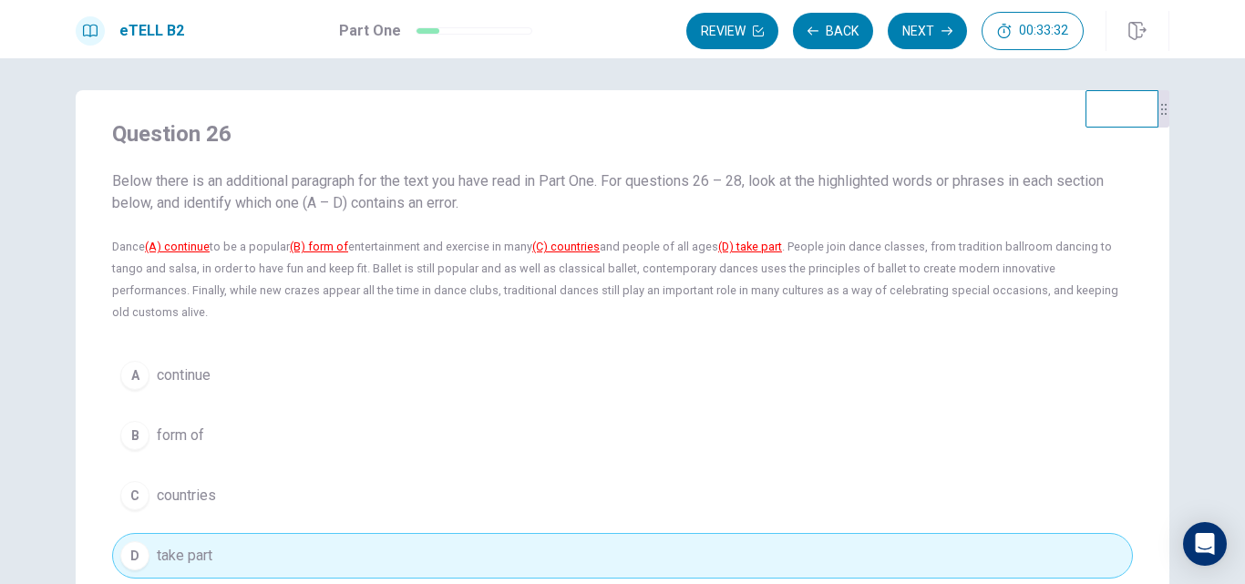
scroll to position [7, 0]
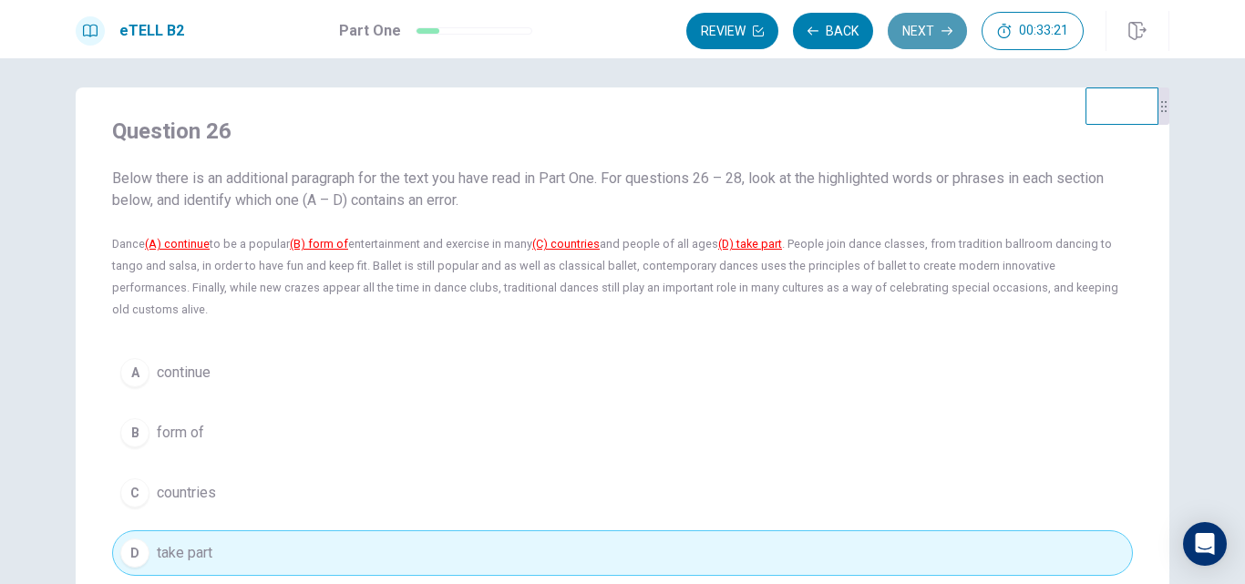
click at [908, 30] on button "Next" at bounding box center [926, 31] width 79 height 36
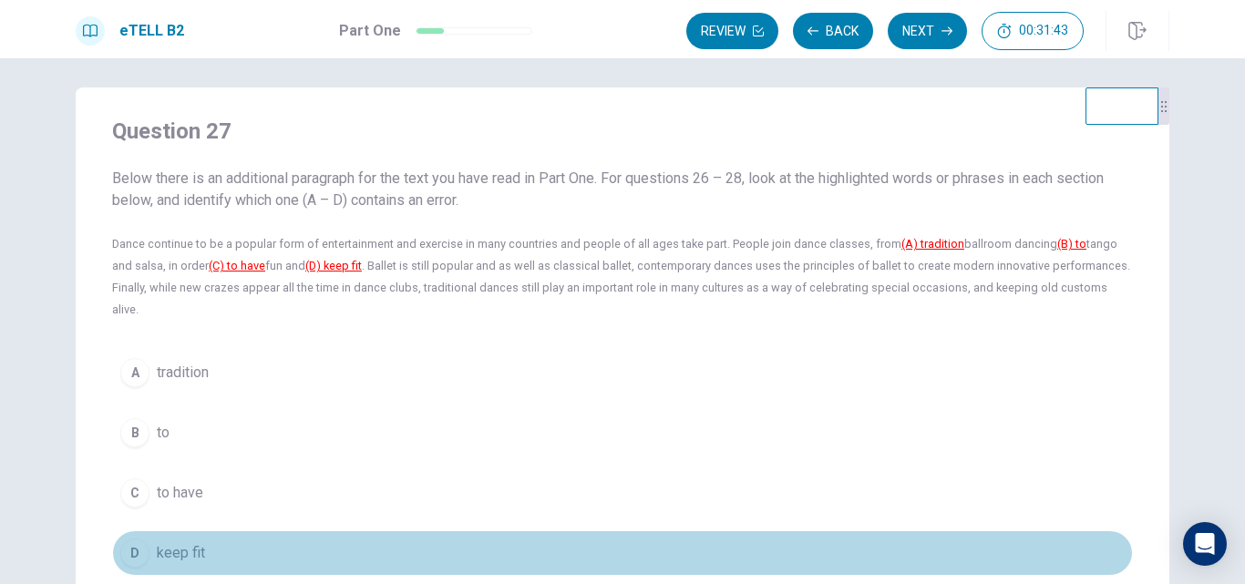
click at [167, 542] on span "keep fit" at bounding box center [181, 553] width 48 height 22
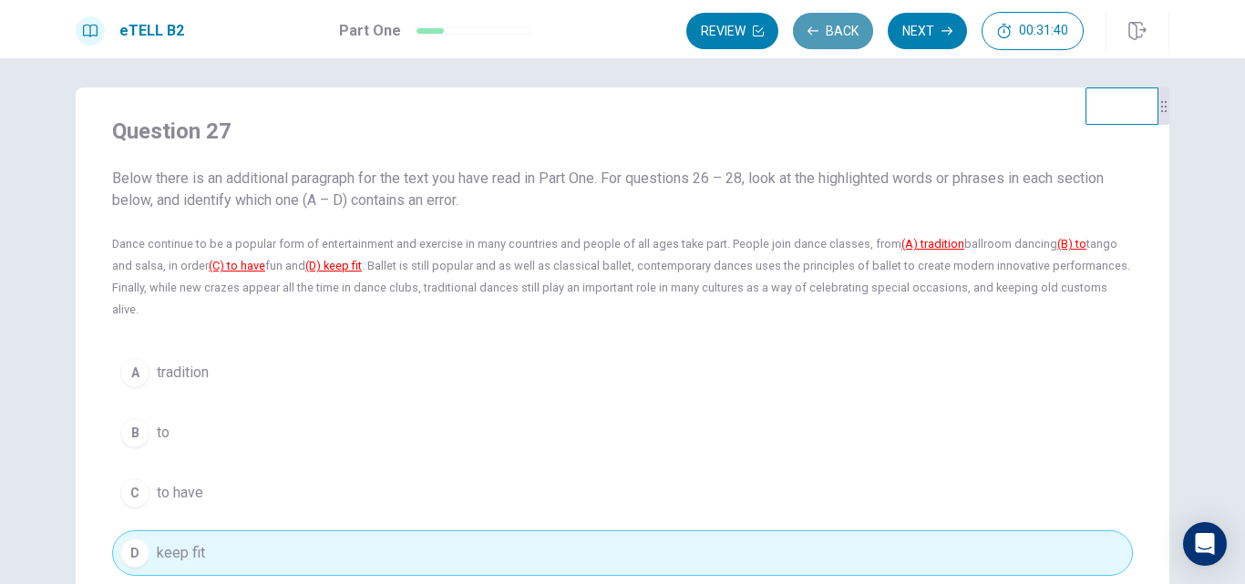
click at [839, 43] on button "Back" at bounding box center [833, 31] width 80 height 36
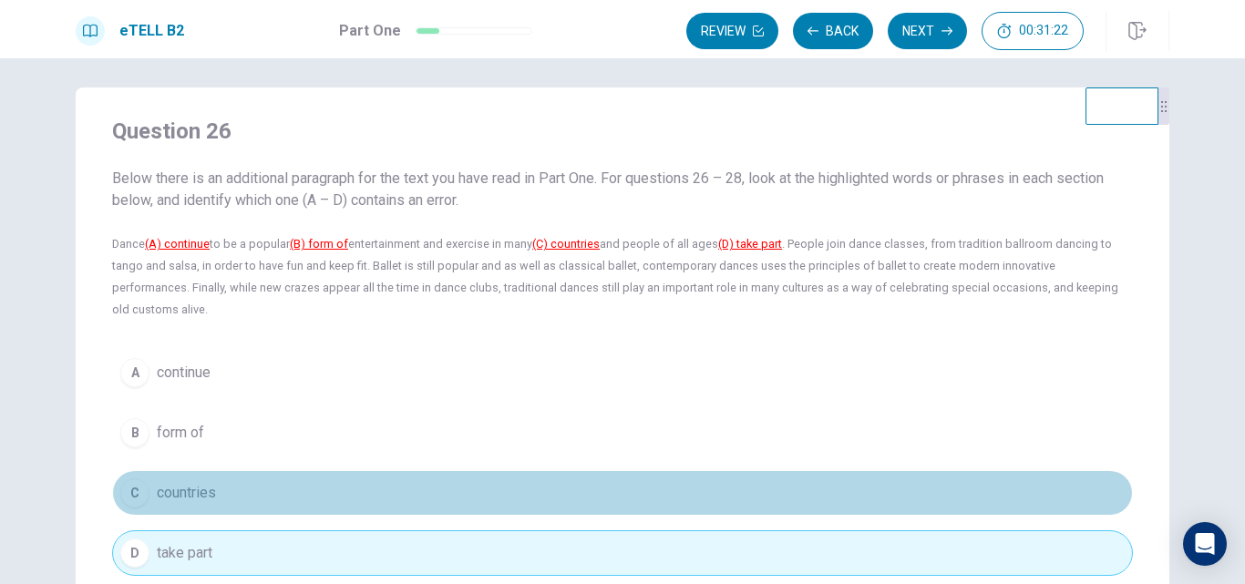
click at [221, 471] on button "C countries" at bounding box center [622, 493] width 1020 height 46
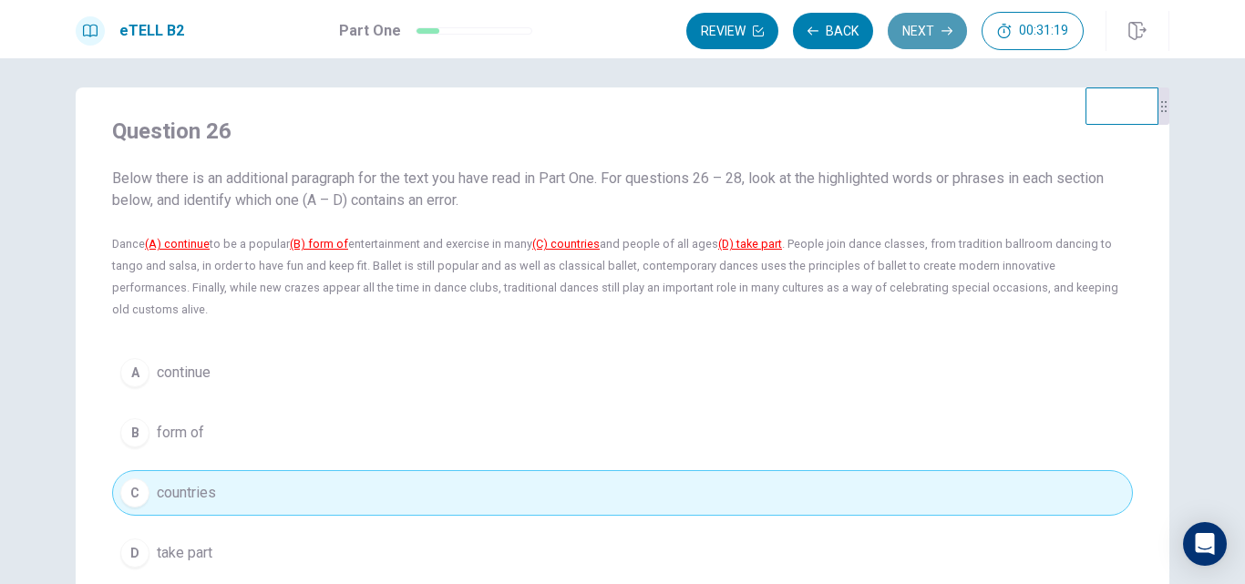
click at [911, 31] on button "Next" at bounding box center [926, 31] width 79 height 36
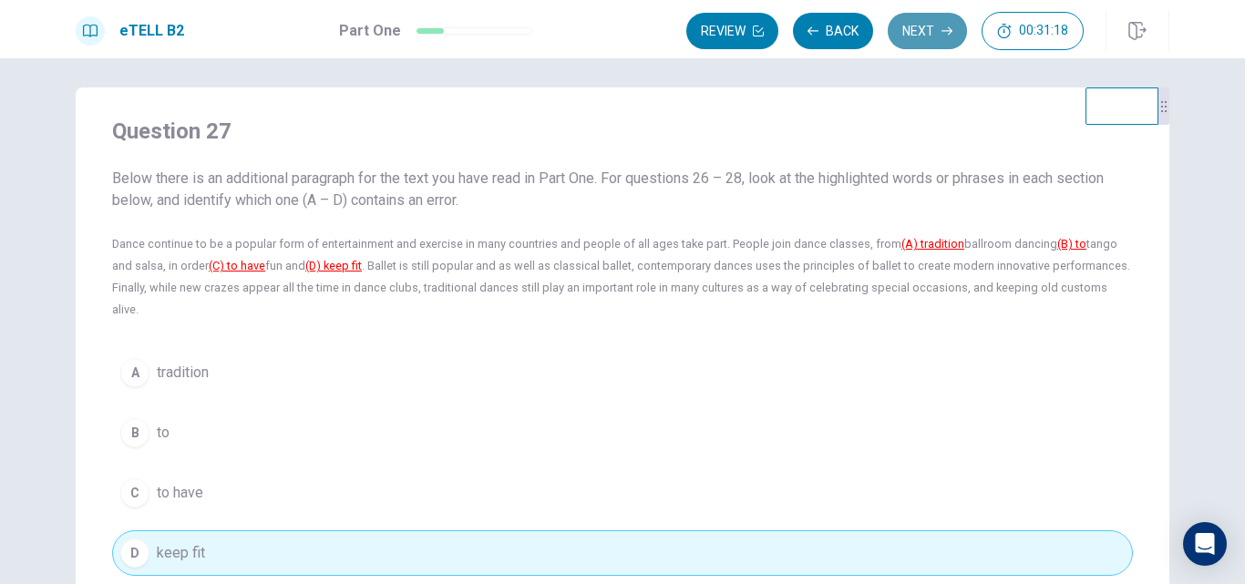
click at [911, 31] on button "Next" at bounding box center [926, 31] width 79 height 36
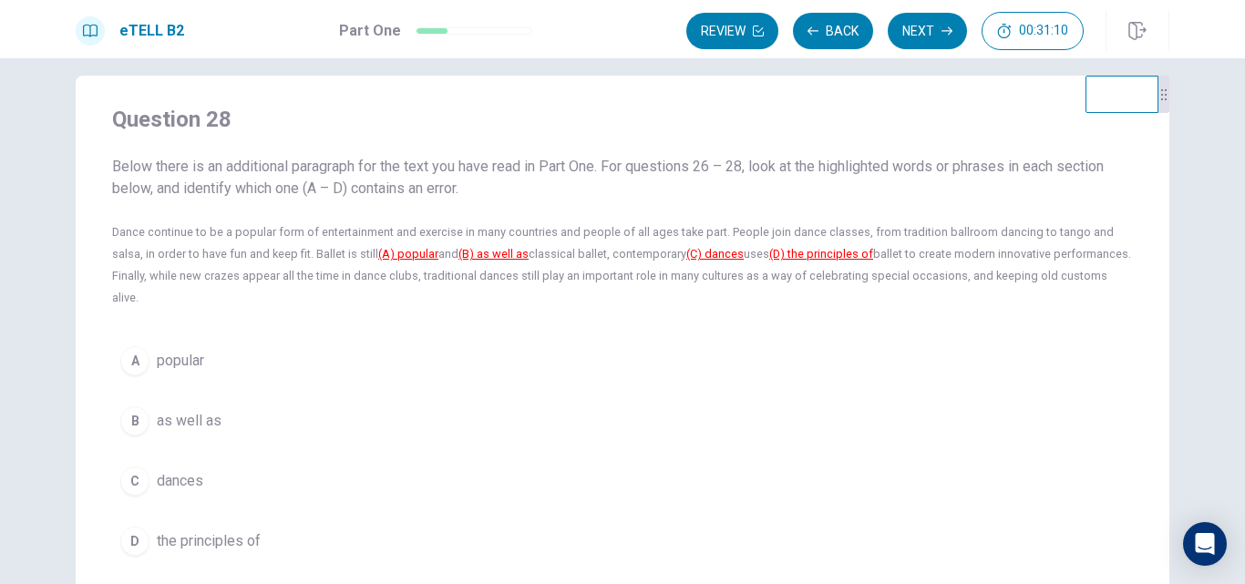
scroll to position [0, 0]
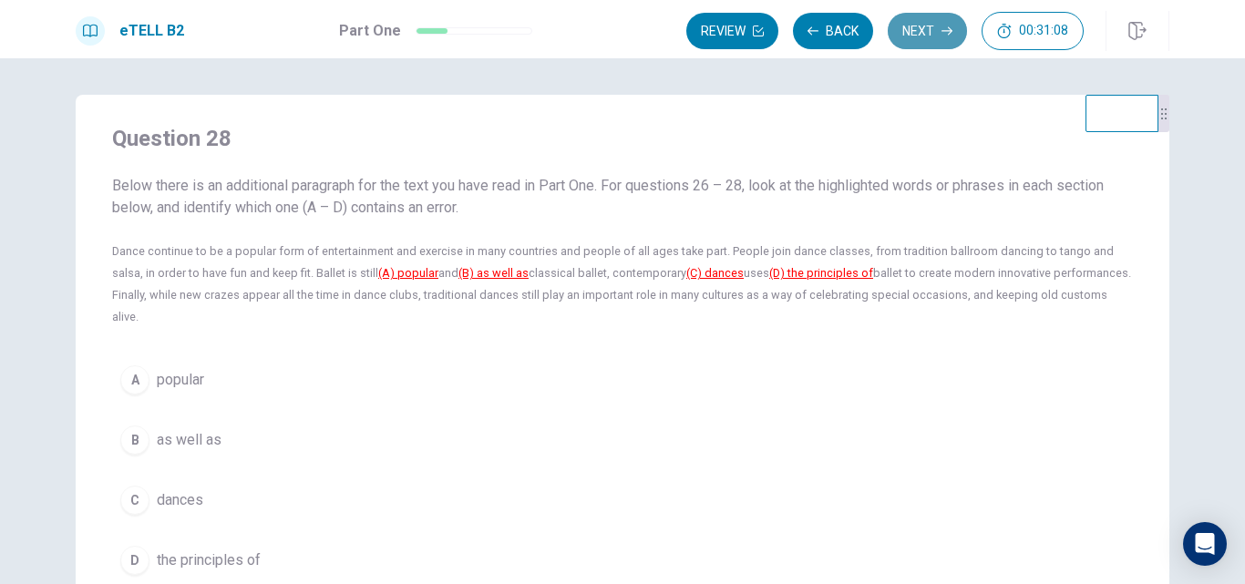
click at [925, 31] on button "Next" at bounding box center [926, 31] width 79 height 36
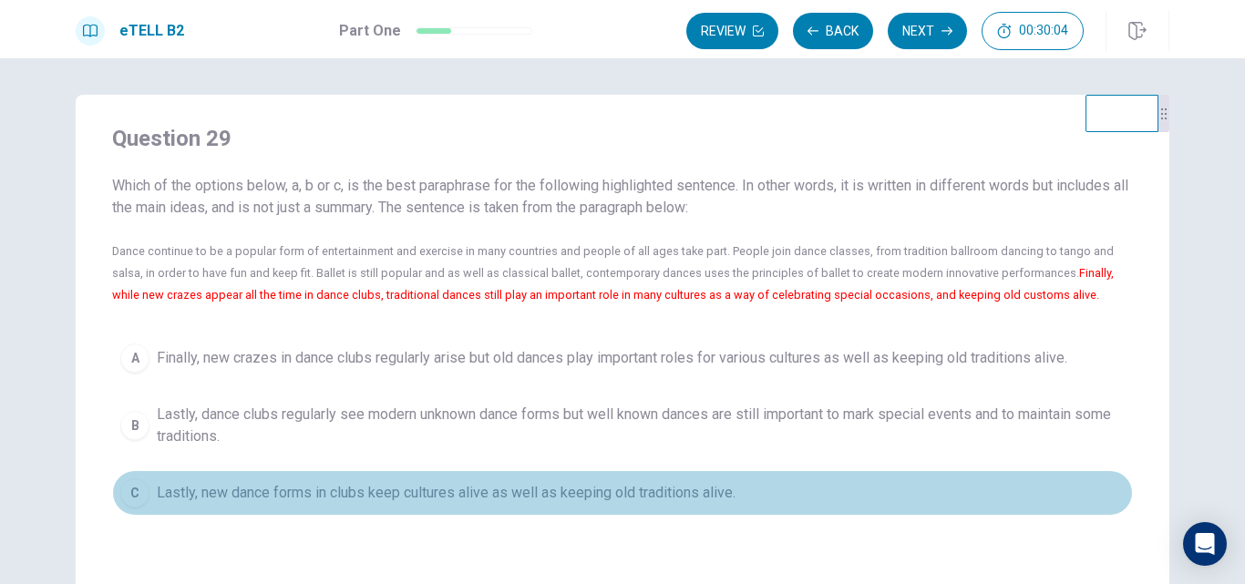
click at [691, 492] on span "Lastly, new dance forms in clubs keep cultures alive as well as keeping old tra…" at bounding box center [446, 493] width 579 height 22
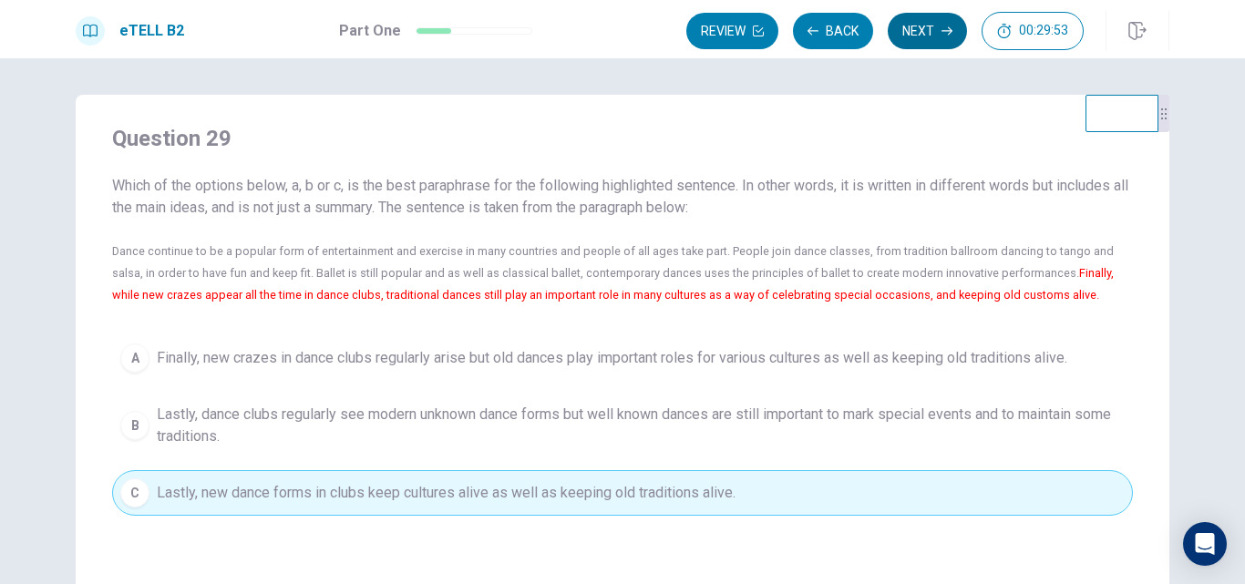
click at [926, 28] on button "Next" at bounding box center [926, 31] width 79 height 36
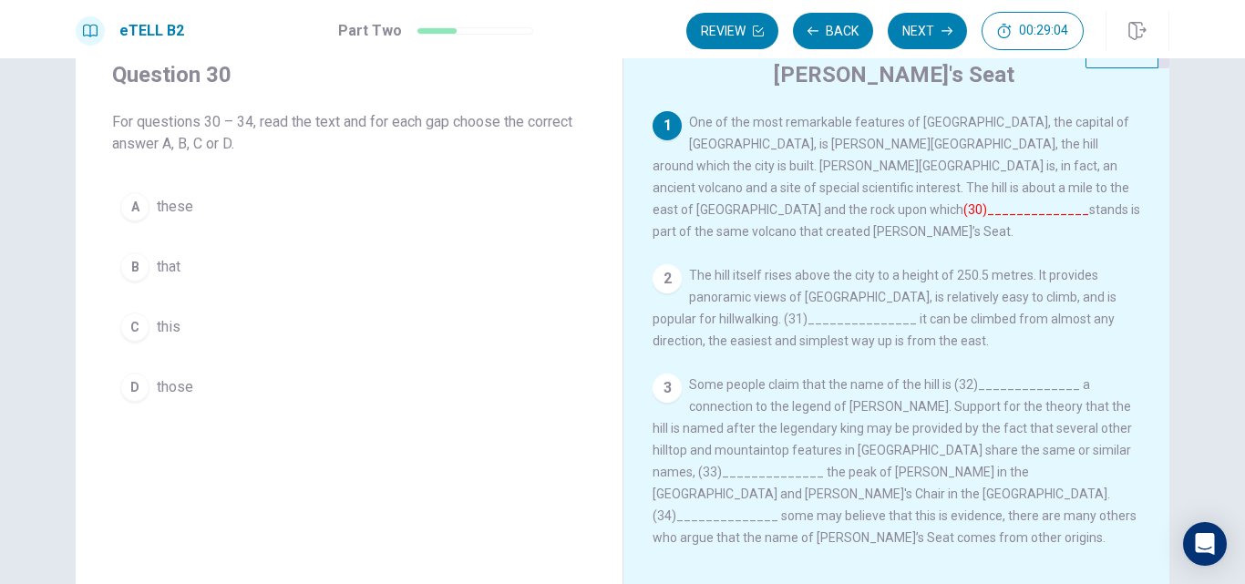
scroll to position [67, 0]
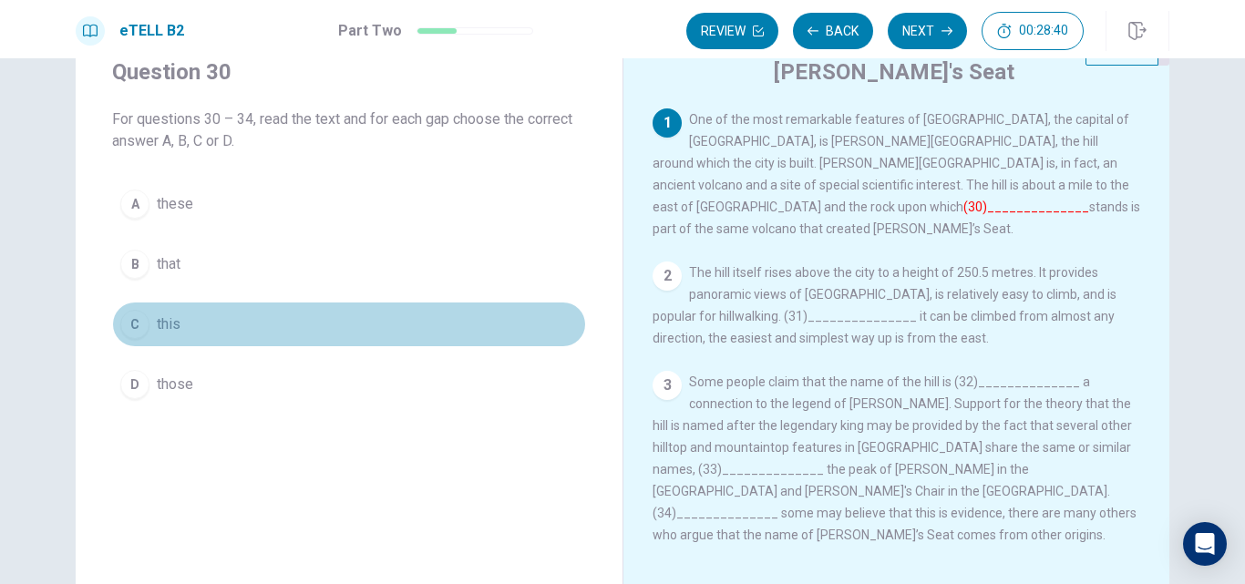
click at [160, 318] on span "this" at bounding box center [169, 324] width 24 height 22
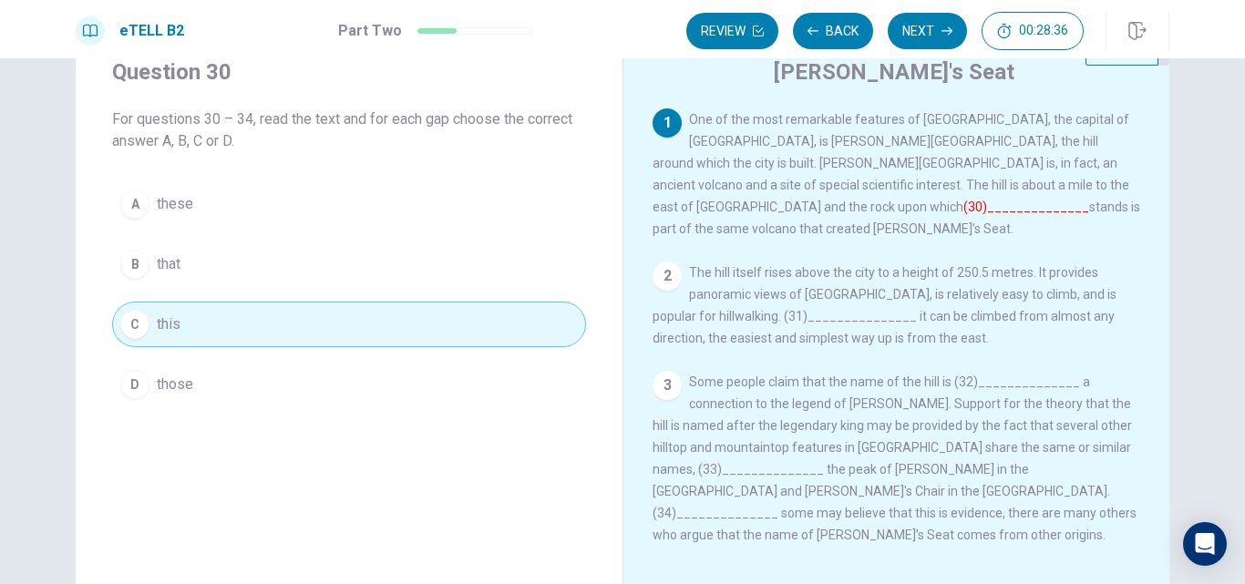
click at [754, 297] on span "The hill itself rises above the city to a height of 250.5 metres. It provides p…" at bounding box center [884, 305] width 464 height 80
click at [732, 303] on span "The hill itself rises above the city to a height of 250.5 metres. It provides p…" at bounding box center [884, 305] width 464 height 80
click at [812, 321] on span "The hill itself rises above the city to a height of 250.5 metres. It provides p…" at bounding box center [884, 305] width 464 height 80
click at [941, 27] on icon "button" at bounding box center [946, 31] width 11 height 11
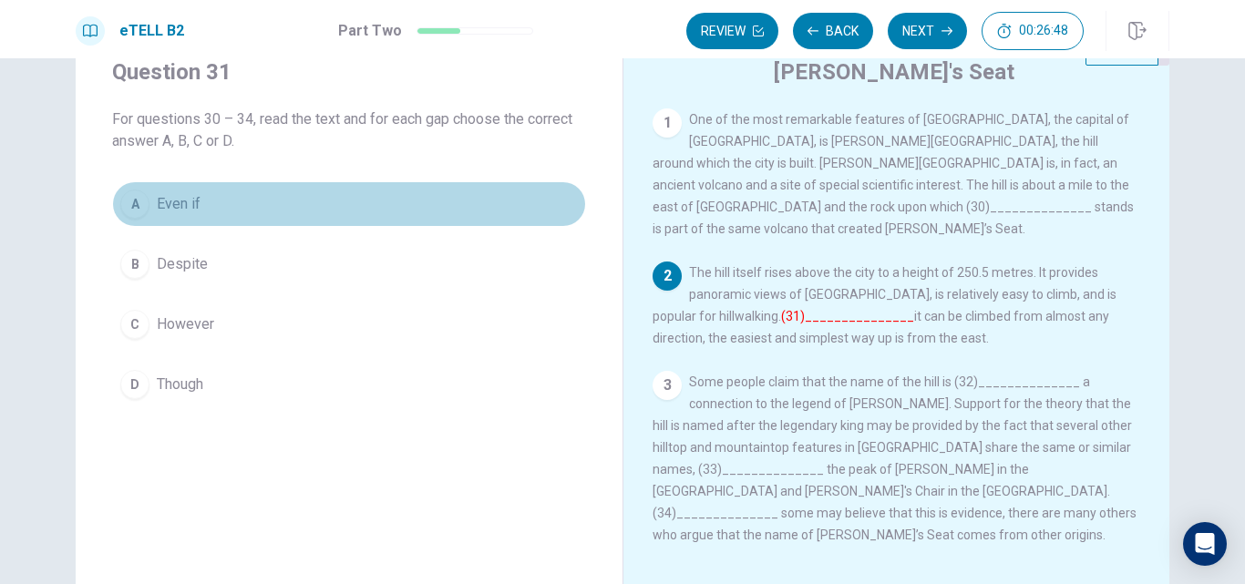
click at [186, 196] on span "Even if" at bounding box center [179, 204] width 44 height 22
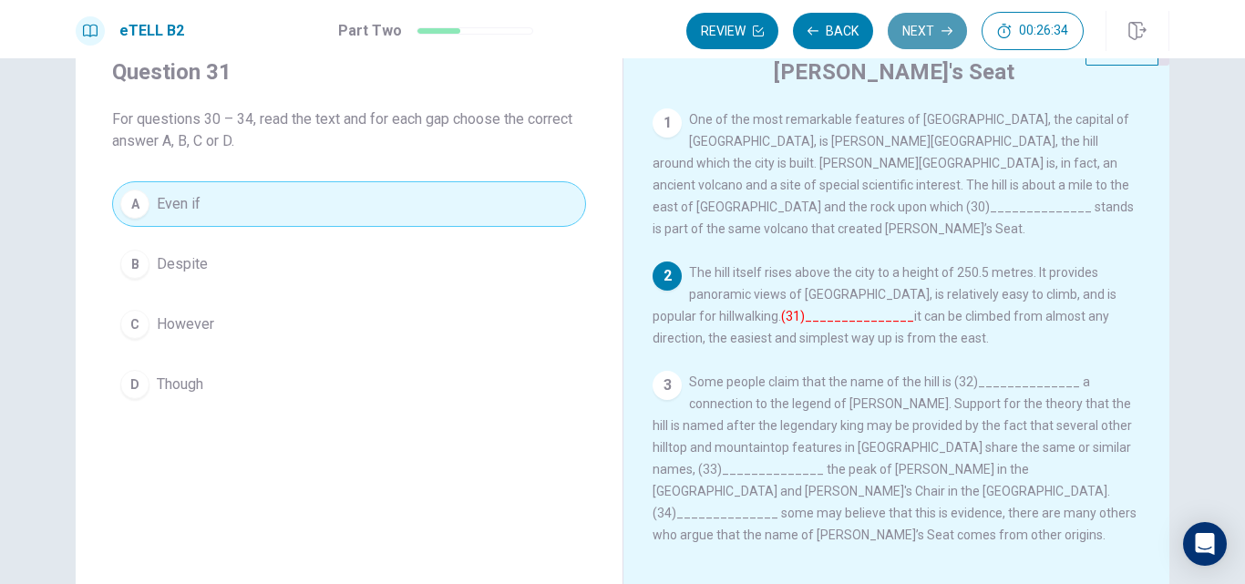
click at [913, 28] on button "Next" at bounding box center [926, 31] width 79 height 36
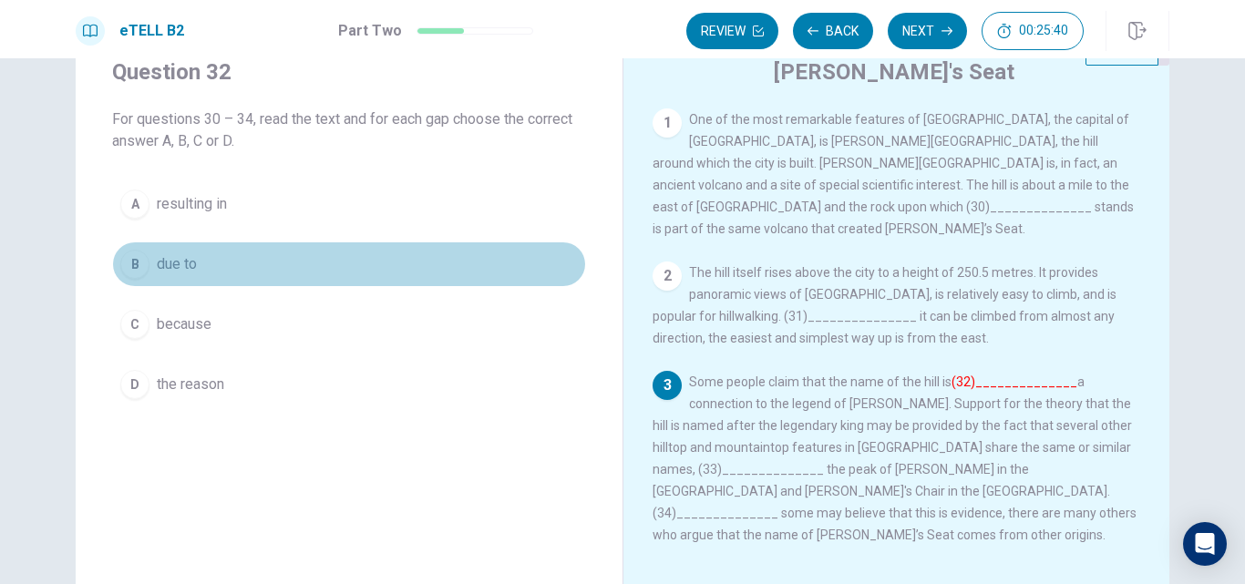
click at [186, 262] on span "due to" at bounding box center [177, 264] width 40 height 22
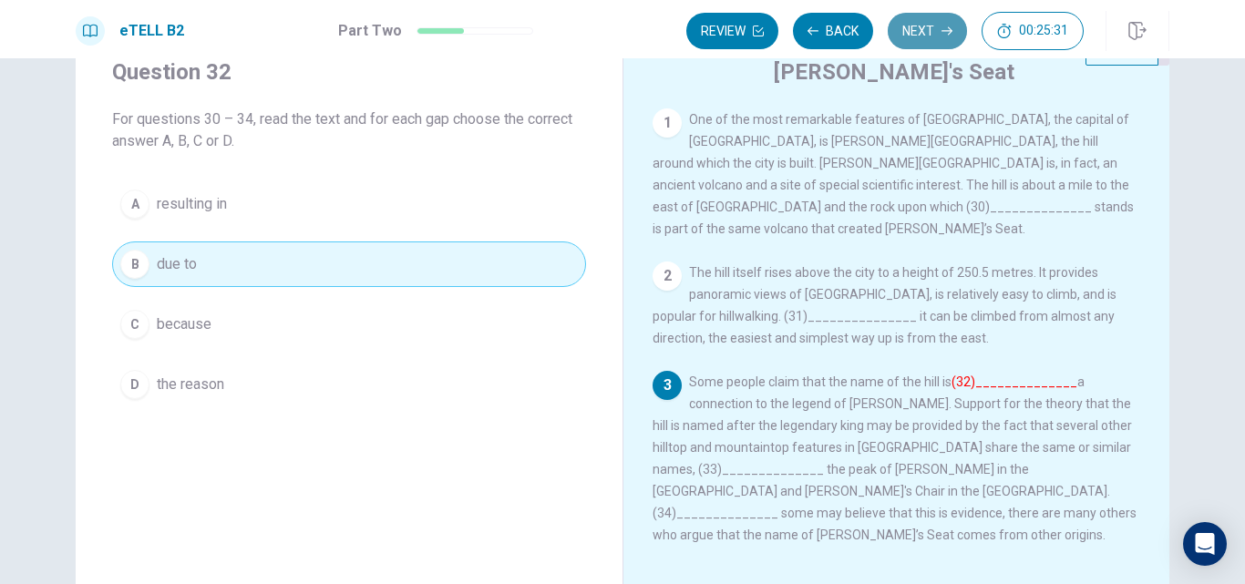
click at [917, 35] on button "Next" at bounding box center [926, 31] width 79 height 36
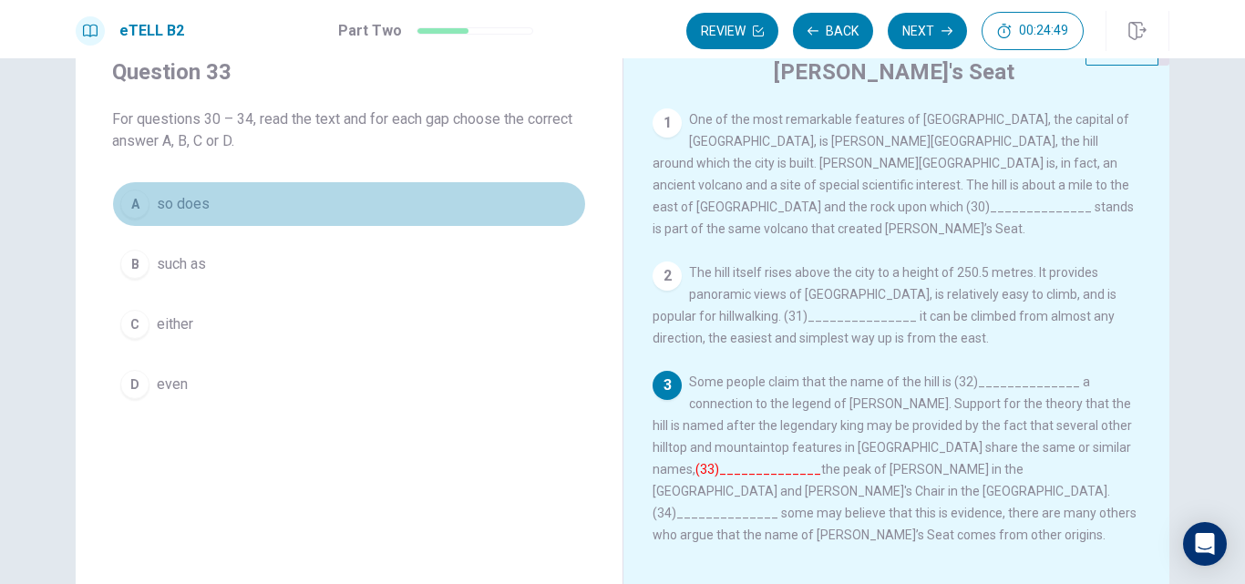
click at [171, 203] on span "so does" at bounding box center [183, 204] width 53 height 22
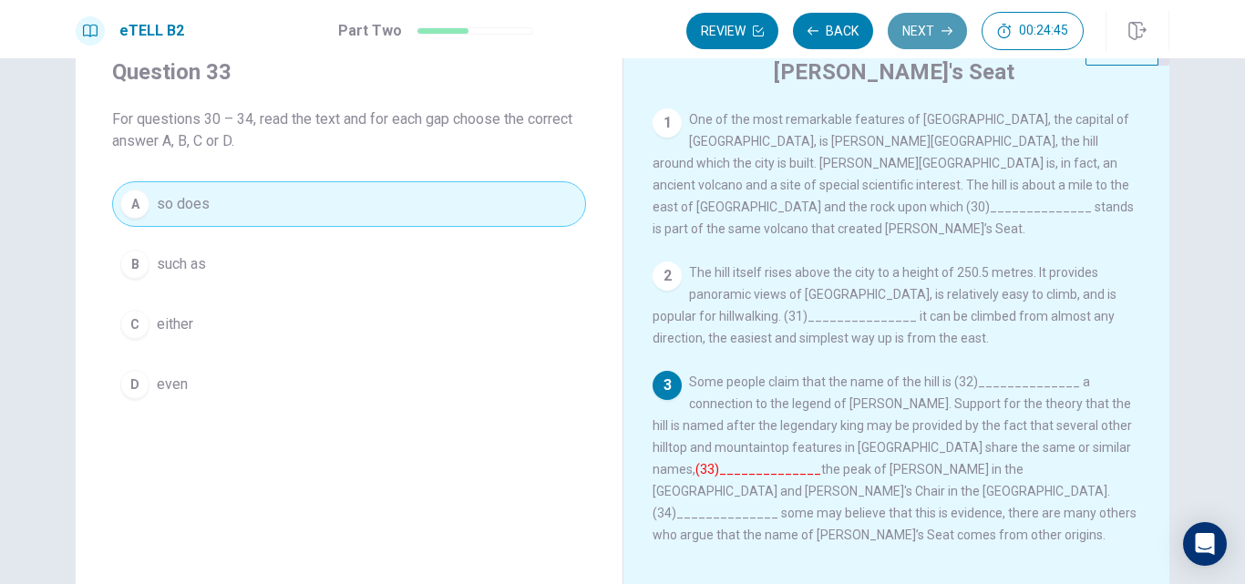
click at [942, 26] on icon "button" at bounding box center [946, 31] width 11 height 11
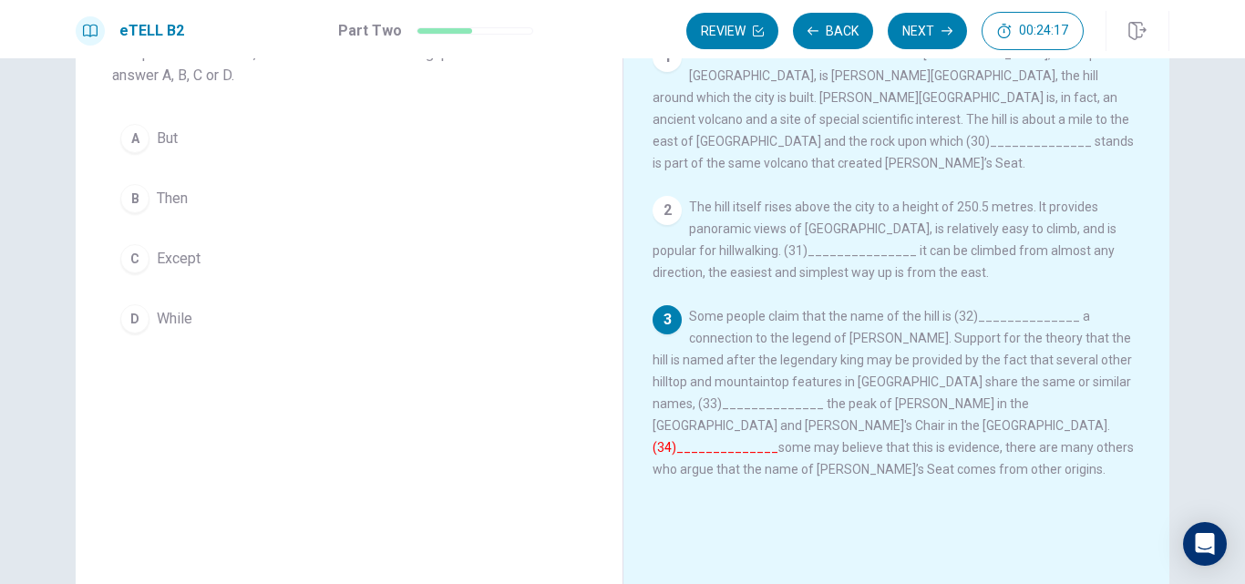
scroll to position [134, 0]
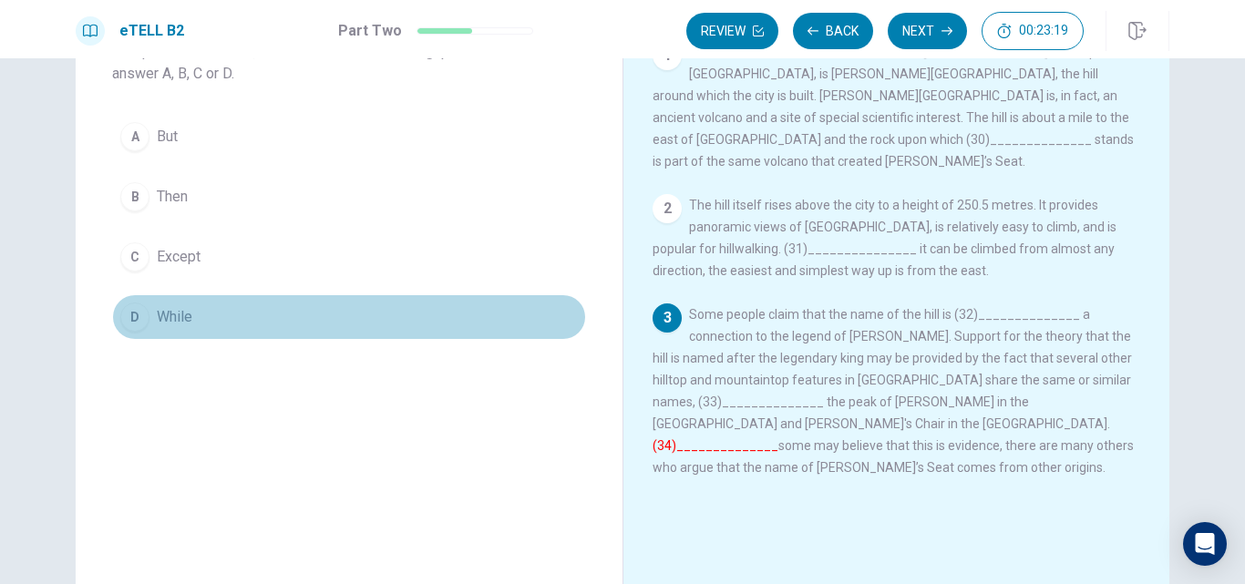
click at [179, 314] on span "While" at bounding box center [175, 317] width 36 height 22
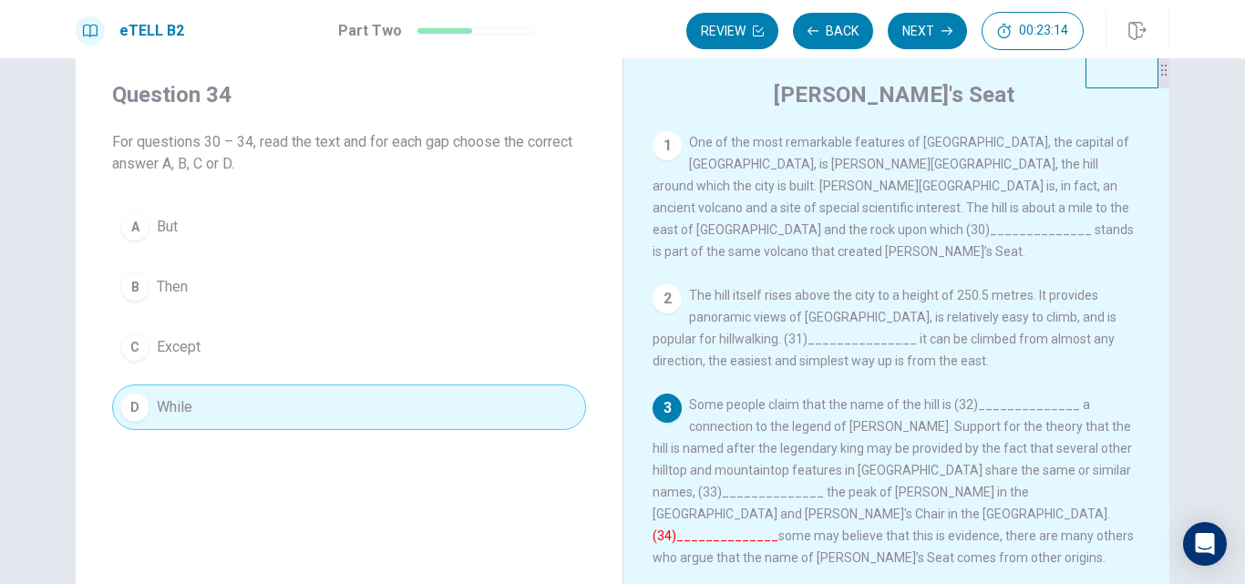
scroll to position [0, 0]
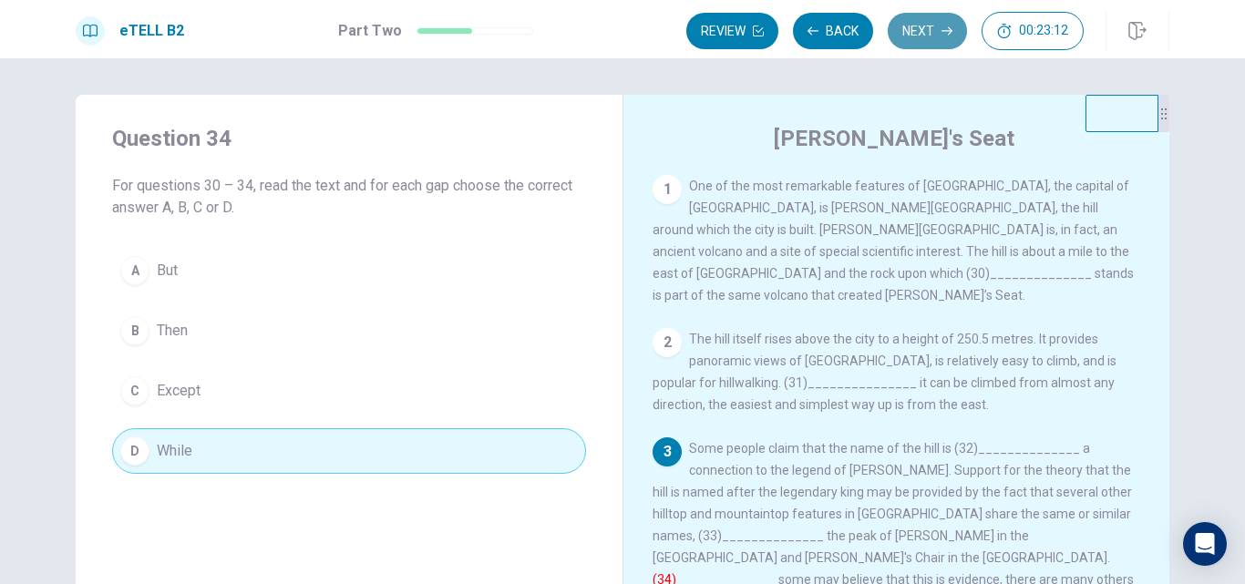
click at [930, 37] on button "Next" at bounding box center [926, 31] width 79 height 36
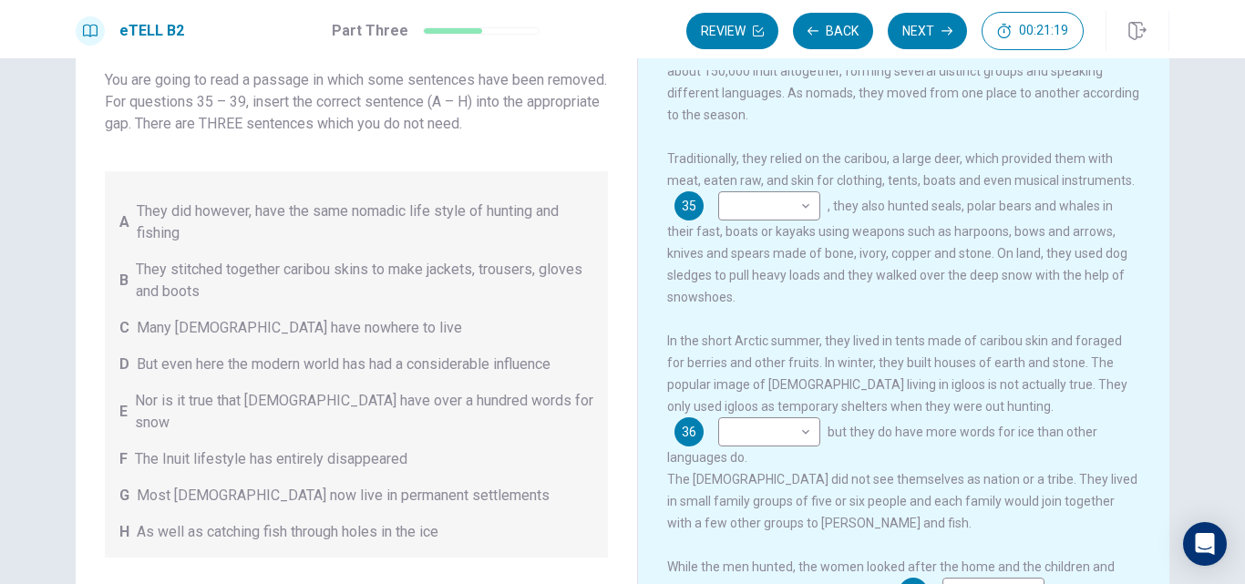
scroll to position [77, 0]
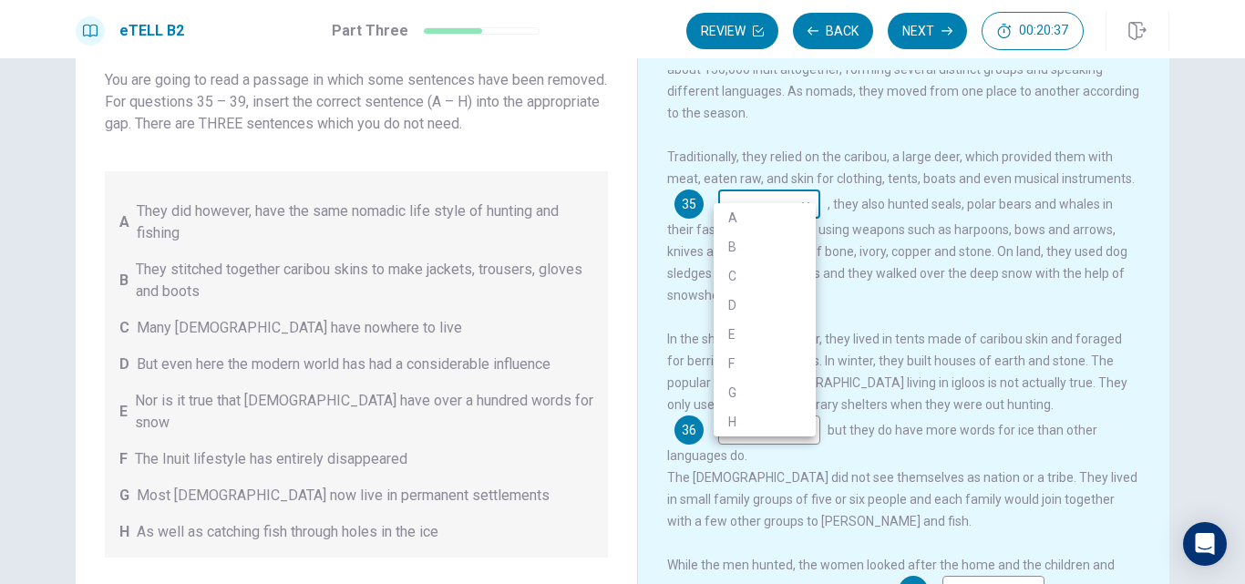
click at [797, 189] on body "This site uses cookies, as explained in our Privacy Policy . If you agree to th…" at bounding box center [622, 292] width 1245 height 584
click at [762, 419] on li "H" at bounding box center [764, 421] width 102 height 29
type input "*"
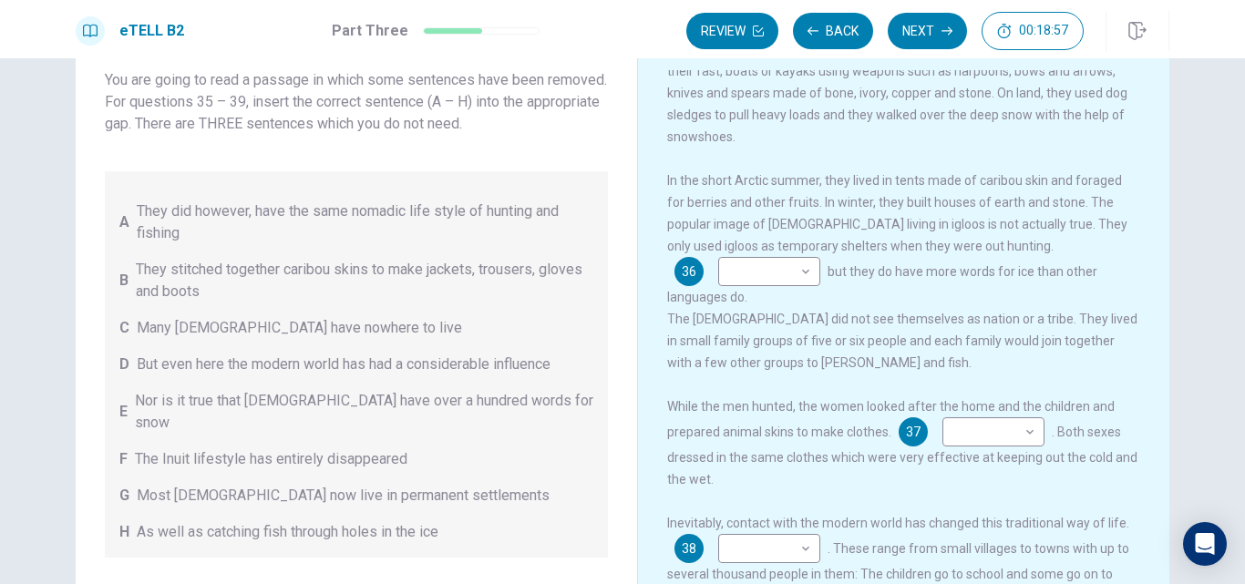
scroll to position [244, 0]
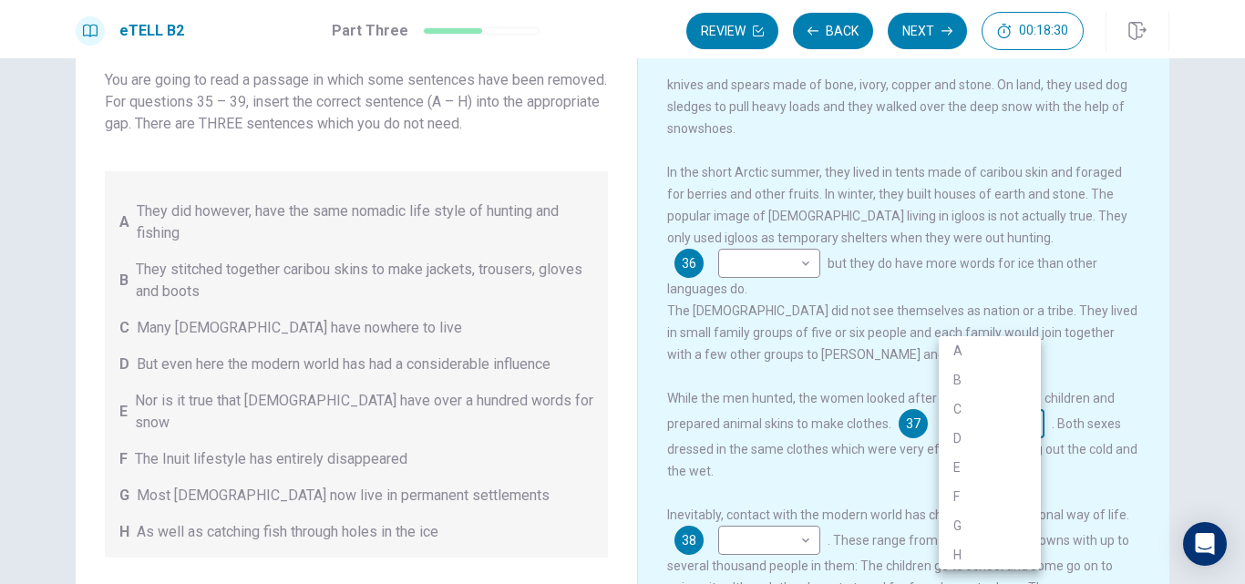
click at [1023, 419] on body "This site uses cookies, as explained in our Privacy Policy . If you agree to th…" at bounding box center [622, 292] width 1245 height 584
click at [994, 374] on li "B" at bounding box center [989, 379] width 102 height 29
type input "*"
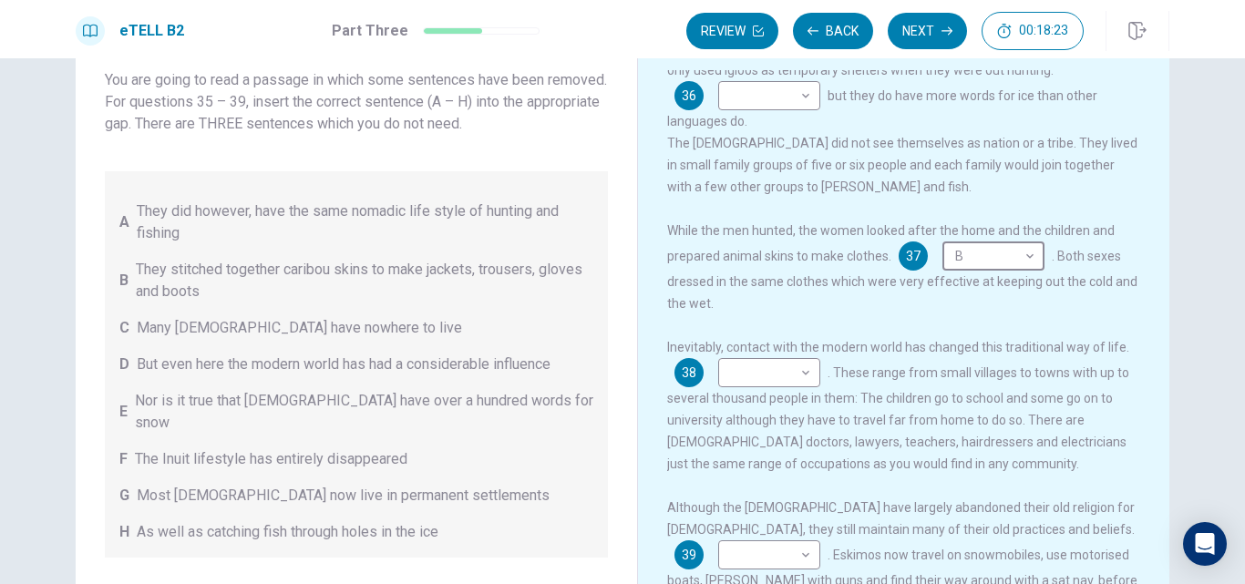
scroll to position [430, 0]
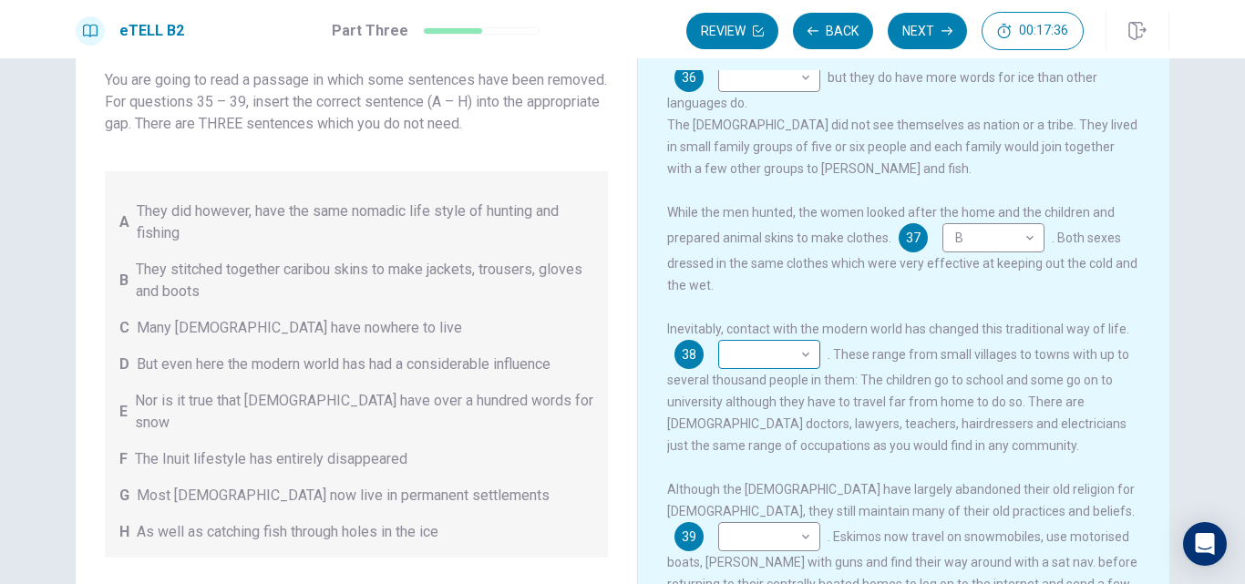
click at [810, 357] on div "​ ​" at bounding box center [769, 354] width 102 height 29
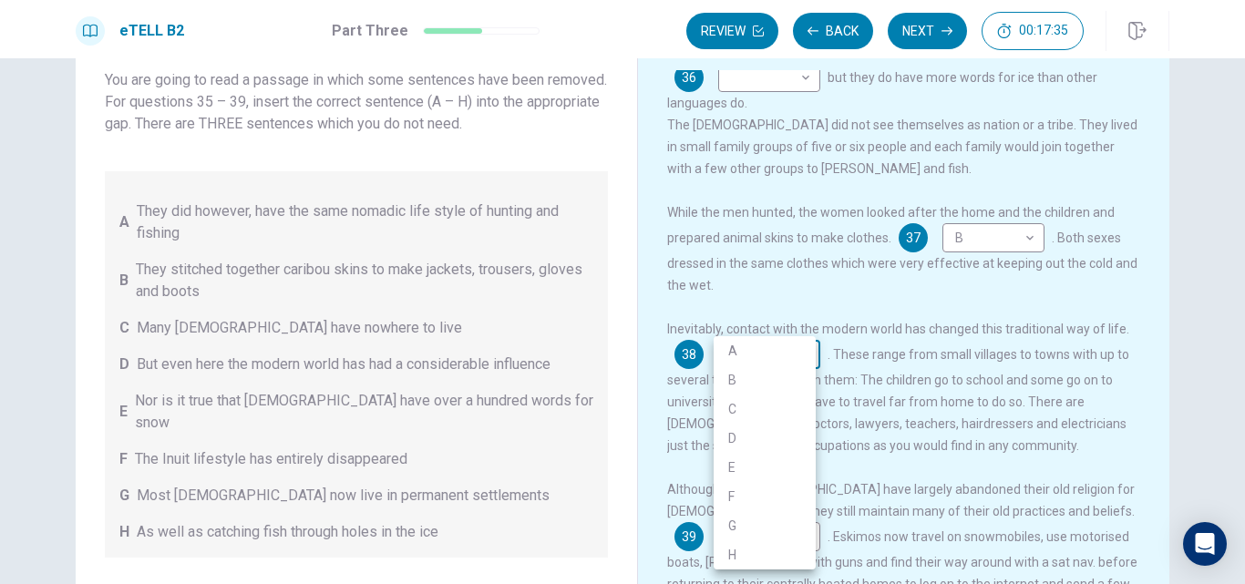
click at [796, 361] on body "This site uses cookies, as explained in our Privacy Policy . If you agree to th…" at bounding box center [622, 292] width 1245 height 584
click at [783, 354] on li "A" at bounding box center [764, 350] width 102 height 29
type input "*"
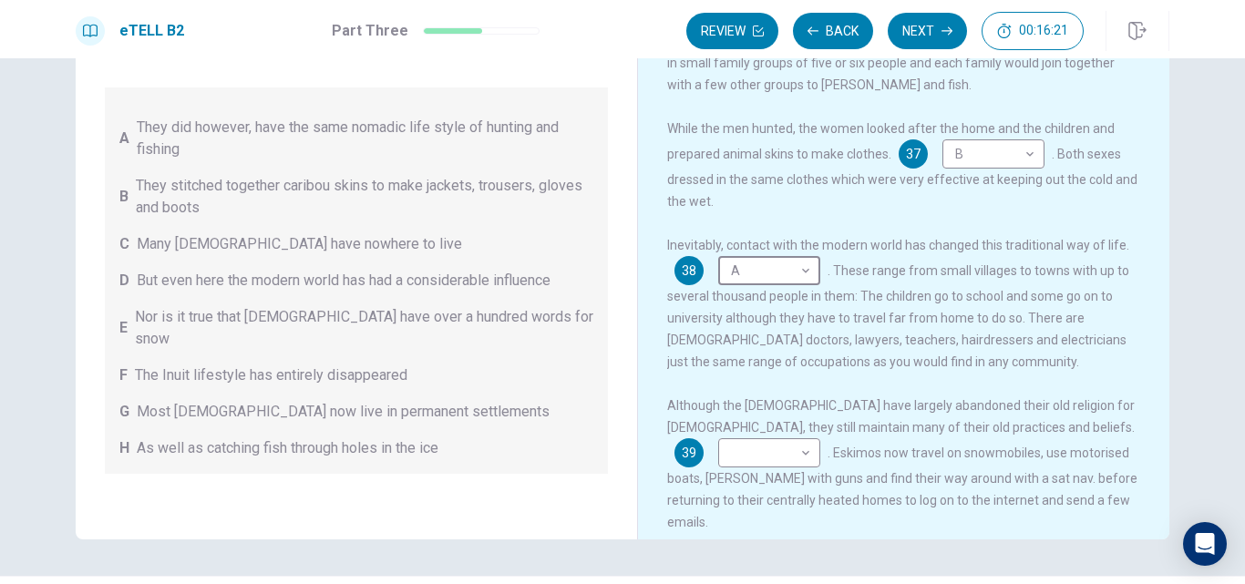
scroll to position [190, 0]
click at [1103, 437] on body "This site uses cookies, as explained in our Privacy Policy . If you agree to th…" at bounding box center [622, 292] width 1245 height 584
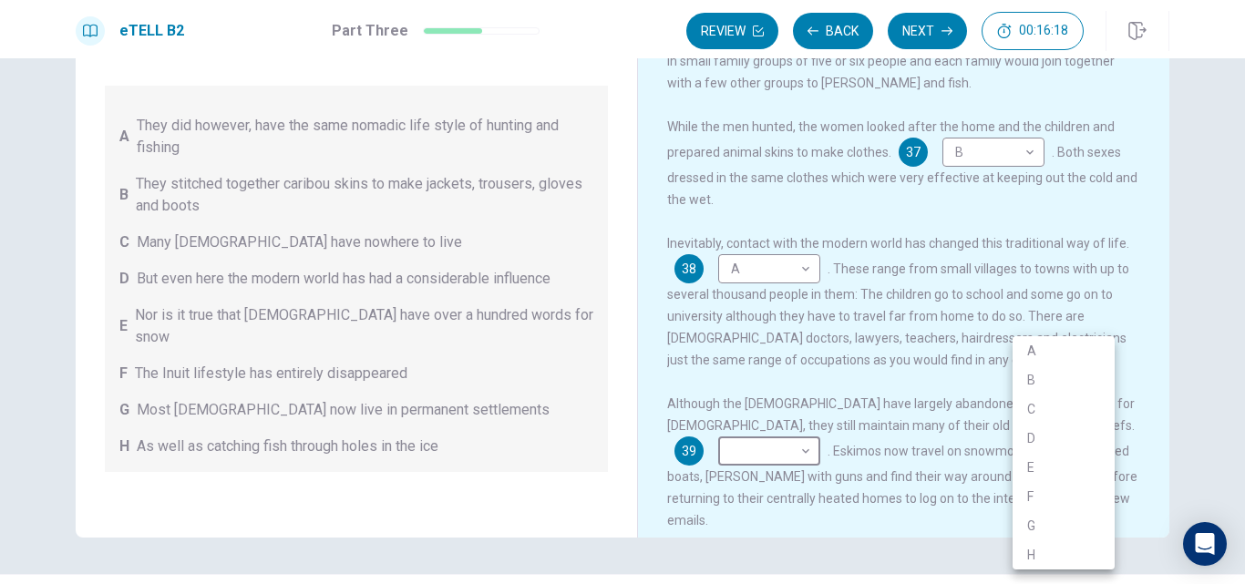
click at [1068, 347] on li "A" at bounding box center [1063, 350] width 102 height 29
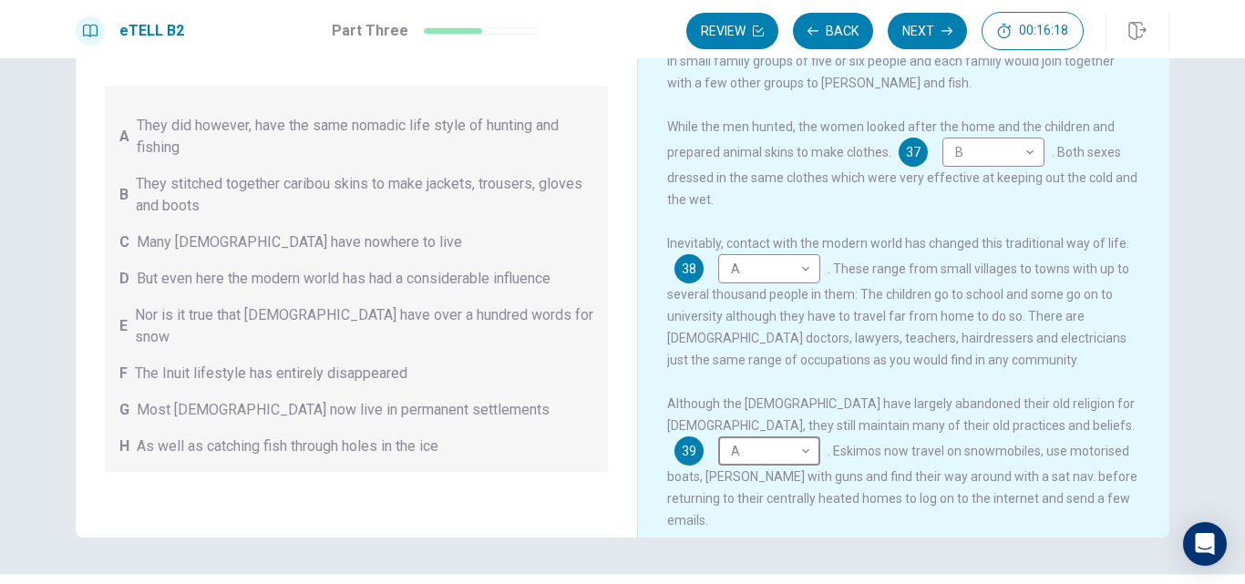
type input "*"
click at [789, 264] on body "This site uses cookies, as explained in our Privacy Policy . If you agree to th…" at bounding box center [622, 292] width 1245 height 584
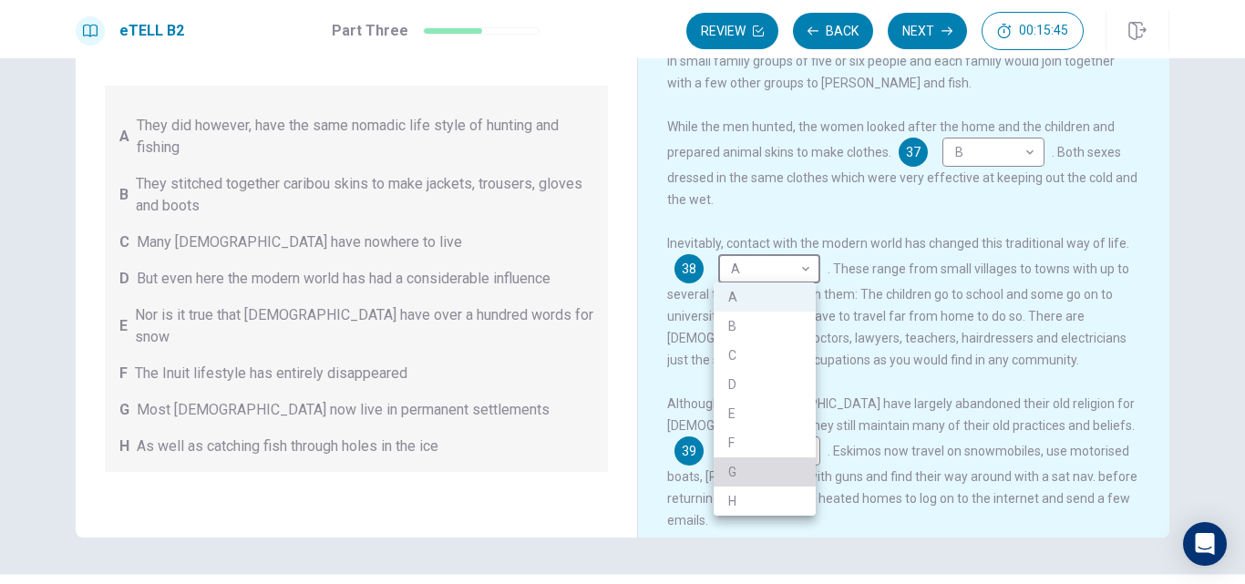
click at [743, 459] on li "G" at bounding box center [764, 471] width 102 height 29
type input "*"
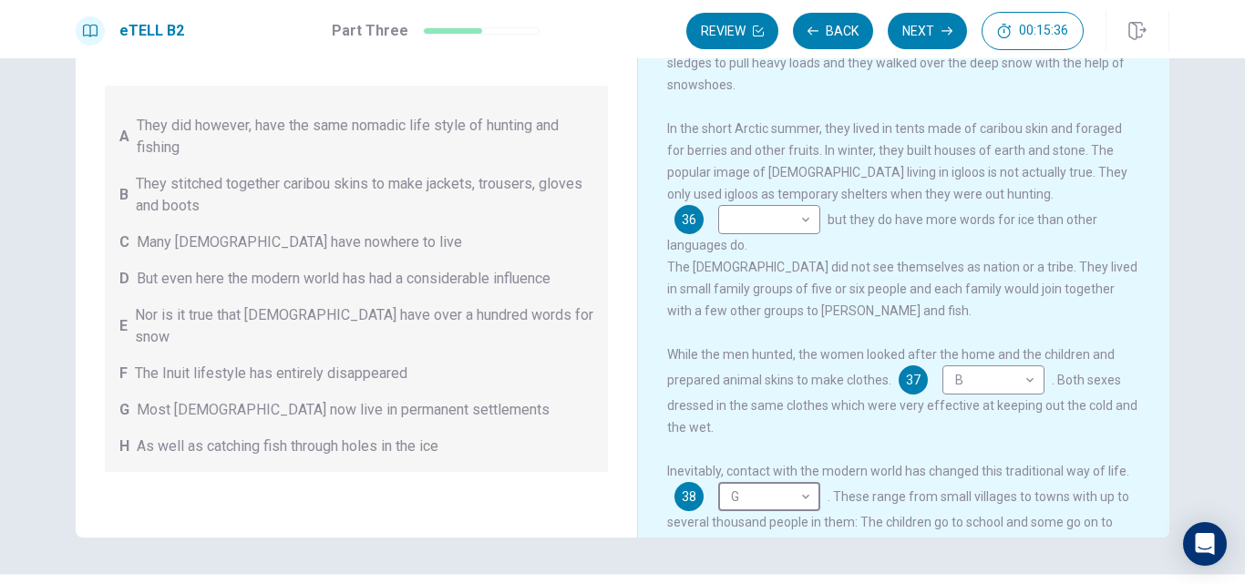
scroll to position [199, 0]
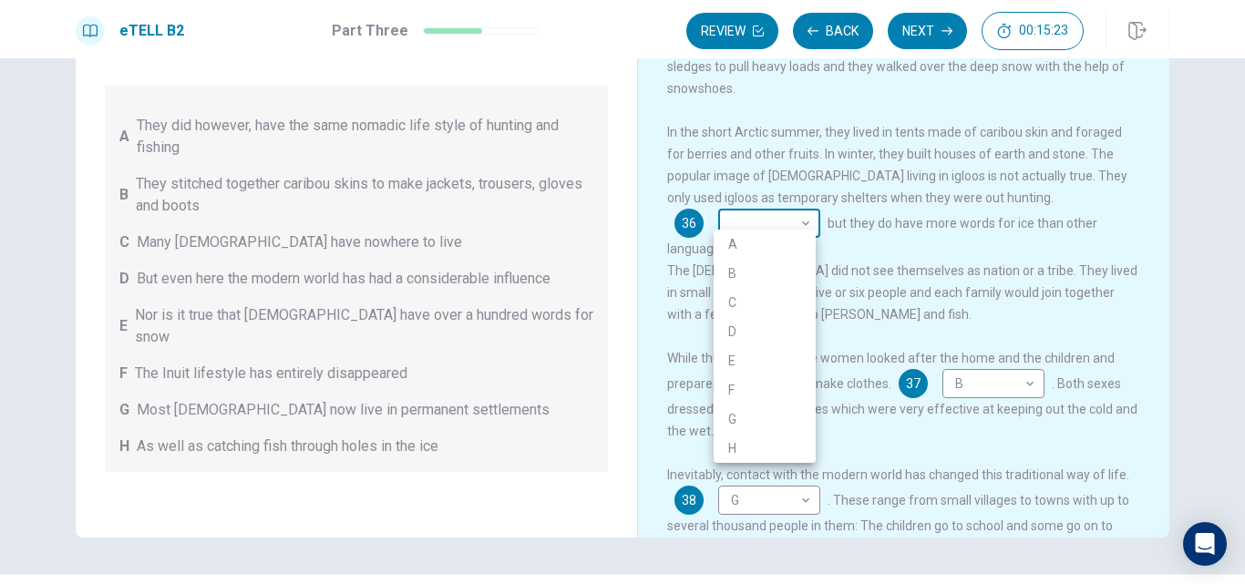
click at [805, 213] on body "This site uses cookies, as explained in our Privacy Policy . If you agree to th…" at bounding box center [622, 292] width 1245 height 584
click at [729, 357] on li "E" at bounding box center [764, 360] width 102 height 29
type input "*"
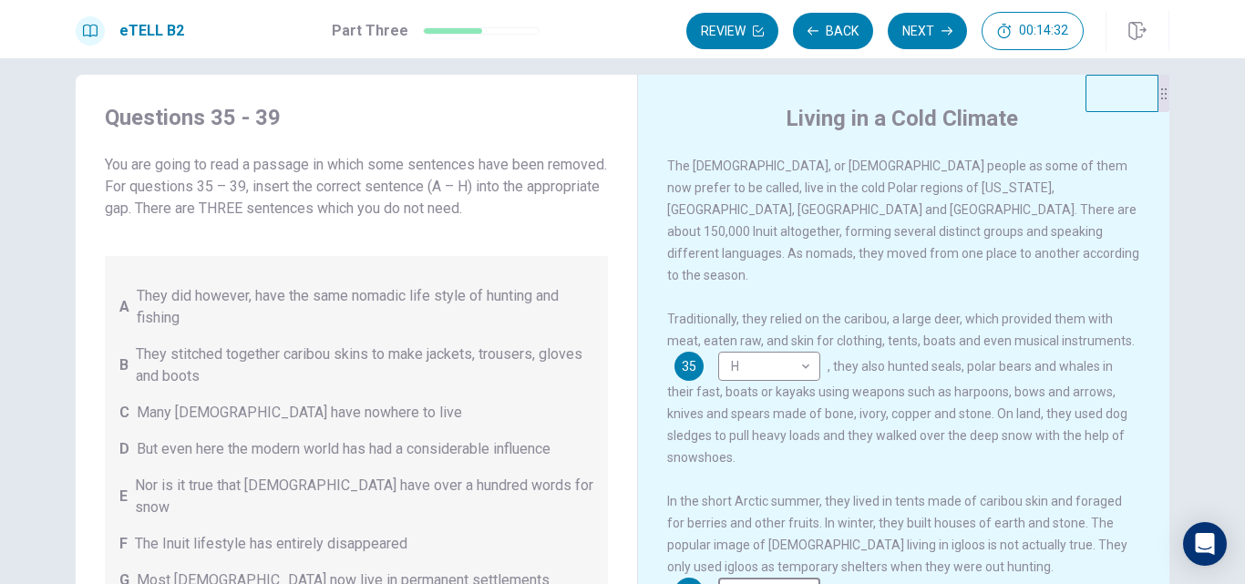
scroll to position [15, 0]
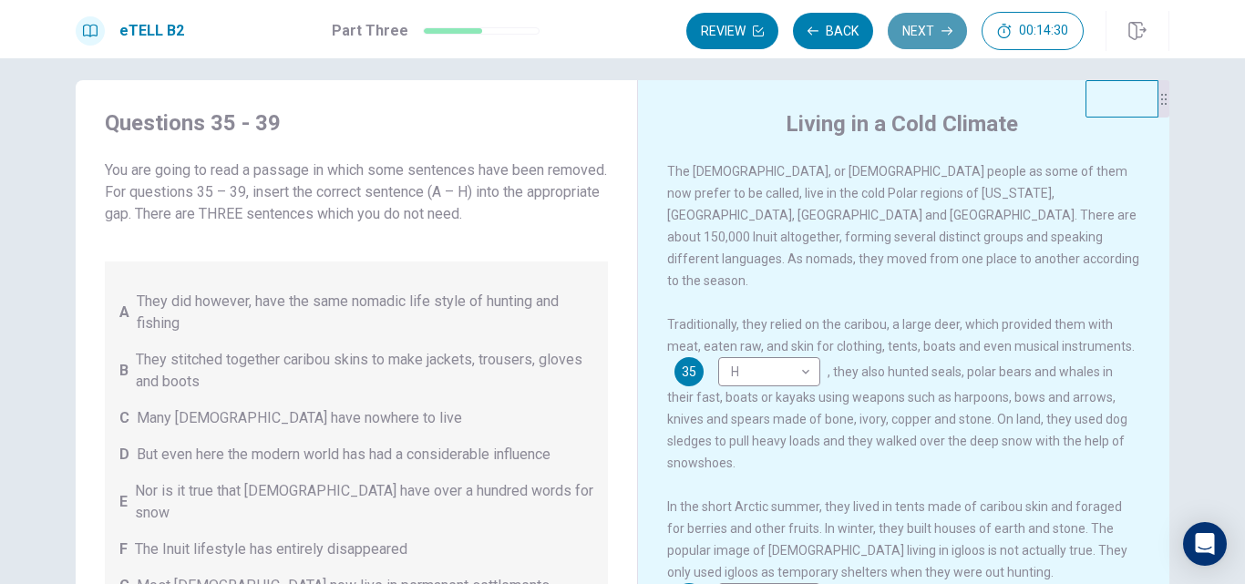
click at [911, 24] on button "Next" at bounding box center [926, 31] width 79 height 36
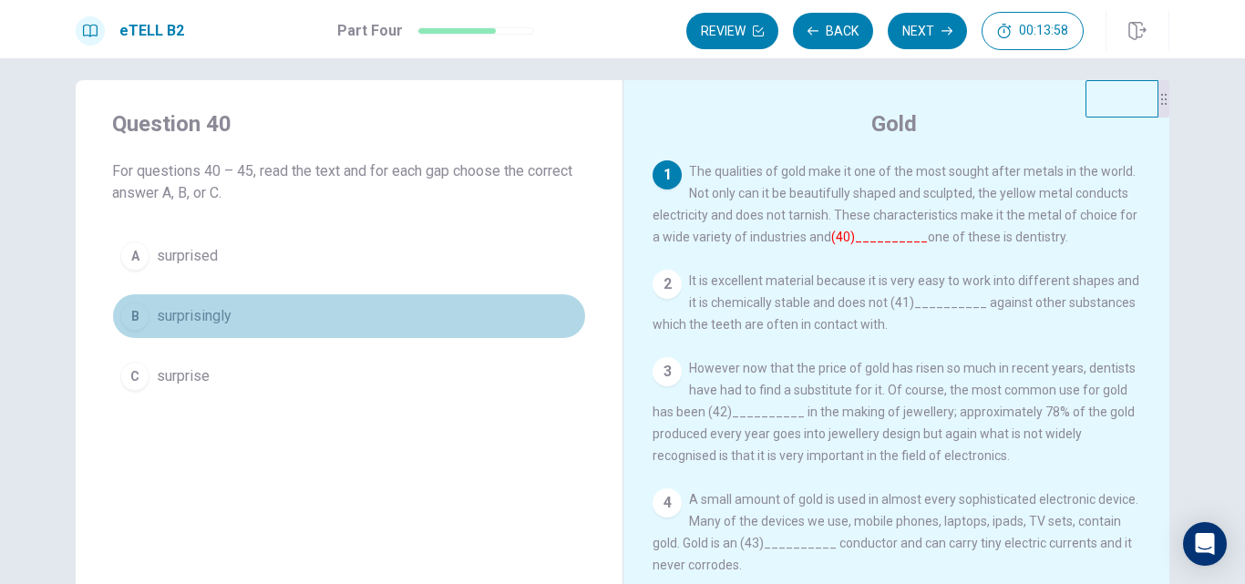
click at [223, 312] on span "surprisingly" at bounding box center [194, 316] width 75 height 22
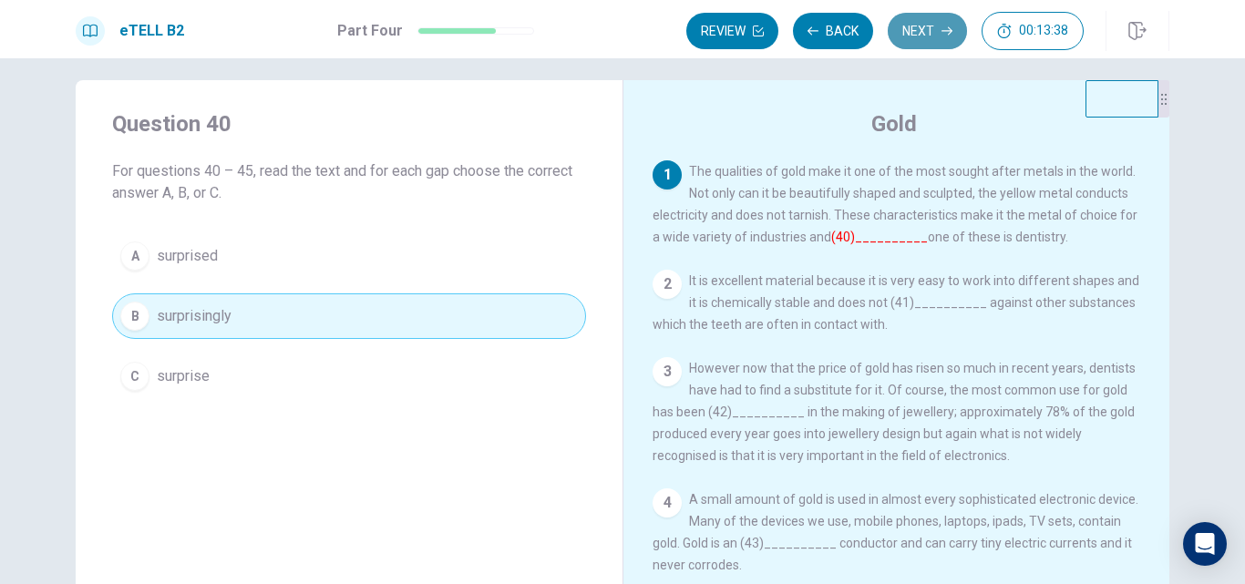
click at [922, 35] on button "Next" at bounding box center [926, 31] width 79 height 36
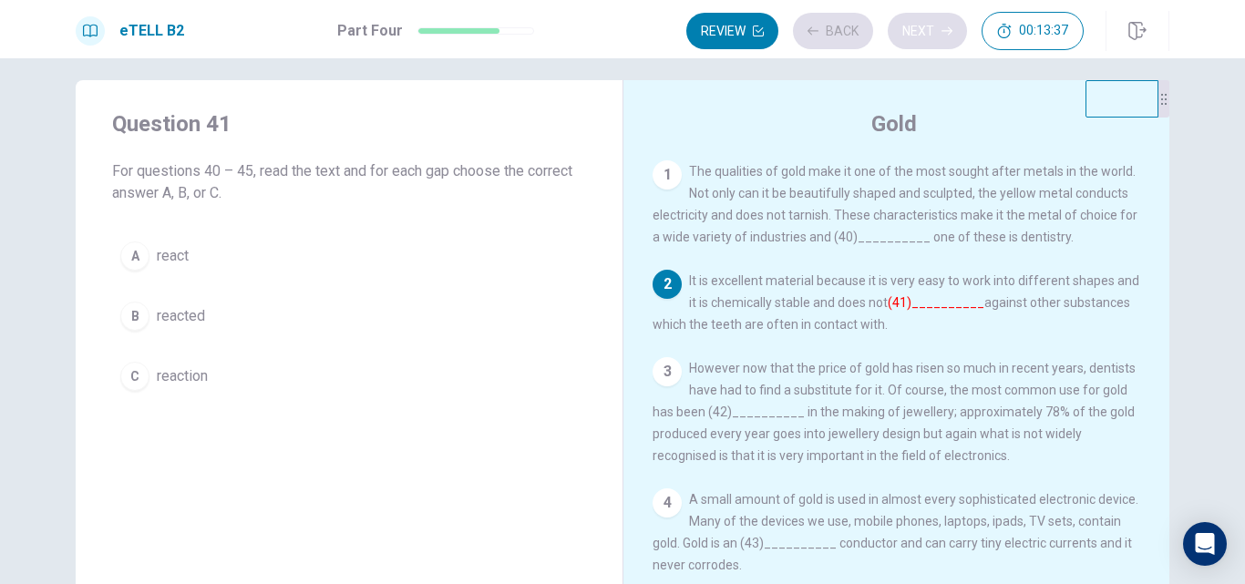
scroll to position [108, 0]
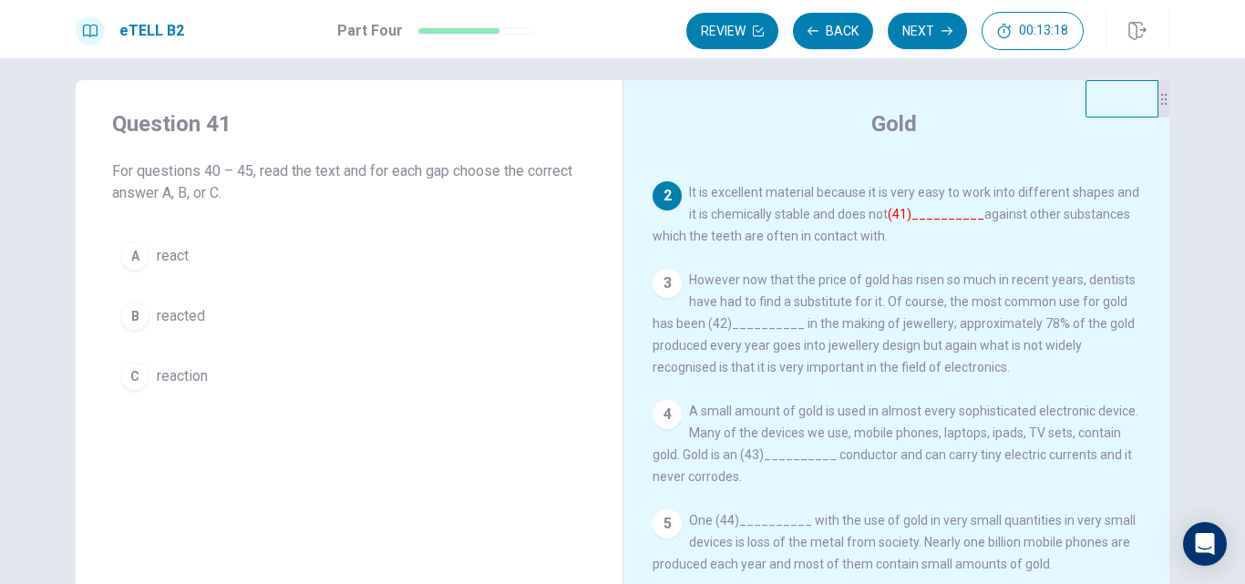
click at [190, 244] on button "A react" at bounding box center [349, 256] width 474 height 46
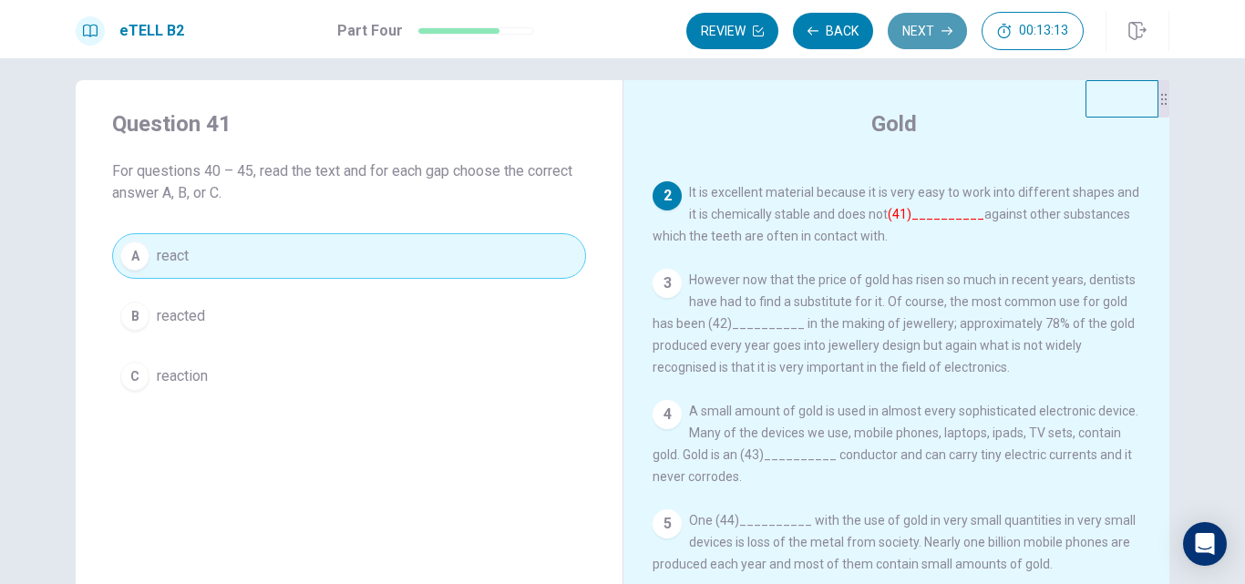
click at [917, 20] on button "Next" at bounding box center [926, 31] width 79 height 36
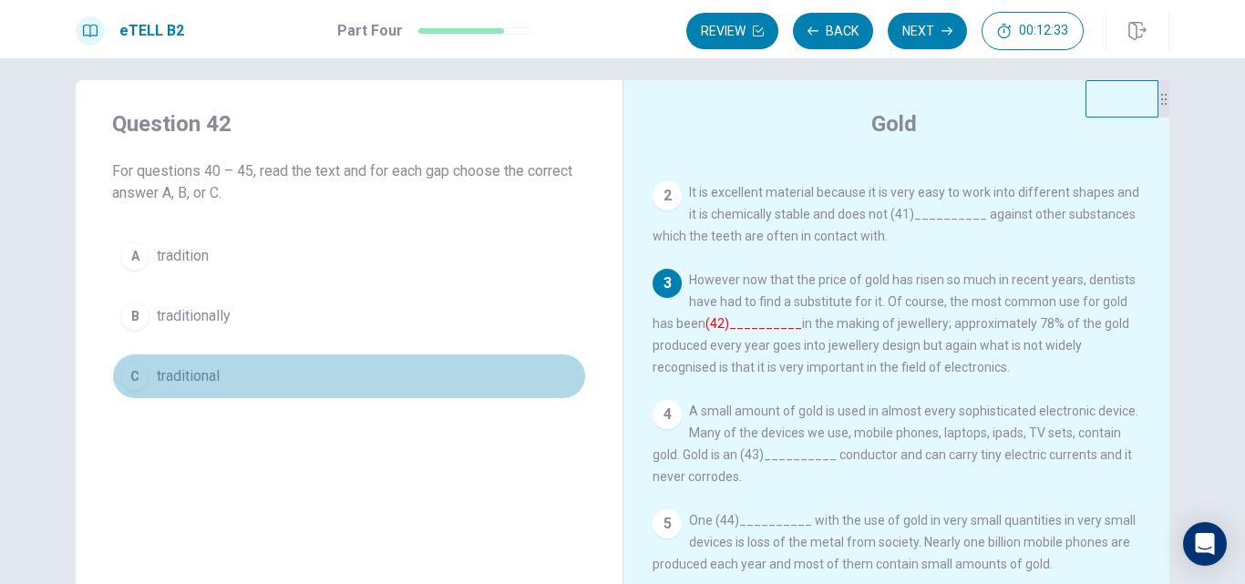
click at [173, 382] on span "traditional" at bounding box center [188, 376] width 63 height 22
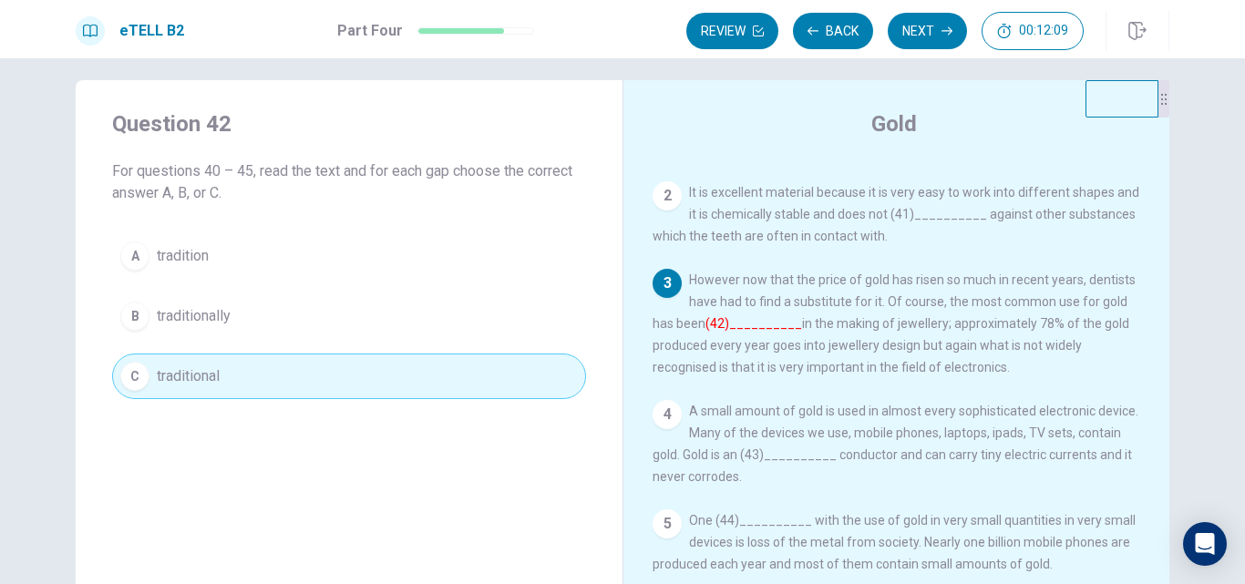
click at [404, 309] on button "B traditionally" at bounding box center [349, 316] width 474 height 46
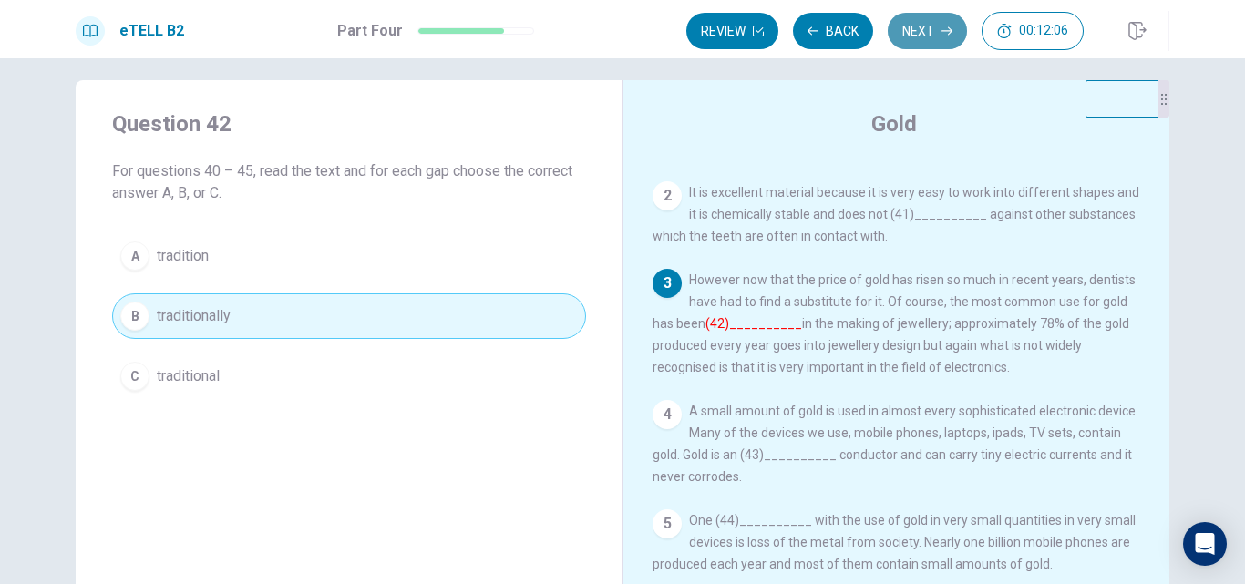
click at [917, 27] on button "Next" at bounding box center [926, 31] width 79 height 36
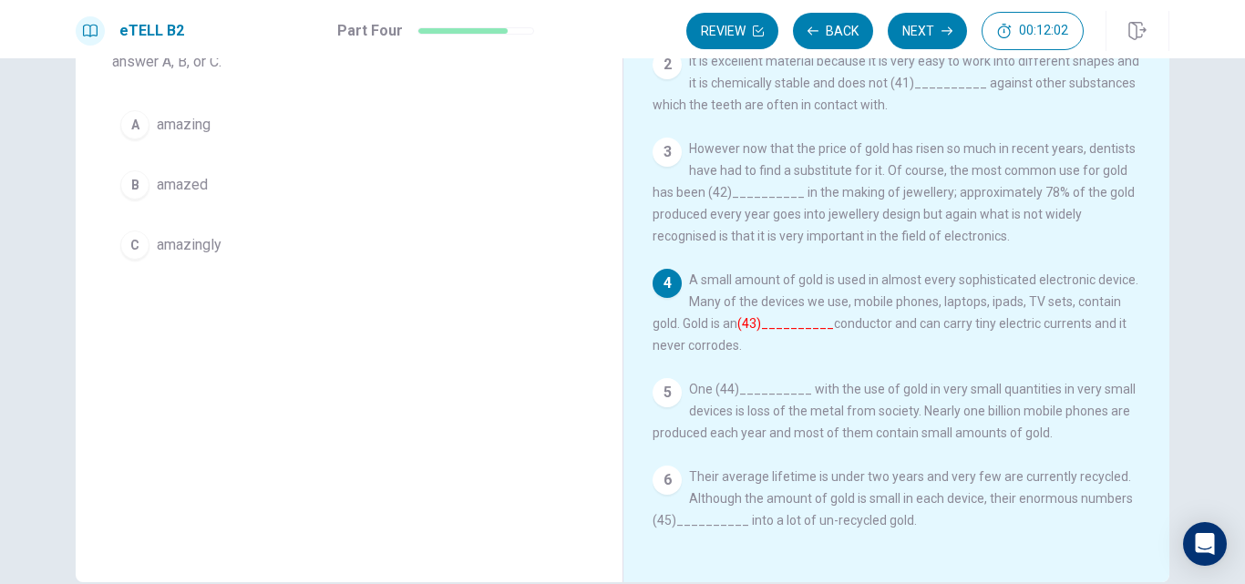
scroll to position [147, 0]
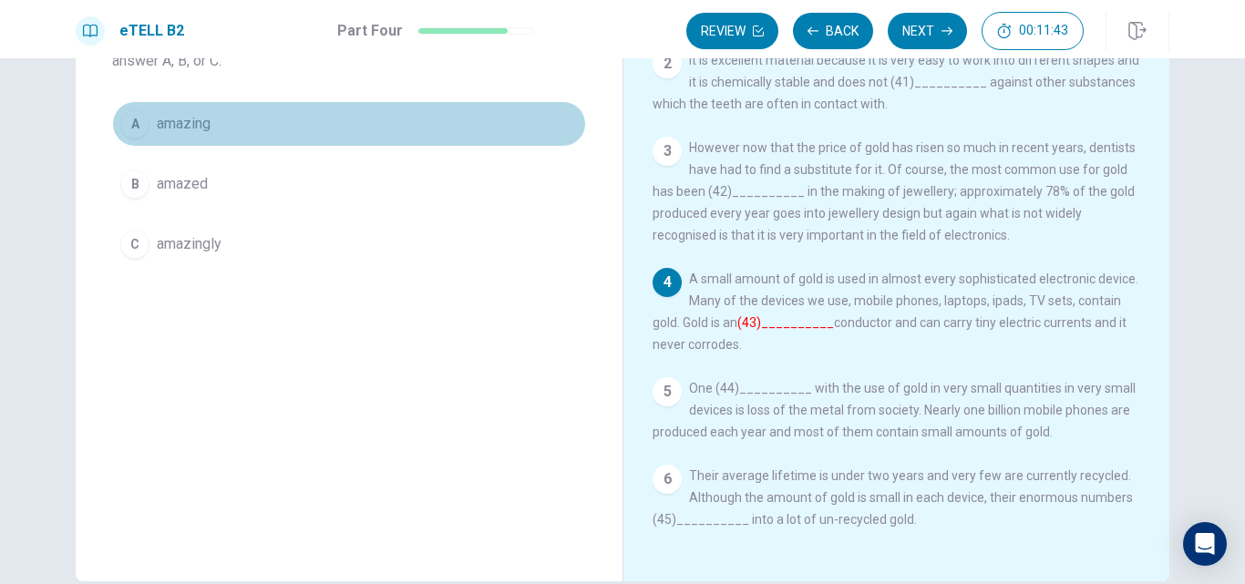
click at [193, 118] on span "amazing" at bounding box center [184, 124] width 54 height 22
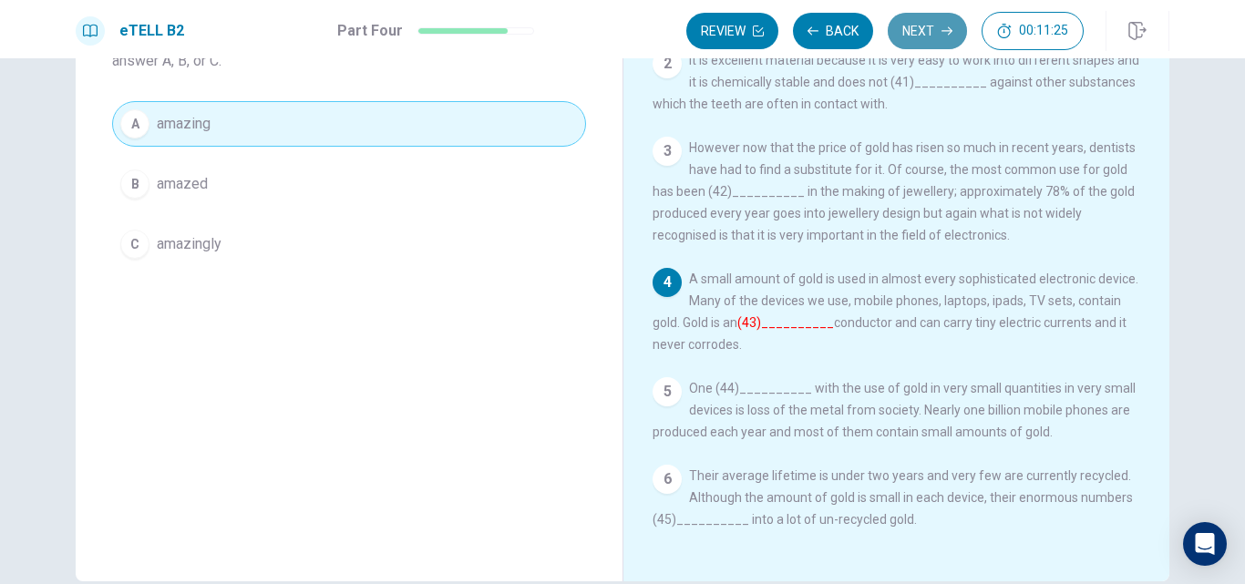
click at [921, 28] on button "Next" at bounding box center [926, 31] width 79 height 36
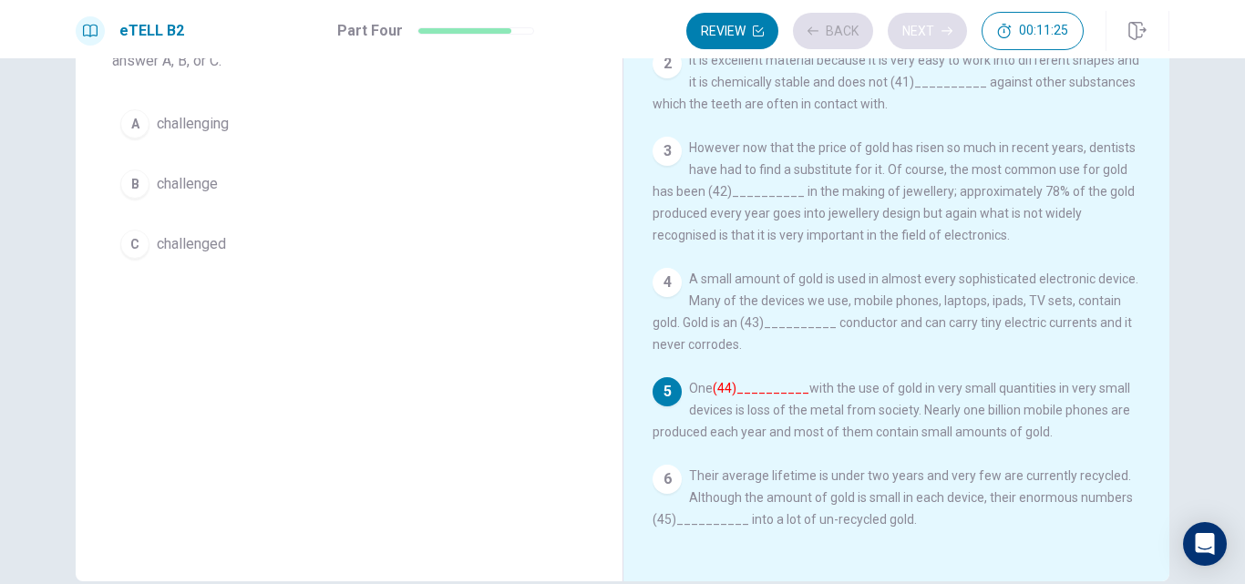
scroll to position [108, 0]
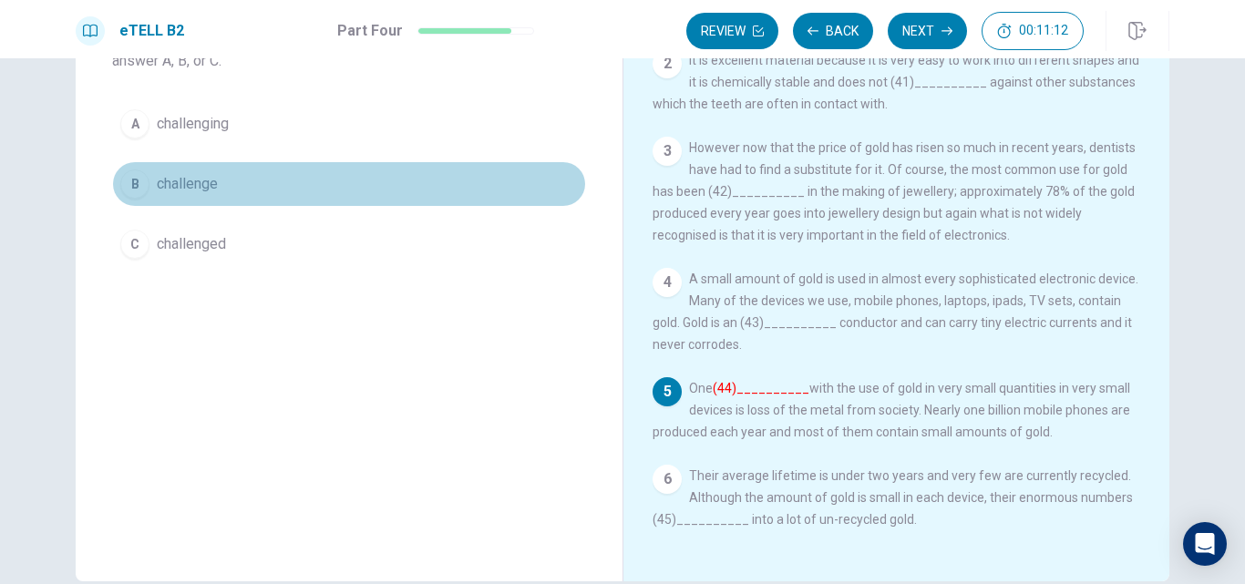
click at [211, 184] on span "challenge" at bounding box center [187, 184] width 61 height 22
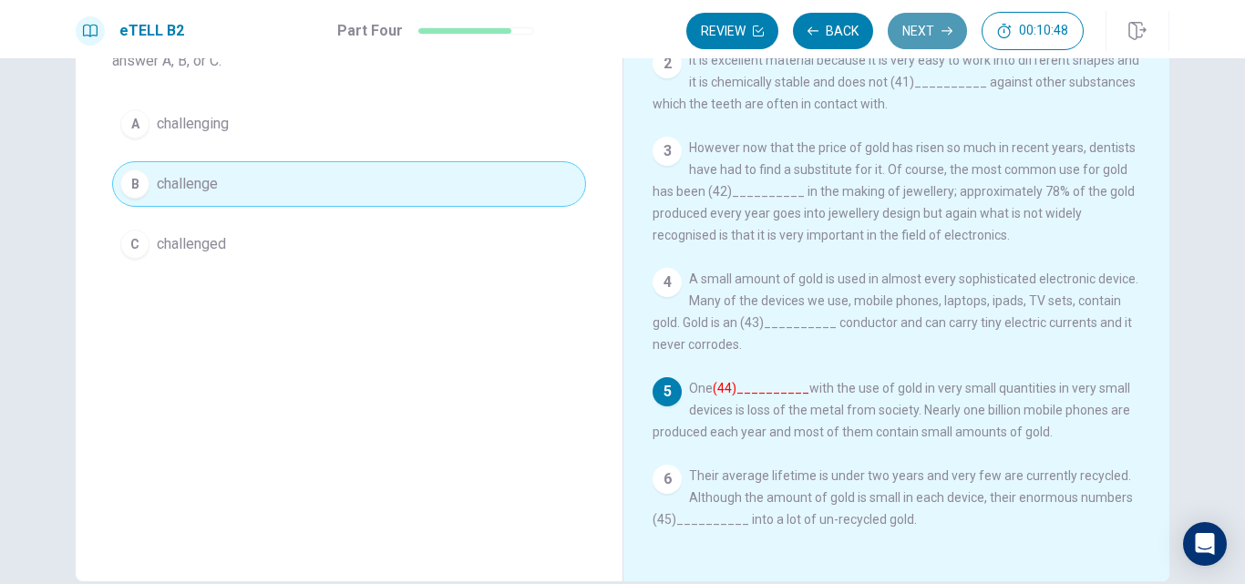
click at [920, 31] on button "Next" at bounding box center [926, 31] width 79 height 36
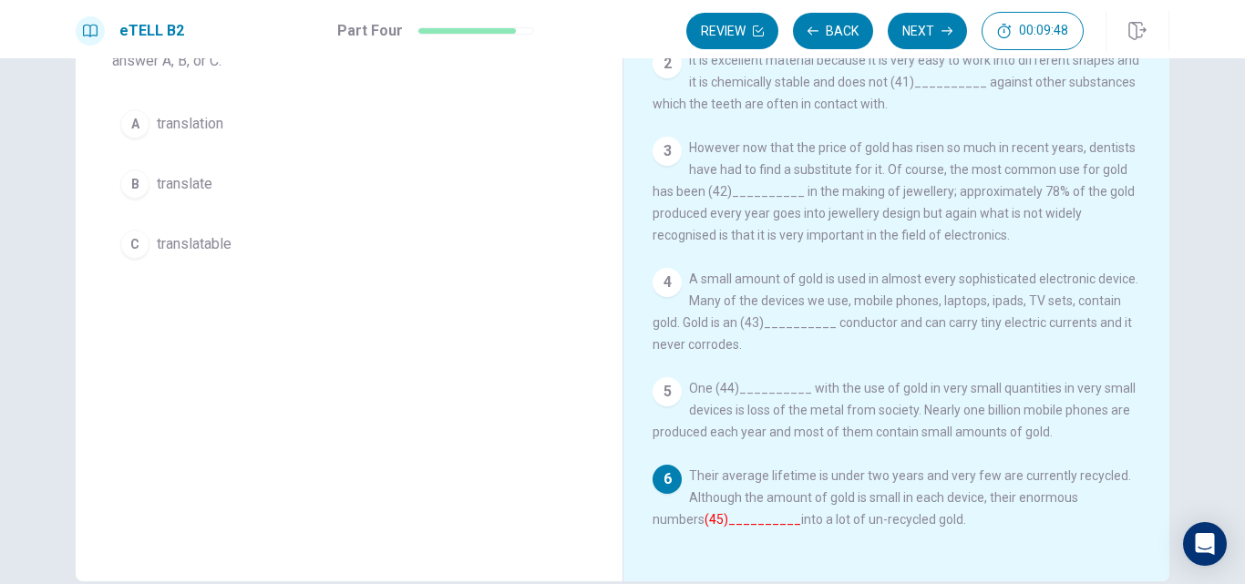
click at [204, 170] on button "B translate" at bounding box center [349, 184] width 474 height 46
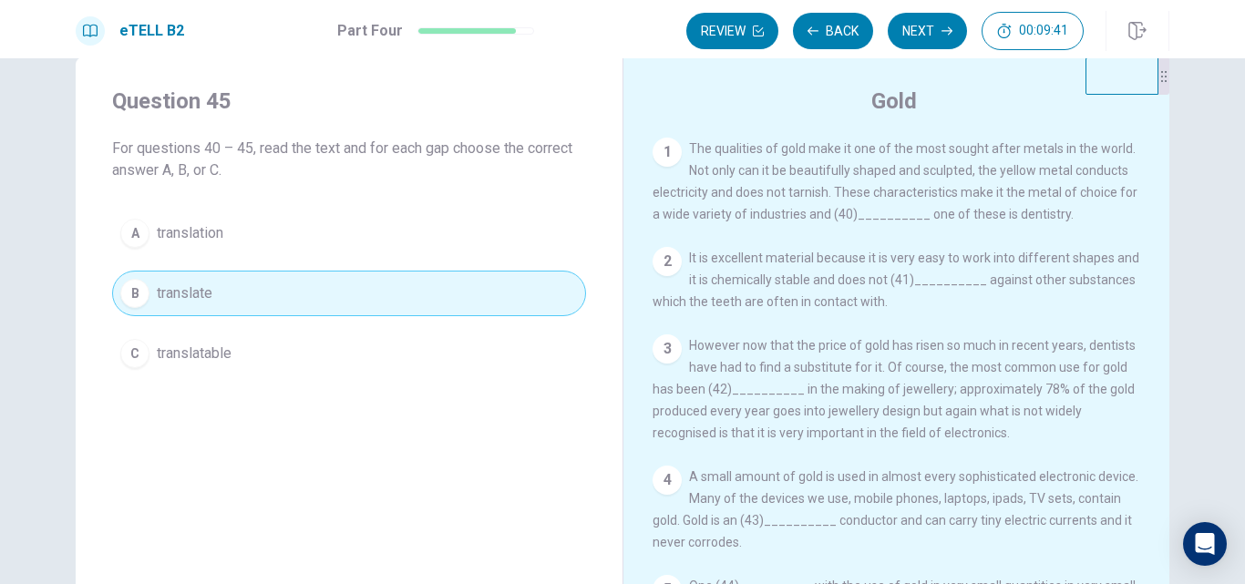
scroll to position [0, 0]
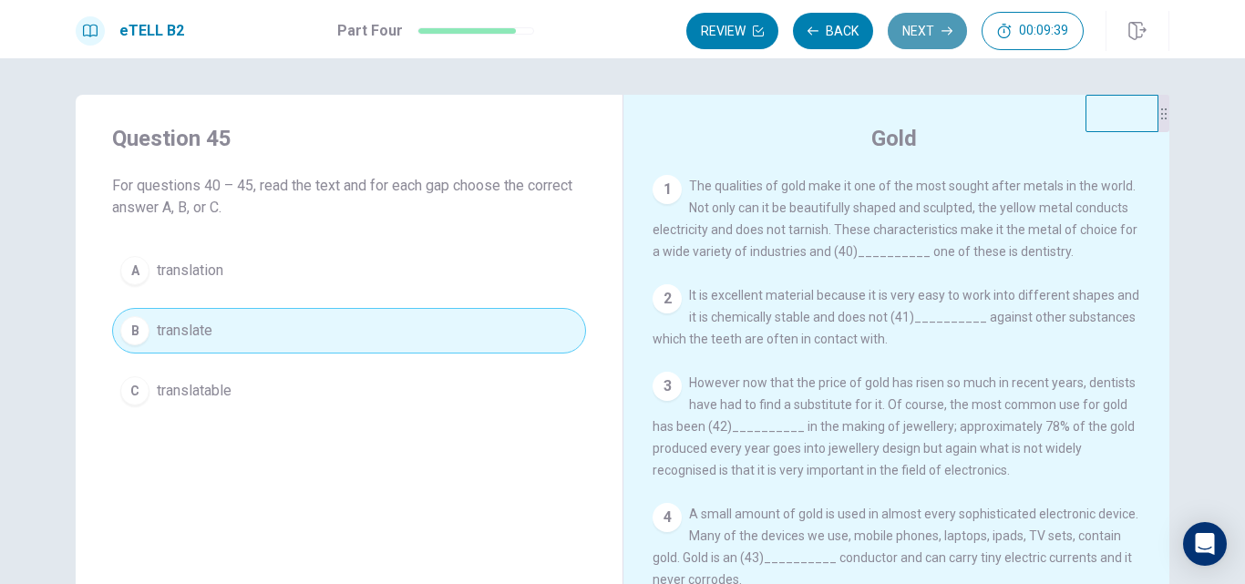
click at [928, 26] on button "Next" at bounding box center [926, 31] width 79 height 36
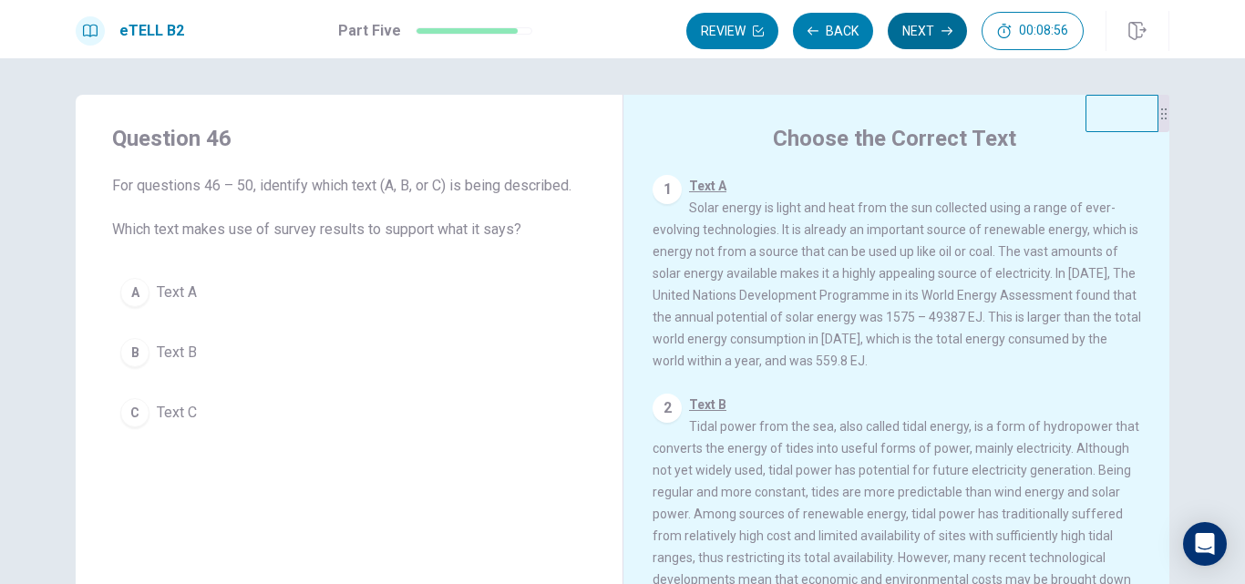
click at [928, 18] on button "Next" at bounding box center [926, 31] width 79 height 36
click at [843, 28] on button "Back" at bounding box center [833, 31] width 80 height 36
click at [919, 15] on button "Next" at bounding box center [926, 31] width 79 height 36
click at [832, 24] on button "Back" at bounding box center [833, 31] width 80 height 36
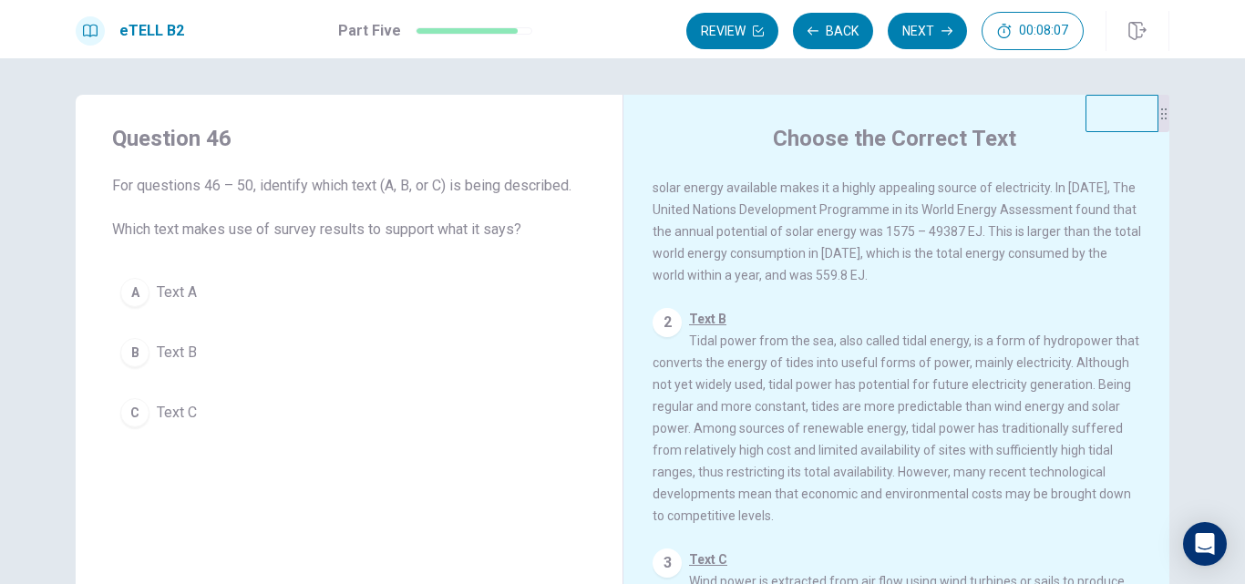
scroll to position [90, 0]
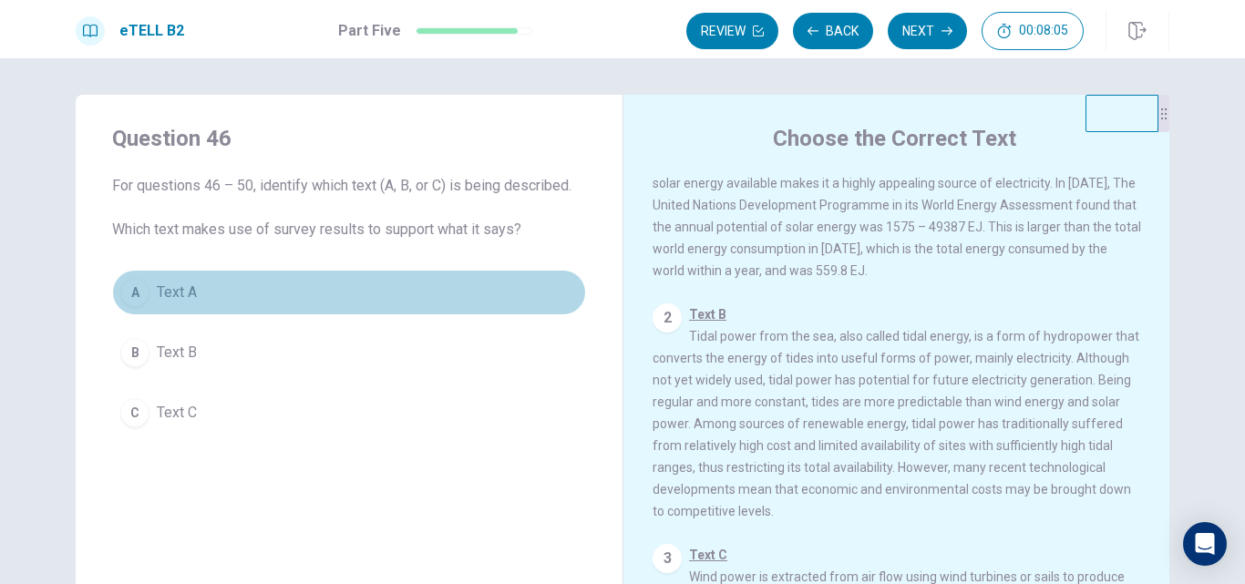
click at [189, 290] on span "Text A" at bounding box center [177, 293] width 40 height 22
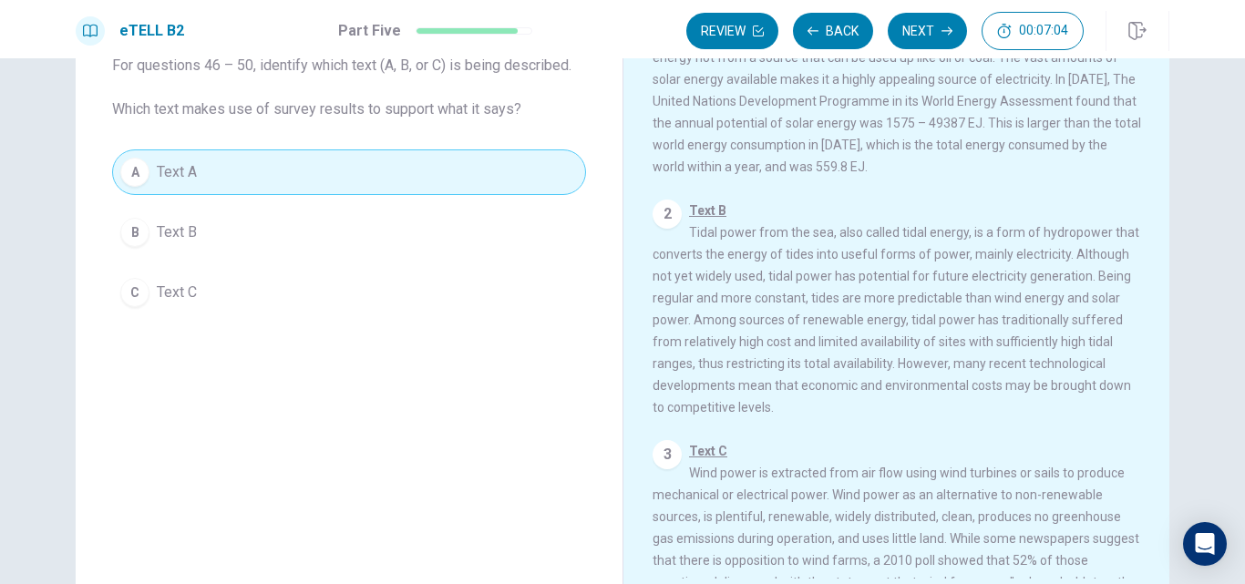
scroll to position [116, 0]
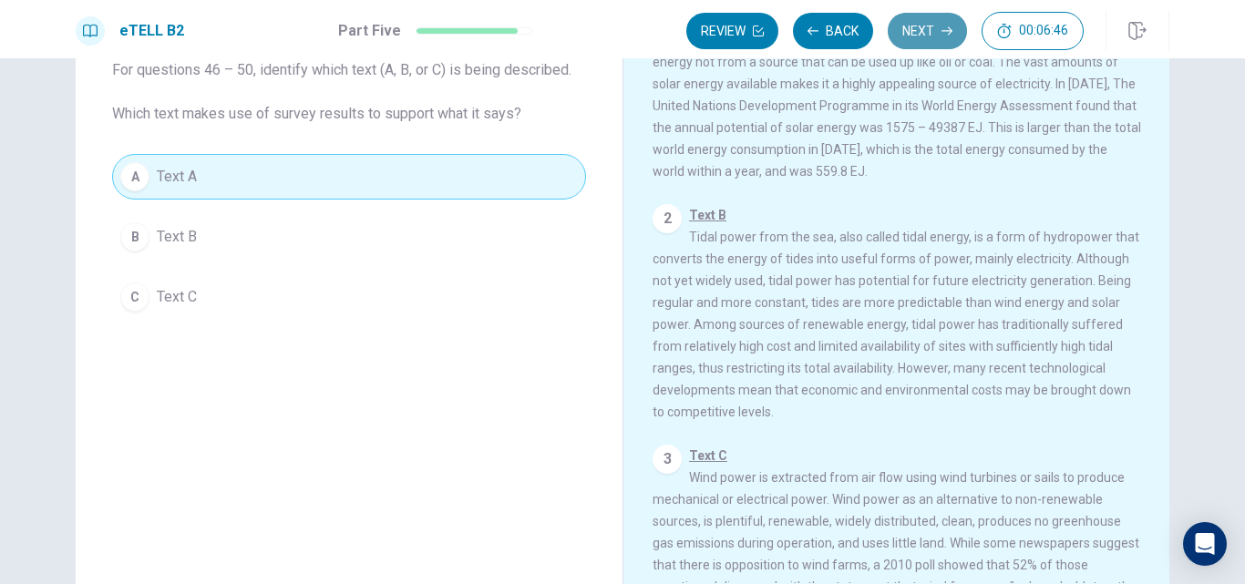
click at [921, 34] on button "Next" at bounding box center [926, 31] width 79 height 36
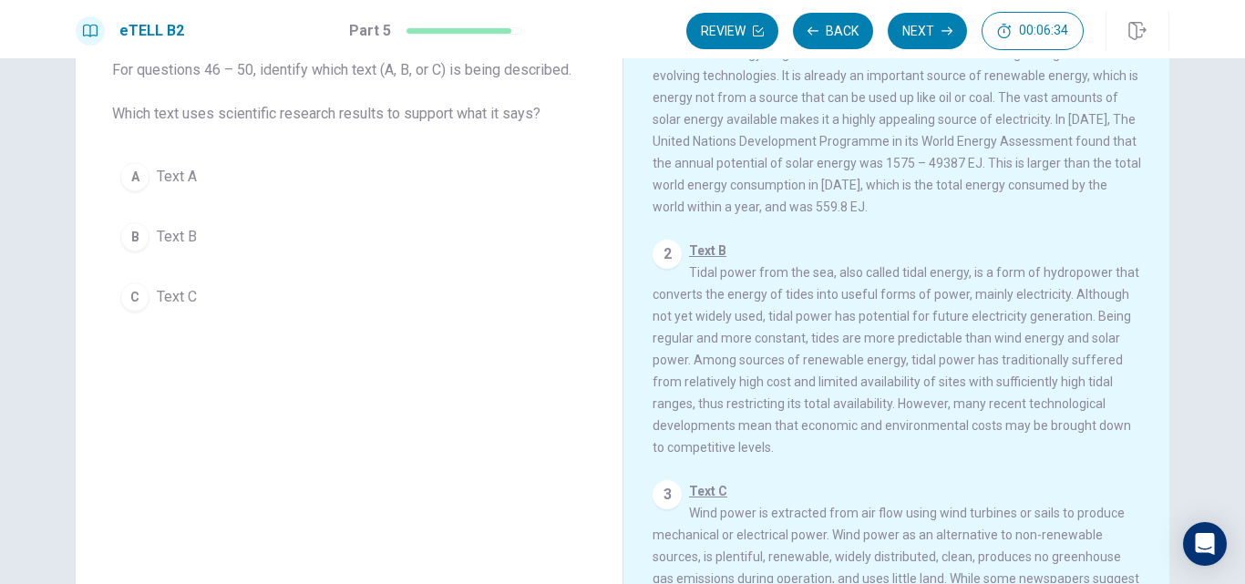
scroll to position [37, 0]
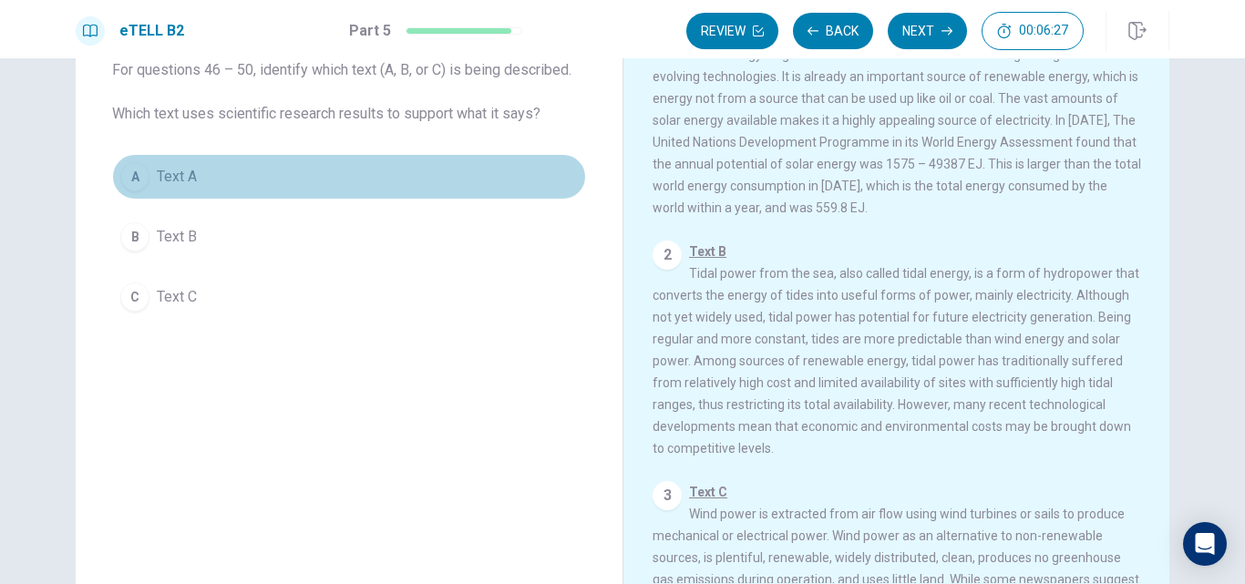
click at [234, 163] on button "A Text A" at bounding box center [349, 177] width 474 height 46
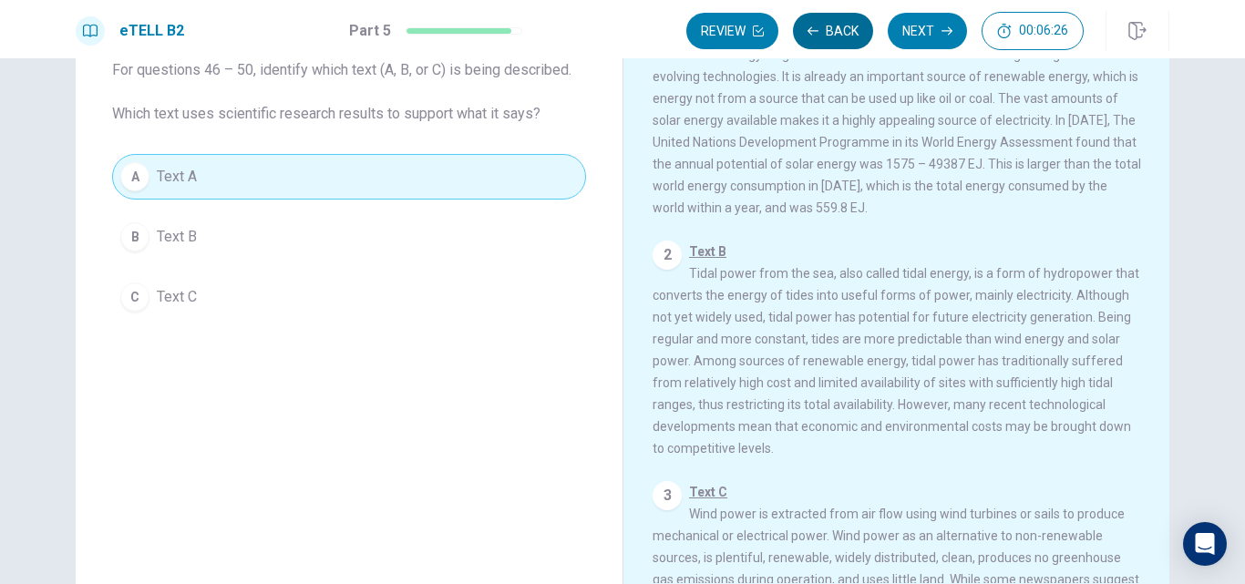
click at [841, 24] on button "Back" at bounding box center [833, 31] width 80 height 36
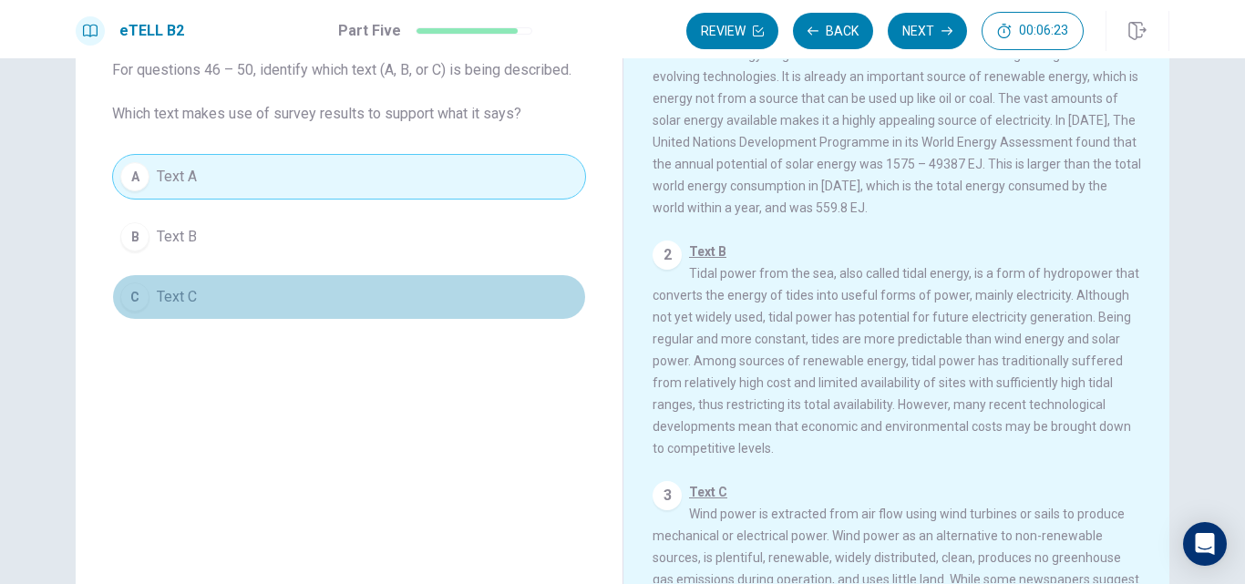
click at [316, 305] on button "C Text C" at bounding box center [349, 297] width 474 height 46
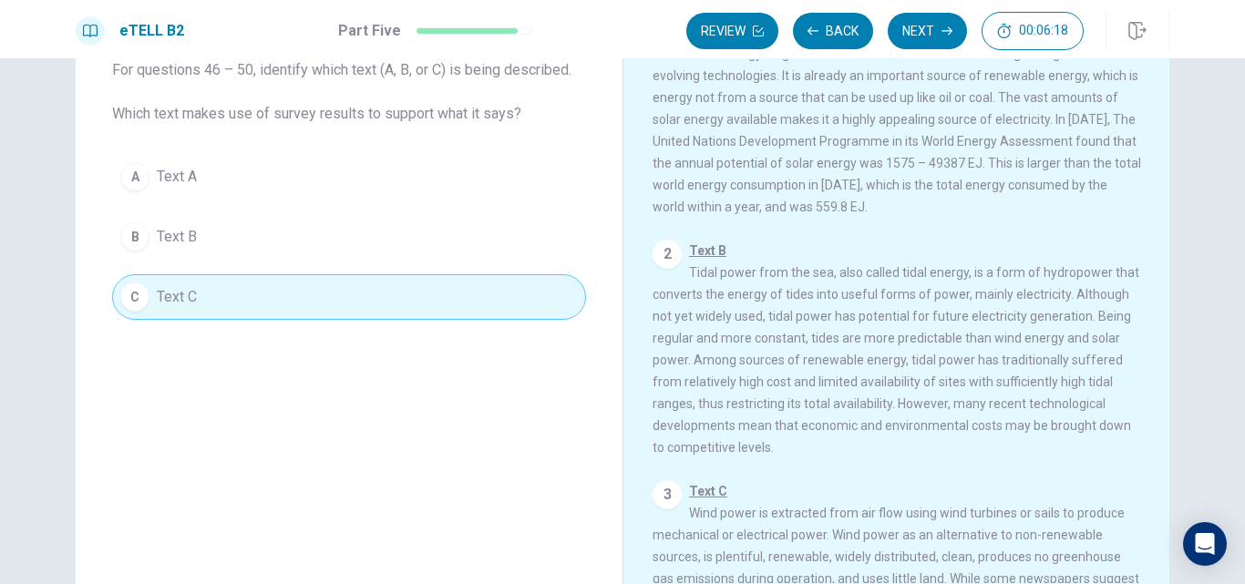
scroll to position [0, 0]
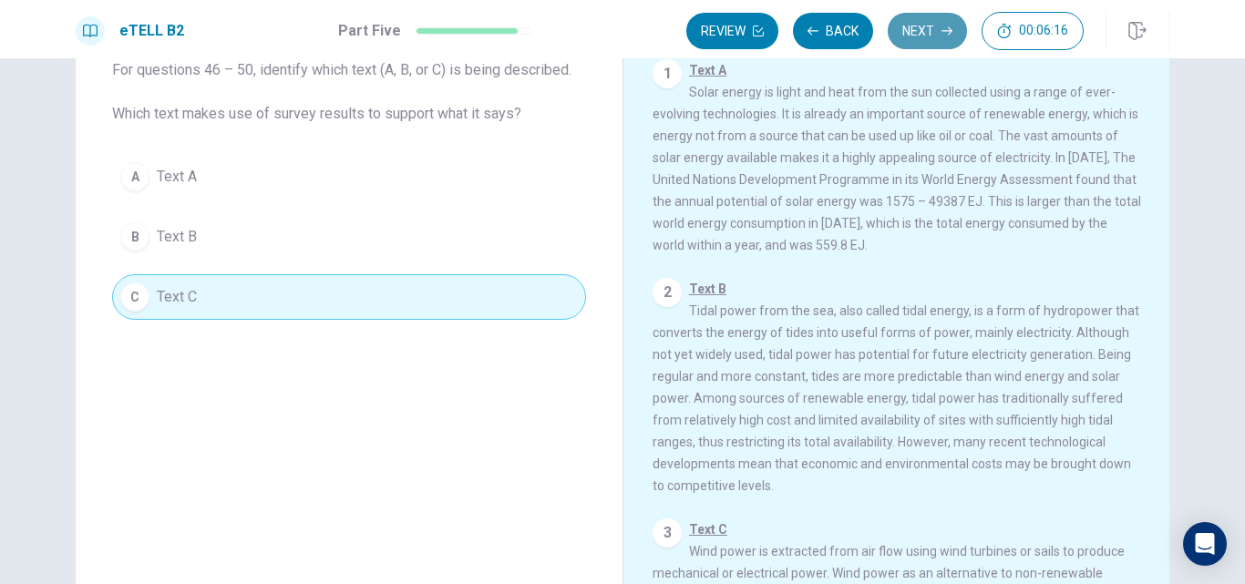
click at [935, 40] on button "Next" at bounding box center [926, 31] width 79 height 36
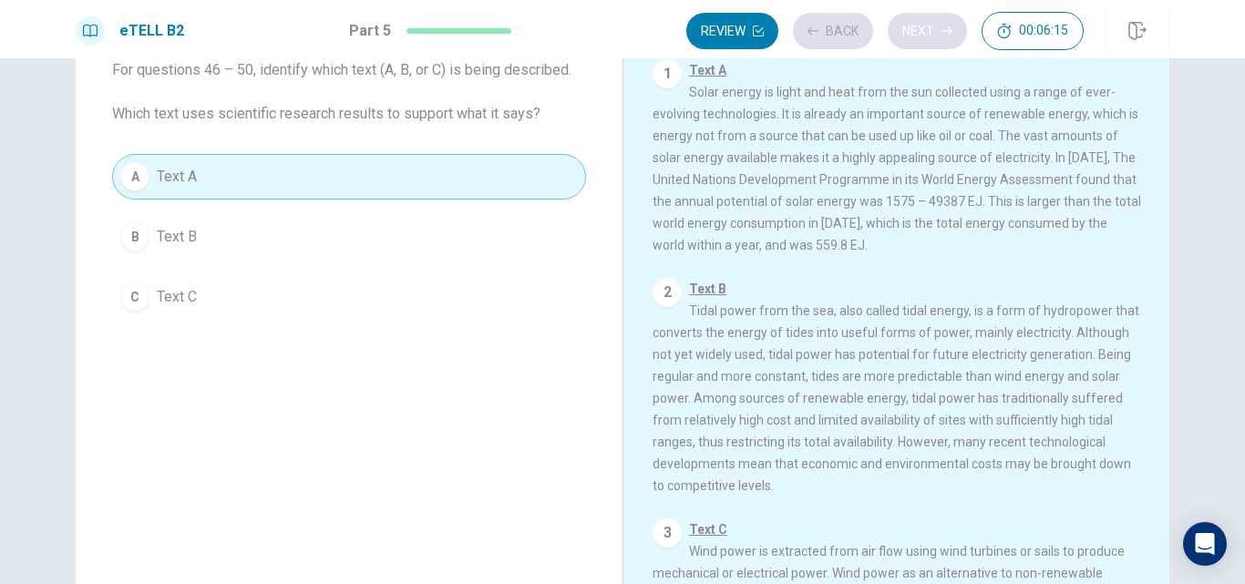
click at [935, 40] on div "Review Back Next 00:06:15" at bounding box center [884, 31] width 397 height 38
click at [902, 27] on button "Next" at bounding box center [926, 31] width 79 height 36
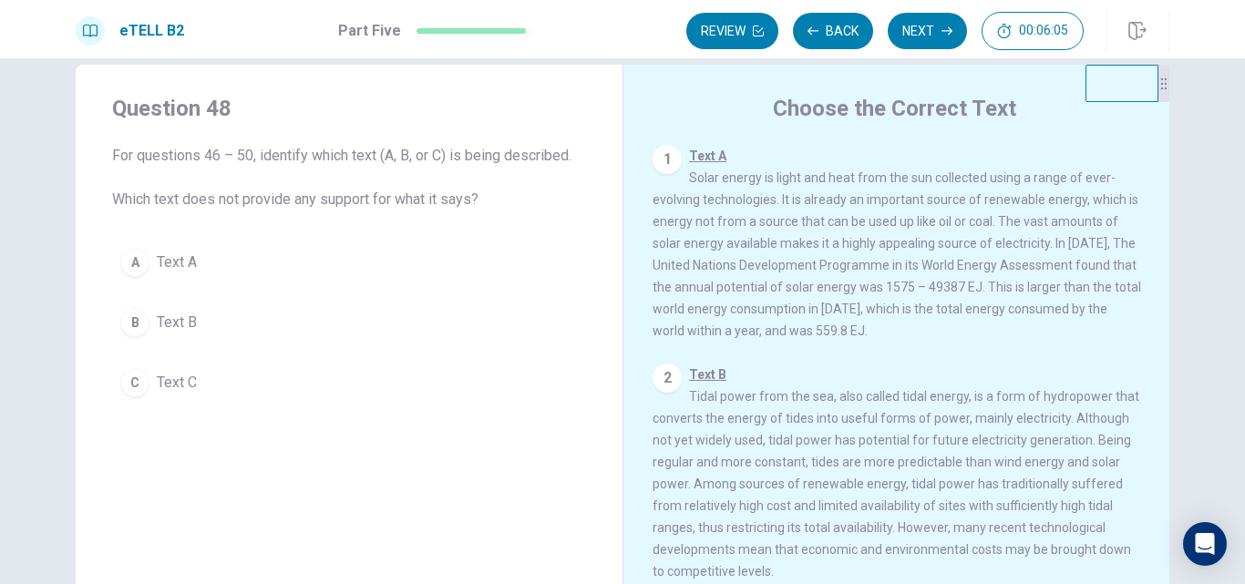
scroll to position [15, 0]
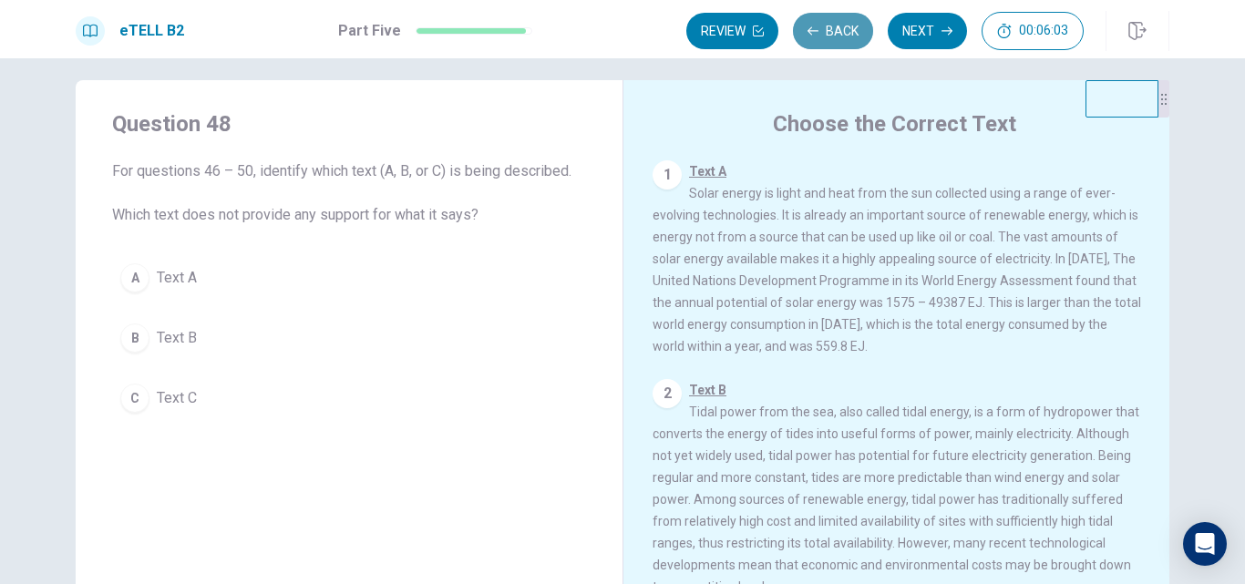
click at [832, 35] on button "Back" at bounding box center [833, 31] width 80 height 36
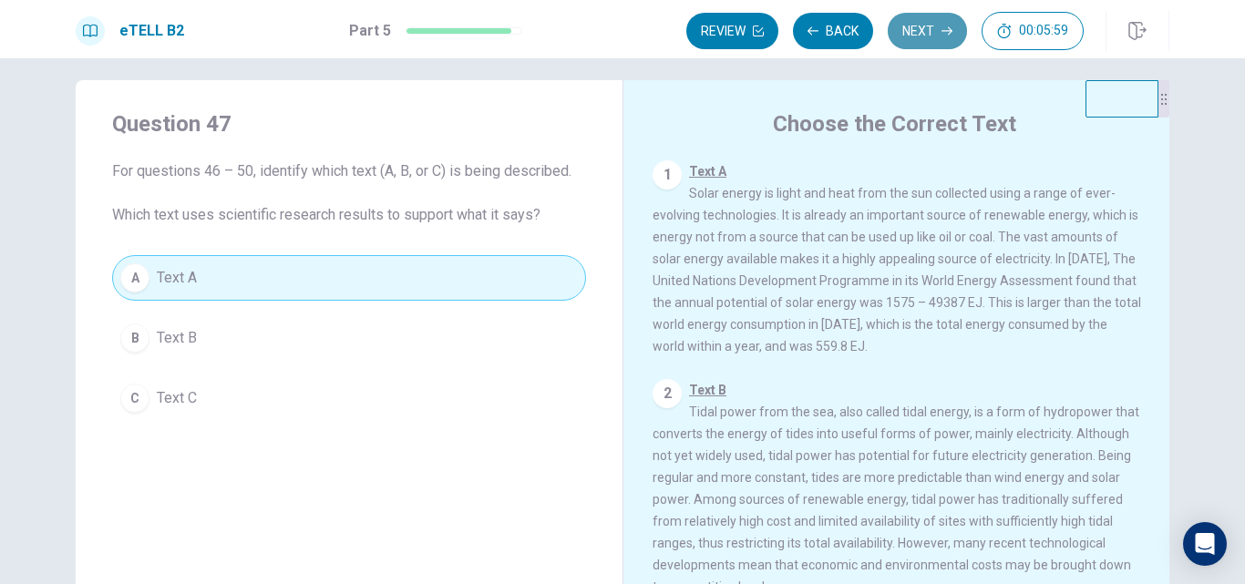
click at [936, 26] on button "Next" at bounding box center [926, 31] width 79 height 36
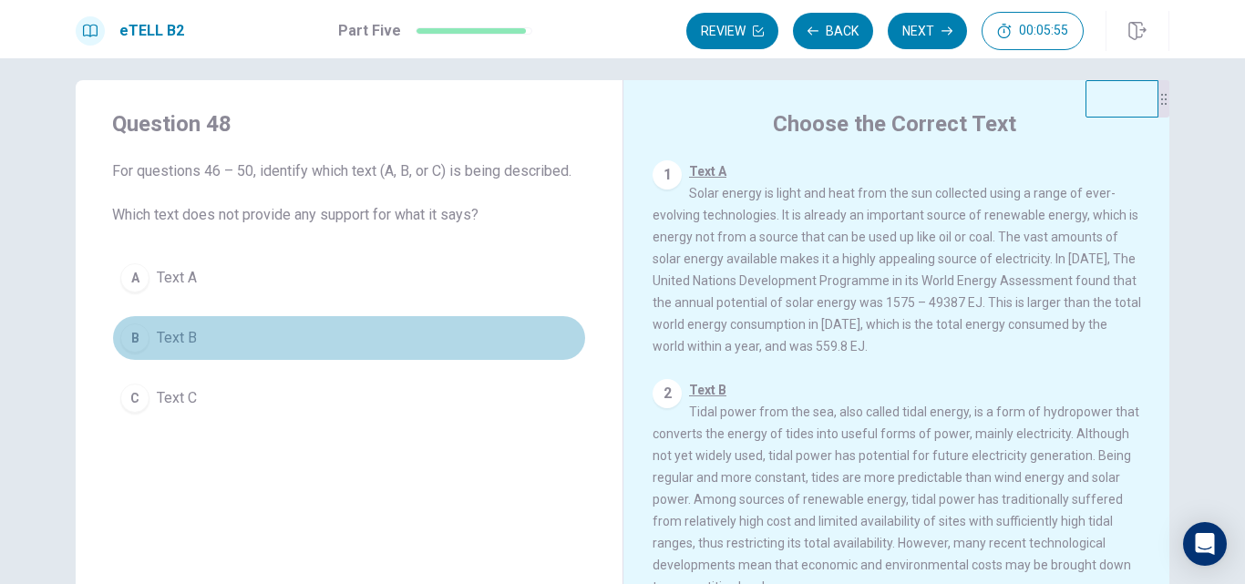
click at [189, 328] on span "Text B" at bounding box center [177, 338] width 40 height 22
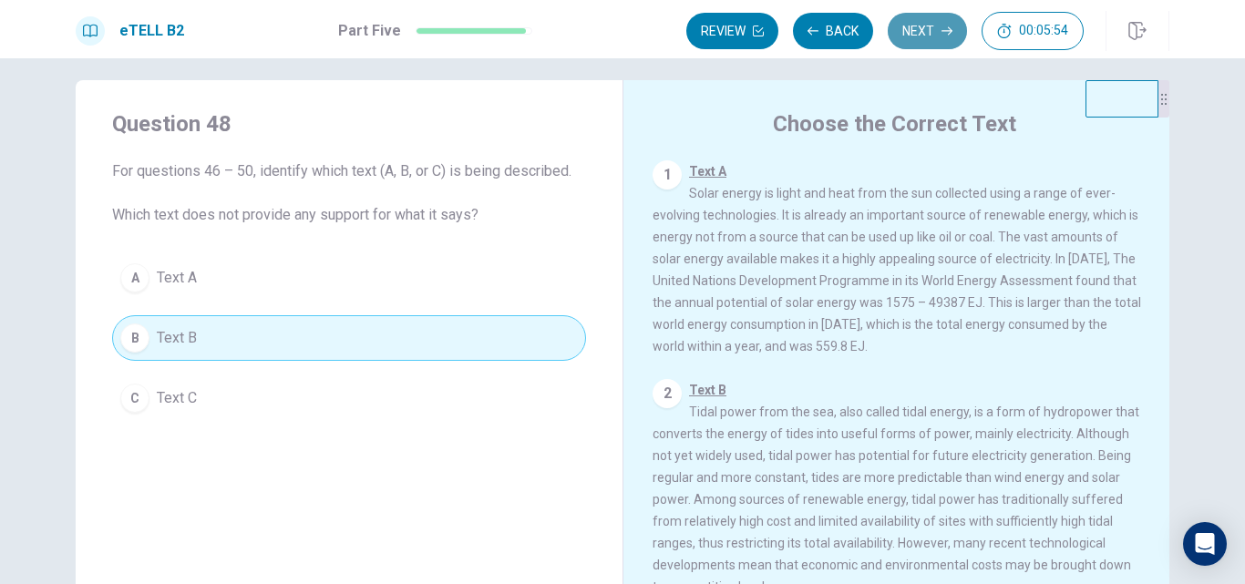
click at [917, 29] on button "Next" at bounding box center [926, 31] width 79 height 36
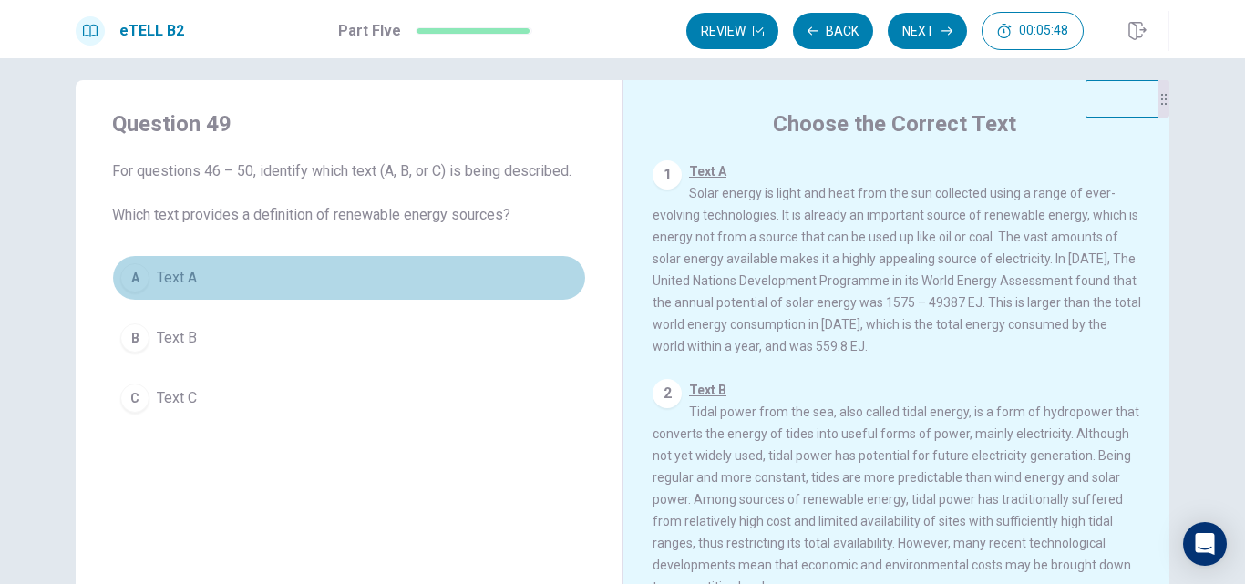
click at [272, 265] on button "A Text A" at bounding box center [349, 278] width 474 height 46
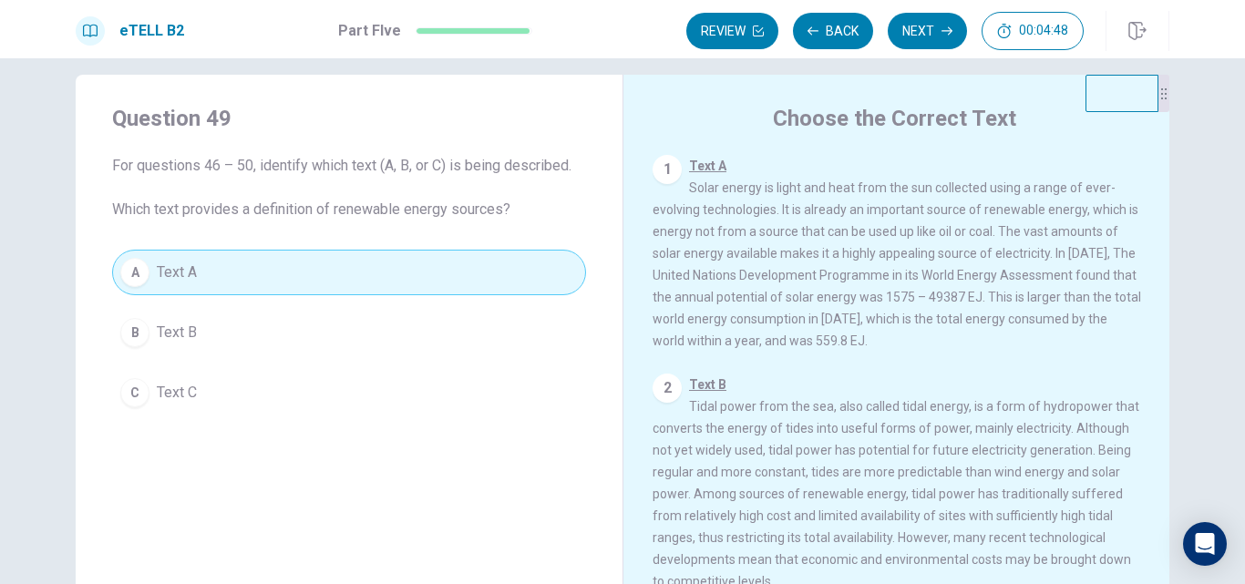
scroll to position [55, 0]
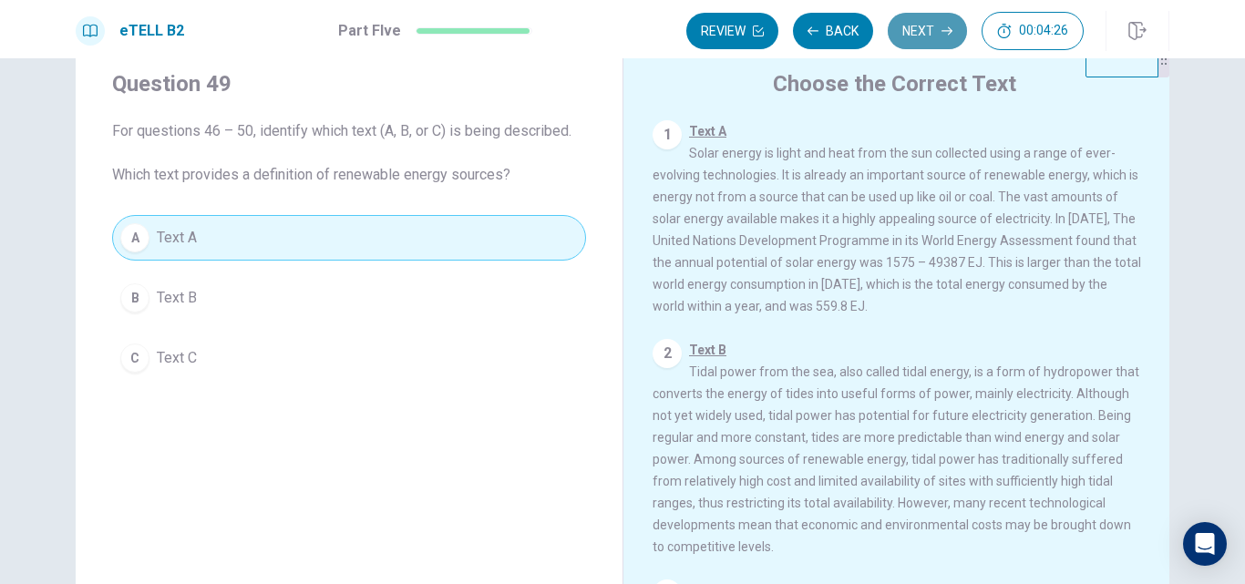
click at [939, 27] on button "Next" at bounding box center [926, 31] width 79 height 36
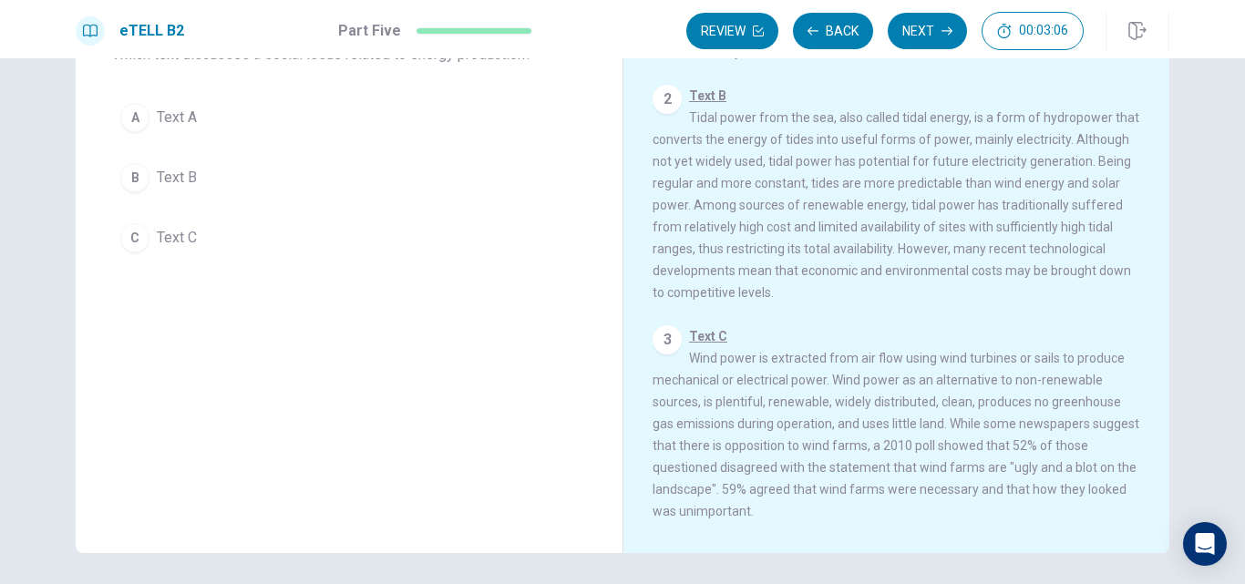
scroll to position [184, 0]
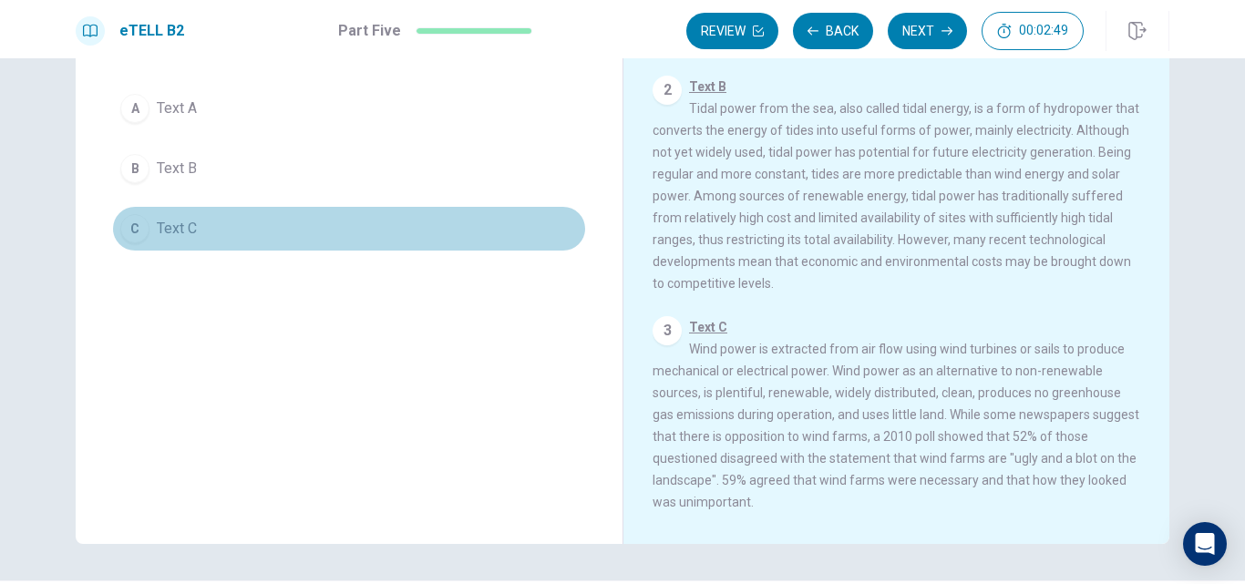
click at [157, 225] on span "Text C" at bounding box center [177, 229] width 40 height 22
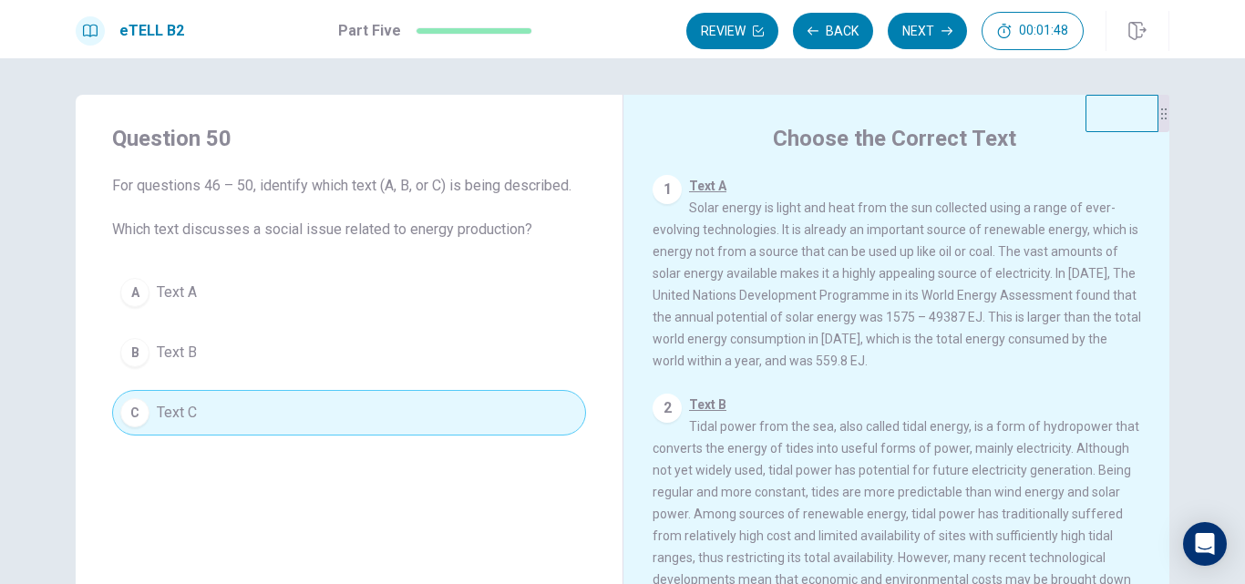
scroll to position [14, 0]
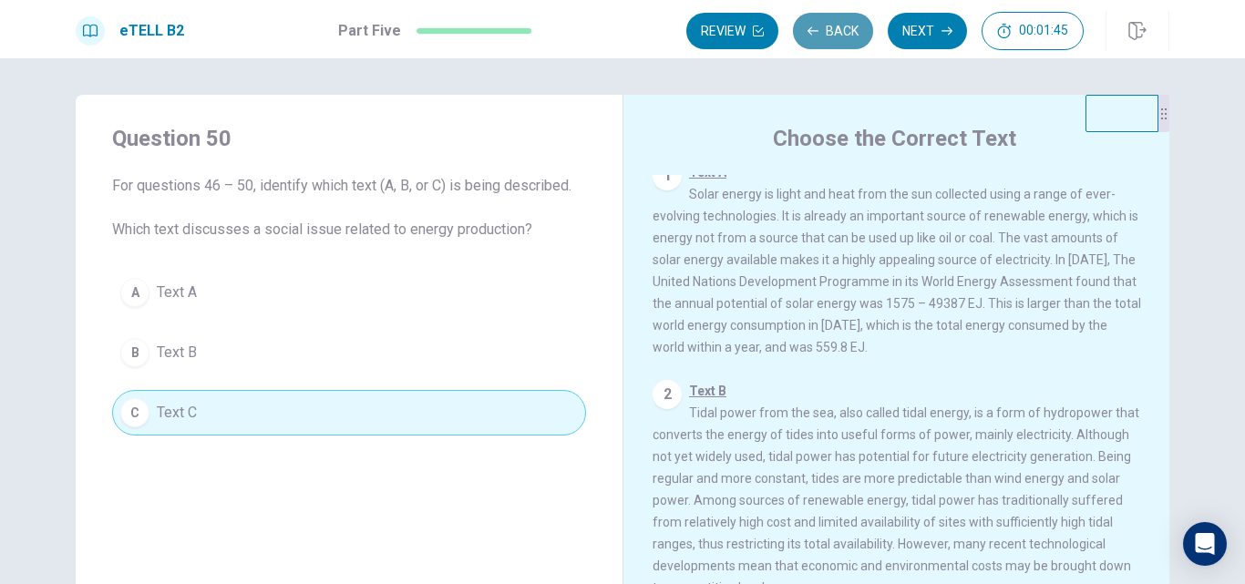
click at [832, 30] on button "Back" at bounding box center [833, 31] width 80 height 36
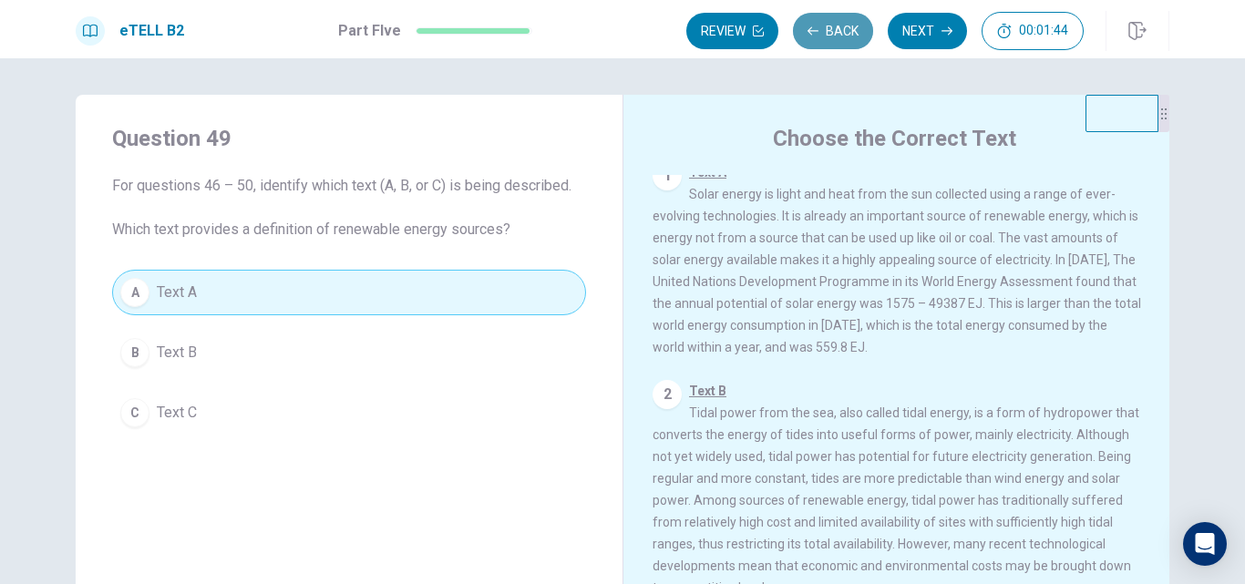
click at [832, 30] on button "Back" at bounding box center [833, 31] width 80 height 36
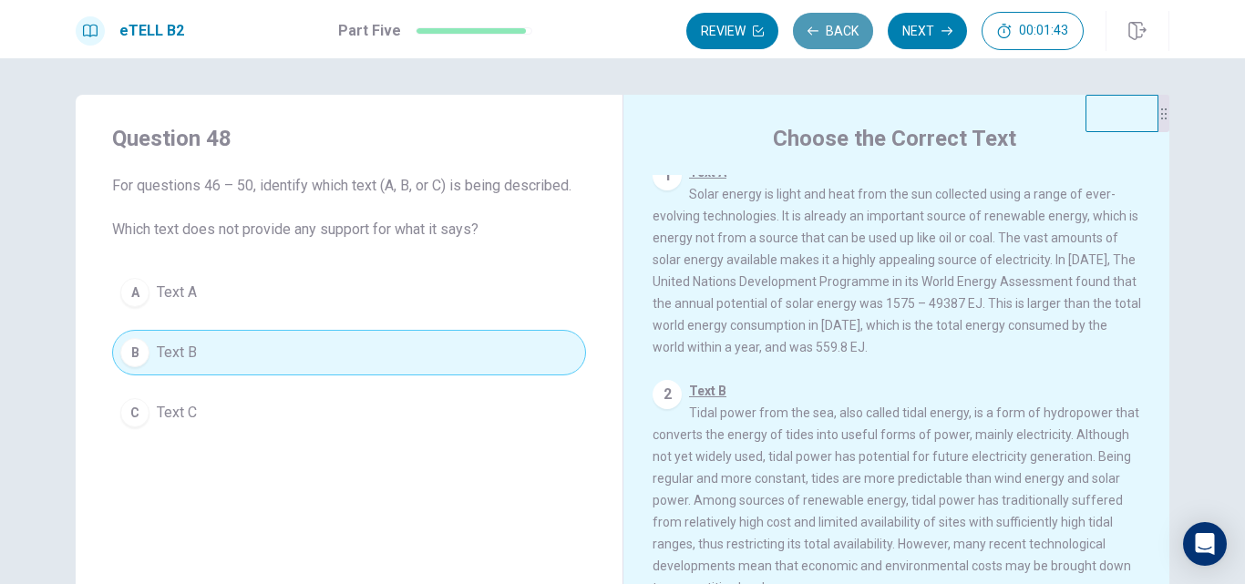
click at [832, 30] on button "Back" at bounding box center [833, 31] width 80 height 36
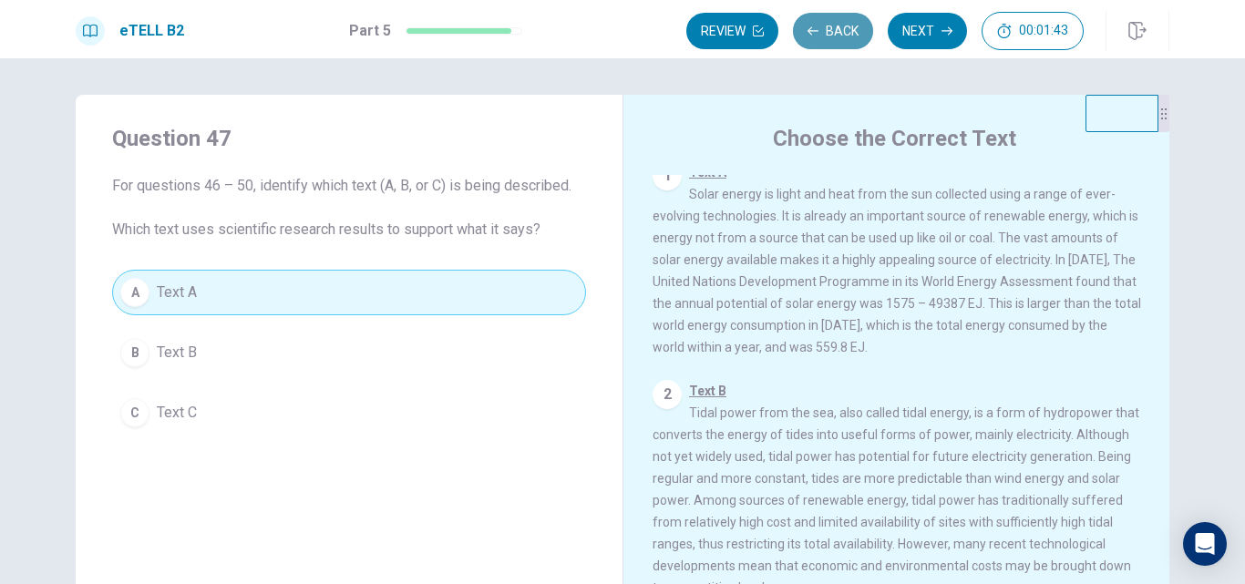
click at [832, 30] on button "Back" at bounding box center [833, 31] width 80 height 36
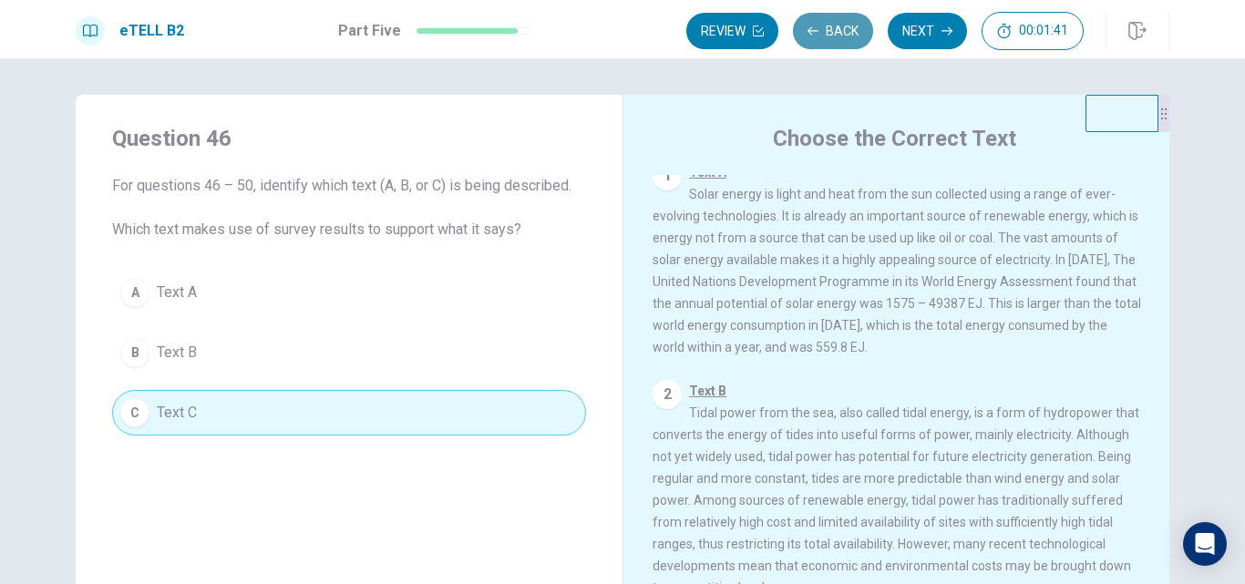
click at [832, 30] on button "Back" at bounding box center [833, 31] width 80 height 36
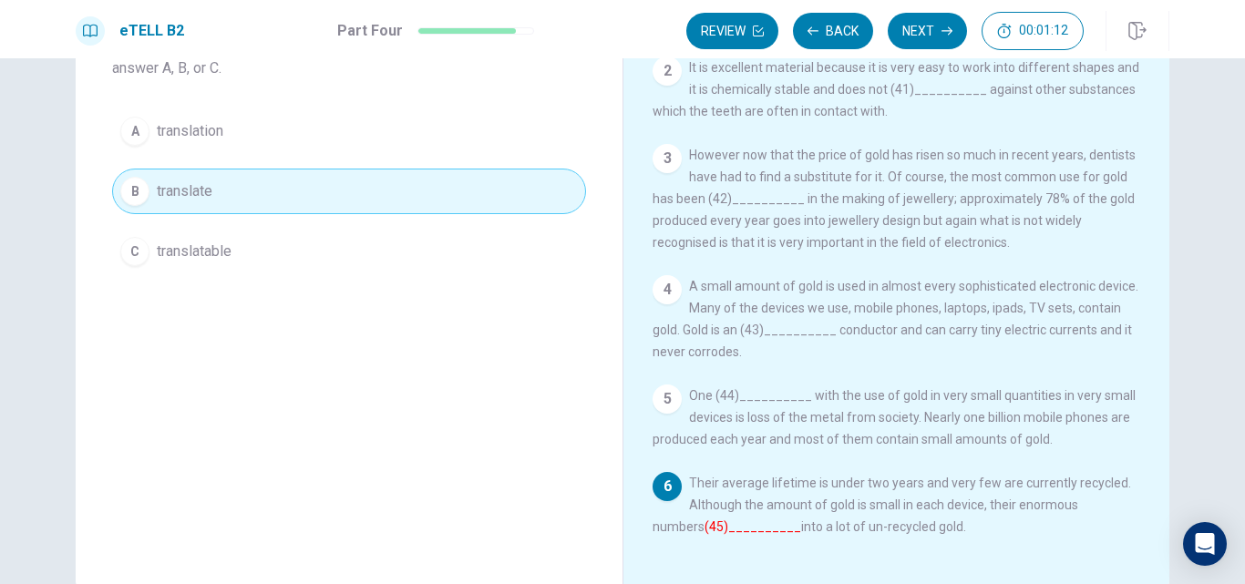
scroll to position [0, 0]
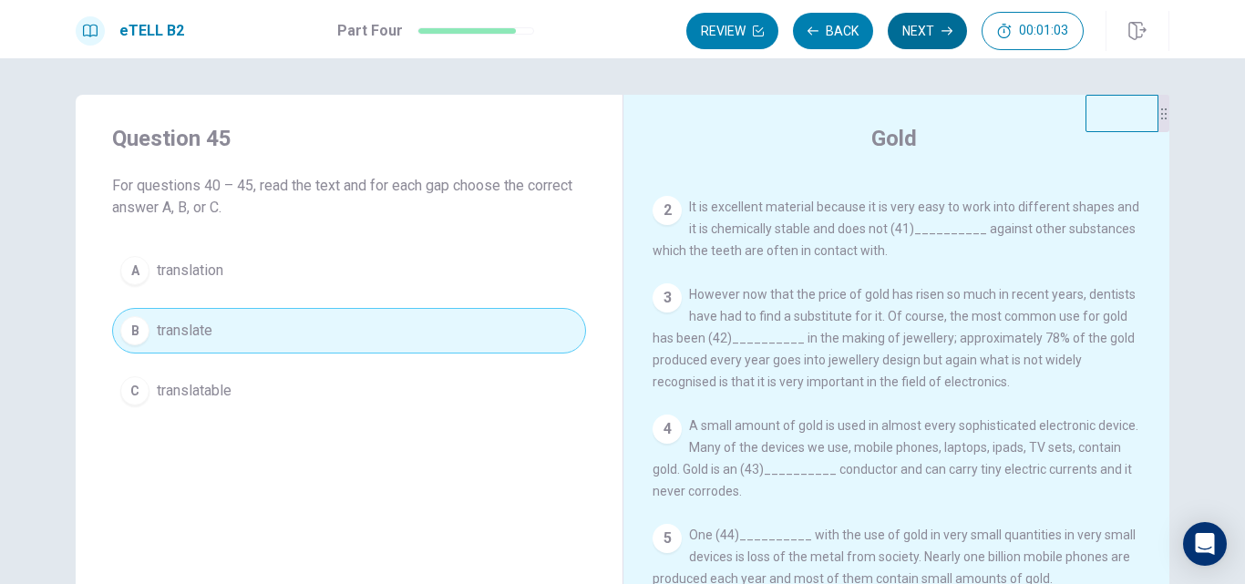
click at [909, 28] on button "Next" at bounding box center [926, 31] width 79 height 36
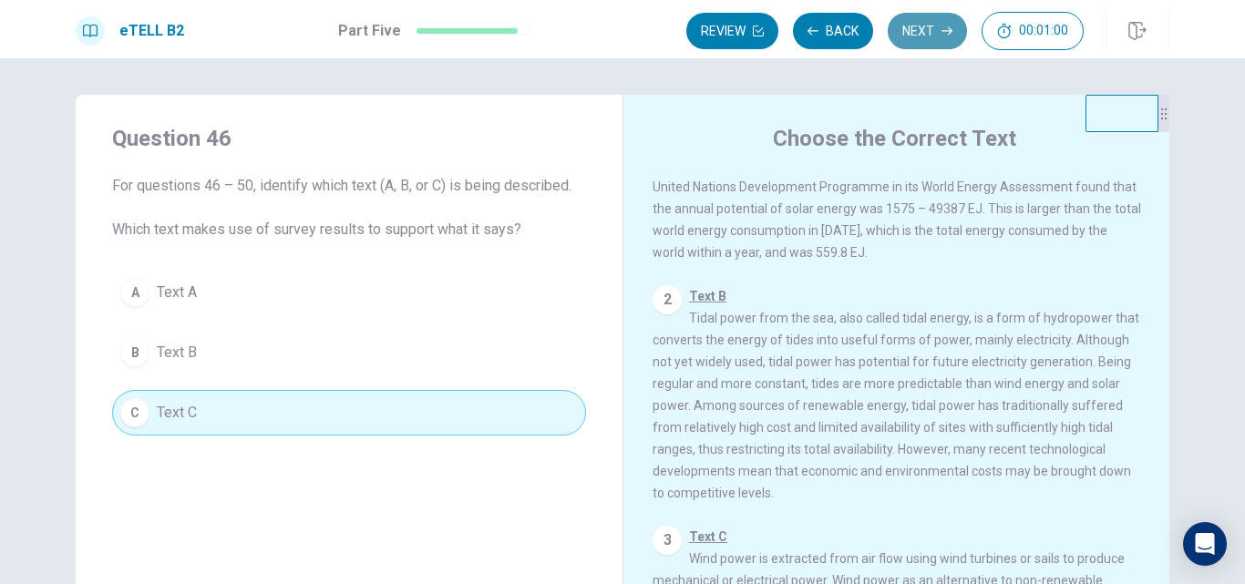
click at [909, 28] on button "Next" at bounding box center [926, 31] width 79 height 36
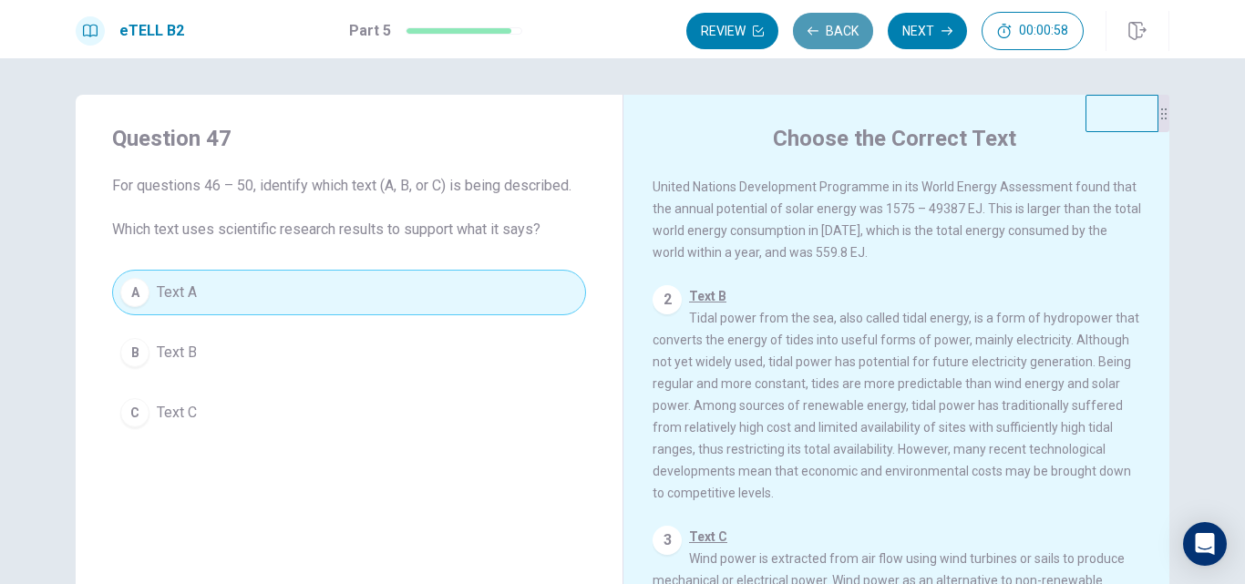
click at [836, 33] on button "Back" at bounding box center [833, 31] width 80 height 36
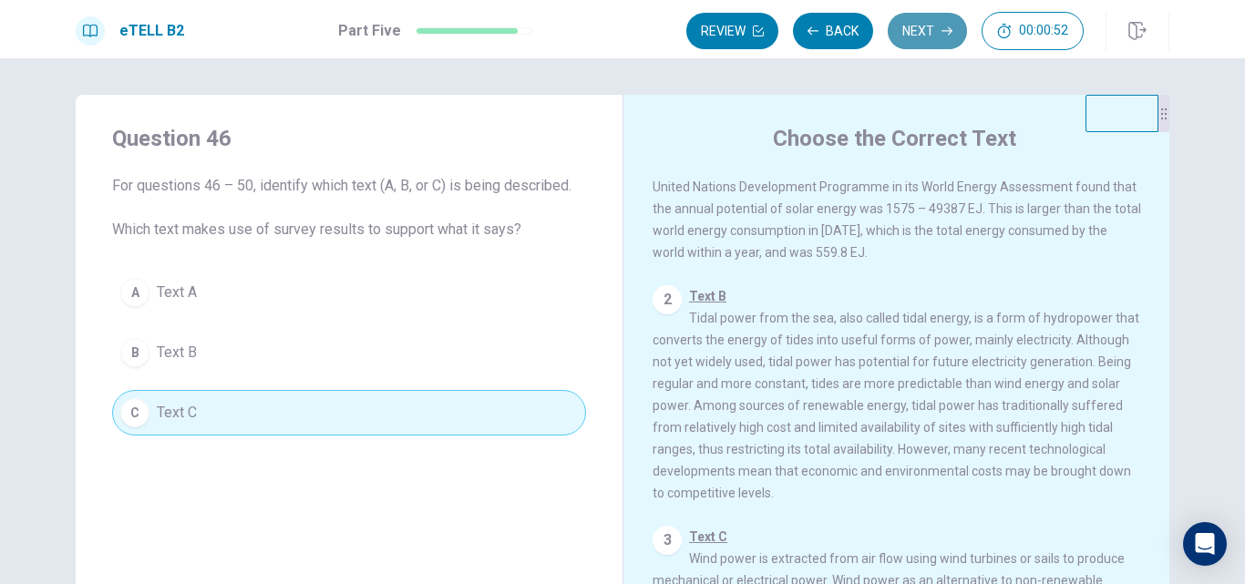
click at [915, 26] on button "Next" at bounding box center [926, 31] width 79 height 36
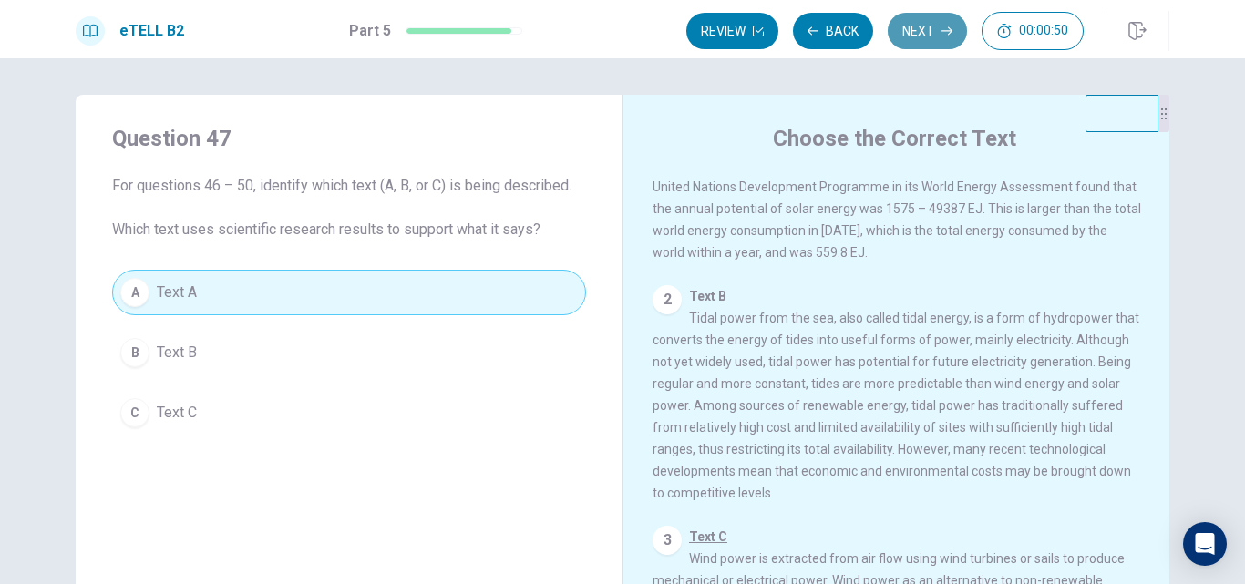
click at [915, 26] on button "Next" at bounding box center [926, 31] width 79 height 36
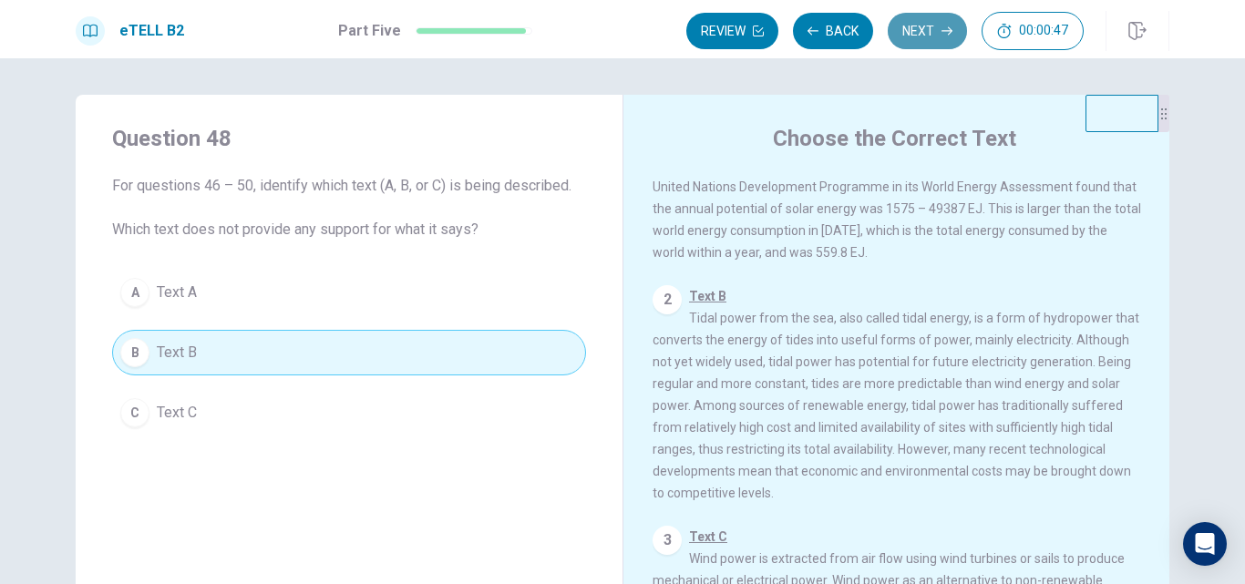
click at [915, 26] on button "Next" at bounding box center [926, 31] width 79 height 36
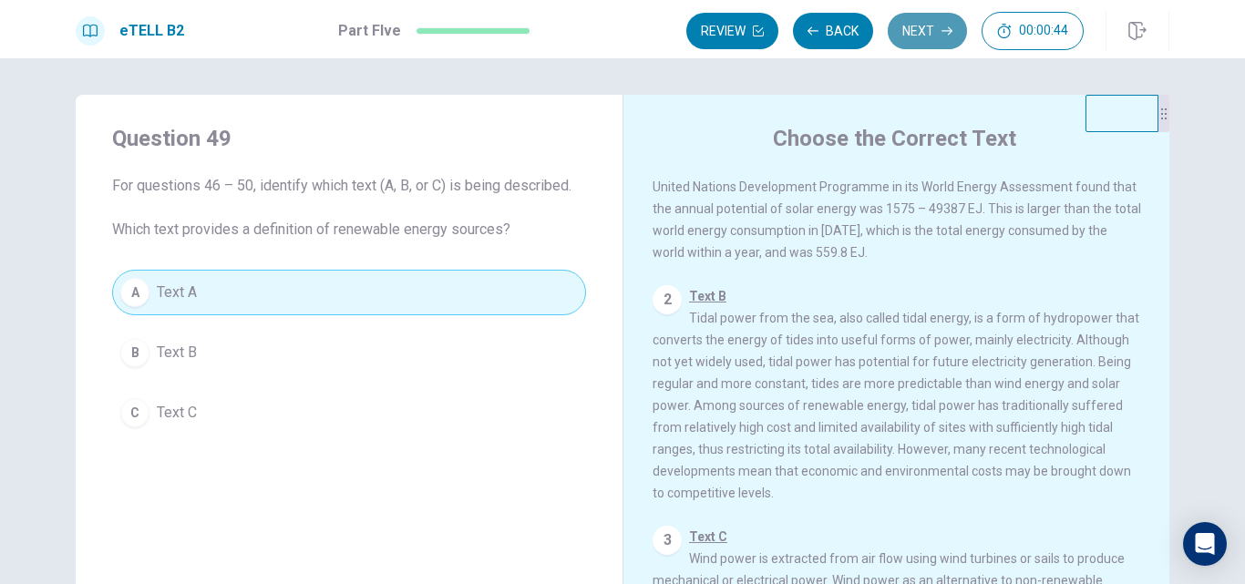
click at [915, 26] on button "Next" at bounding box center [926, 31] width 79 height 36
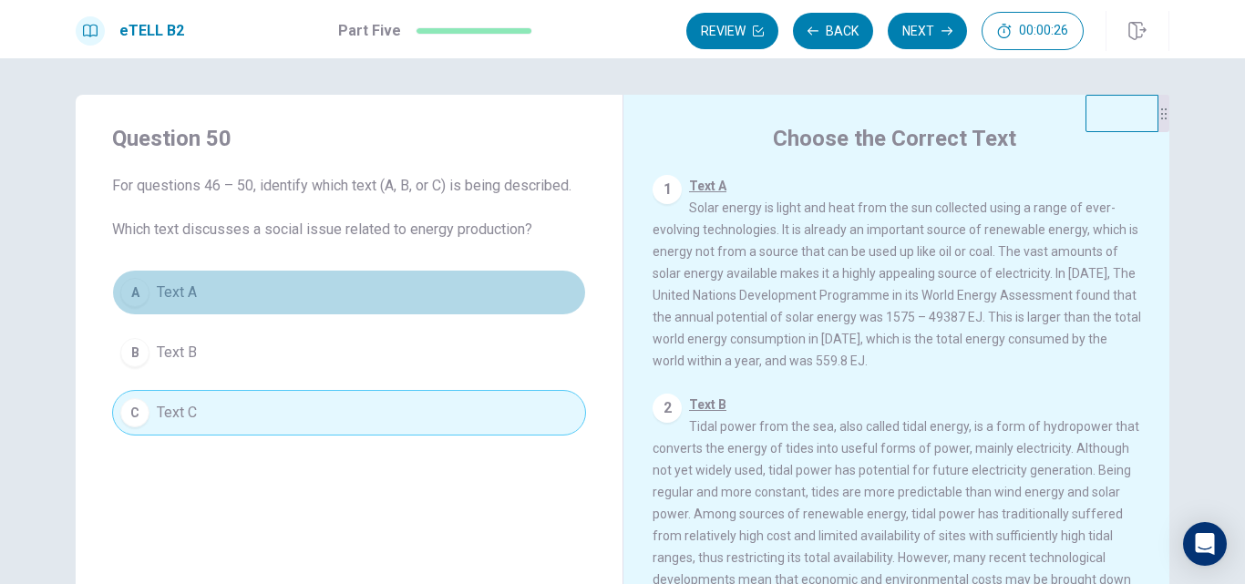
click at [367, 289] on button "A Text A" at bounding box center [349, 293] width 474 height 46
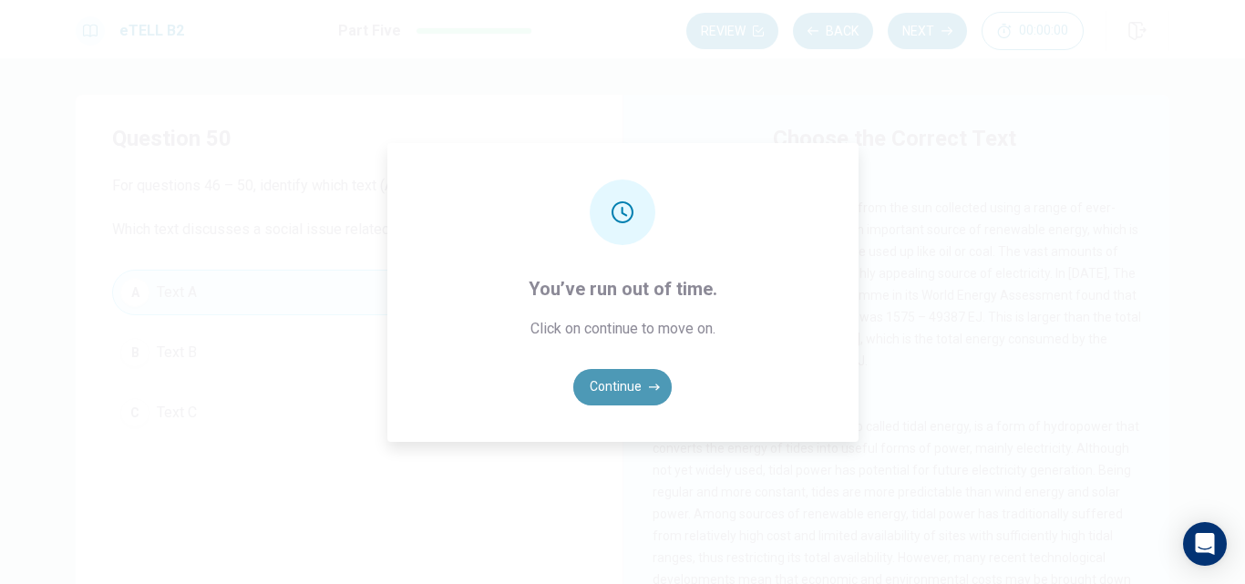
click at [610, 380] on button "Continue" at bounding box center [622, 387] width 98 height 36
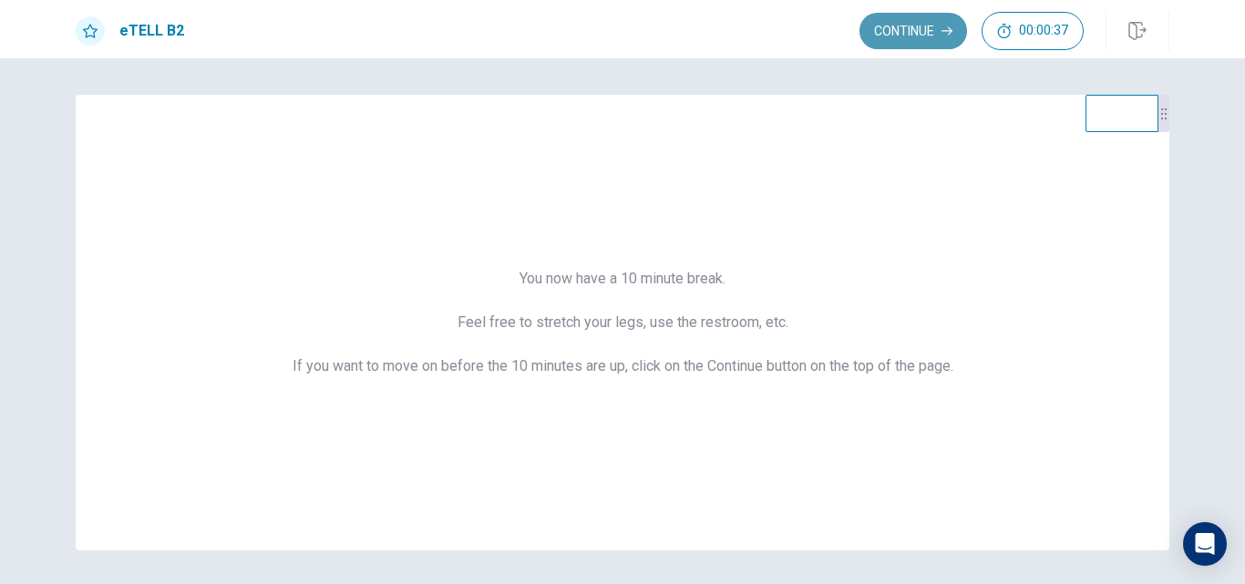
click at [913, 24] on button "Continue" at bounding box center [913, 31] width 108 height 36
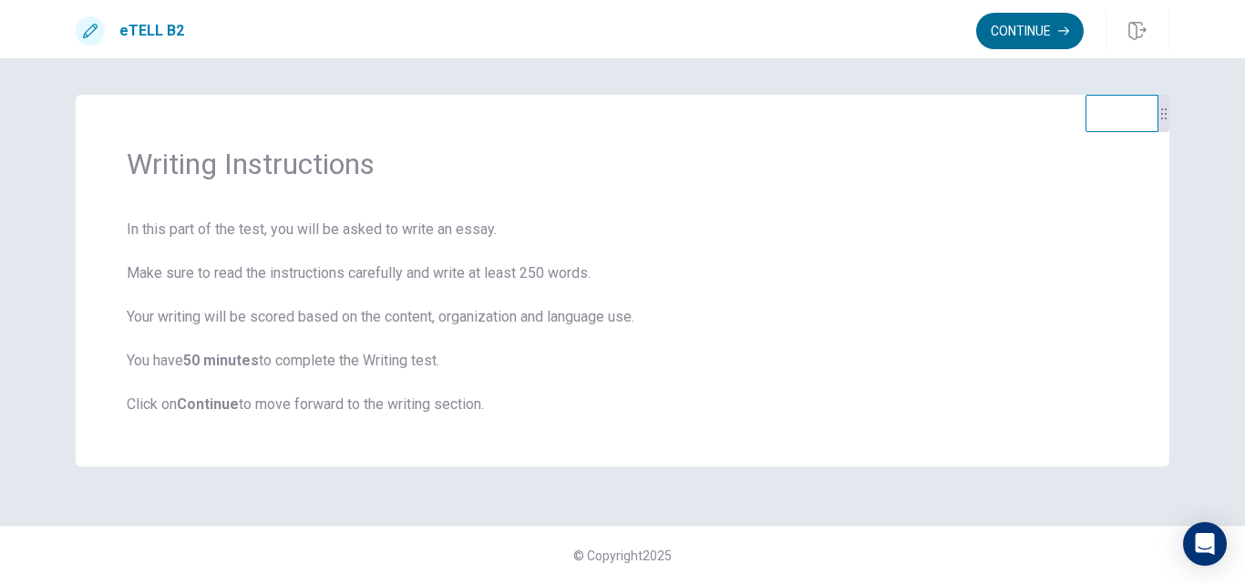
drag, startPoint x: 986, startPoint y: 97, endPoint x: 1017, endPoint y: 21, distance: 81.7
click at [1017, 21] on div "eTELL B2 Continue Continue Writing Instructions In this part of the test, you w…" at bounding box center [622, 292] width 1245 height 584
click at [1017, 21] on button "Continue" at bounding box center [1030, 31] width 108 height 36
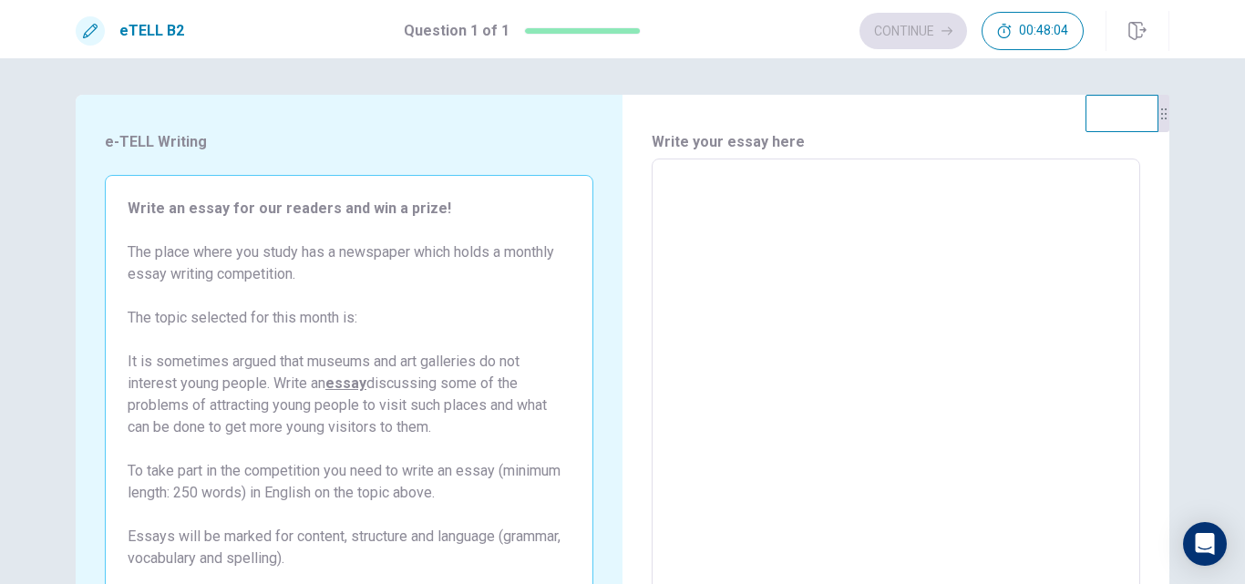
click at [939, 291] on textarea at bounding box center [895, 411] width 463 height 474
type textarea "*"
type textarea "**"
type textarea "*"
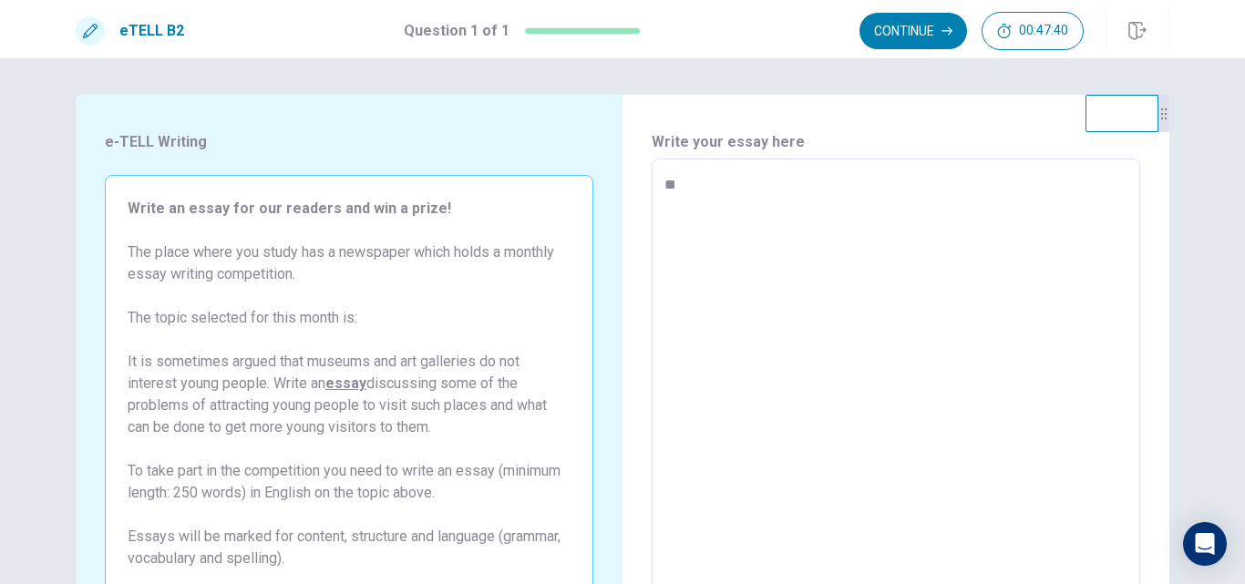
type textarea "***"
type textarea "*"
type textarea "***"
type textarea "*"
type textarea "*****"
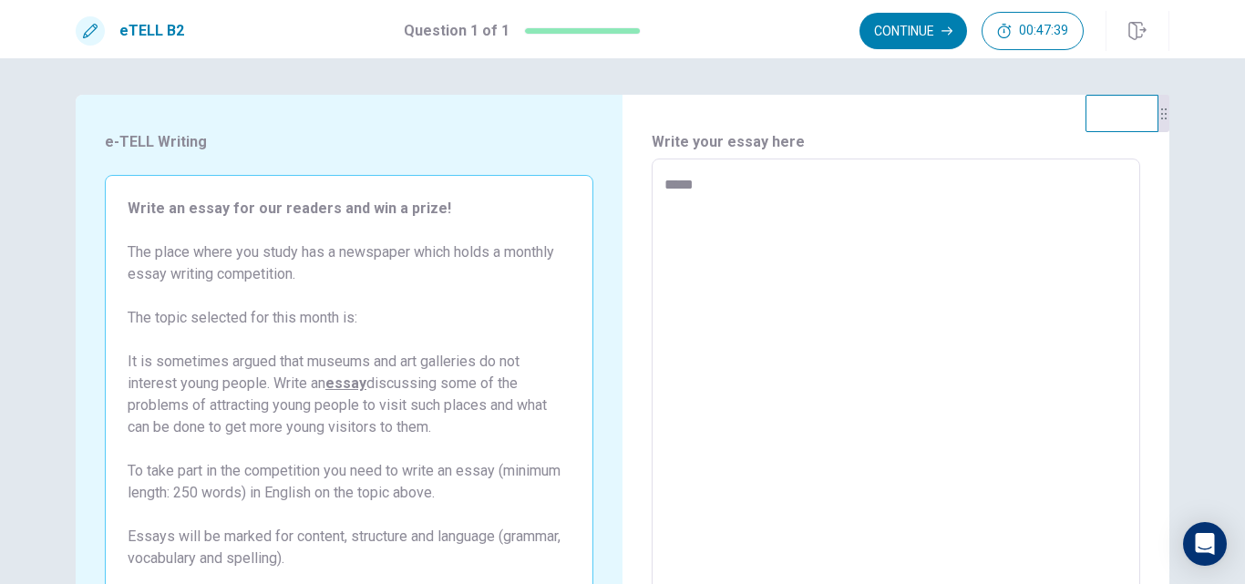
type textarea "*"
type textarea "******"
type textarea "*"
type textarea "*******"
type textarea "*"
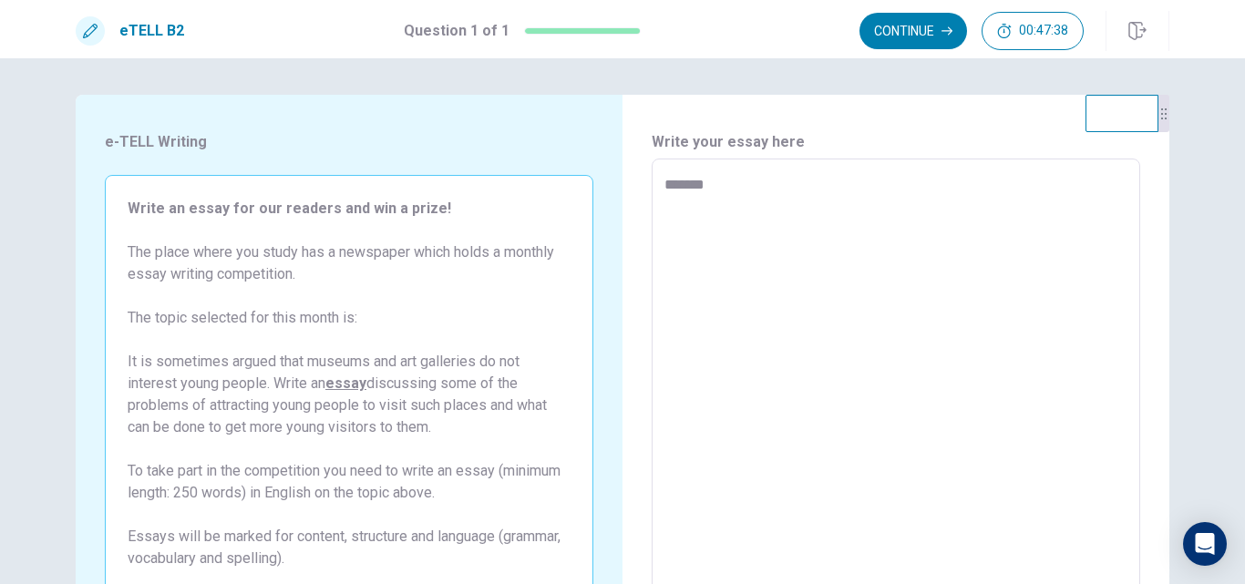
type textarea "********"
type textarea "*"
type textarea "********"
type textarea "*"
type textarea "**********"
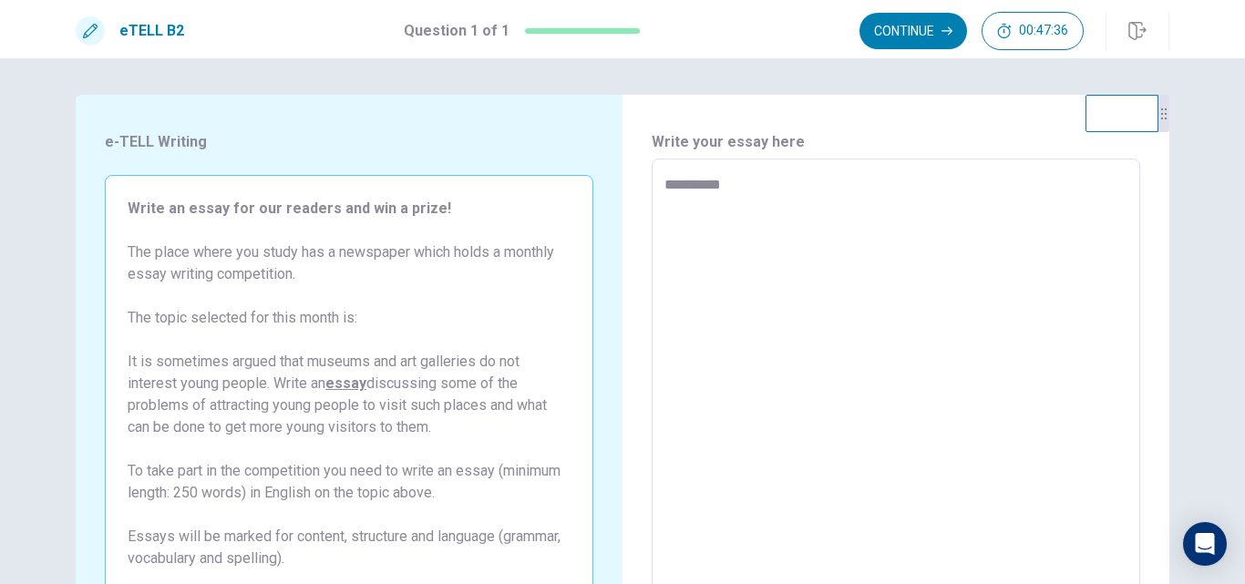
type textarea "*"
type textarea "**********"
type textarea "*"
type textarea "**********"
type textarea "*"
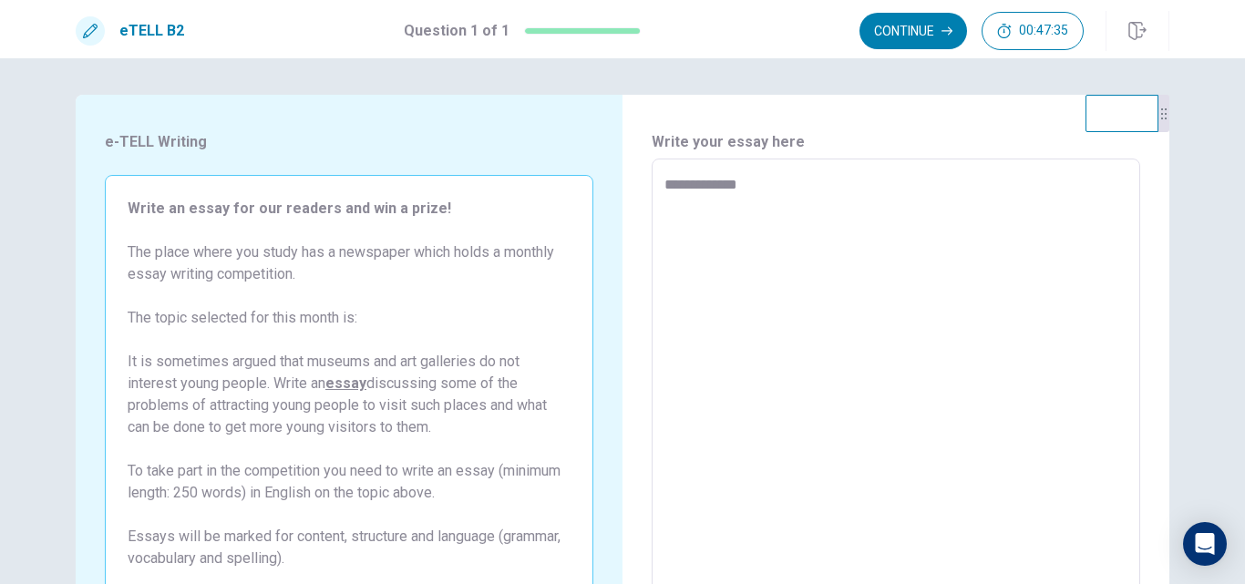
type textarea "**********"
type textarea "*"
type textarea "**********"
type textarea "*"
type textarea "**********"
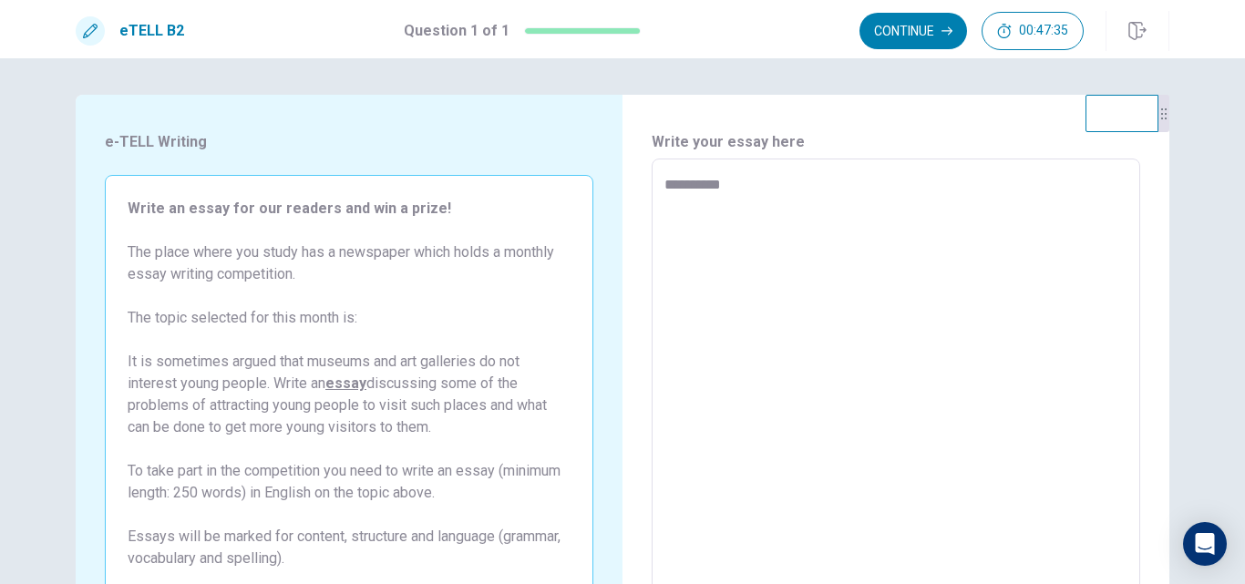
type textarea "*"
type textarea "**********"
type textarea "*"
type textarea "**********"
type textarea "*"
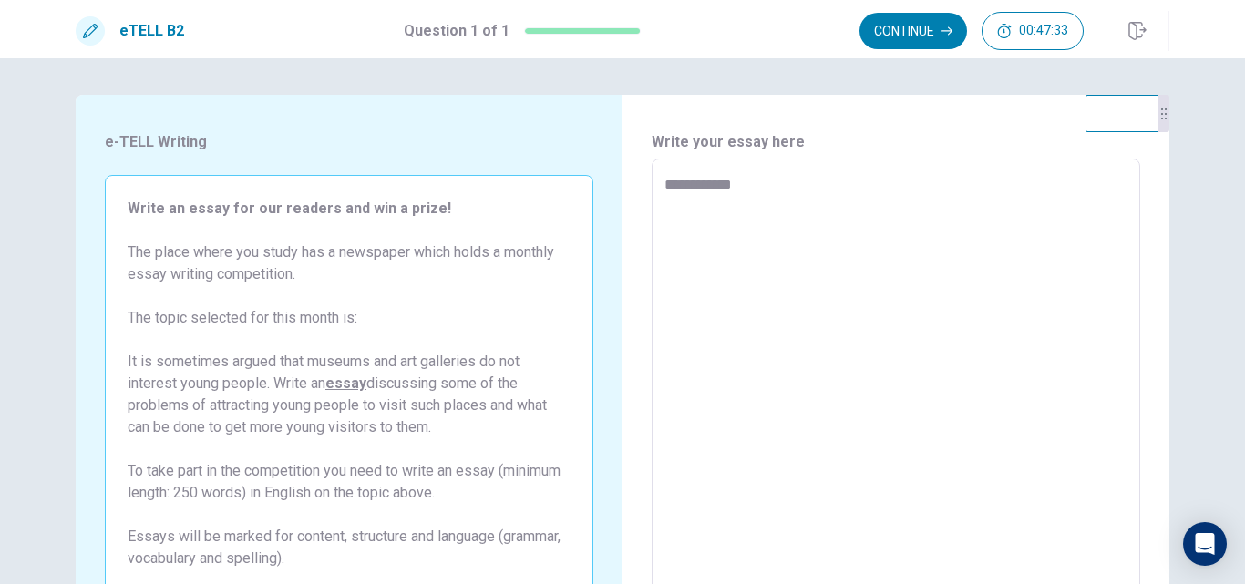
type textarea "**********"
type textarea "*"
type textarea "**********"
type textarea "*"
type textarea "**********"
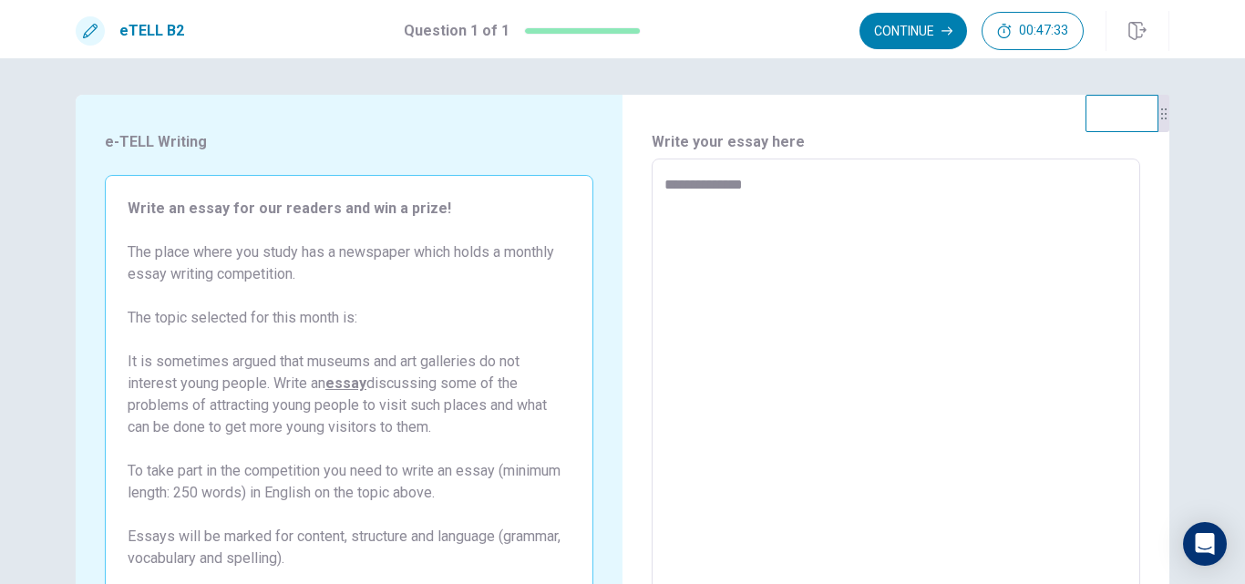
type textarea "*"
type textarea "**********"
type textarea "*"
type textarea "**********"
type textarea "*"
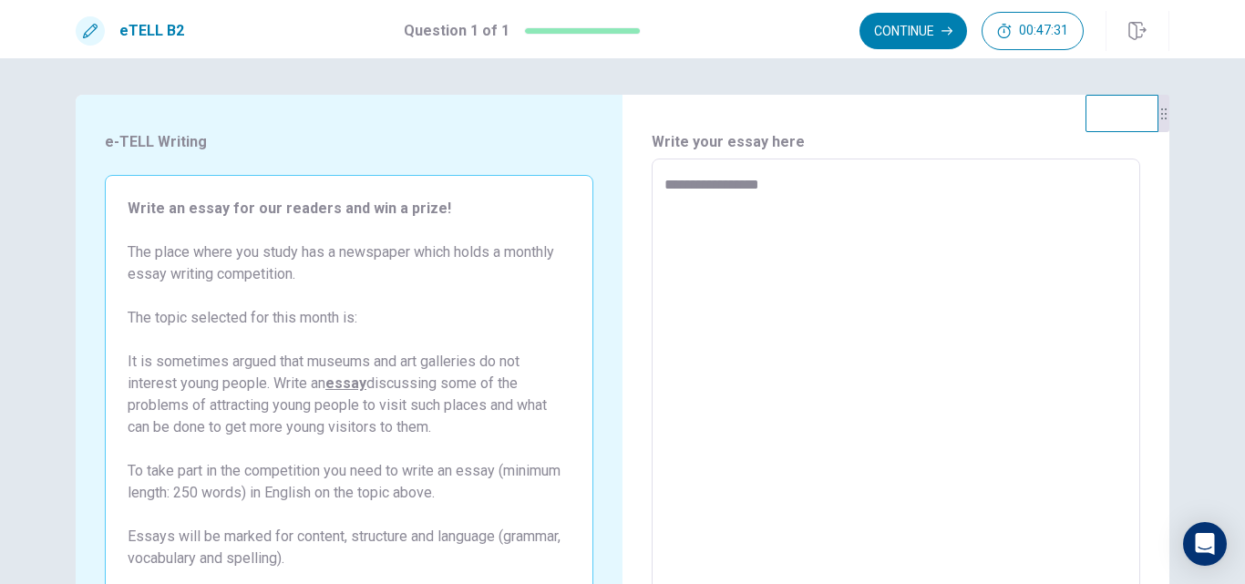
type textarea "**********"
type textarea "*"
type textarea "**********"
type textarea "*"
type textarea "**********"
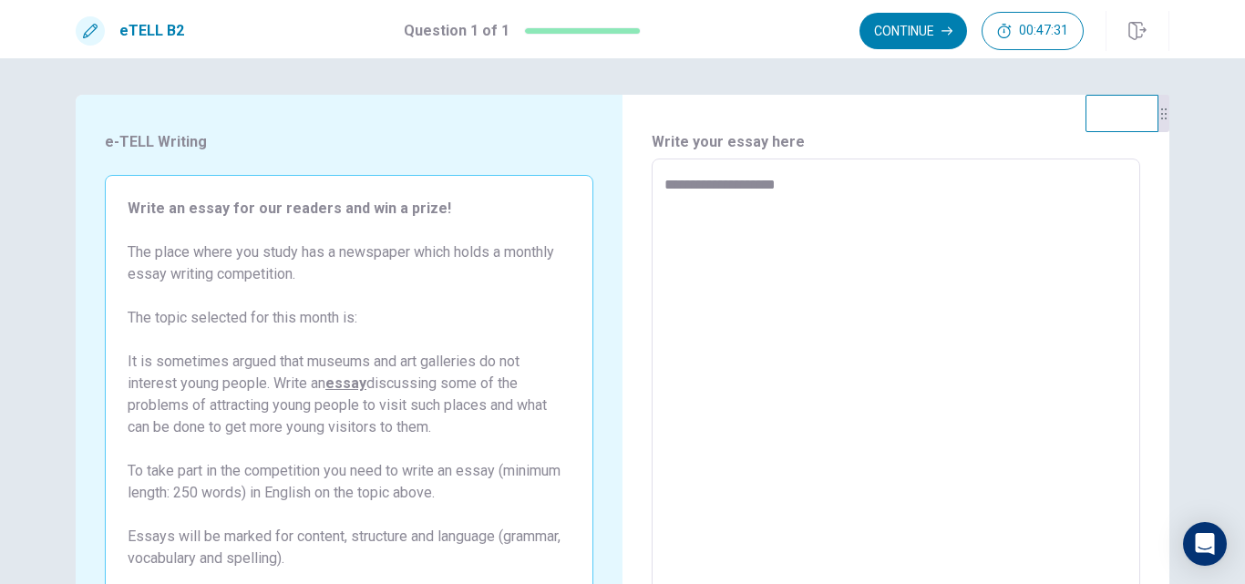
type textarea "*"
type textarea "**********"
type textarea "*"
type textarea "**********"
type textarea "*"
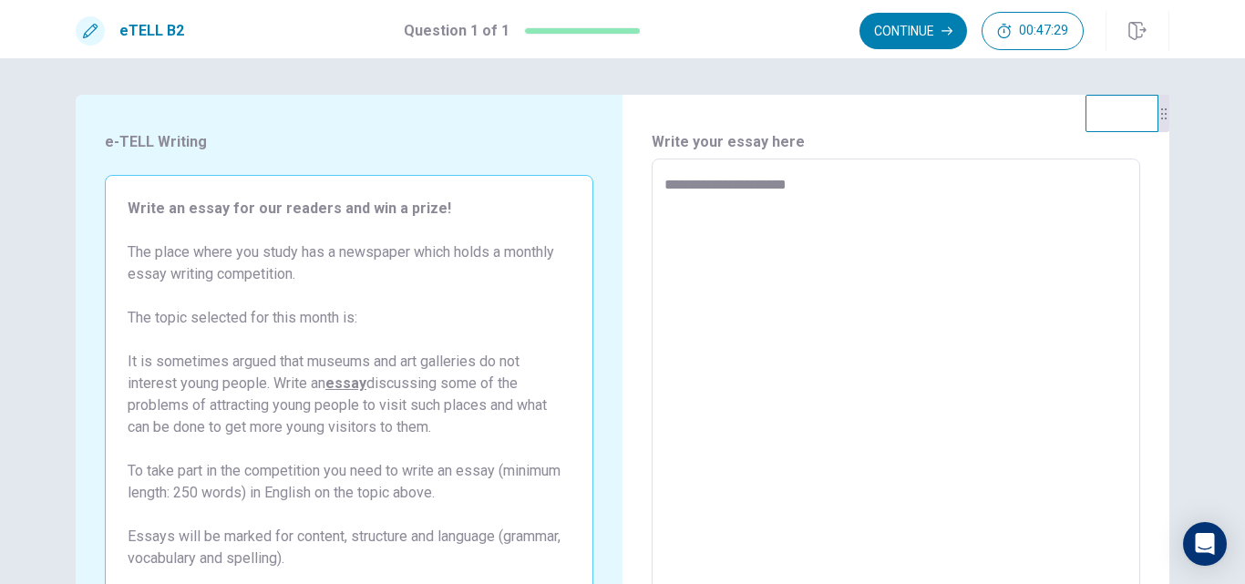
type textarea "**********"
type textarea "*"
type textarea "**********"
type textarea "*"
type textarea "**********"
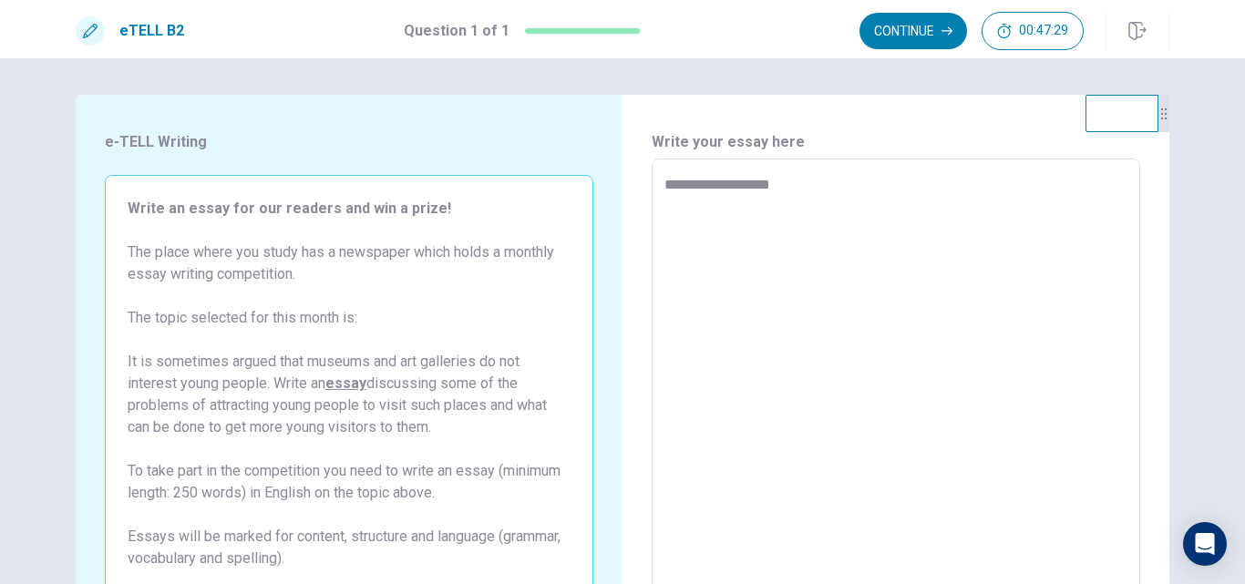
type textarea "*"
type textarea "**********"
type textarea "*"
type textarea "**********"
type textarea "*"
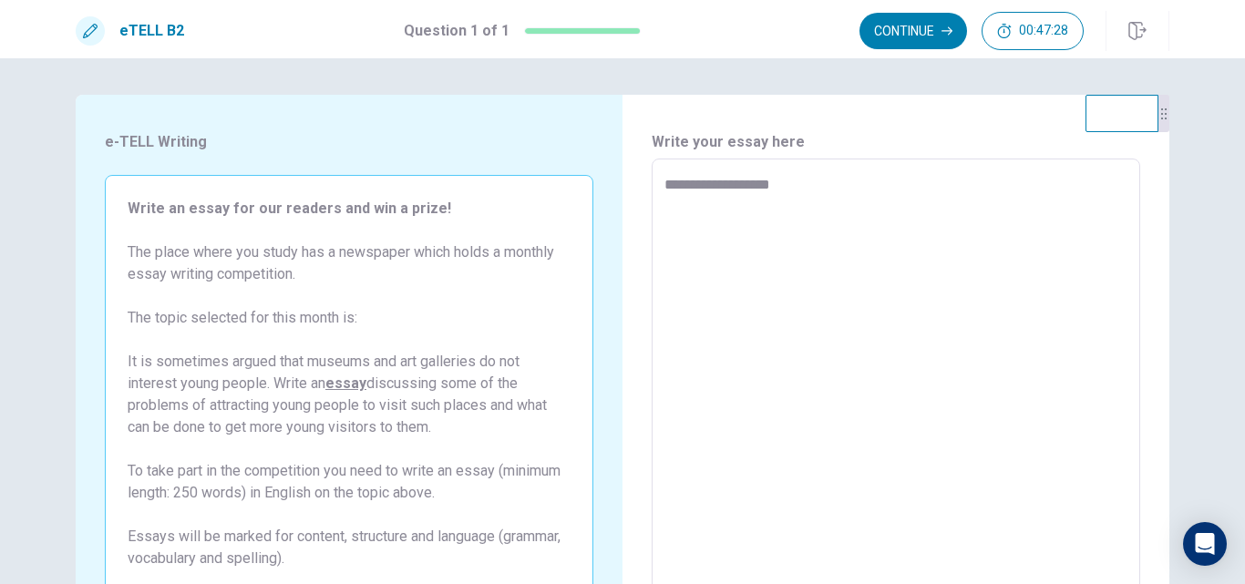
type textarea "**********"
type textarea "*"
type textarea "**********"
type textarea "*"
type textarea "**********"
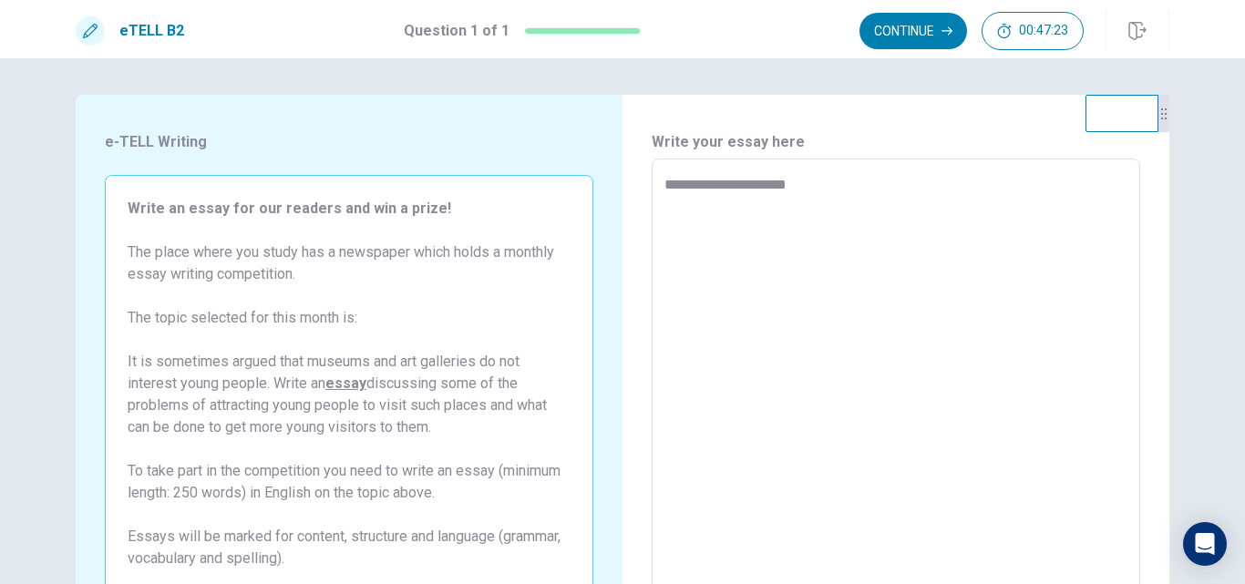
type textarea "*"
type textarea "**********"
type textarea "*"
type textarea "**********"
type textarea "*"
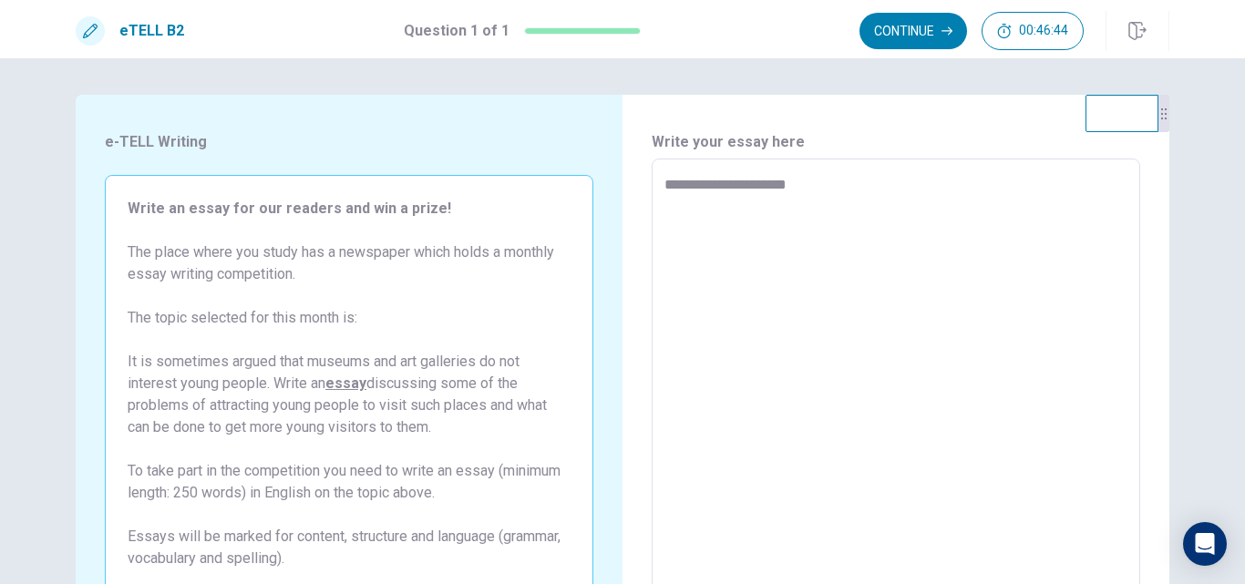
type textarea "**********"
type textarea "*"
type textarea "**********"
type textarea "*"
type textarea "**********"
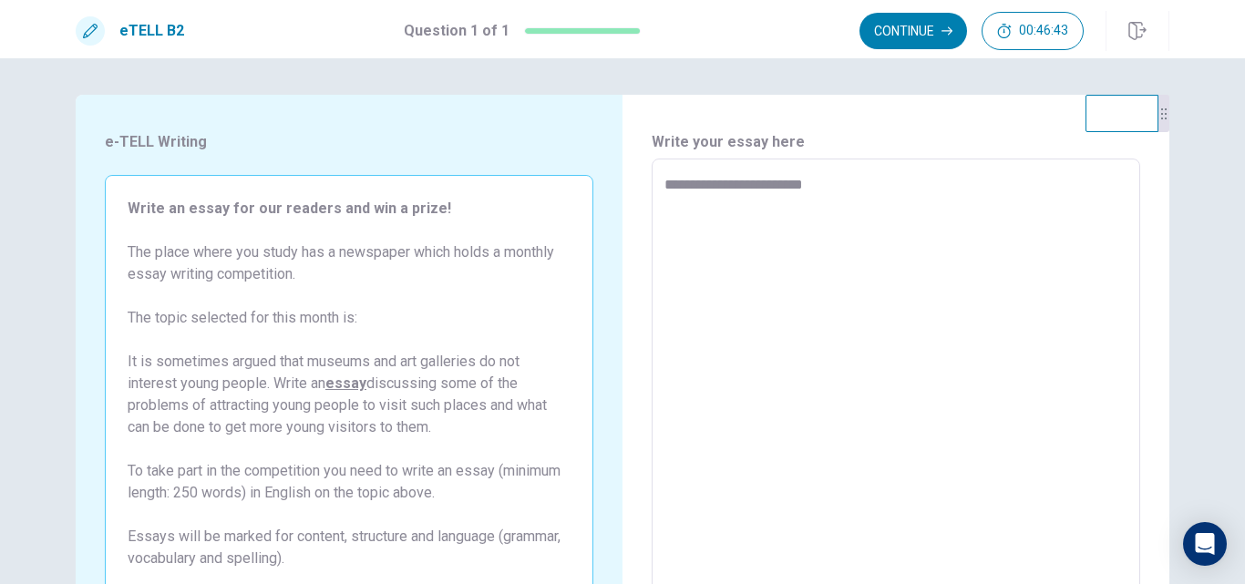
type textarea "*"
type textarea "**********"
type textarea "*"
type textarea "**********"
type textarea "*"
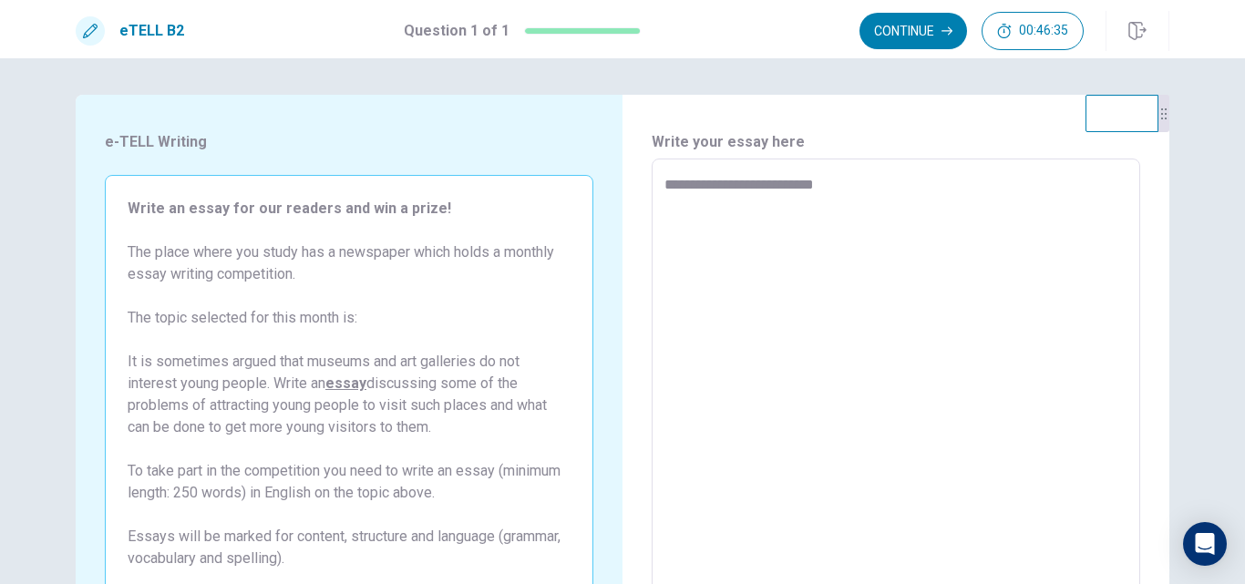
type textarea "**********"
type textarea "*"
type textarea "**********"
type textarea "*"
type textarea "**********"
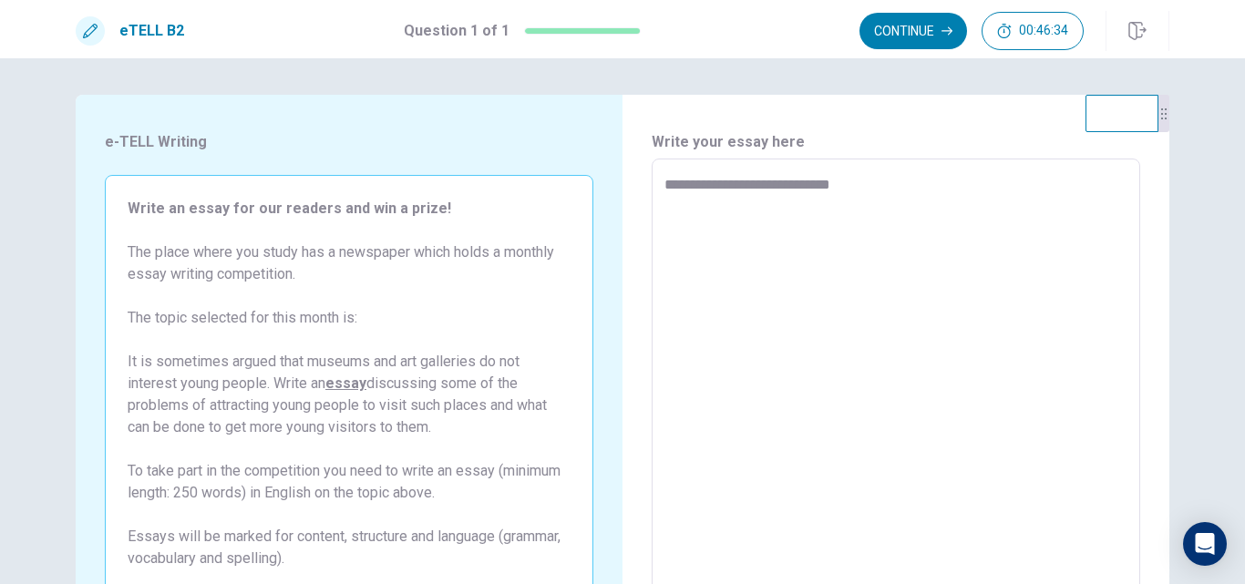
type textarea "*"
type textarea "**********"
type textarea "*"
type textarea "**********"
type textarea "*"
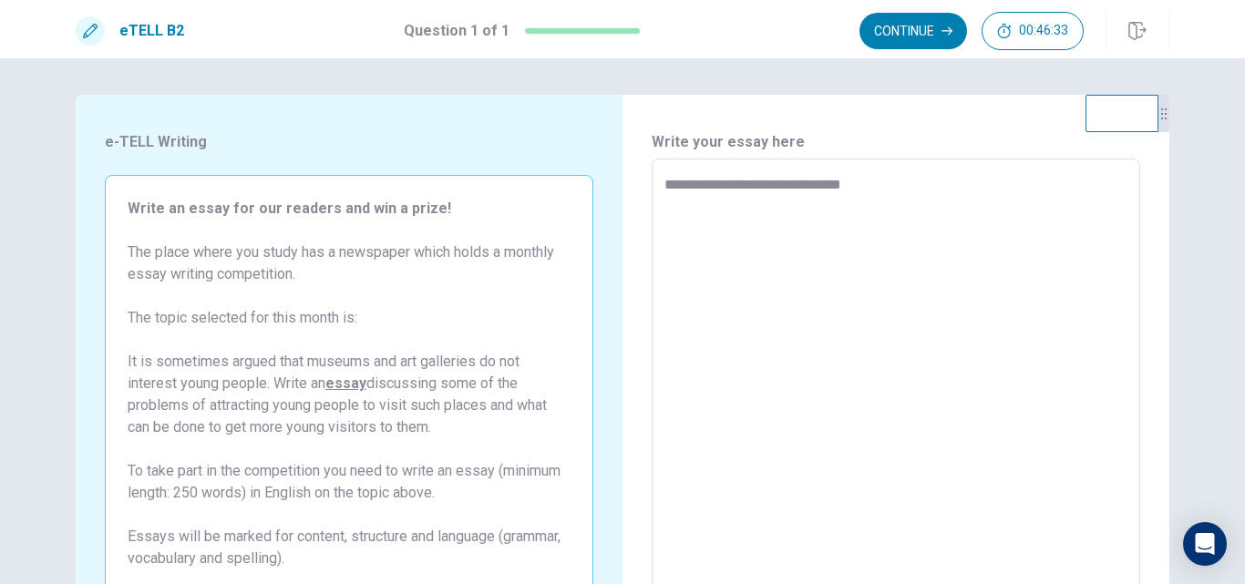
type textarea "**********"
type textarea "*"
type textarea "**********"
type textarea "*"
type textarea "**********"
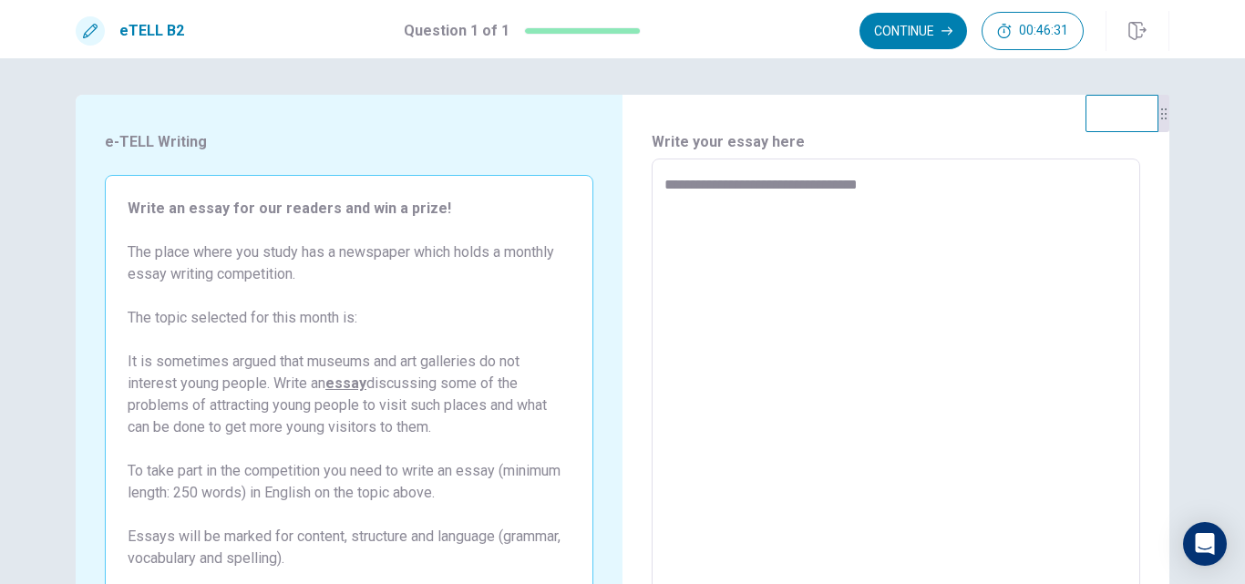
type textarea "*"
type textarea "**********"
type textarea "*"
type textarea "**********"
type textarea "*"
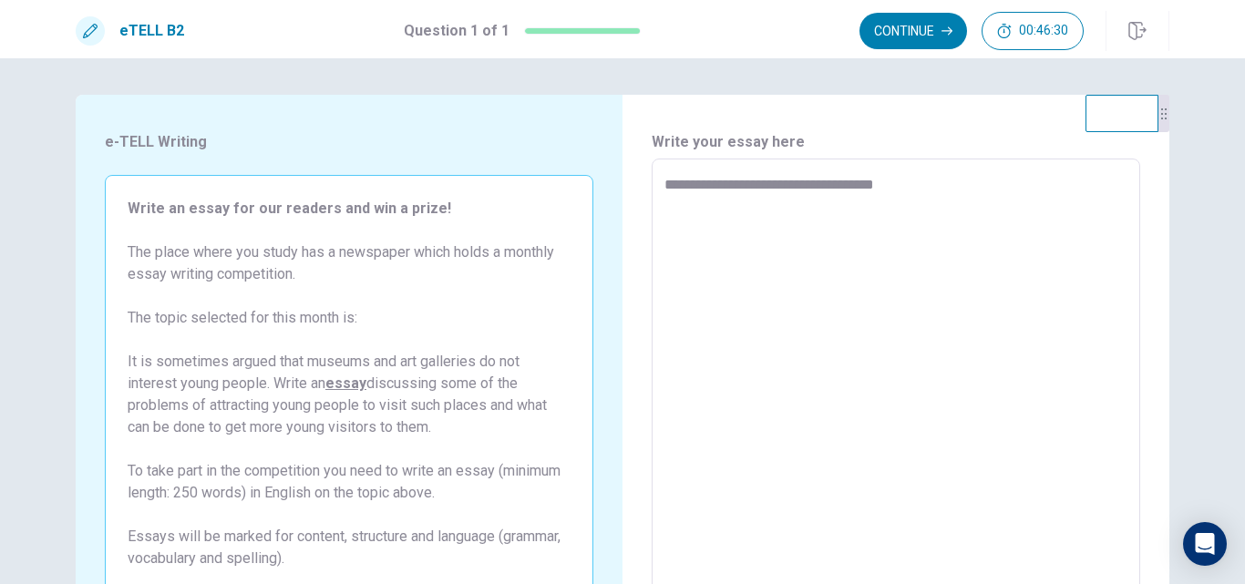
type textarea "**********"
type textarea "*"
type textarea "**********"
type textarea "*"
type textarea "**********"
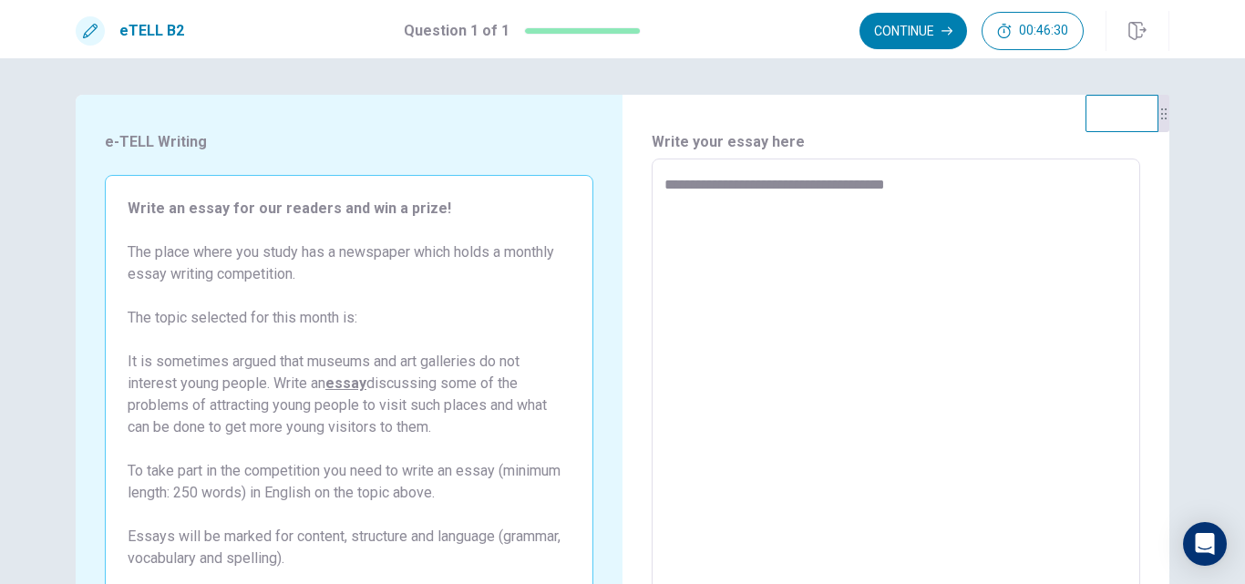
type textarea "*"
type textarea "**********"
type textarea "*"
type textarea "**********"
type textarea "*"
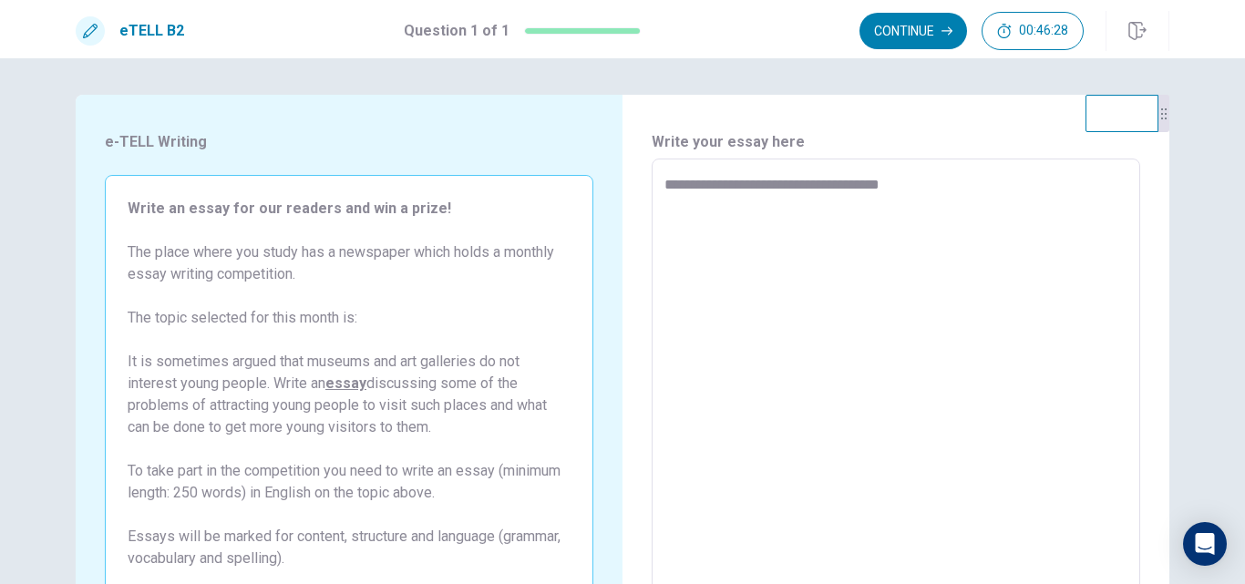
type textarea "**********"
type textarea "*"
type textarea "**********"
type textarea "*"
type textarea "**********"
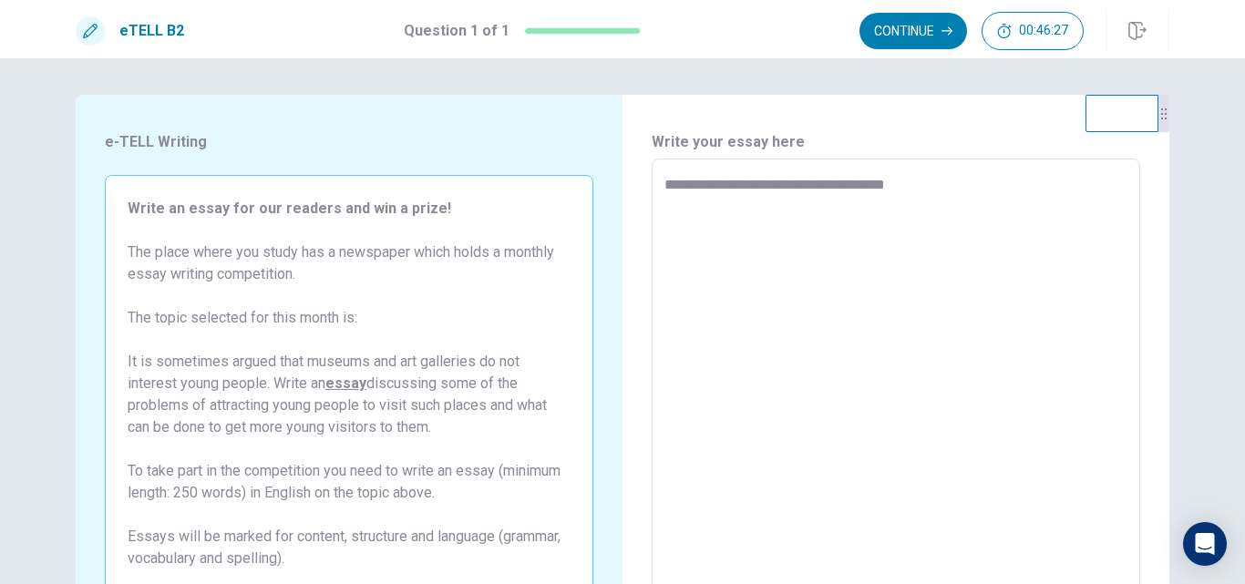
type textarea "*"
type textarea "**********"
type textarea "*"
type textarea "**********"
type textarea "*"
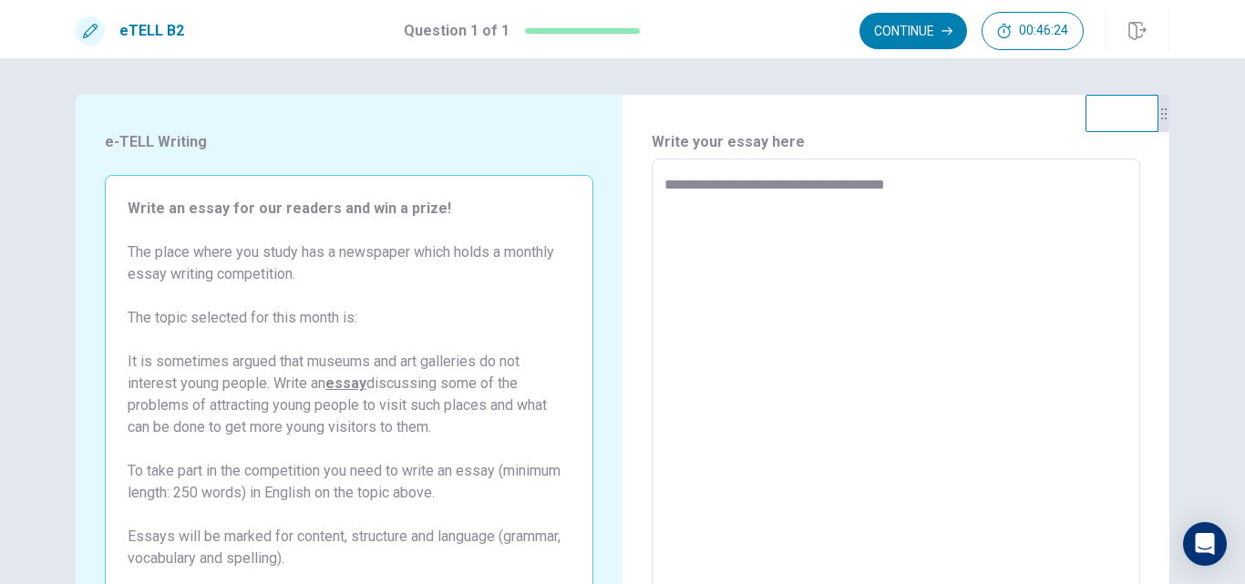
type textarea "**********"
type textarea "*"
type textarea "**********"
type textarea "*"
type textarea "**********"
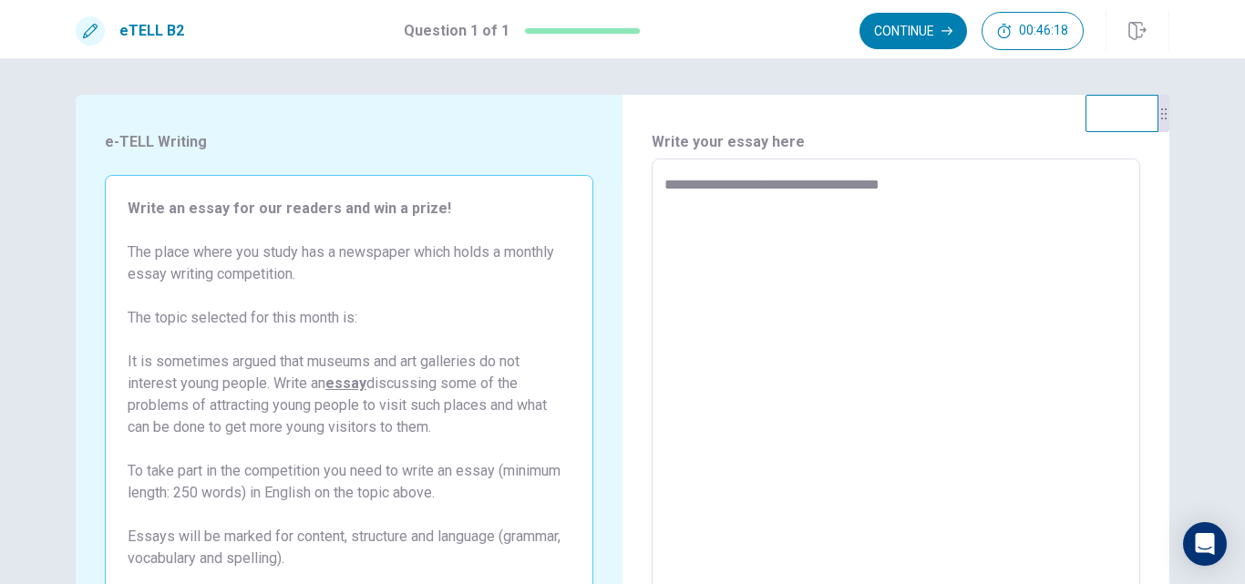
type textarea "*"
type textarea "**********"
type textarea "*"
type textarea "**********"
type textarea "*"
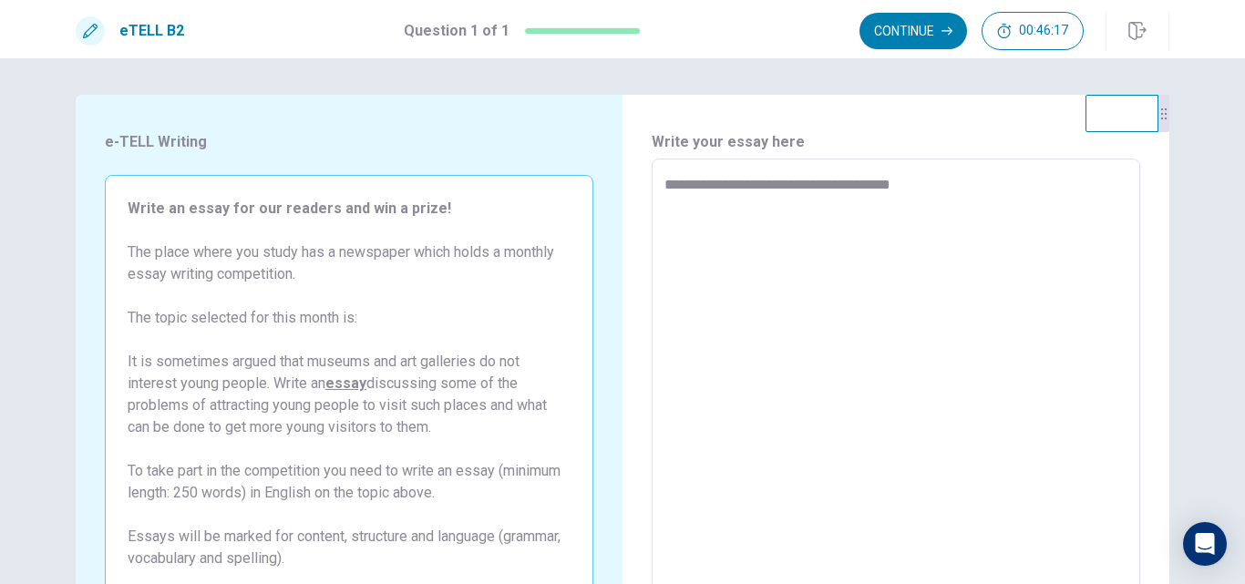
type textarea "**********"
type textarea "*"
type textarea "**********"
type textarea "*"
type textarea "**********"
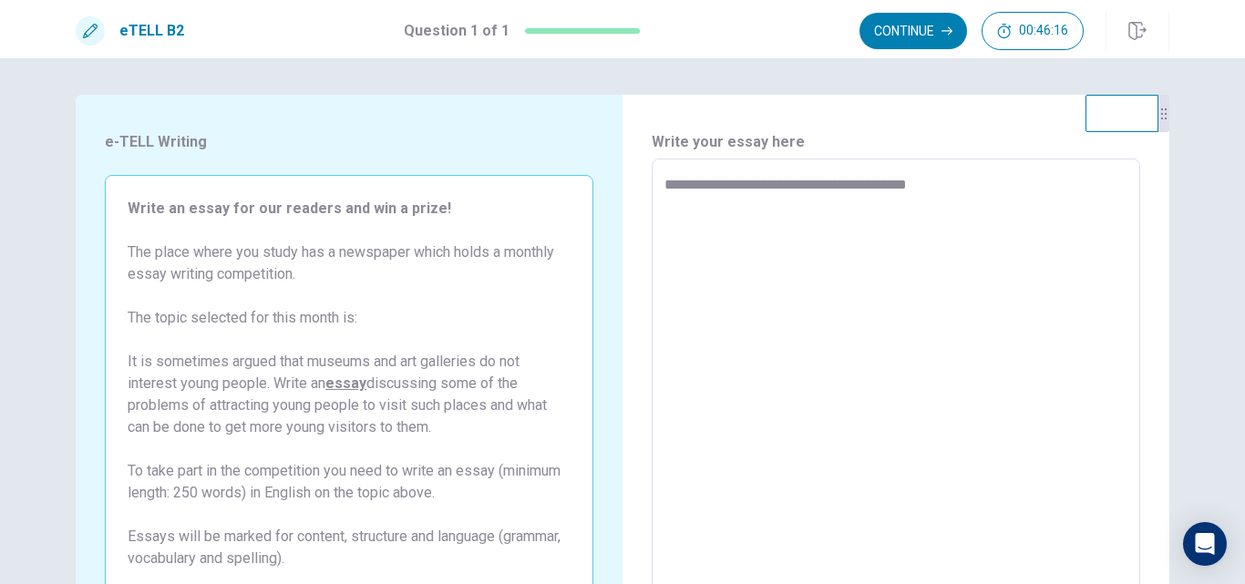
type textarea "*"
type textarea "**********"
type textarea "*"
type textarea "**********"
type textarea "*"
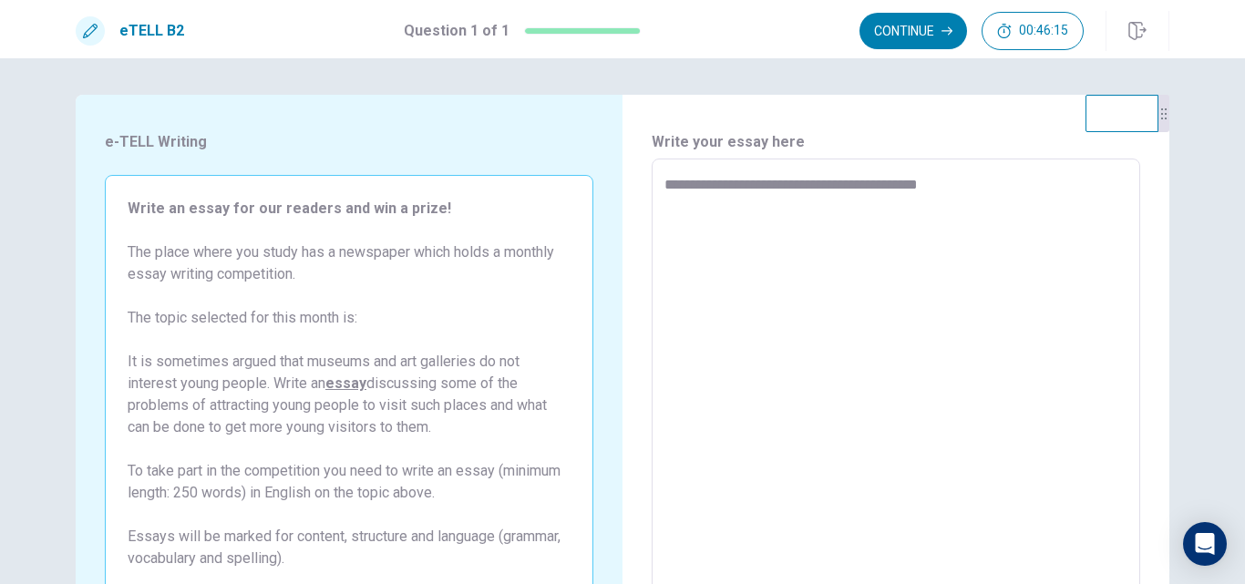
type textarea "**********"
type textarea "*"
type textarea "**********"
type textarea "*"
type textarea "**********"
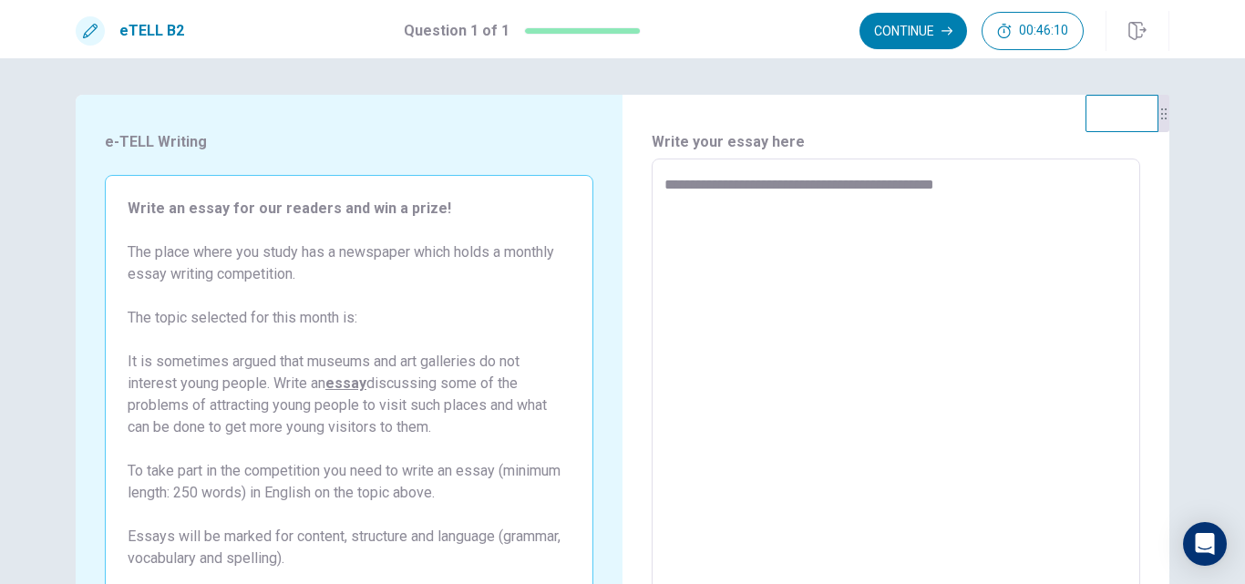
type textarea "*"
type textarea "**********"
type textarea "*"
type textarea "**********"
type textarea "*"
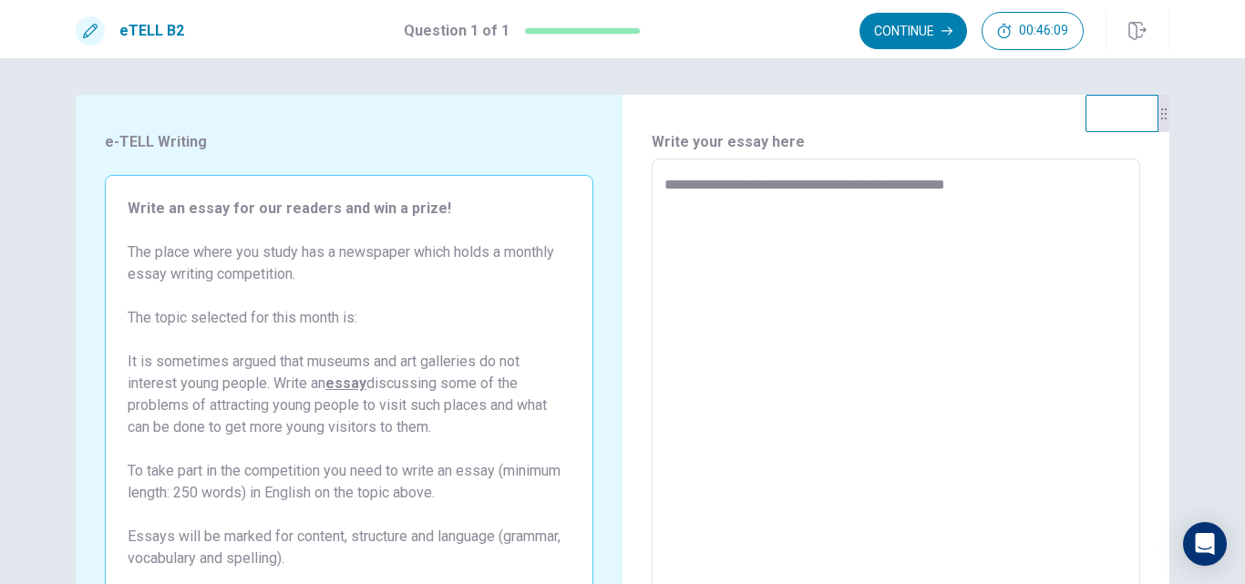
type textarea "**********"
type textarea "*"
type textarea "**********"
type textarea "*"
type textarea "**********"
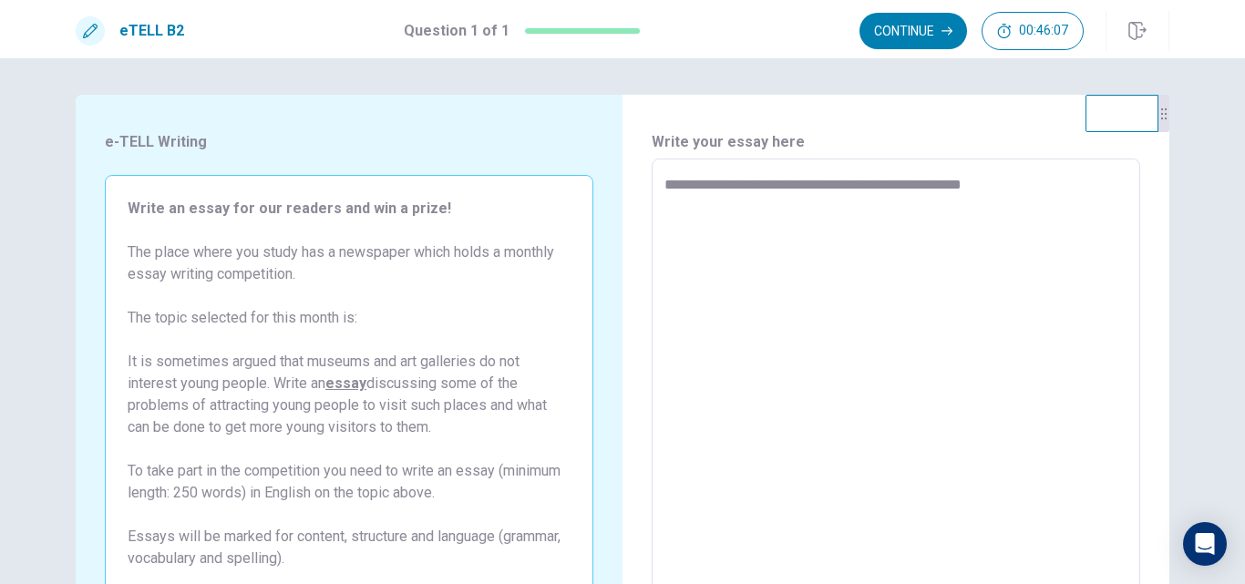
type textarea "*"
type textarea "**********"
type textarea "*"
type textarea "**********"
type textarea "*"
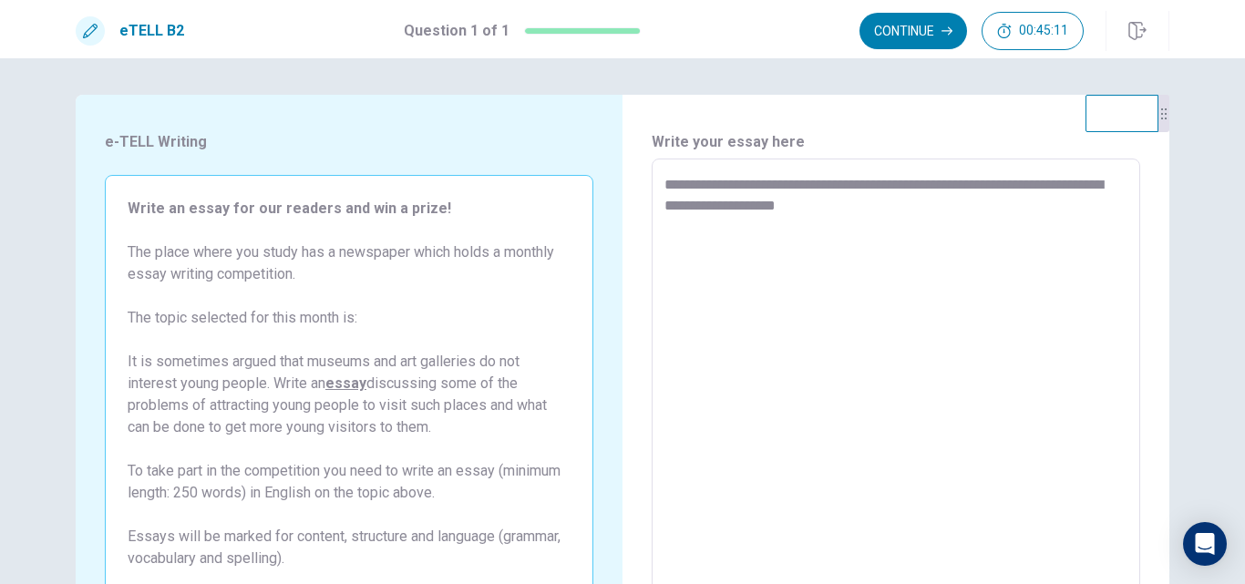
click at [885, 209] on textarea "**********" at bounding box center [895, 411] width 463 height 474
click at [877, 203] on textarea "**********" at bounding box center [895, 411] width 463 height 474
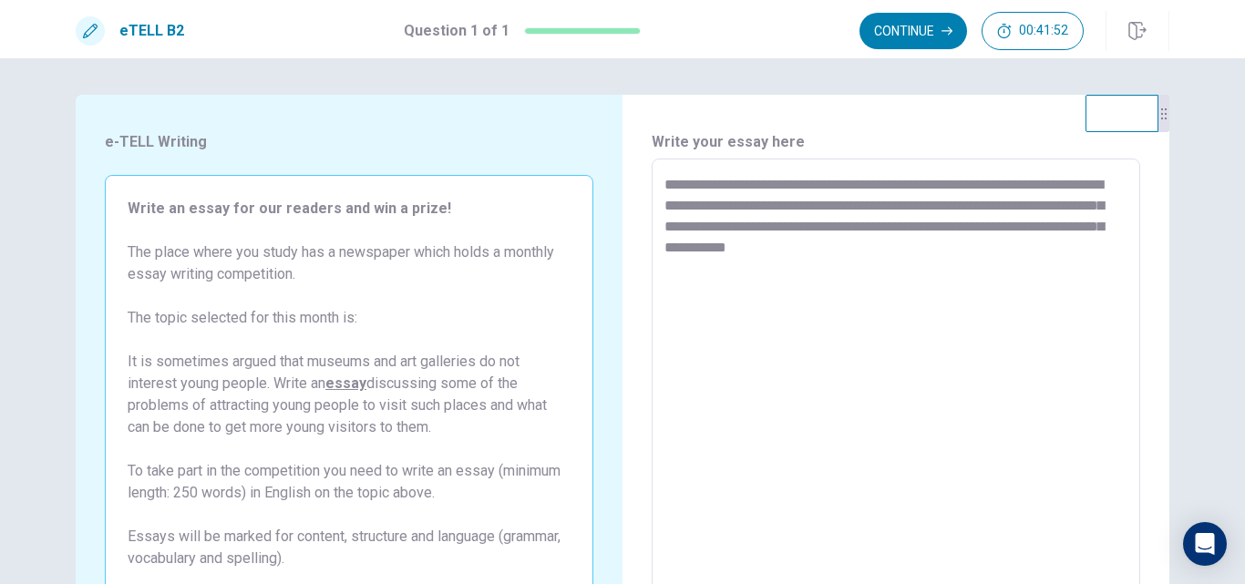
click at [732, 244] on textarea "**********" at bounding box center [895, 411] width 463 height 474
click at [923, 248] on textarea "**********" at bounding box center [895, 411] width 463 height 474
click at [992, 241] on textarea "**********" at bounding box center [895, 411] width 463 height 474
click at [863, 270] on textarea "**********" at bounding box center [895, 411] width 463 height 474
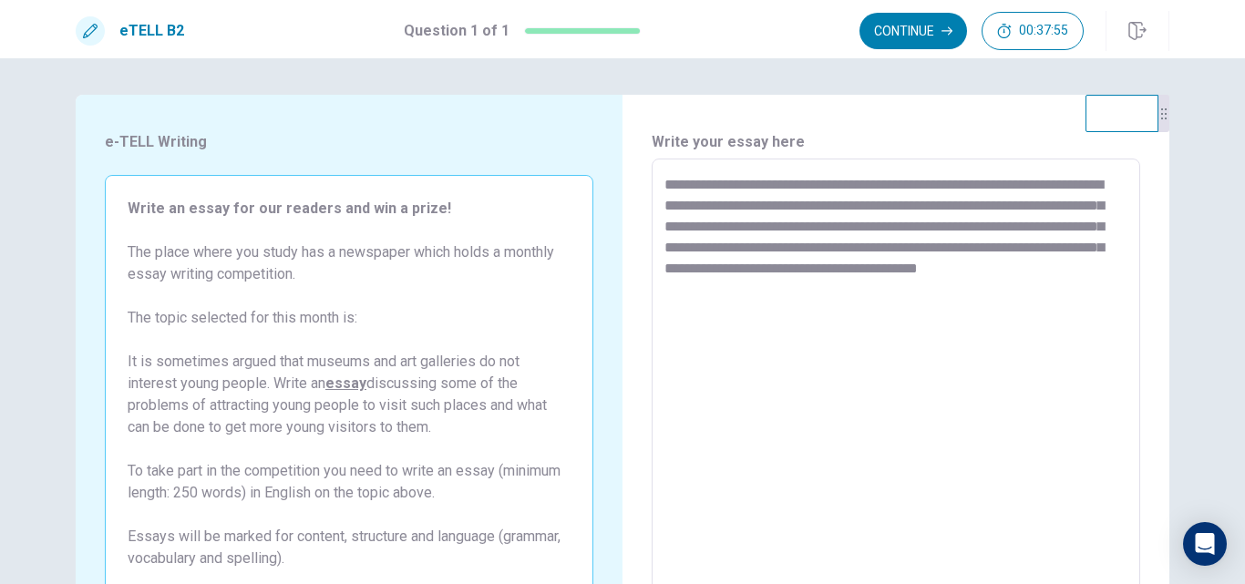
click at [730, 290] on textarea "**********" at bounding box center [895, 411] width 463 height 474
click at [815, 287] on textarea "**********" at bounding box center [895, 411] width 463 height 474
click at [829, 286] on textarea "**********" at bounding box center [895, 411] width 463 height 474
click at [878, 296] on textarea "**********" at bounding box center [895, 411] width 463 height 474
click at [874, 291] on textarea "**********" at bounding box center [895, 411] width 463 height 474
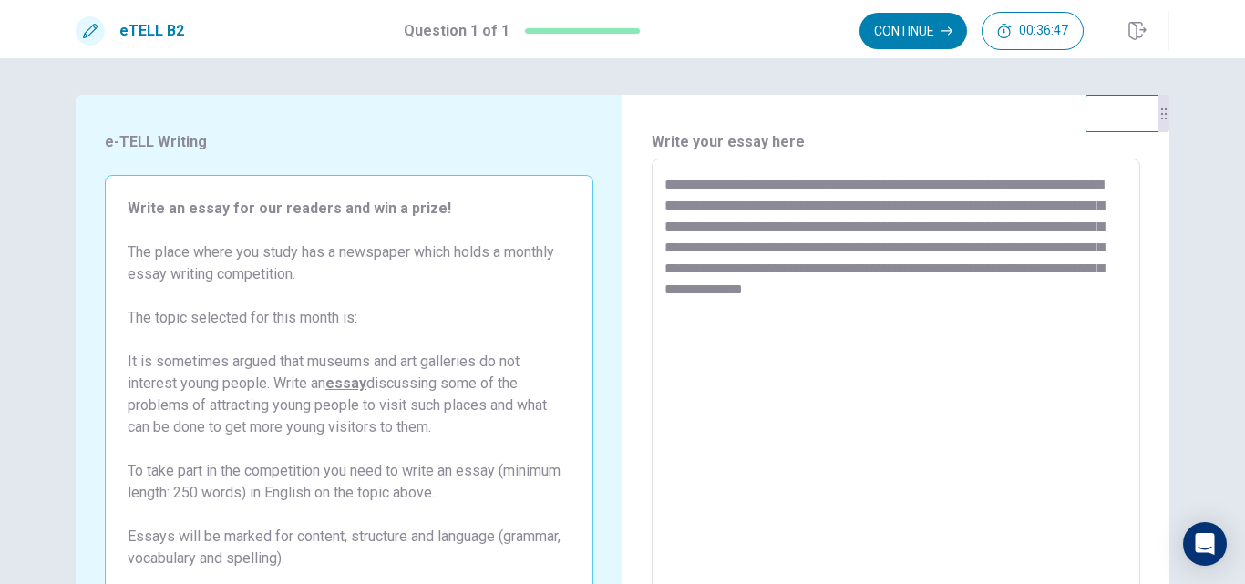
click at [1111, 286] on textarea "**********" at bounding box center [895, 411] width 463 height 474
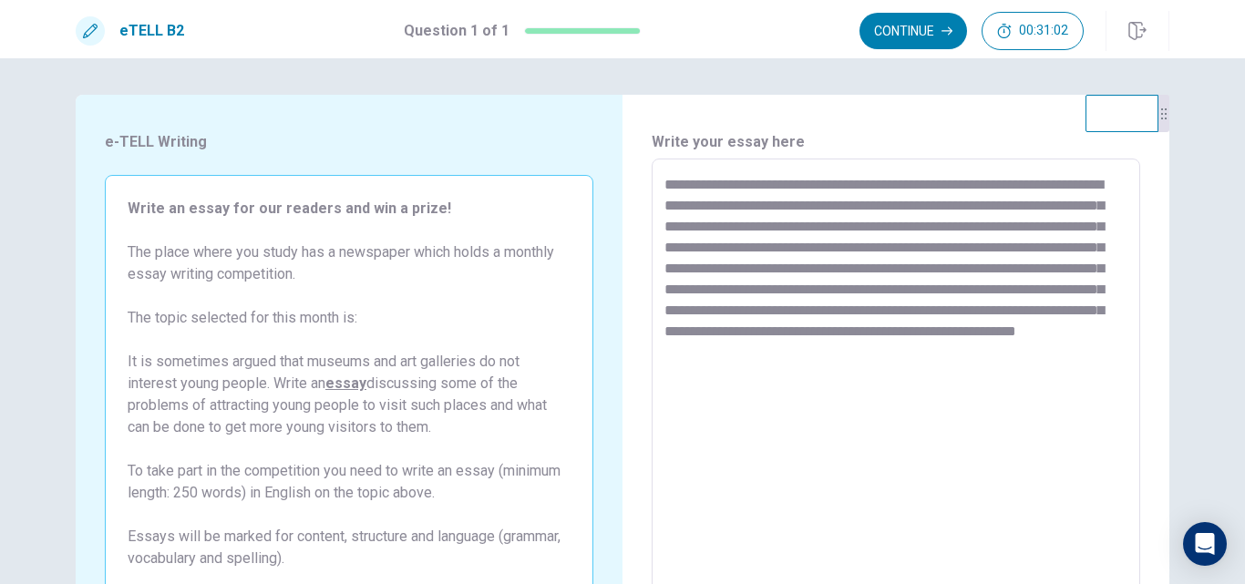
click at [1112, 352] on textarea "**********" at bounding box center [895, 411] width 463 height 474
click at [733, 373] on textarea "**********" at bounding box center [895, 411] width 463 height 474
click at [730, 207] on textarea "**********" at bounding box center [895, 411] width 463 height 474
click at [938, 371] on textarea "**********" at bounding box center [895, 411] width 463 height 474
click at [738, 285] on textarea "**********" at bounding box center [895, 411] width 463 height 474
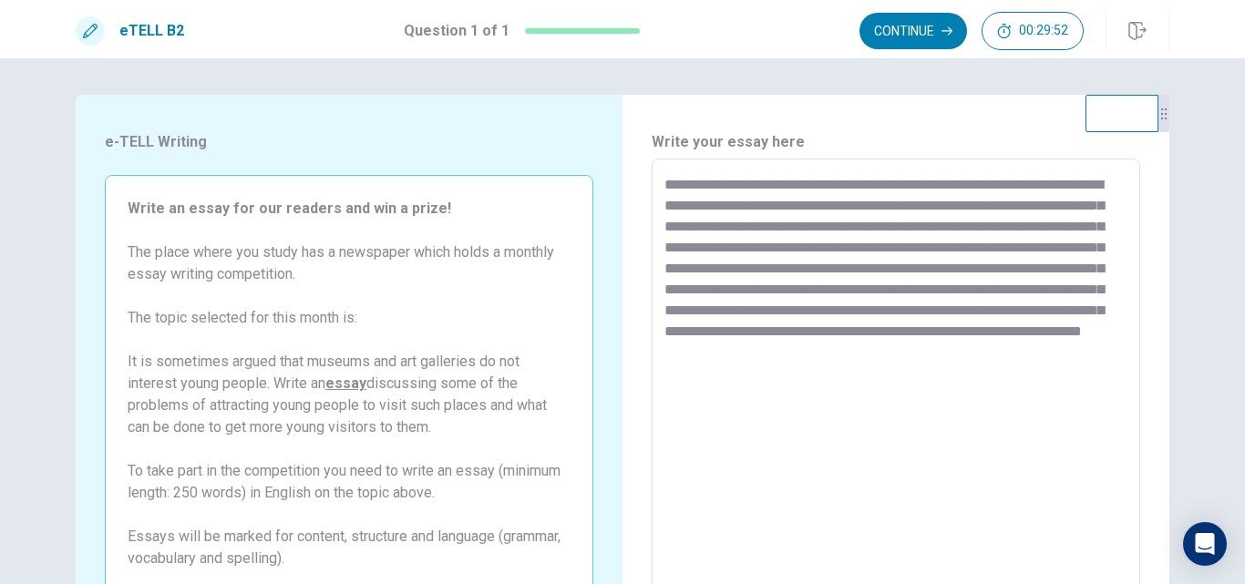
click at [926, 365] on textarea "**********" at bounding box center [895, 411] width 463 height 474
click at [941, 288] on textarea "**********" at bounding box center [895, 411] width 463 height 474
click at [951, 359] on textarea "**********" at bounding box center [895, 411] width 463 height 474
click at [987, 309] on textarea "**********" at bounding box center [895, 411] width 463 height 474
click at [953, 371] on textarea "**********" at bounding box center [895, 411] width 463 height 474
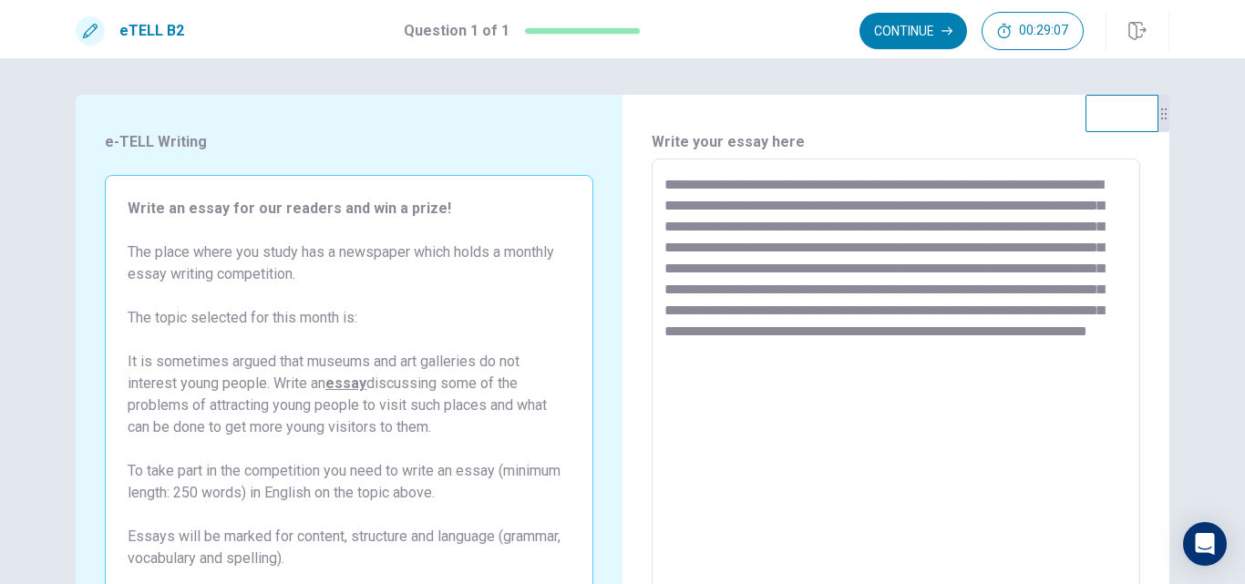
click at [845, 370] on textarea "**********" at bounding box center [895, 411] width 463 height 474
click at [938, 374] on textarea "**********" at bounding box center [895, 411] width 463 height 474
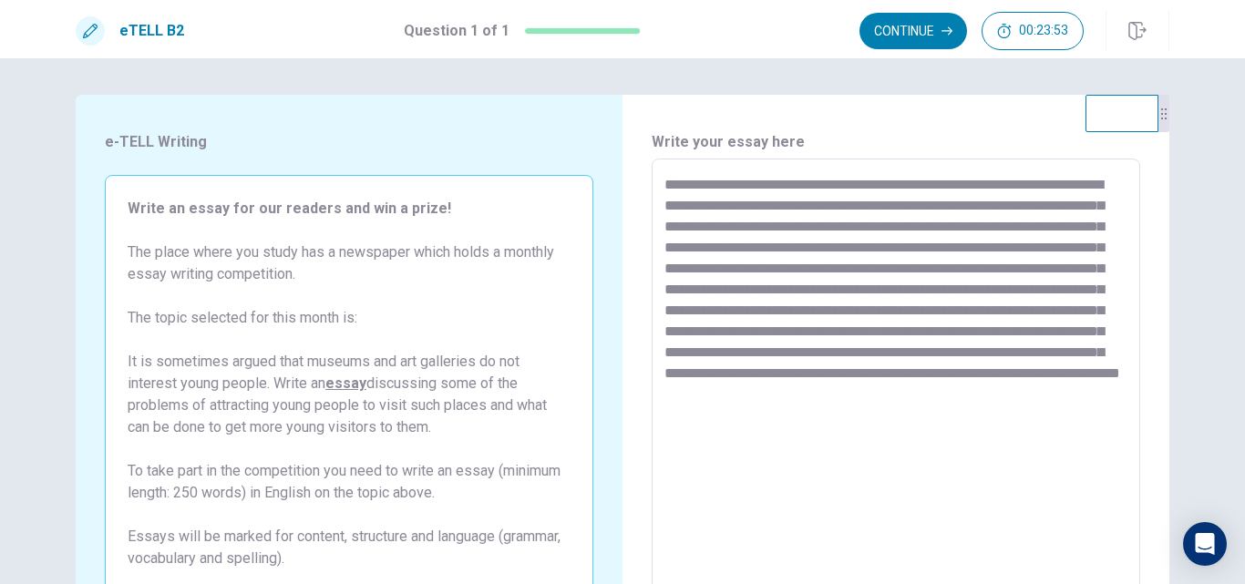
click at [952, 290] on textarea "**********" at bounding box center [895, 411] width 463 height 474
click at [664, 178] on textarea "**********" at bounding box center [895, 411] width 463 height 474
click at [701, 394] on textarea "**********" at bounding box center [895, 411] width 463 height 474
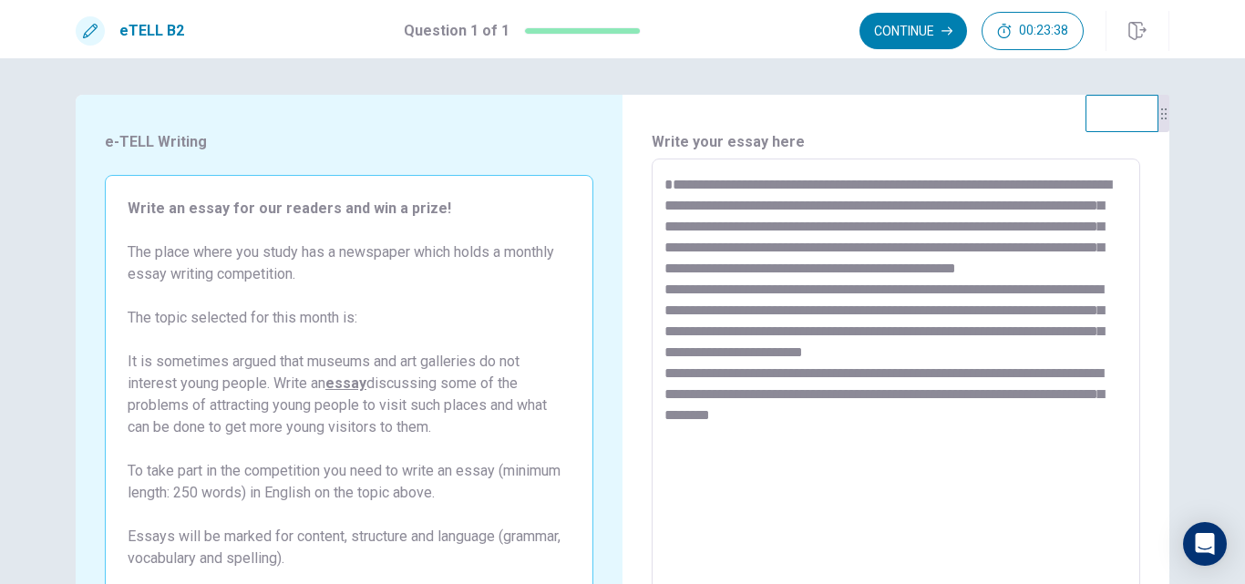
click at [725, 477] on textarea "**********" at bounding box center [895, 411] width 463 height 474
click at [667, 487] on textarea "**********" at bounding box center [895, 411] width 463 height 474
click at [920, 456] on textarea "**********" at bounding box center [895, 411] width 463 height 474
click at [760, 486] on textarea "**********" at bounding box center [895, 411] width 463 height 474
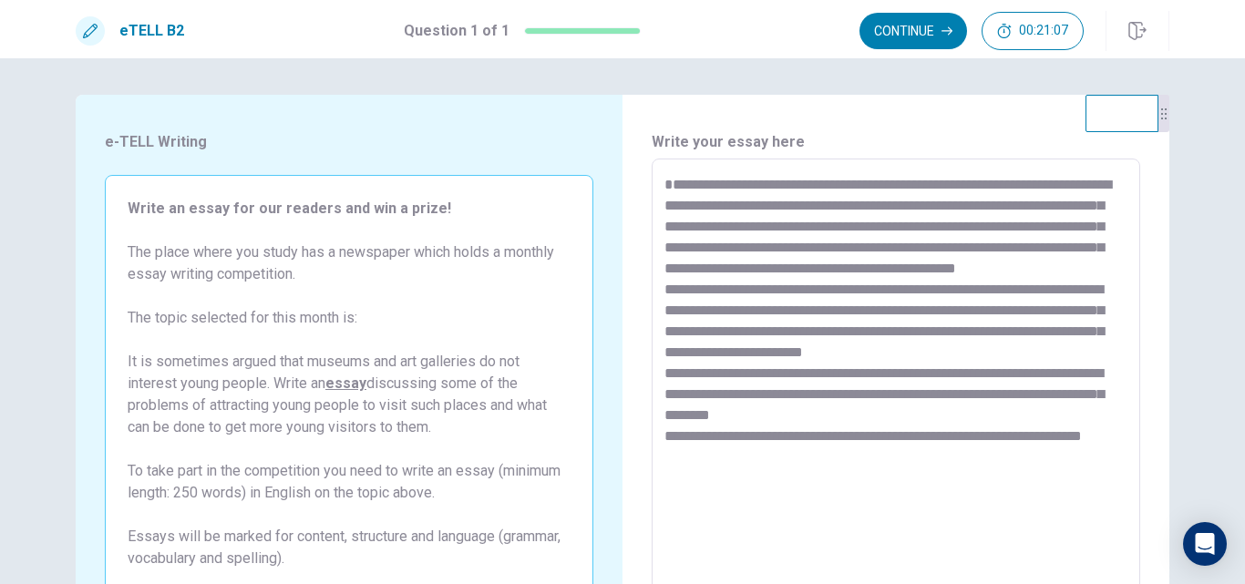
click at [847, 477] on textarea "**********" at bounding box center [895, 411] width 463 height 474
click at [800, 508] on textarea "**********" at bounding box center [895, 411] width 463 height 474
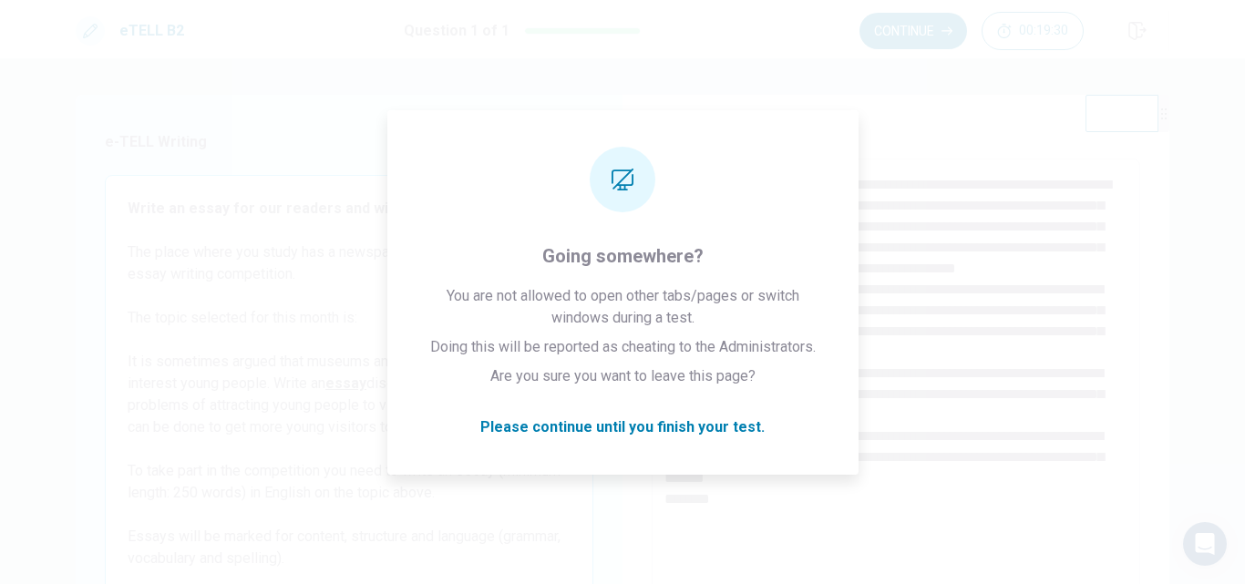
drag, startPoint x: 800, startPoint y: 508, endPoint x: 590, endPoint y: 478, distance: 212.5
click at [590, 478] on div "e-TELL Writing Write an essay for our readers and win a prize! The place where …" at bounding box center [349, 411] width 547 height 633
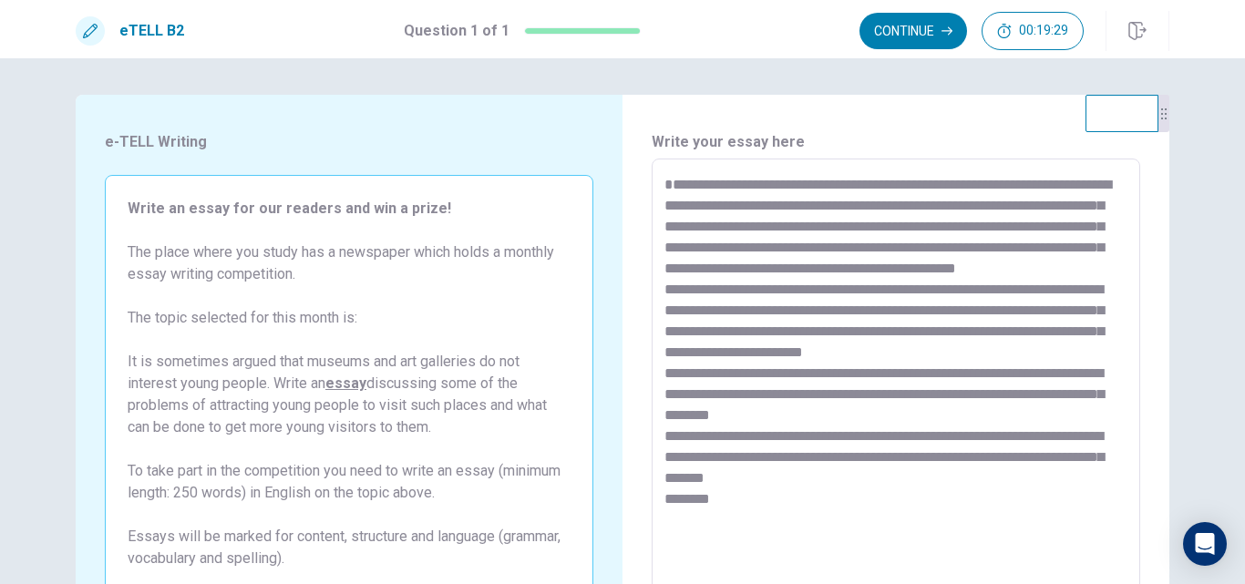
click at [711, 537] on textarea "**********" at bounding box center [895, 411] width 463 height 474
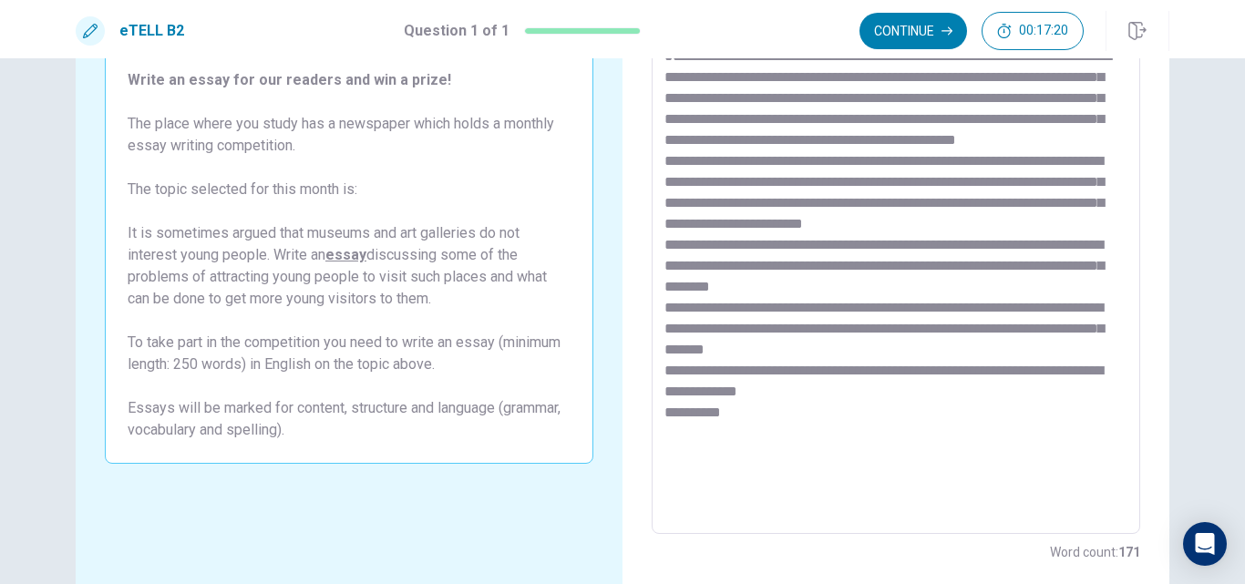
scroll to position [134, 0]
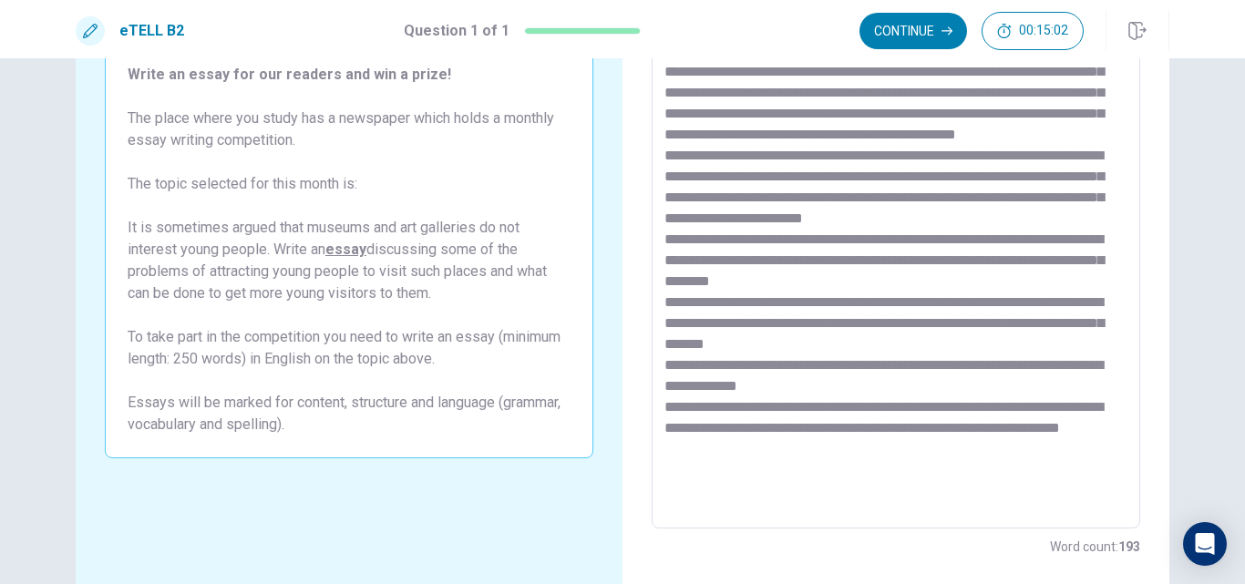
click at [754, 492] on textarea at bounding box center [895, 277] width 463 height 474
click at [1036, 449] on textarea at bounding box center [895, 277] width 463 height 474
click at [809, 493] on textarea at bounding box center [895, 277] width 463 height 474
click at [696, 487] on textarea at bounding box center [895, 277] width 463 height 474
click at [803, 491] on textarea at bounding box center [895, 277] width 463 height 474
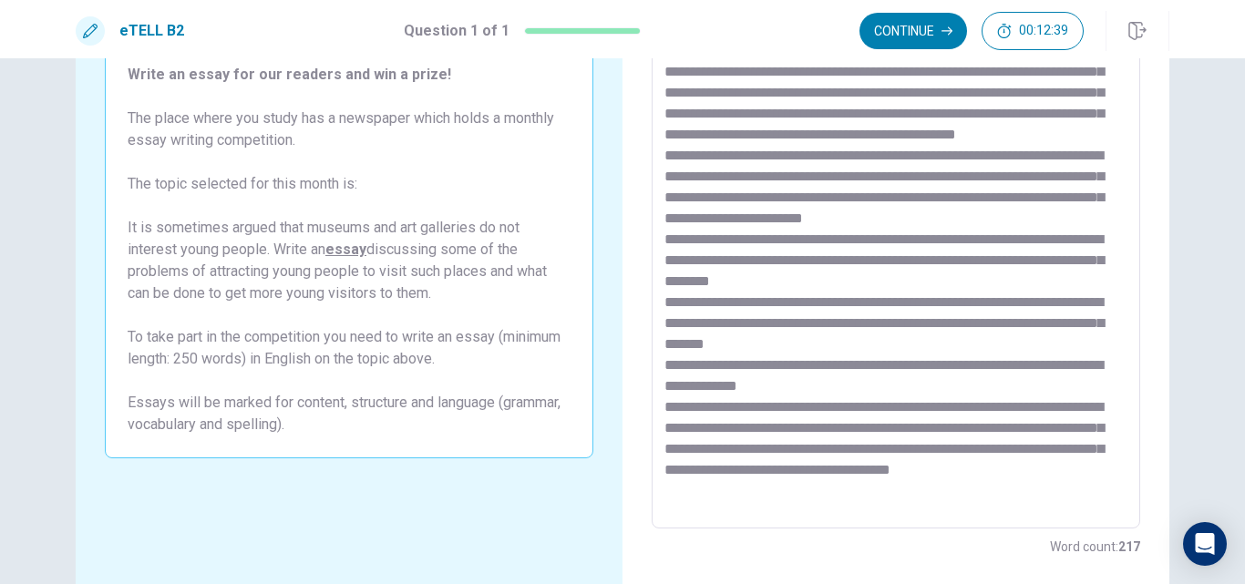
scroll to position [28, 0]
click at [774, 496] on textarea at bounding box center [895, 277] width 463 height 474
click at [751, 505] on textarea at bounding box center [895, 277] width 463 height 474
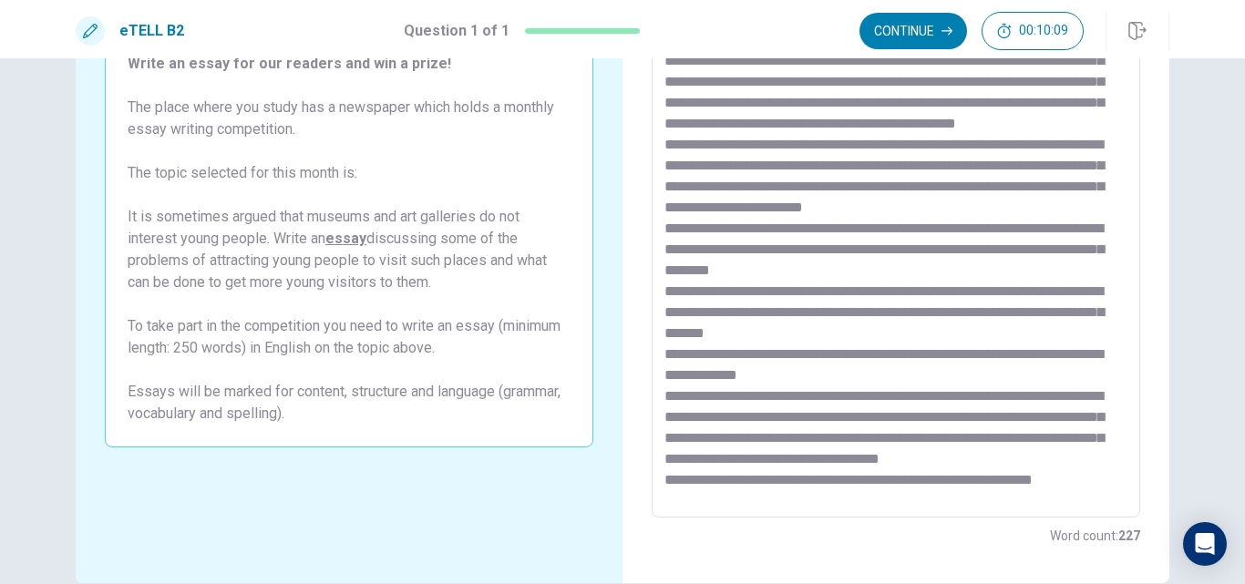
scroll to position [49, 0]
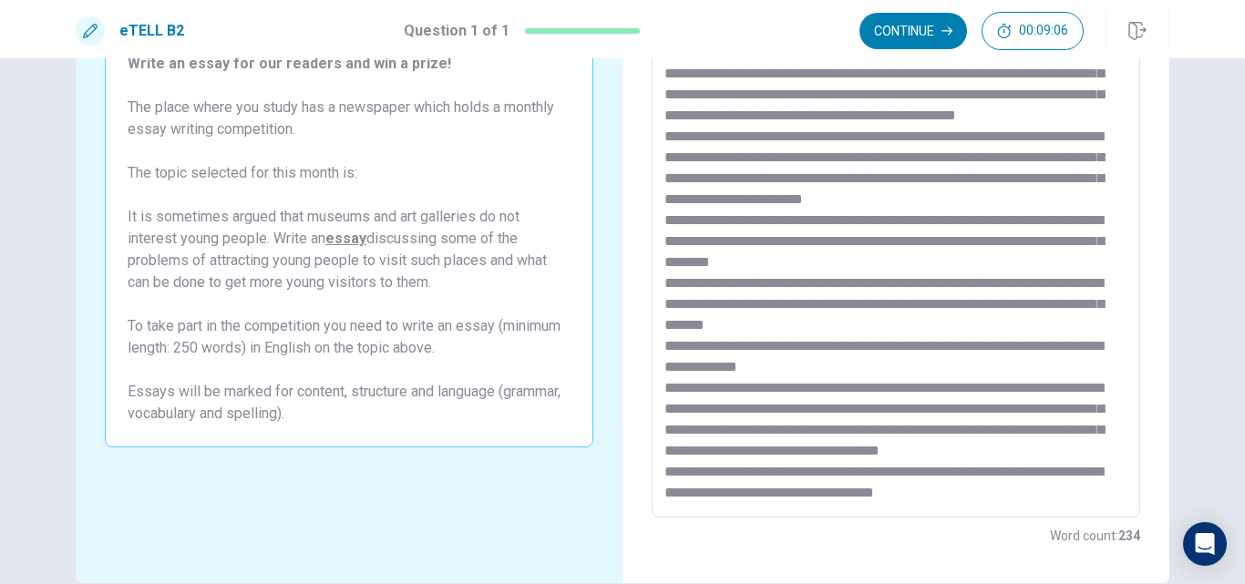
click at [862, 470] on textarea at bounding box center [895, 266] width 463 height 474
click at [964, 474] on textarea at bounding box center [895, 266] width 463 height 474
click at [1023, 489] on textarea at bounding box center [895, 266] width 463 height 474
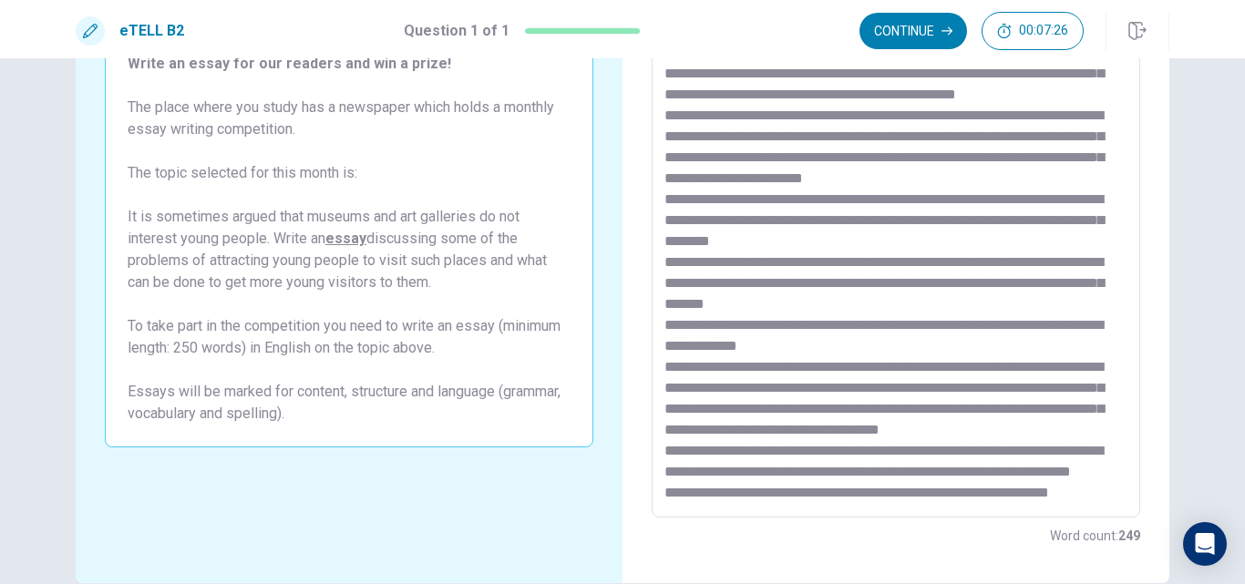
scroll to position [112, 0]
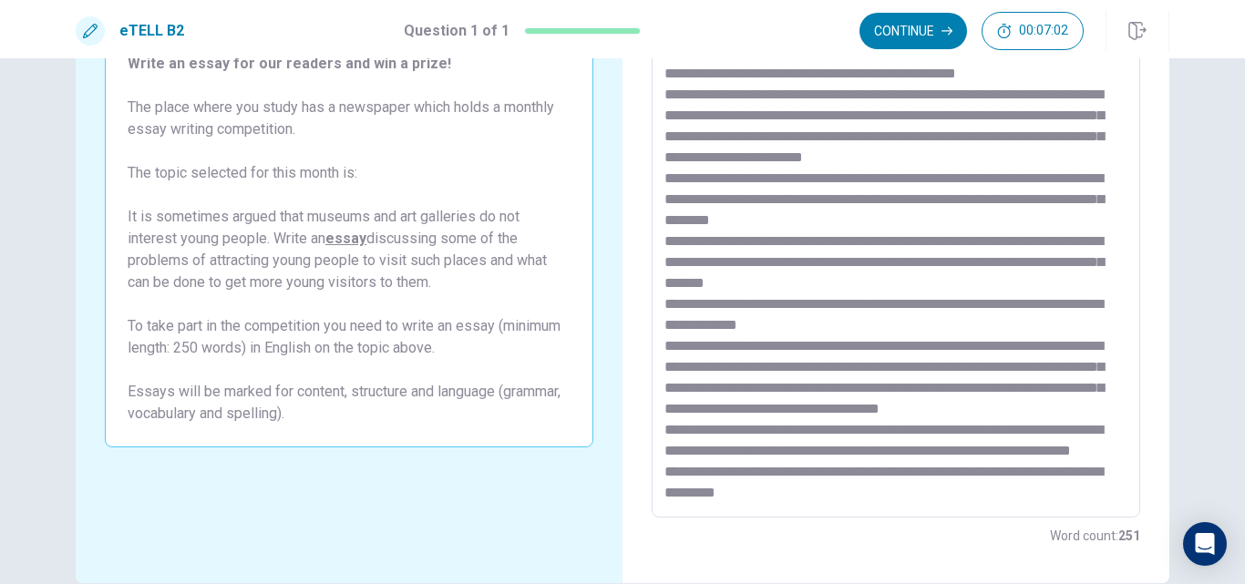
click at [846, 474] on textarea at bounding box center [895, 266] width 463 height 474
click at [808, 492] on textarea at bounding box center [895, 266] width 463 height 474
click at [735, 492] on textarea at bounding box center [895, 266] width 463 height 474
click at [795, 494] on textarea at bounding box center [895, 266] width 463 height 474
click at [966, 468] on textarea at bounding box center [895, 266] width 463 height 474
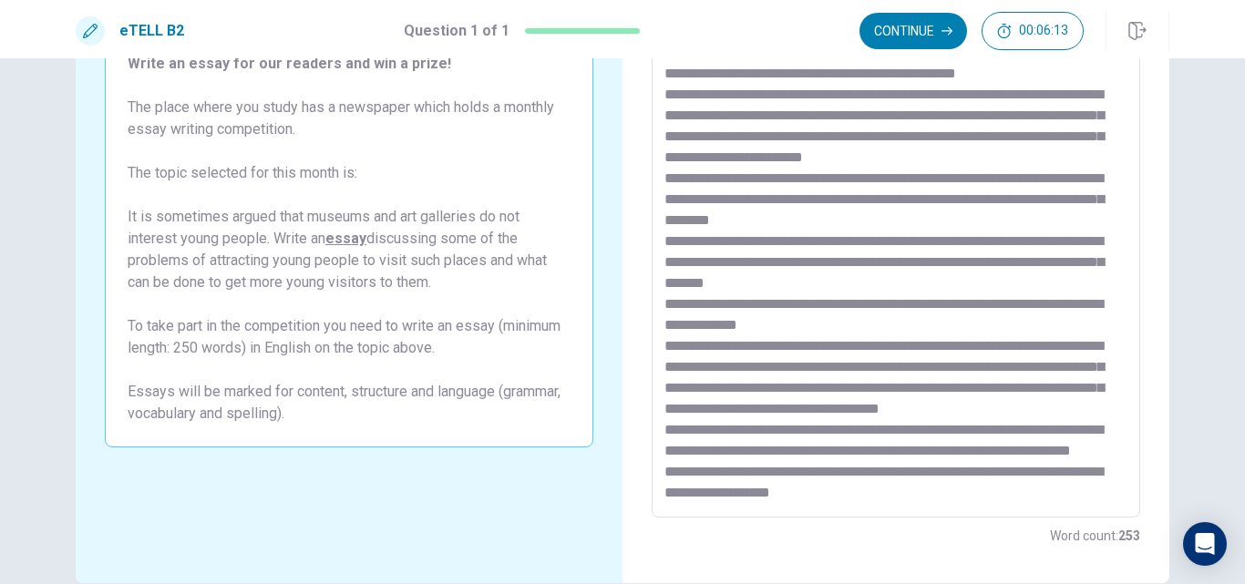
click at [764, 490] on textarea at bounding box center [895, 266] width 463 height 474
click at [910, 494] on textarea at bounding box center [895, 266] width 463 height 474
click at [936, 491] on textarea at bounding box center [895, 266] width 463 height 474
click at [844, 469] on textarea at bounding box center [895, 266] width 463 height 474
click at [942, 496] on textarea at bounding box center [895, 266] width 463 height 474
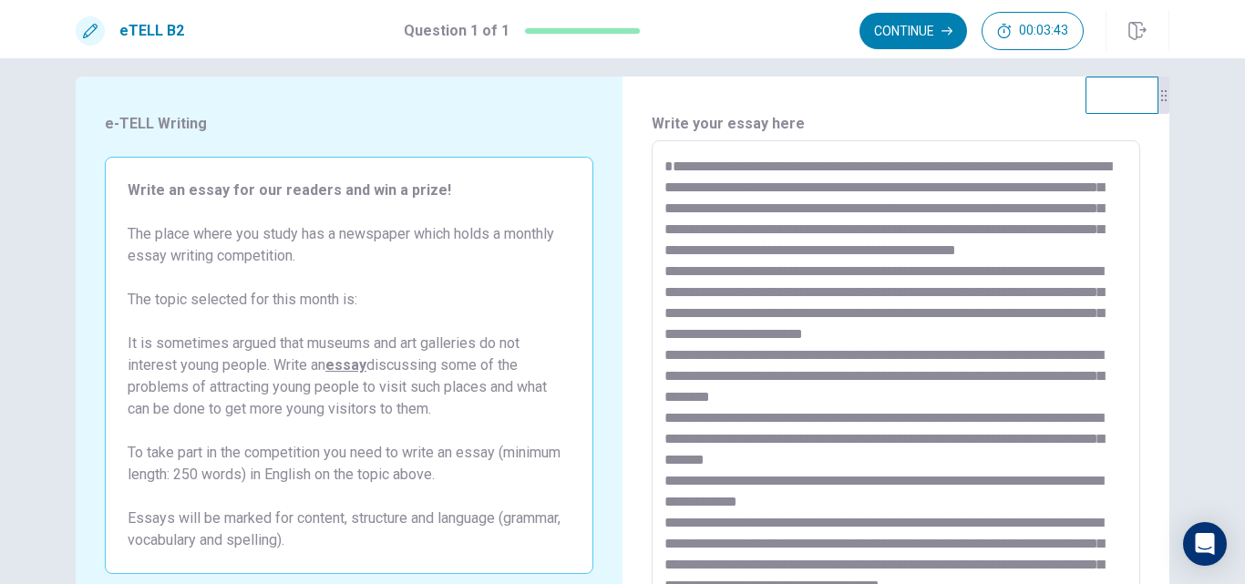
scroll to position [16, 0]
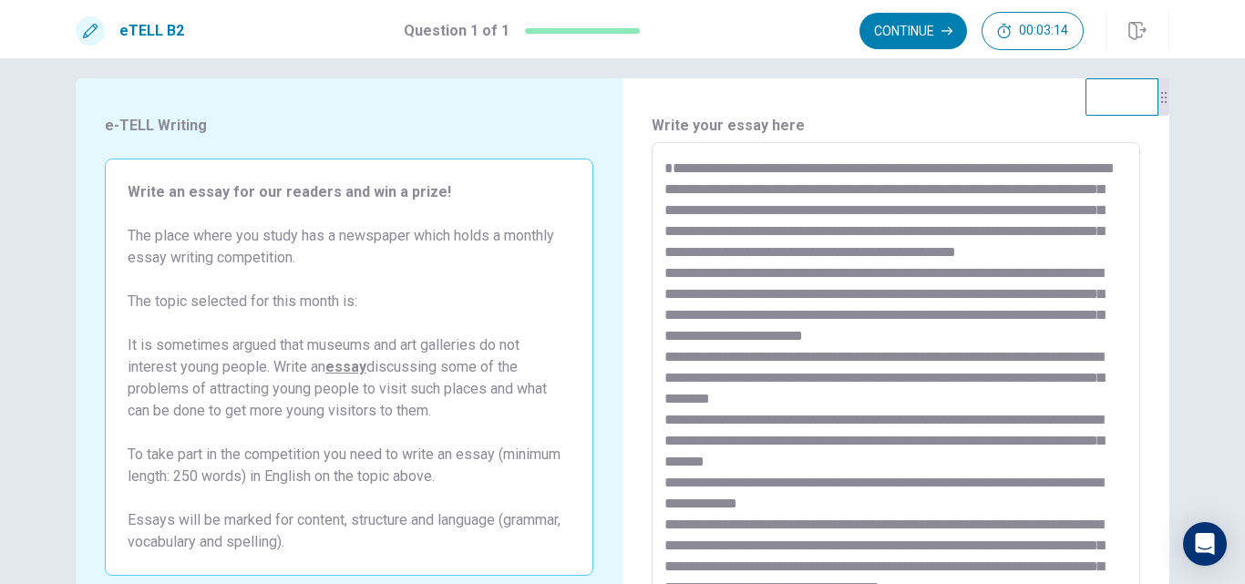
click at [949, 270] on textarea at bounding box center [895, 395] width 463 height 474
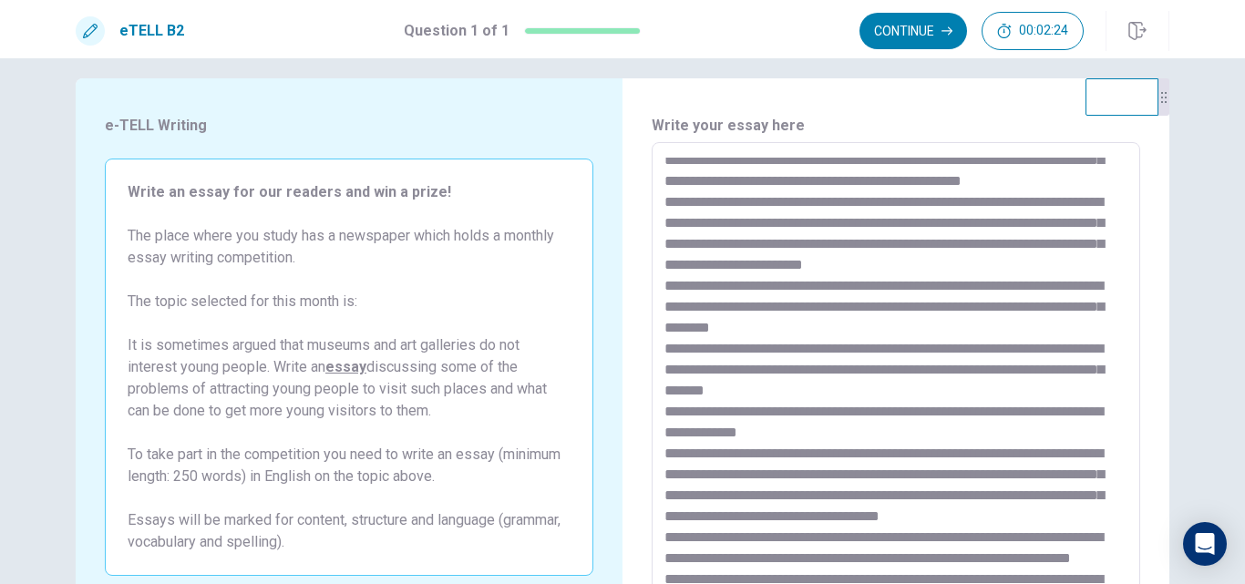
scroll to position [155, 0]
click at [841, 264] on textarea at bounding box center [895, 395] width 463 height 474
click at [859, 340] on textarea at bounding box center [895, 395] width 463 height 474
click at [829, 269] on textarea at bounding box center [895, 395] width 463 height 474
click at [833, 269] on textarea at bounding box center [895, 395] width 463 height 474
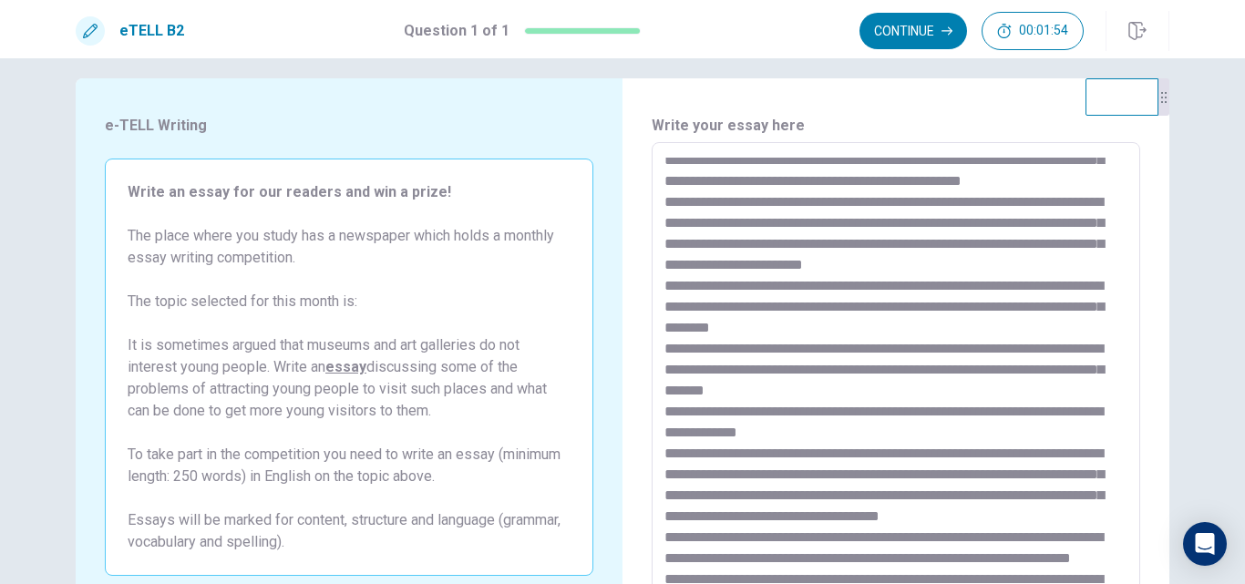
click at [845, 313] on textarea at bounding box center [895, 395] width 463 height 474
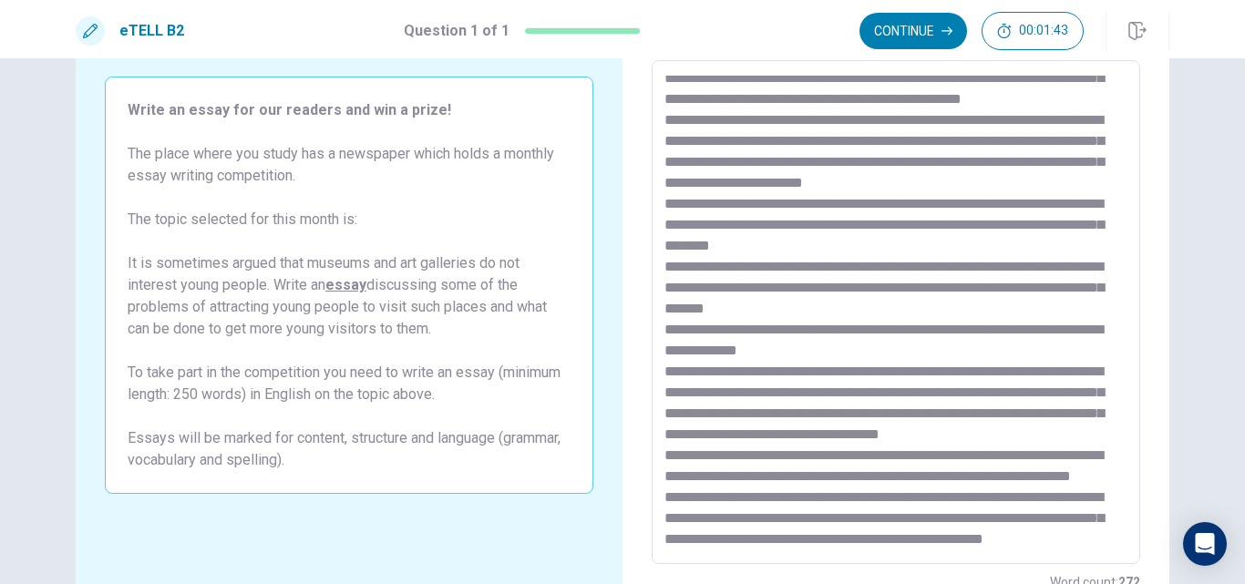
scroll to position [101, 0]
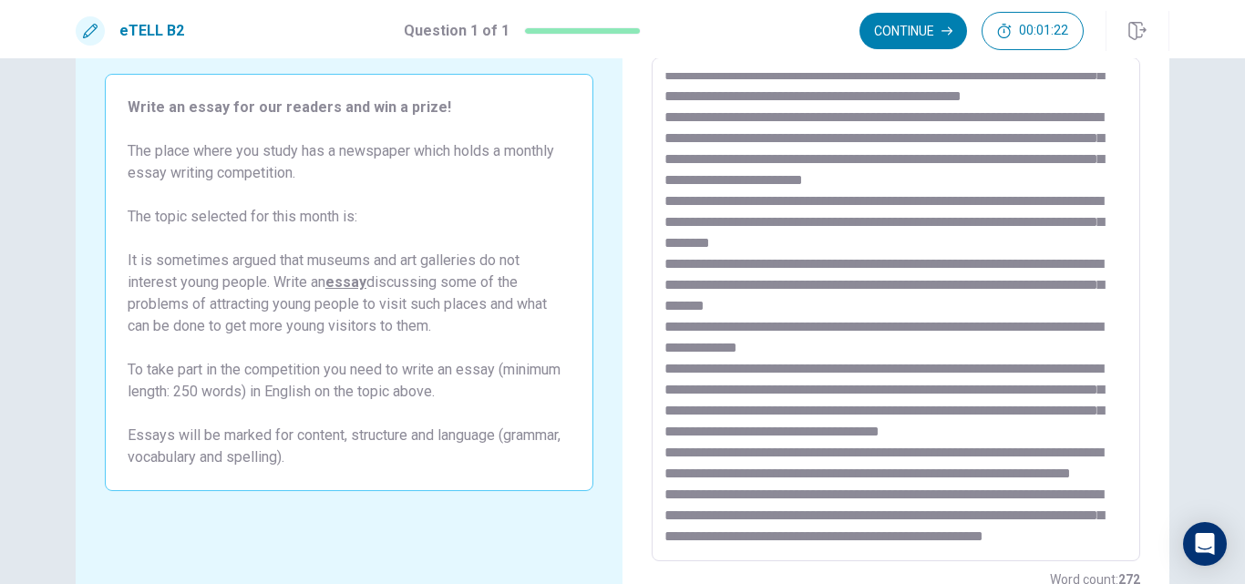
click at [750, 304] on textarea at bounding box center [895, 310] width 463 height 474
click at [969, 349] on textarea at bounding box center [895, 310] width 463 height 474
click at [817, 366] on textarea at bounding box center [895, 310] width 463 height 474
click at [953, 434] on textarea at bounding box center [895, 310] width 463 height 474
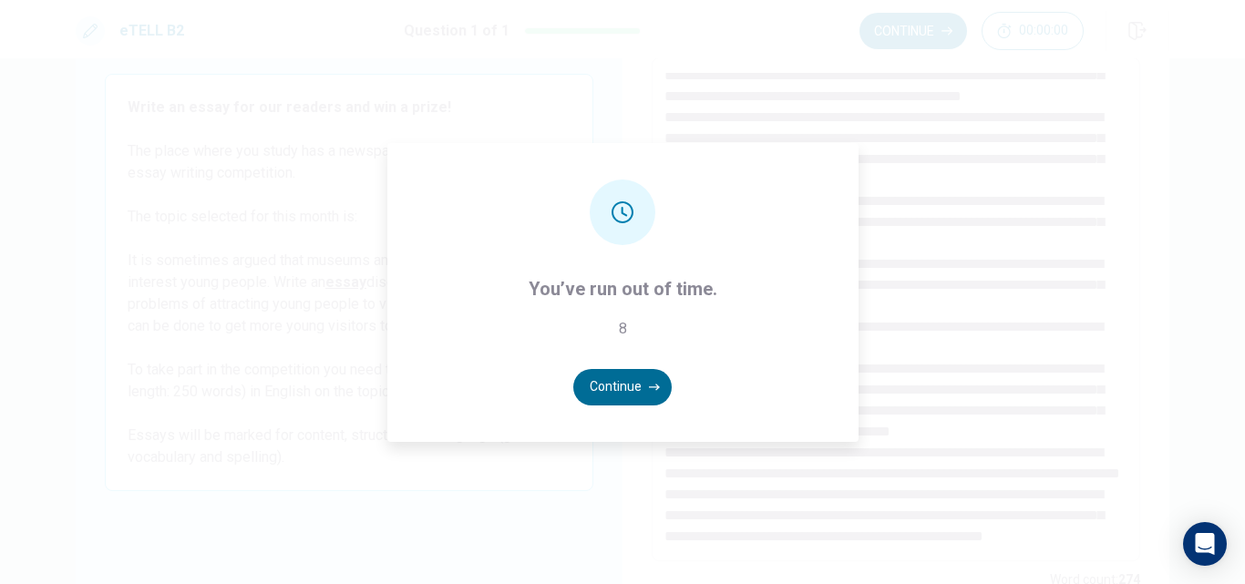
click at [631, 378] on button "Continue" at bounding box center [622, 387] width 98 height 36
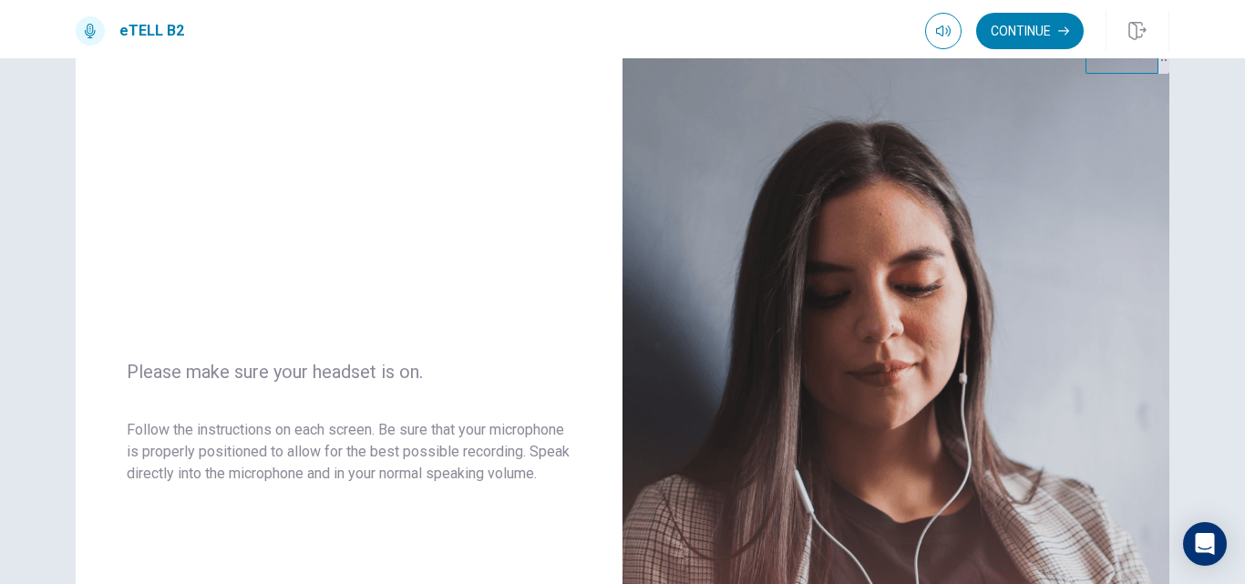
scroll to position [0, 0]
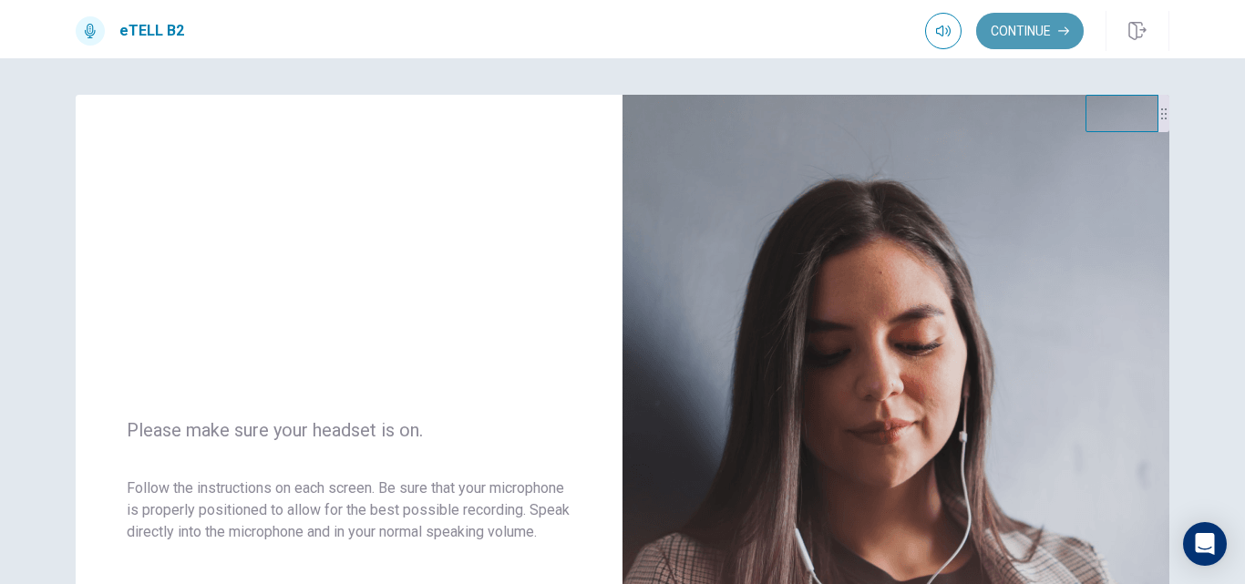
click at [1032, 26] on button "Continue" at bounding box center [1030, 31] width 108 height 36
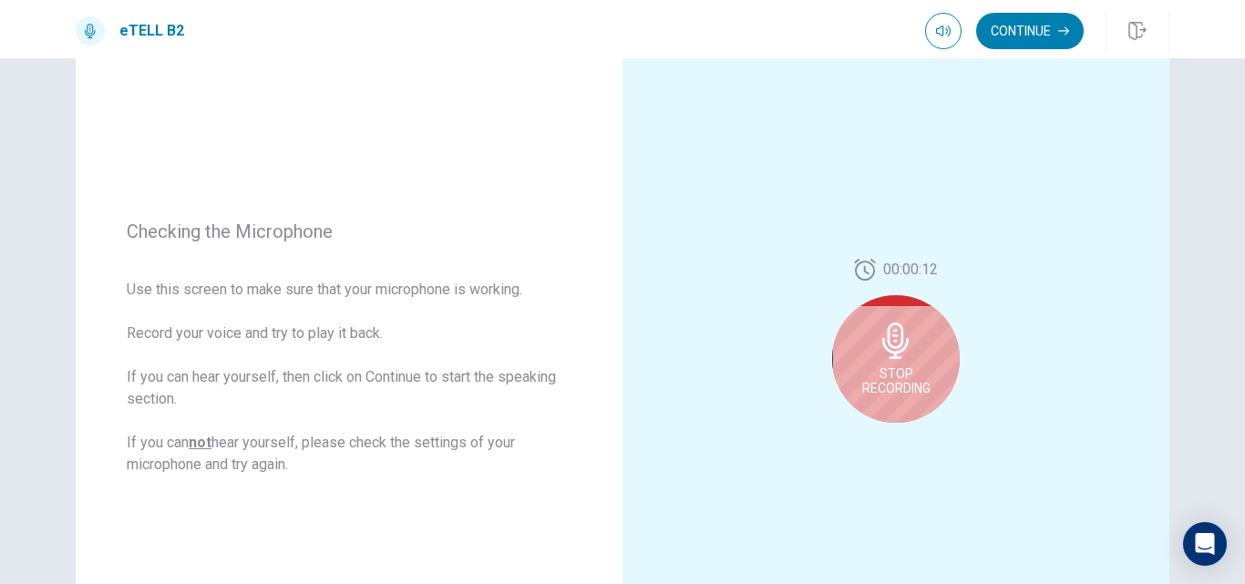
scroll to position [170, 0]
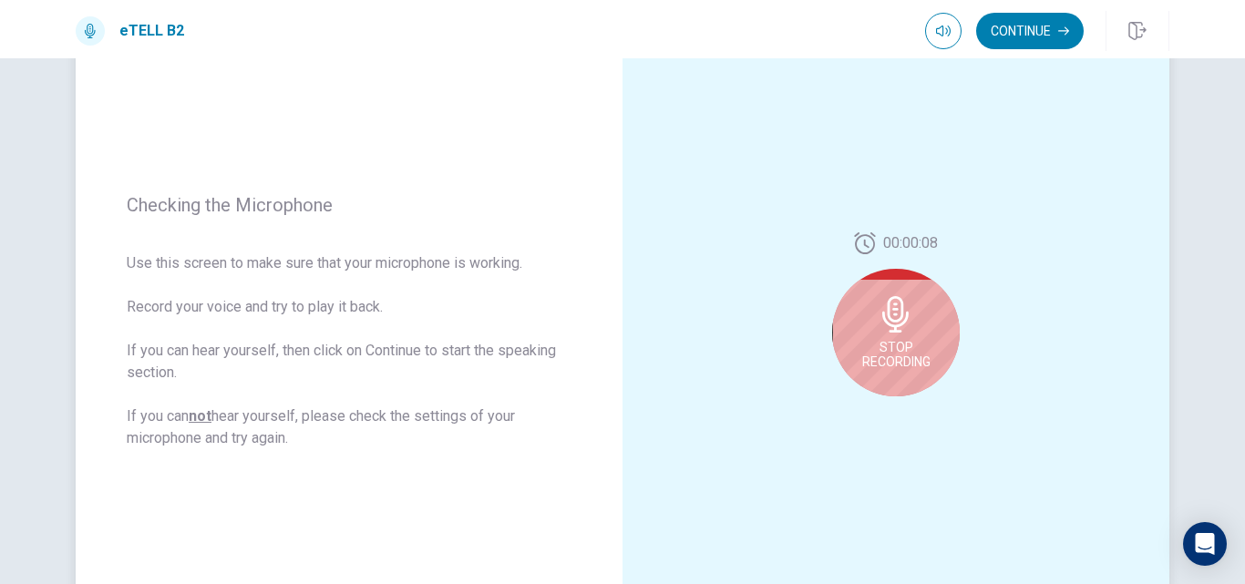
click at [894, 320] on icon at bounding box center [895, 314] width 26 height 36
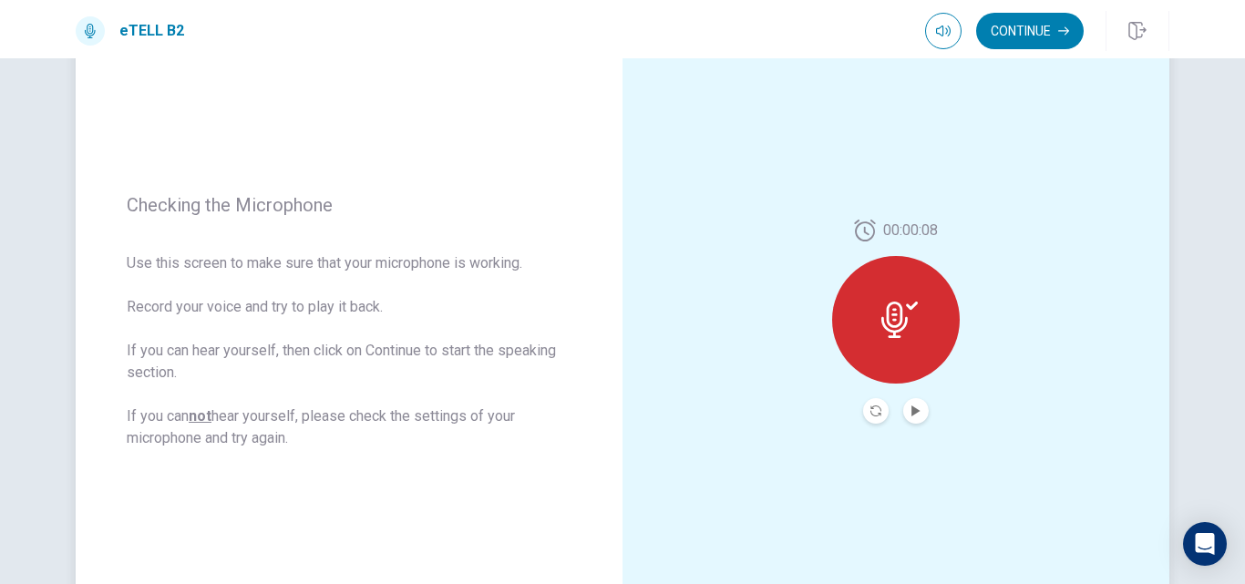
click at [894, 320] on icon at bounding box center [899, 320] width 36 height 36
click at [910, 409] on icon "Play Audio" at bounding box center [915, 410] width 11 height 11
click at [866, 416] on button "Record Again" at bounding box center [876, 411] width 26 height 26
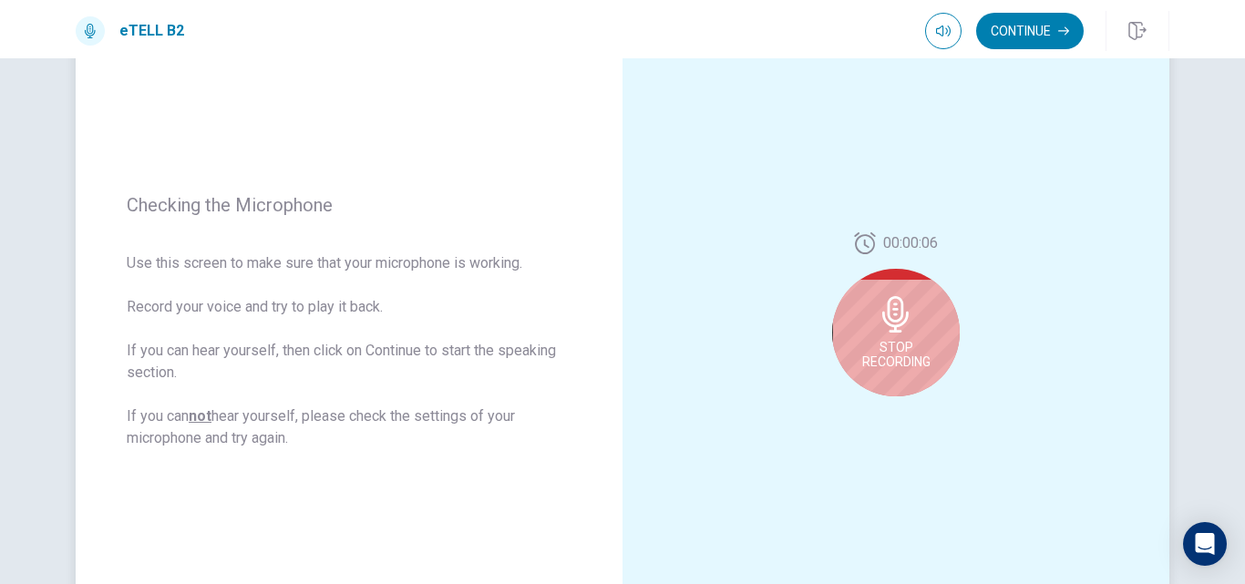
click at [904, 349] on span "Stop Recording" at bounding box center [896, 354] width 68 height 29
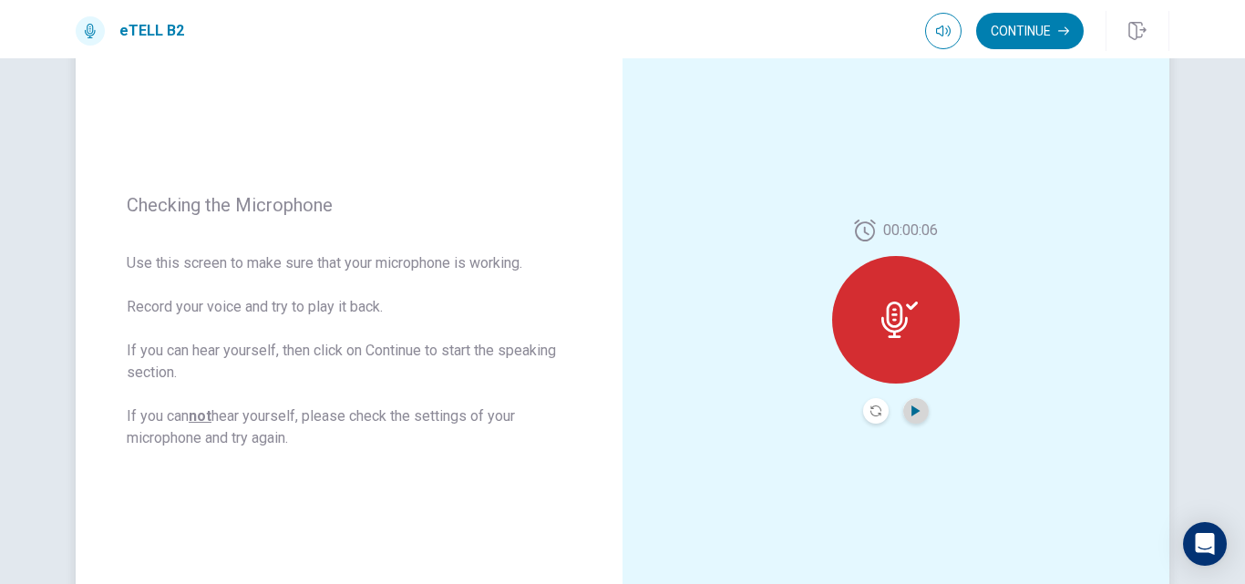
click at [911, 407] on icon "Play Audio" at bounding box center [915, 410] width 8 height 11
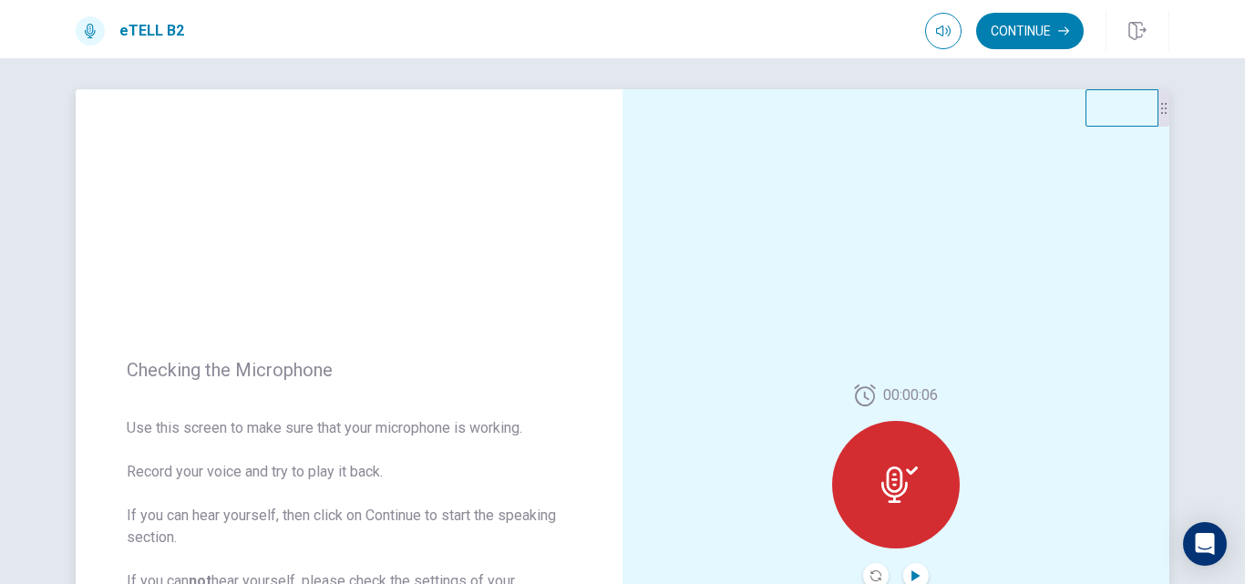
scroll to position [4, 0]
click at [1009, 27] on button "Continue" at bounding box center [1030, 31] width 108 height 36
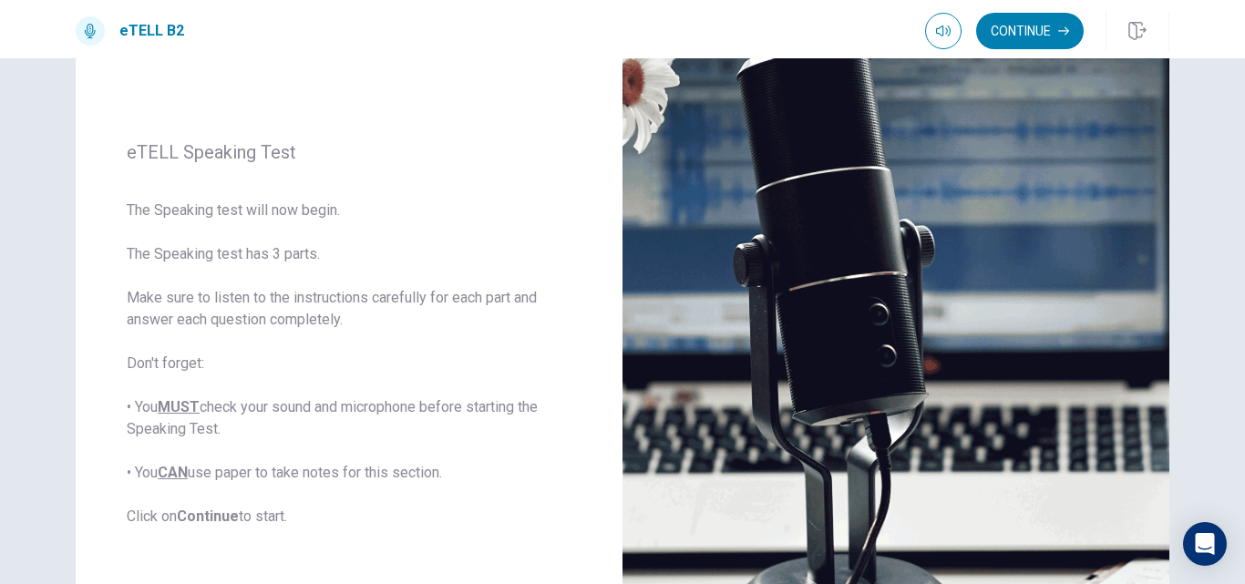
scroll to position [174, 0]
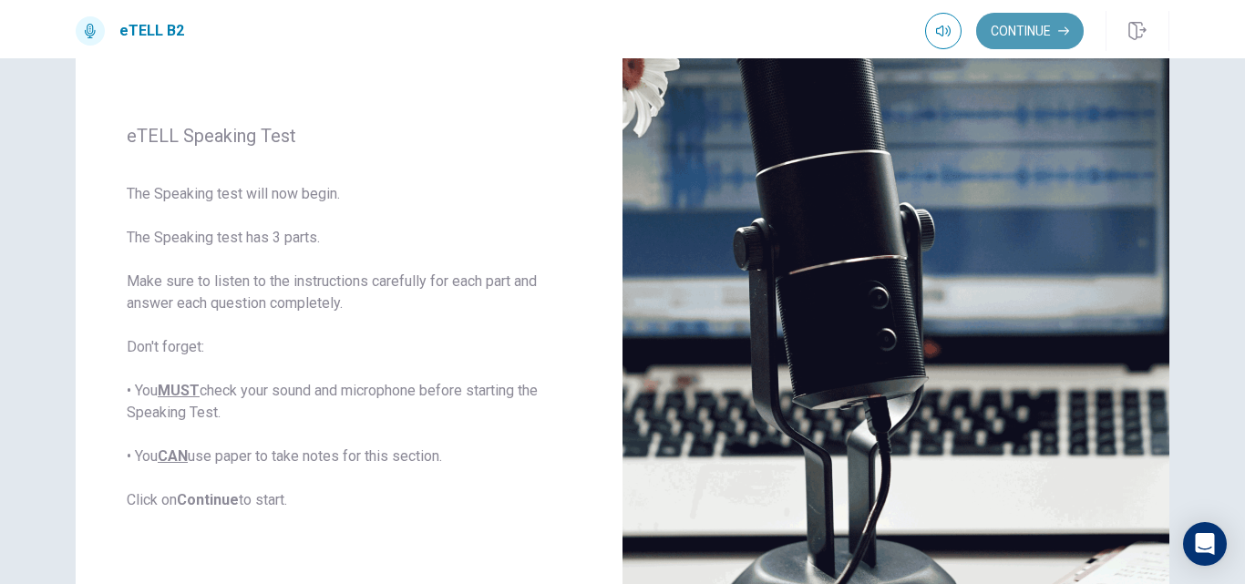
click at [1012, 32] on button "Continue" at bounding box center [1030, 31] width 108 height 36
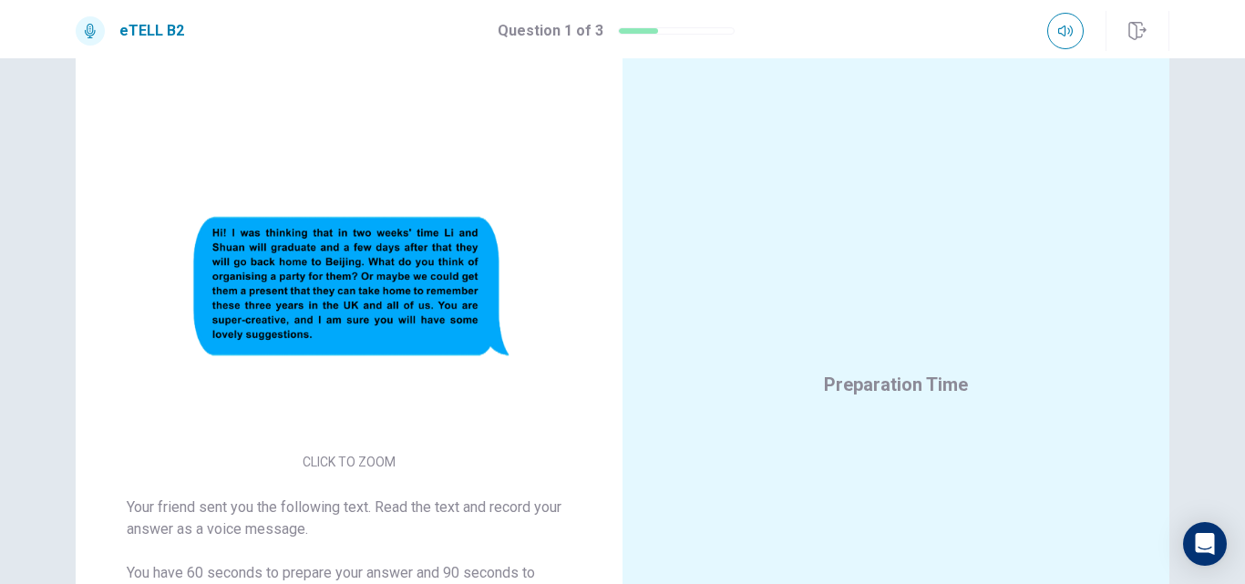
scroll to position [118, 0]
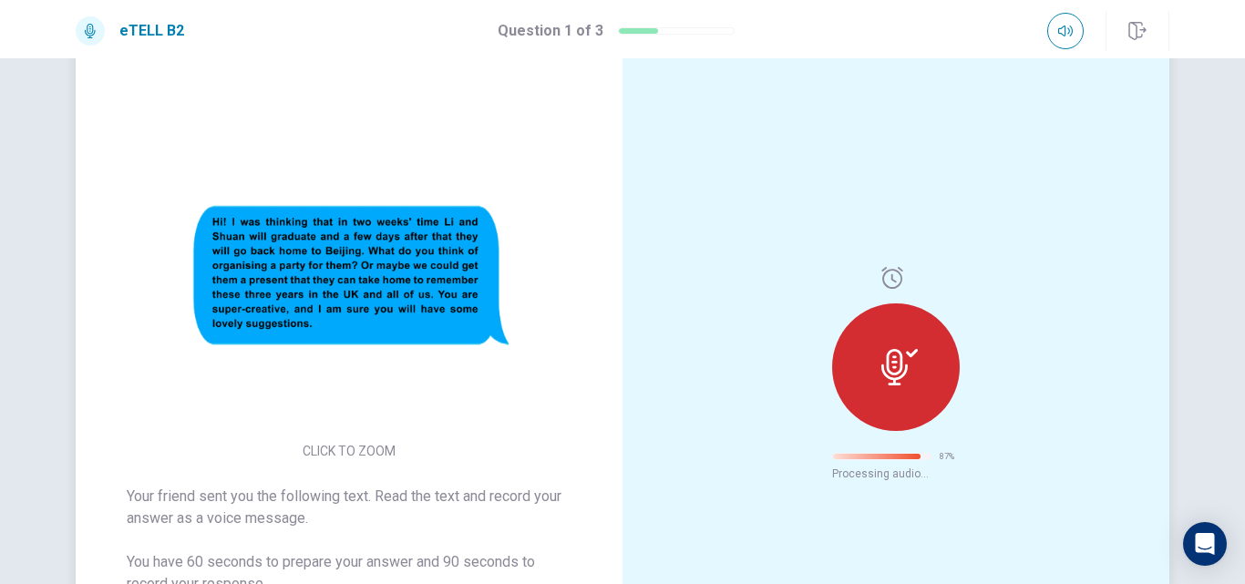
click at [894, 360] on icon at bounding box center [899, 367] width 36 height 36
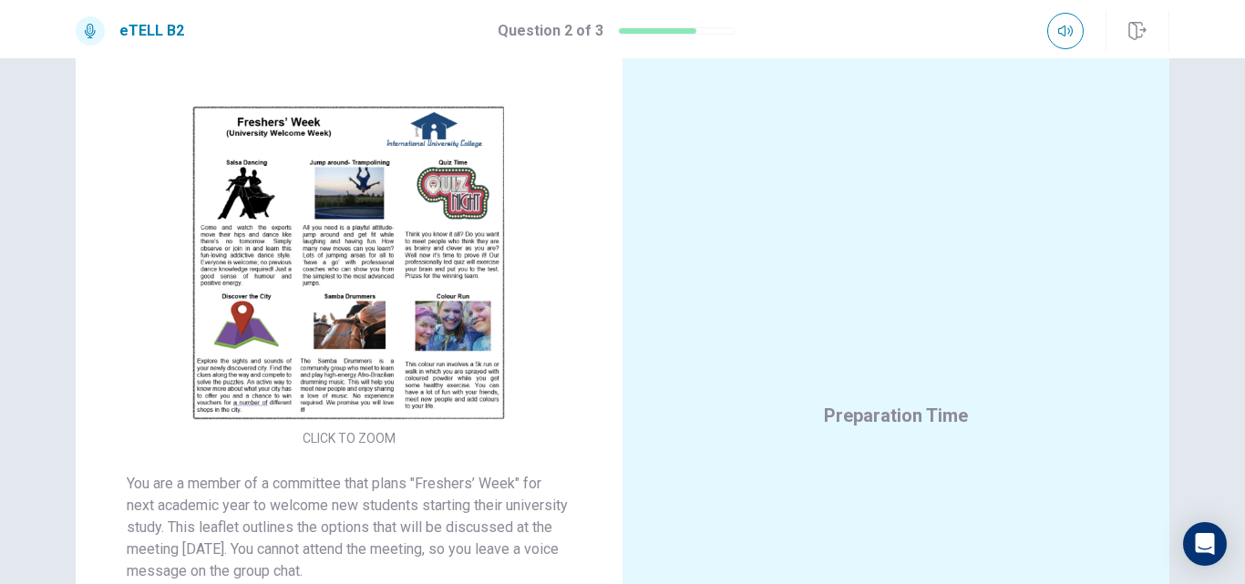
scroll to position [78, 0]
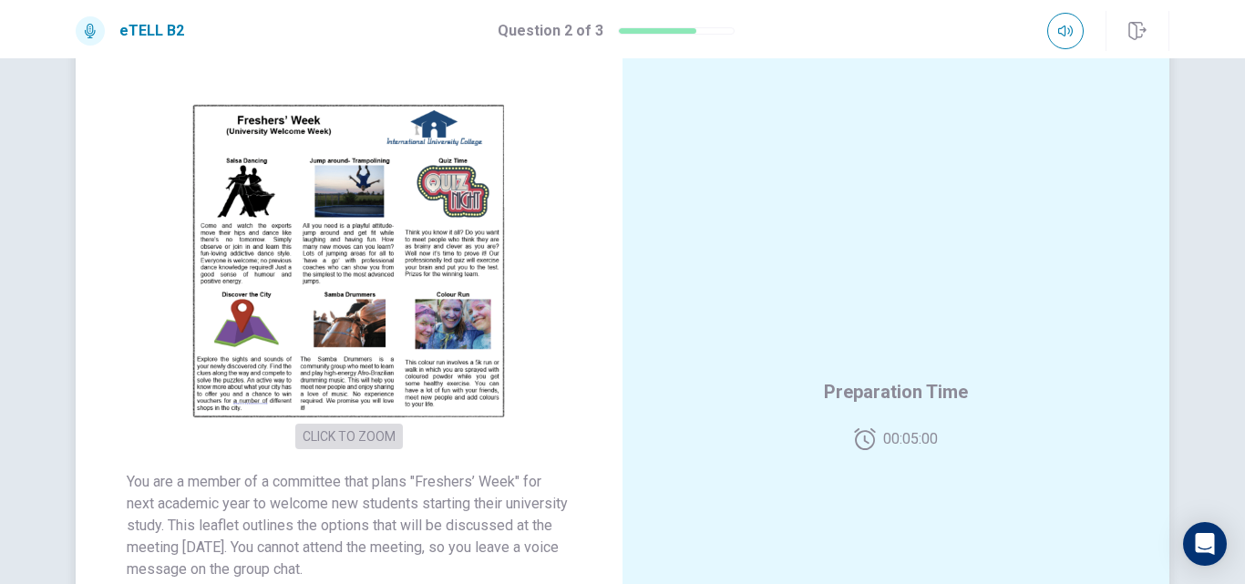
click at [337, 428] on button "CLICK TO ZOOM" at bounding box center [349, 437] width 108 height 26
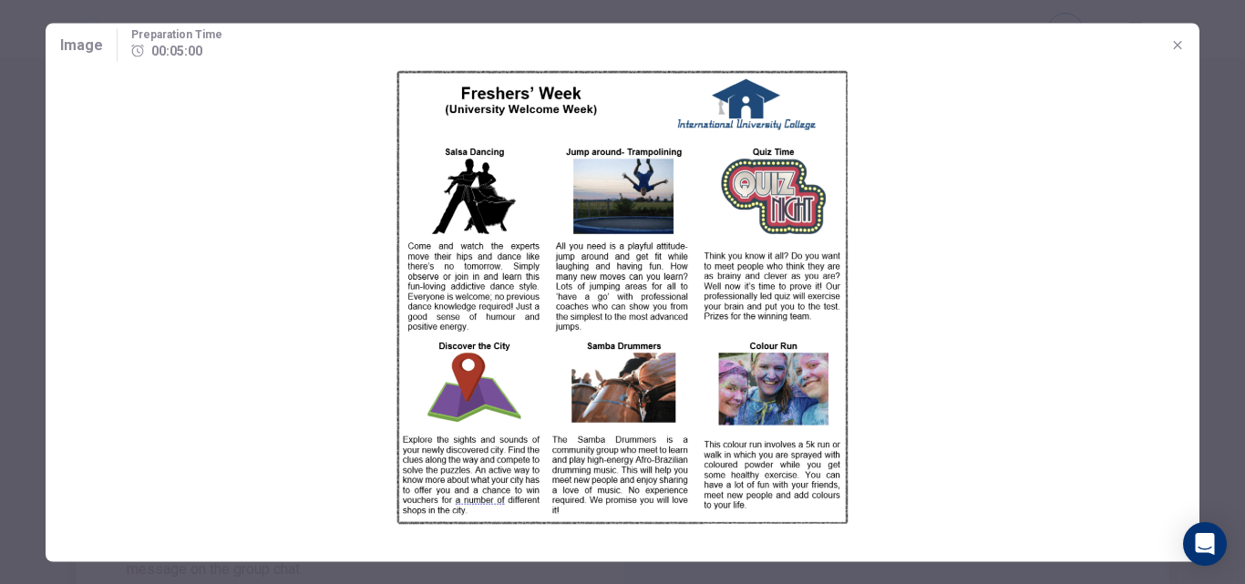
click at [337, 428] on img at bounding box center [623, 297] width 1154 height 461
click at [940, 120] on img at bounding box center [623, 297] width 1154 height 461
click at [677, 278] on img at bounding box center [623, 297] width 1154 height 461
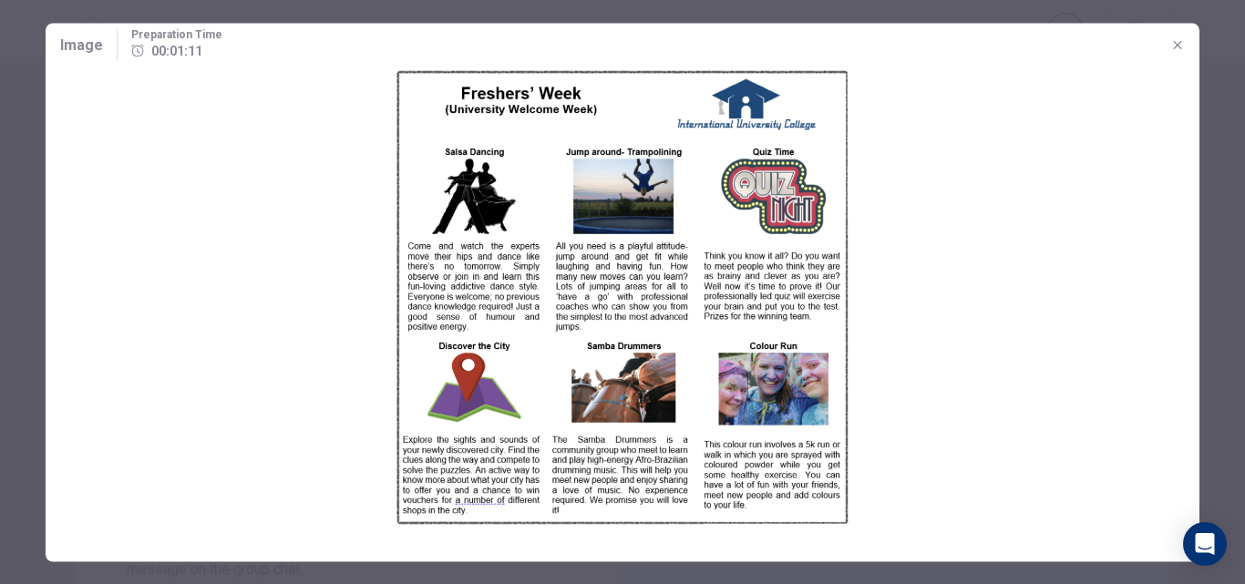
drag, startPoint x: 677, startPoint y: 278, endPoint x: 948, endPoint y: 260, distance: 271.2
click at [948, 260] on img at bounding box center [623, 297] width 1154 height 461
drag, startPoint x: 1236, startPoint y: 233, endPoint x: 1243, endPoint y: 288, distance: 55.0
click at [1242, 288] on div at bounding box center [622, 292] width 1245 height 584
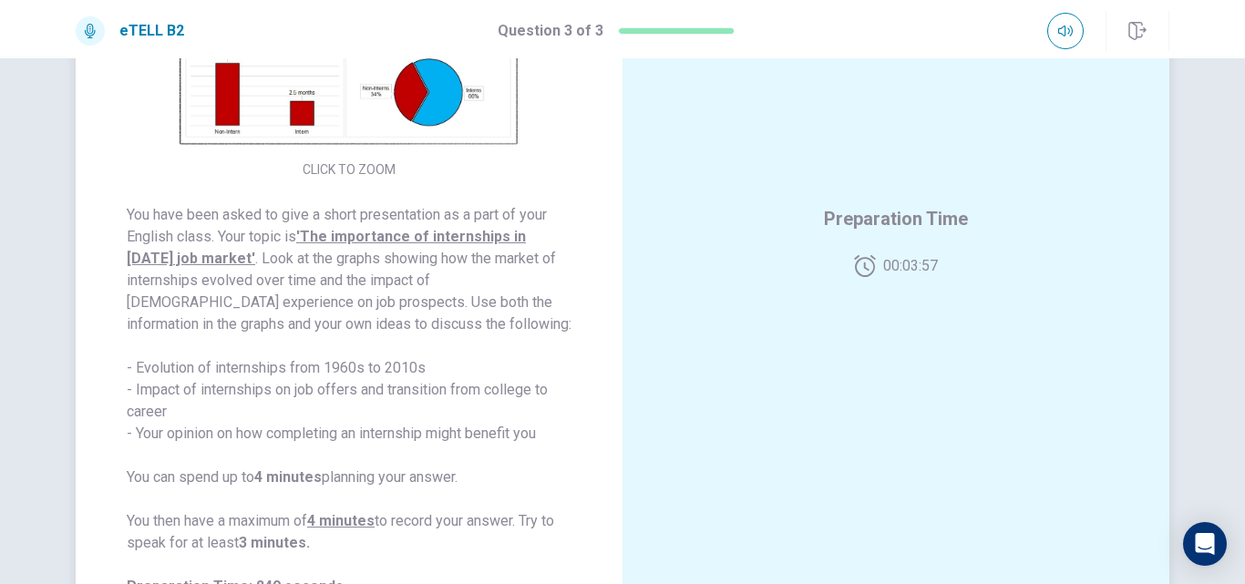
scroll to position [32, 0]
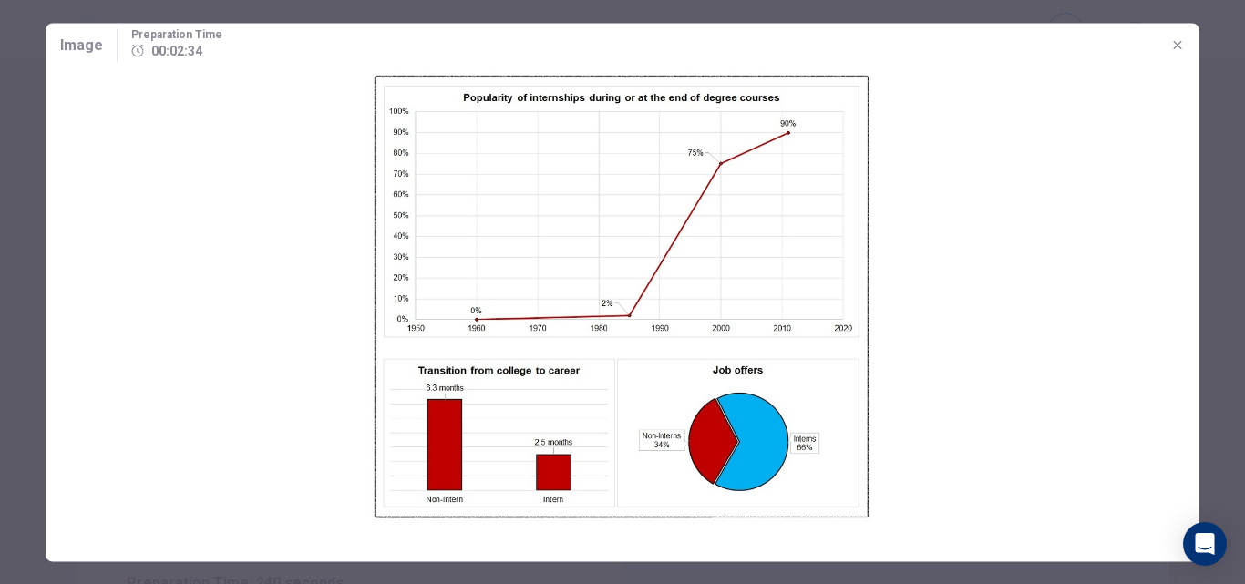
click at [387, 101] on img at bounding box center [623, 297] width 1154 height 461
click at [1078, 261] on img at bounding box center [623, 297] width 1154 height 461
click at [1174, 41] on icon "button" at bounding box center [1177, 44] width 8 height 8
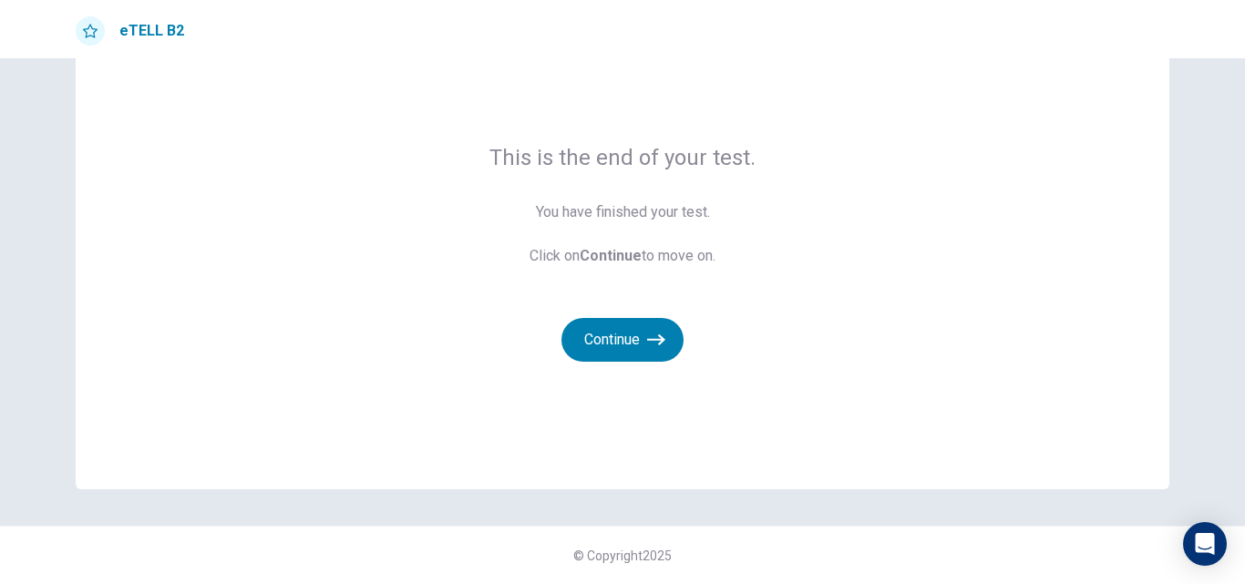
scroll to position [79, 0]
click at [621, 330] on button "Continue" at bounding box center [622, 340] width 122 height 44
